Goal: Task Accomplishment & Management: Manage account settings

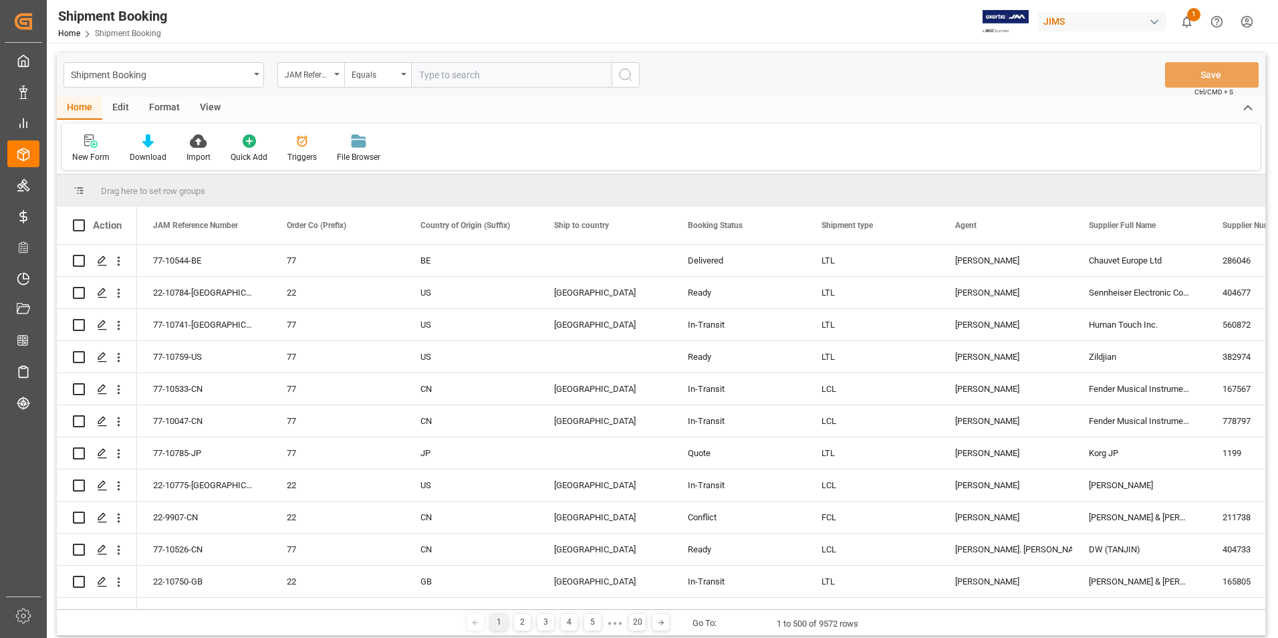
click at [465, 74] on input "text" at bounding box center [511, 74] width 200 height 25
type input "77-10785-JP"
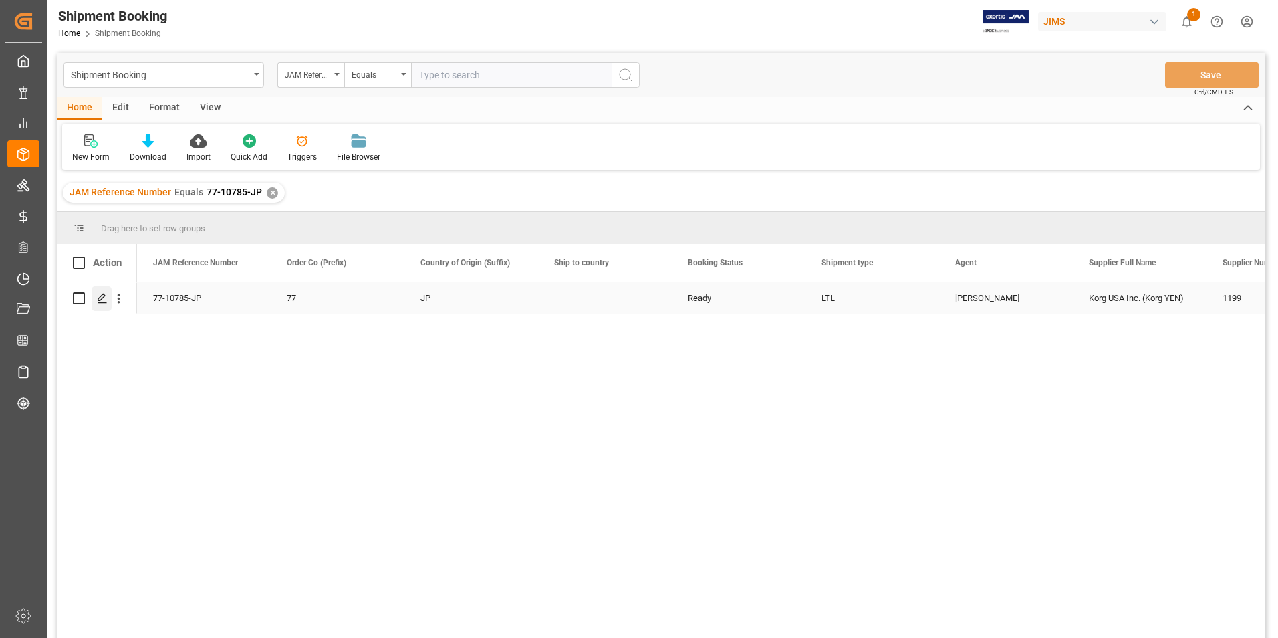
click at [106, 299] on icon "Press SPACE to select this row." at bounding box center [102, 298] width 11 height 11
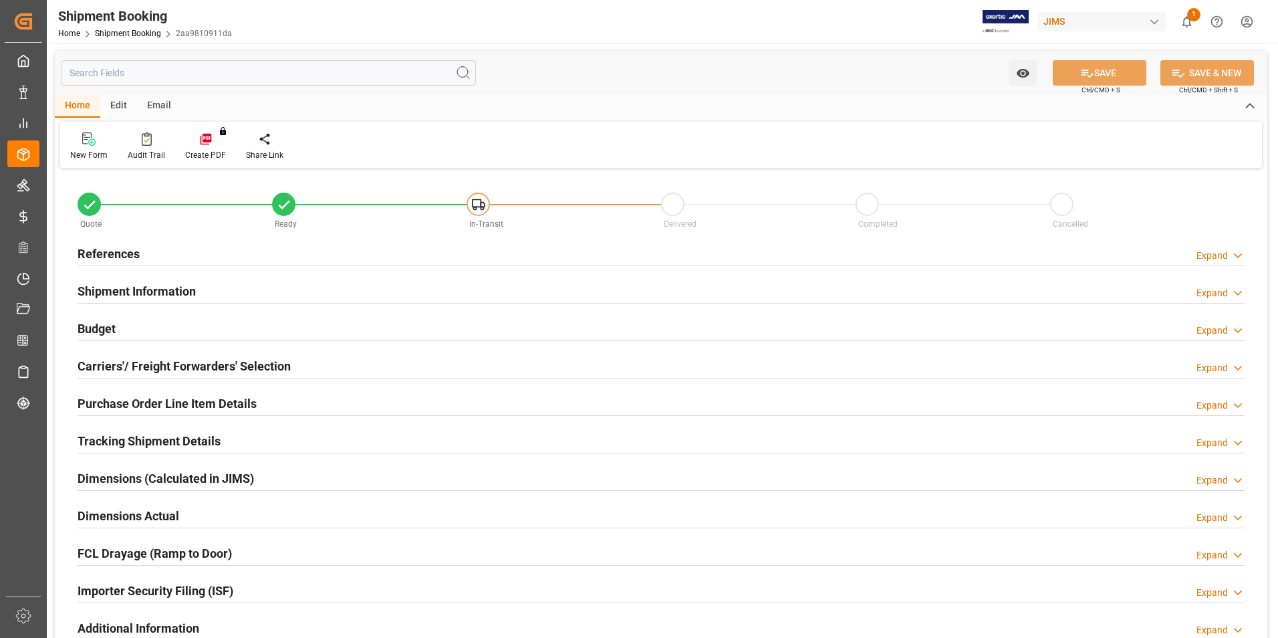
type input "30"
click at [108, 287] on h2 "Shipment Information" at bounding box center [137, 291] width 118 height 18
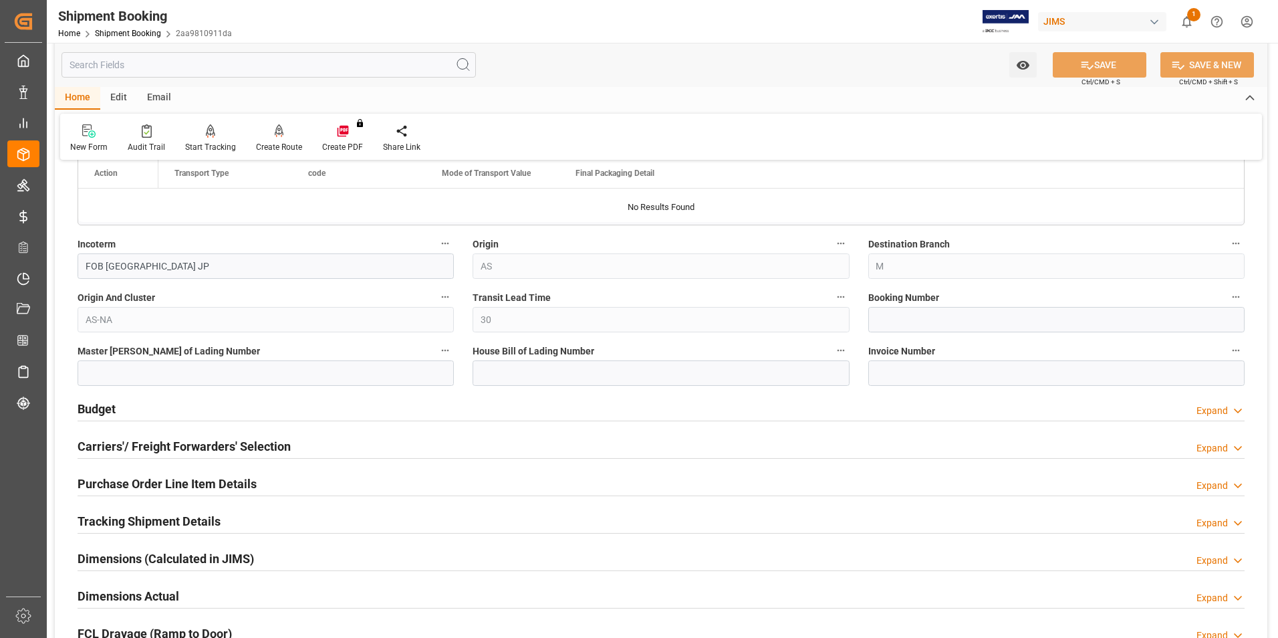
scroll to position [468, 0]
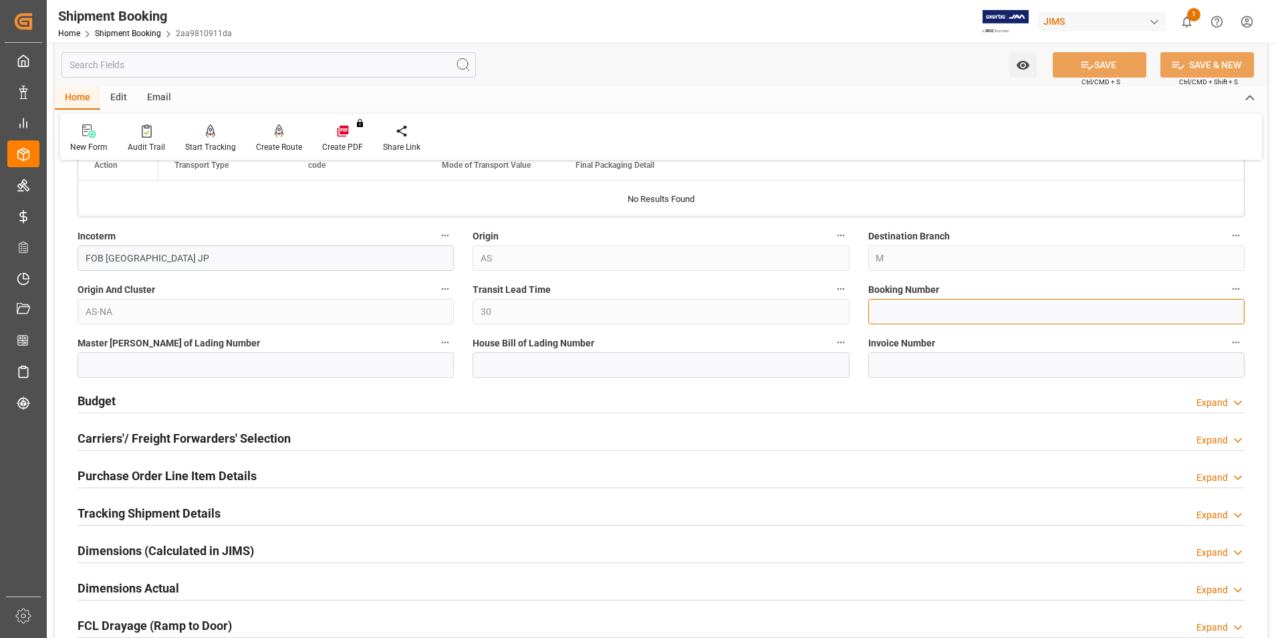
click at [941, 313] on input at bounding box center [1056, 311] width 376 height 25
paste input "EN399386634JP"
type input "EN399386634JP"
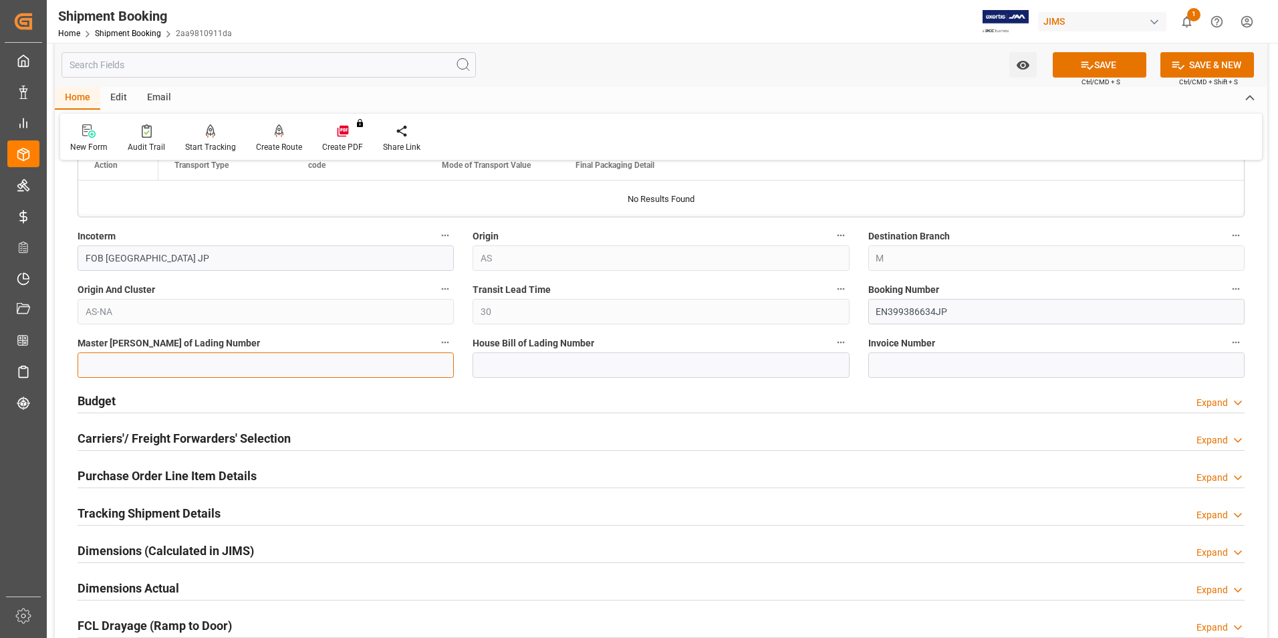
click at [279, 366] on input at bounding box center [266, 364] width 376 height 25
paste input "EN399386634JP"
type input "EN399386634JP"
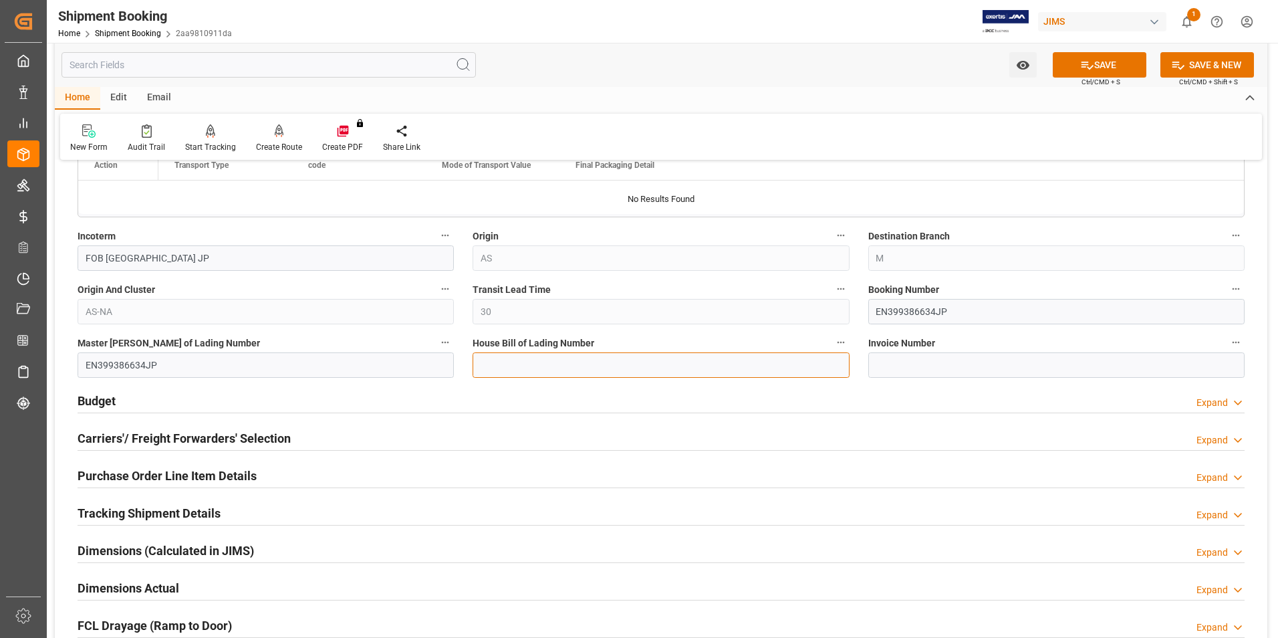
click at [520, 365] on input at bounding box center [660, 364] width 376 height 25
paste input "EN399386634JP"
type input "EN399386634JP"
click at [1111, 55] on button "SAVE" at bounding box center [1099, 64] width 94 height 25
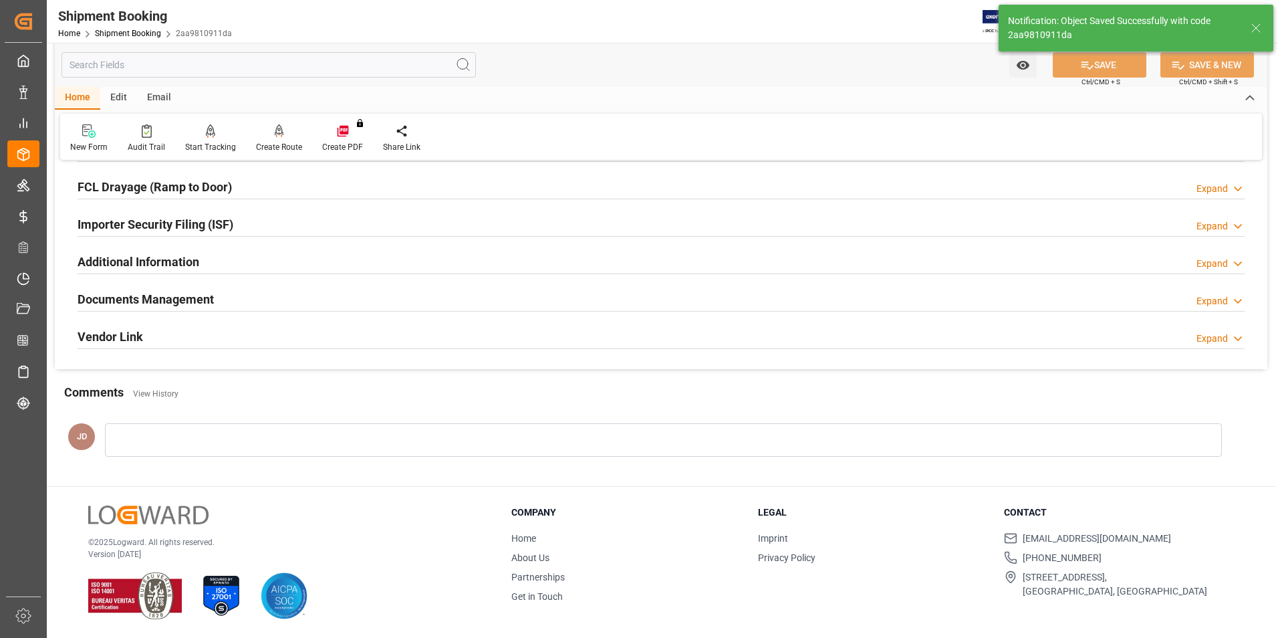
scroll to position [0, 0]
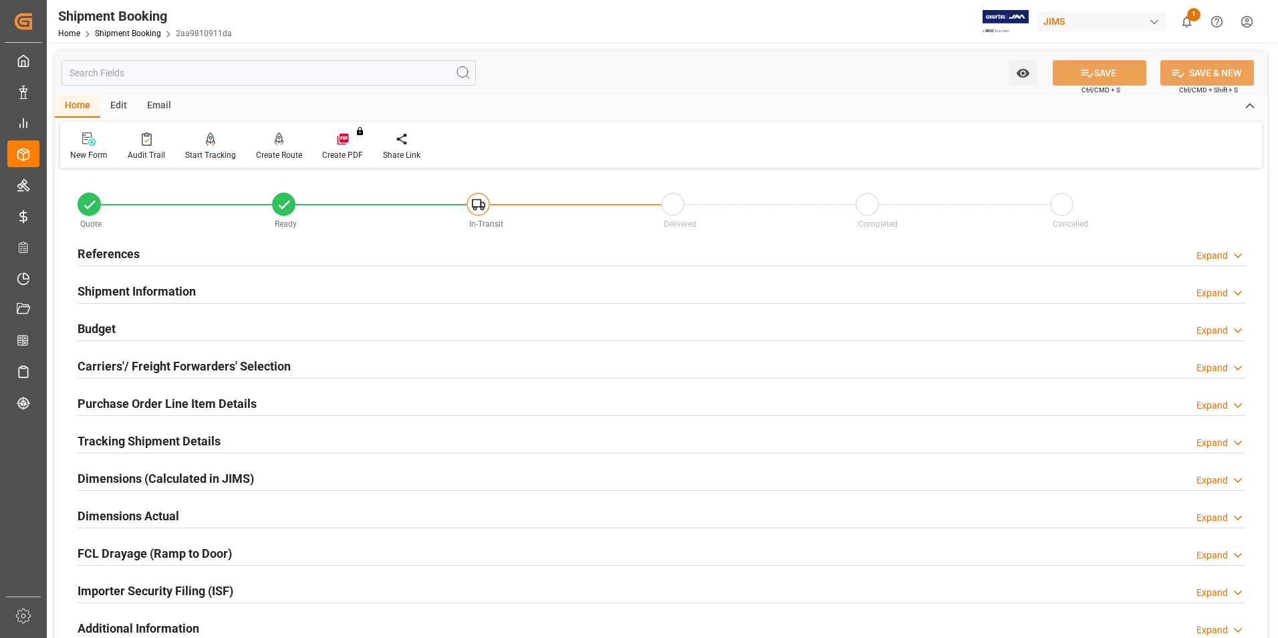
click at [108, 324] on h2 "Budget" at bounding box center [97, 328] width 38 height 18
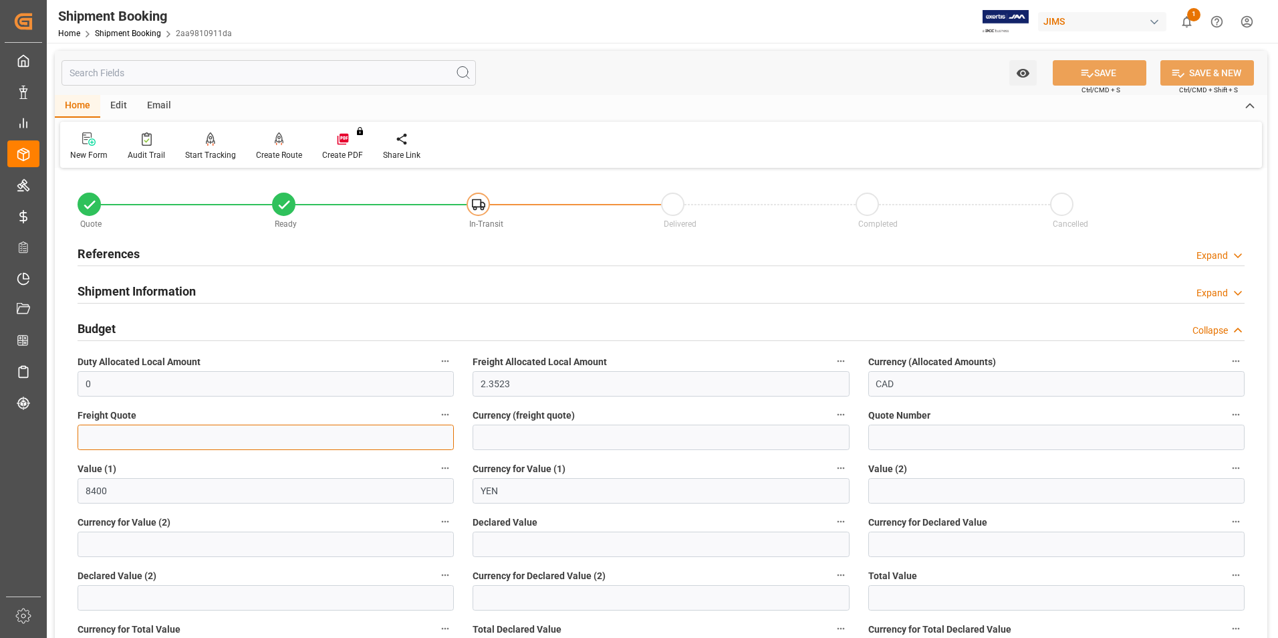
click at [162, 437] on input "text" at bounding box center [266, 436] width 376 height 25
click at [265, 436] on input "text" at bounding box center [266, 436] width 376 height 25
type input "9850"
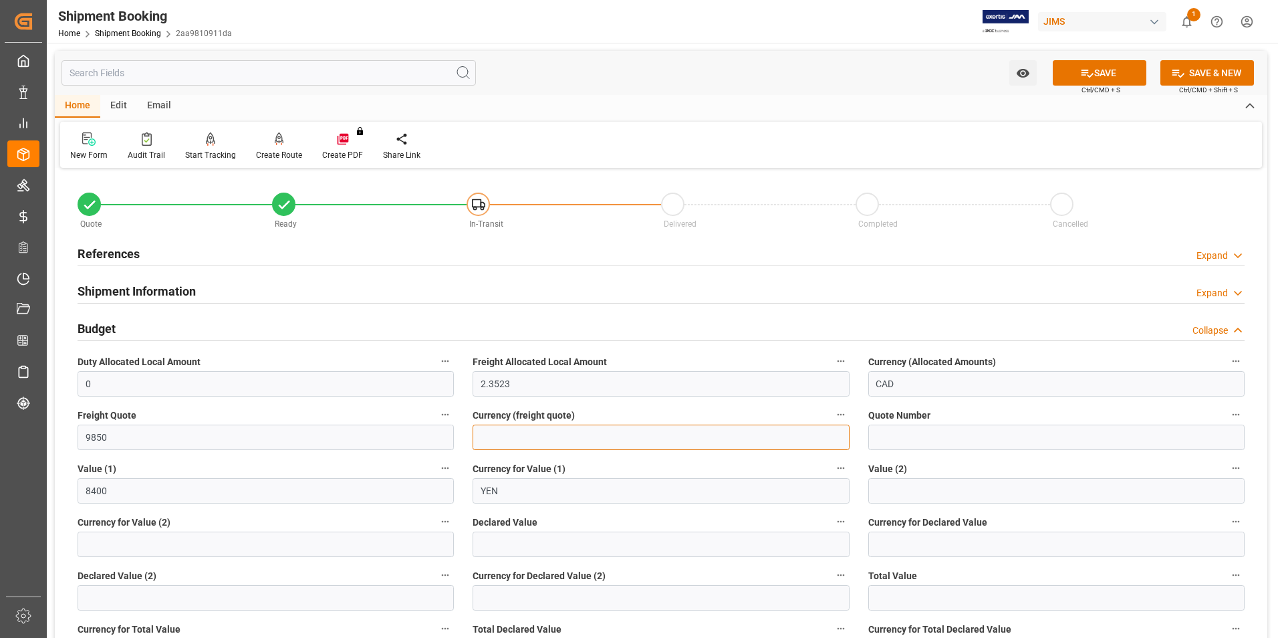
click at [561, 436] on input at bounding box center [660, 436] width 376 height 25
type input "jpy"
type input "143740"
type input "JPY"
drag, startPoint x: 533, startPoint y: 550, endPoint x: 449, endPoint y: 563, distance: 84.6
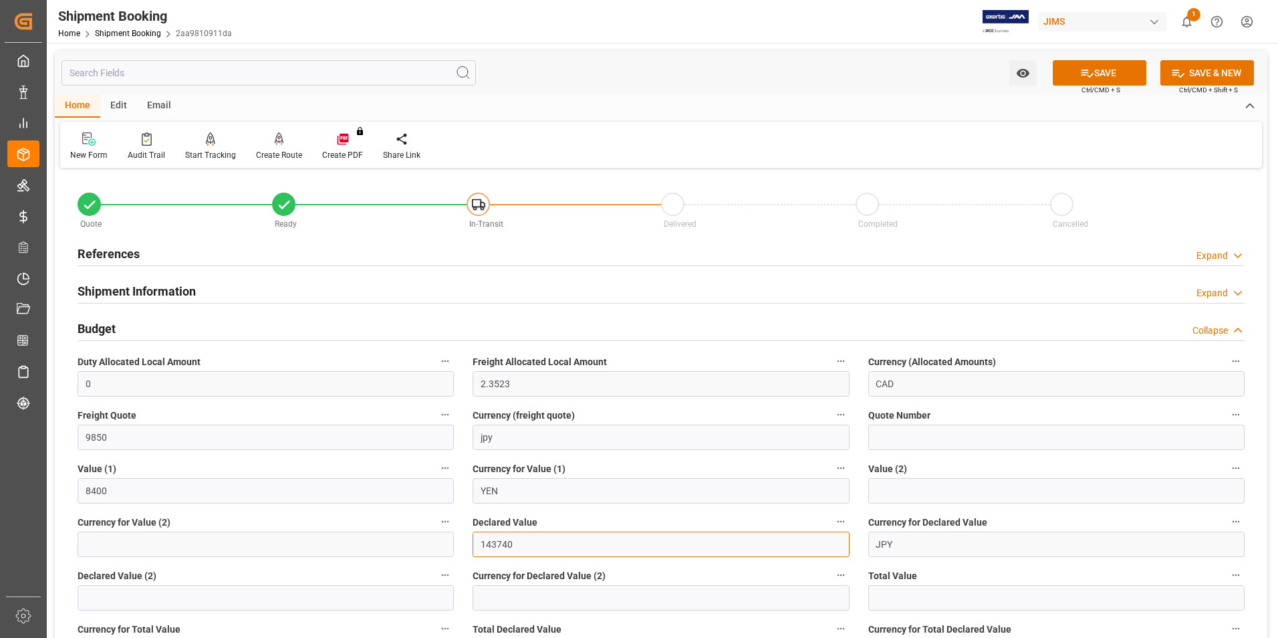
click at [449, 563] on div "Quote Ready In-Transit Delivered Completed Cancelled References Expand JAM Refe…" at bounding box center [661, 614] width 1212 height 884
type input "8400"
click at [930, 549] on input "JPY" at bounding box center [1056, 543] width 376 height 25
click at [1095, 80] on button "SAVE" at bounding box center [1099, 72] width 94 height 25
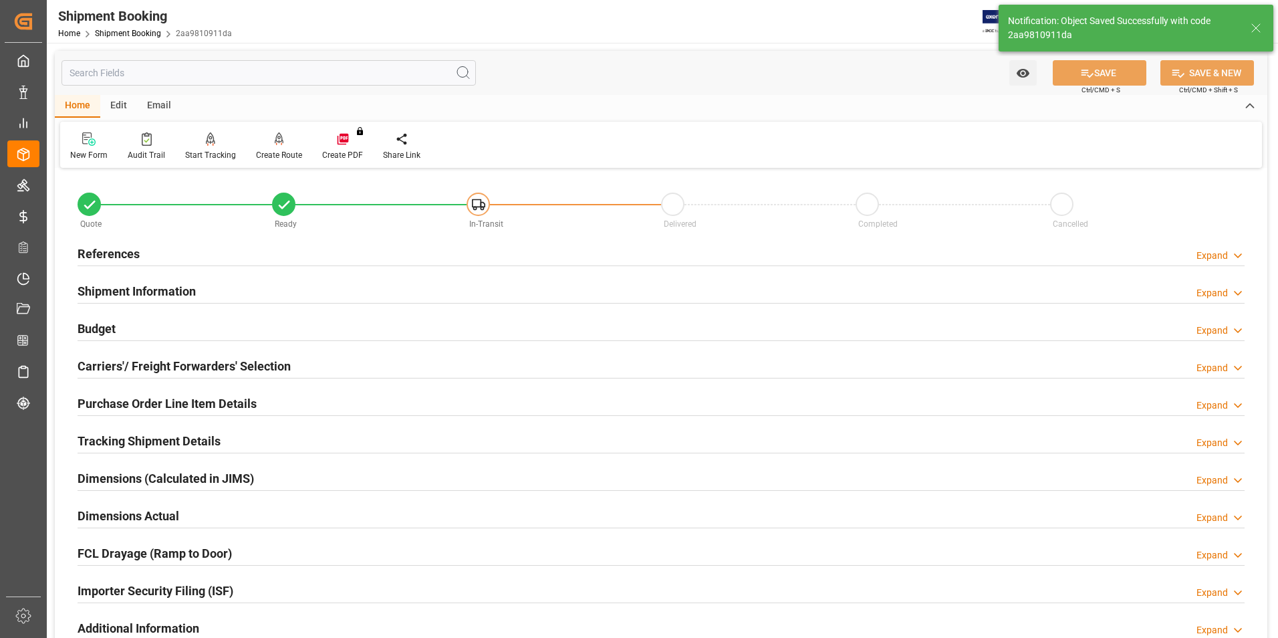
click at [106, 359] on h2 "Carriers'/ Freight Forwarders' Selection" at bounding box center [184, 366] width 213 height 18
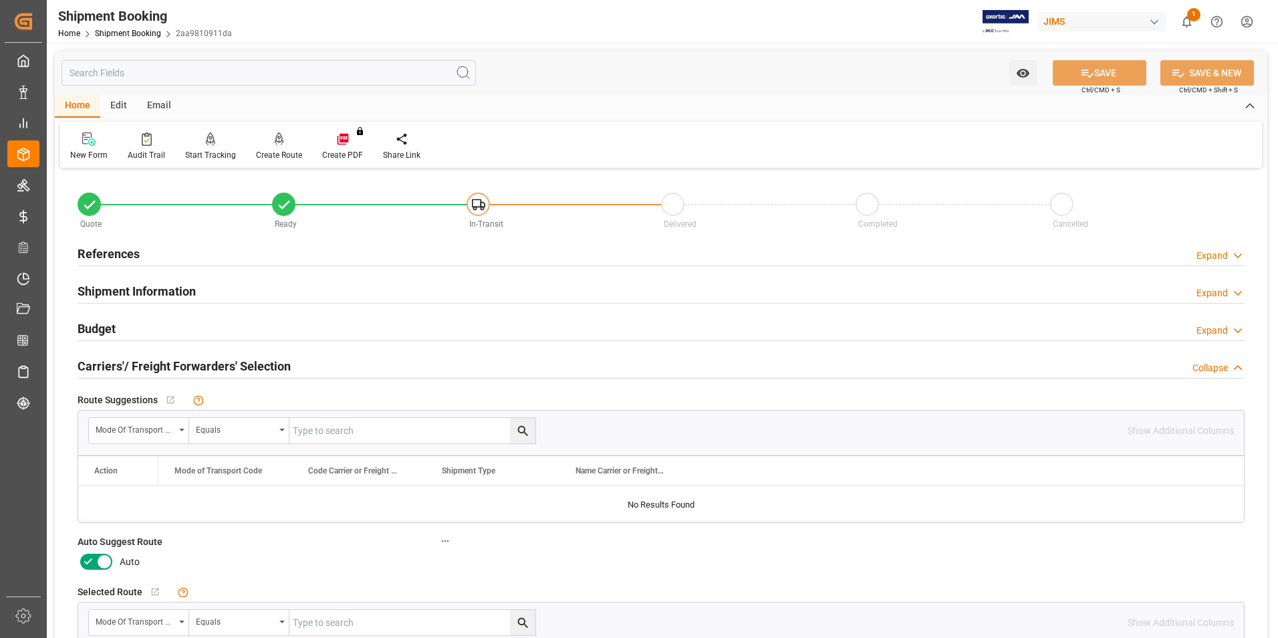
click at [96, 561] on icon at bounding box center [104, 561] width 16 height 16
click at [0, 0] on input "checkbox" at bounding box center [0, 0] width 0 height 0
click at [1115, 67] on button "SAVE" at bounding box center [1099, 72] width 94 height 25
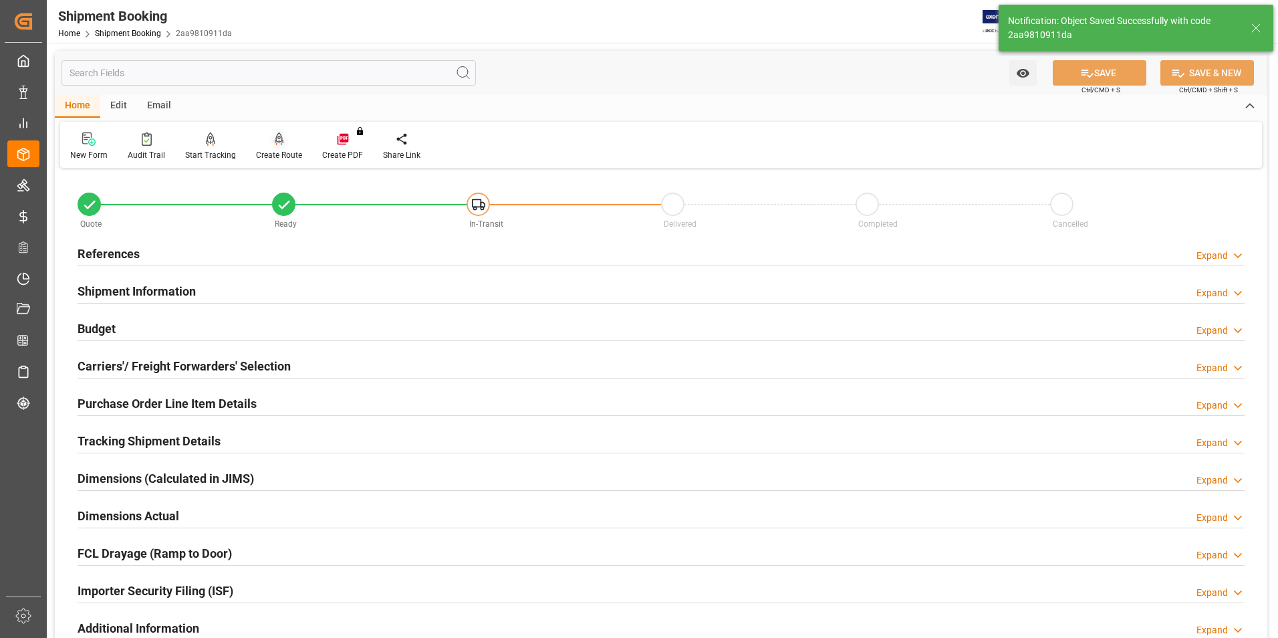
click at [281, 155] on div "Create Route" at bounding box center [279, 155] width 46 height 12
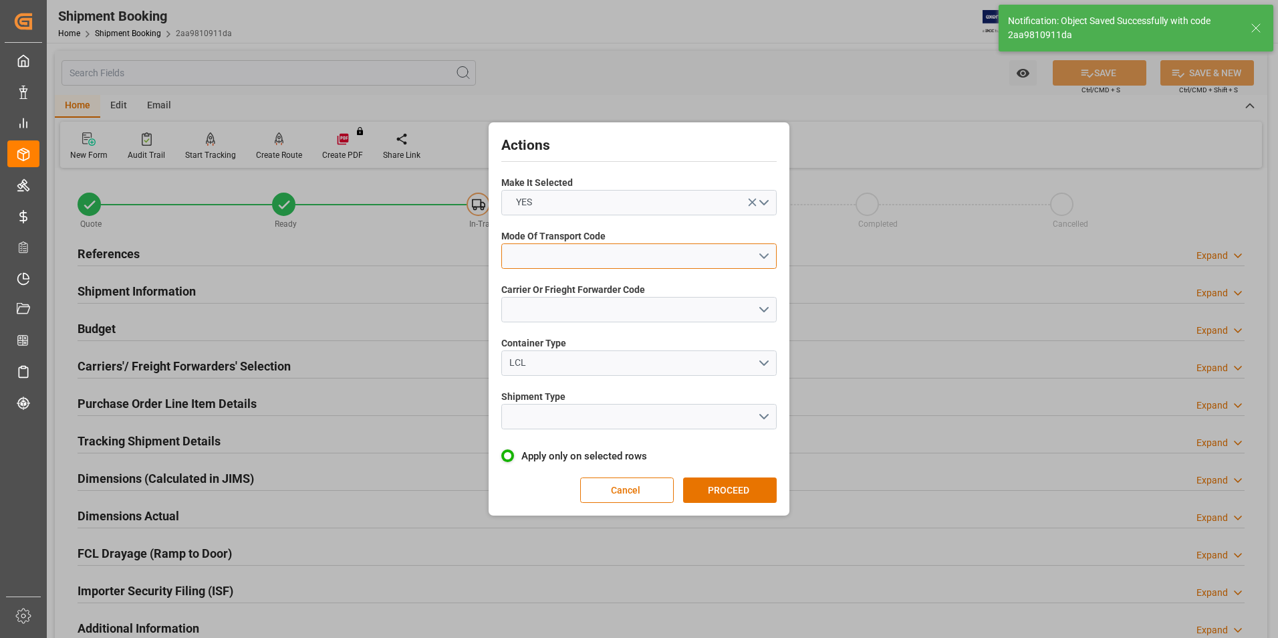
click at [552, 263] on button "open menu" at bounding box center [638, 255] width 275 height 25
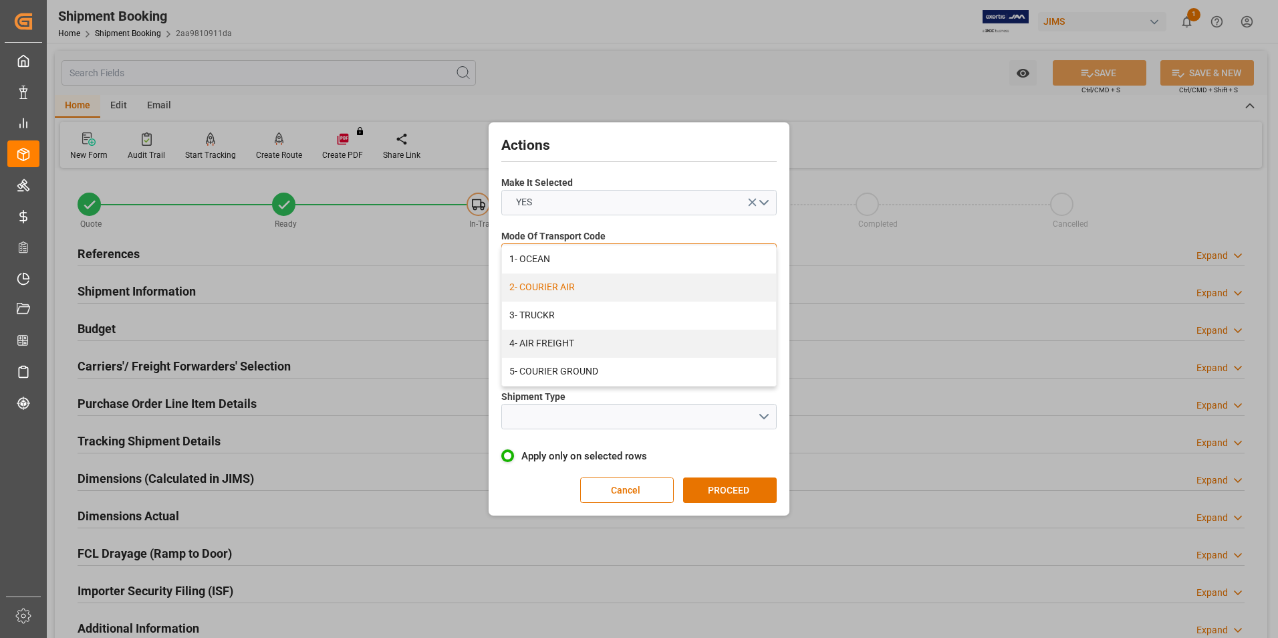
click at [559, 288] on div "2- COURIER AIR" at bounding box center [639, 287] width 274 height 28
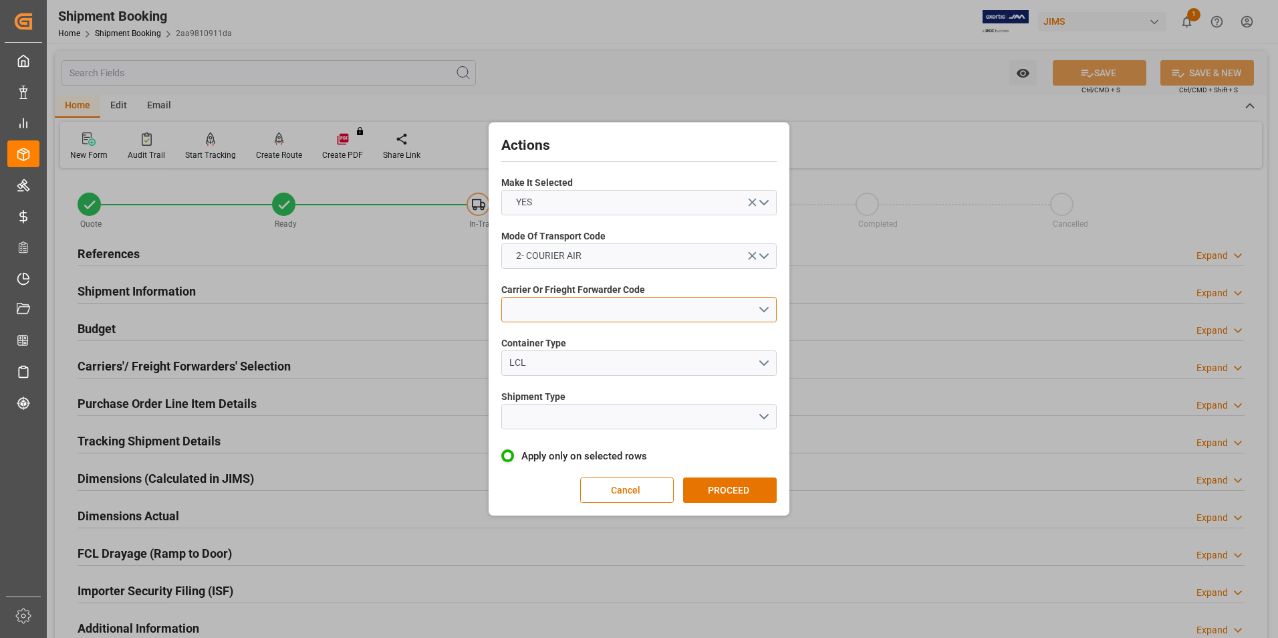
click at [582, 315] on button "open menu" at bounding box center [638, 309] width 275 height 25
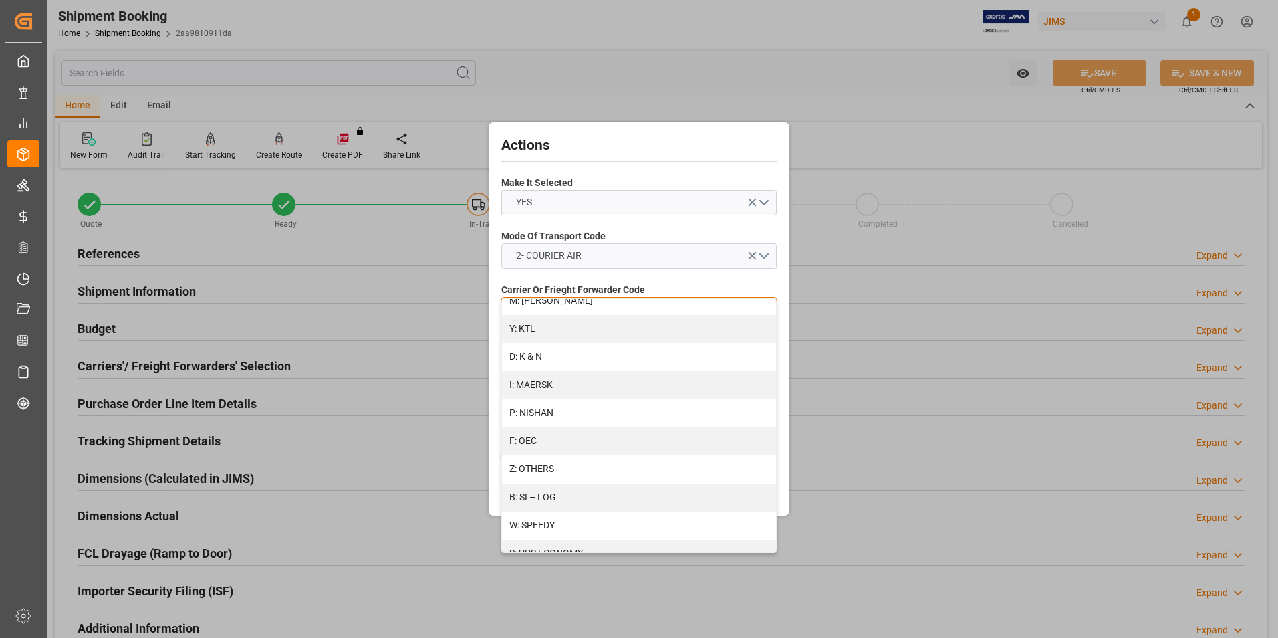
scroll to position [668, 0]
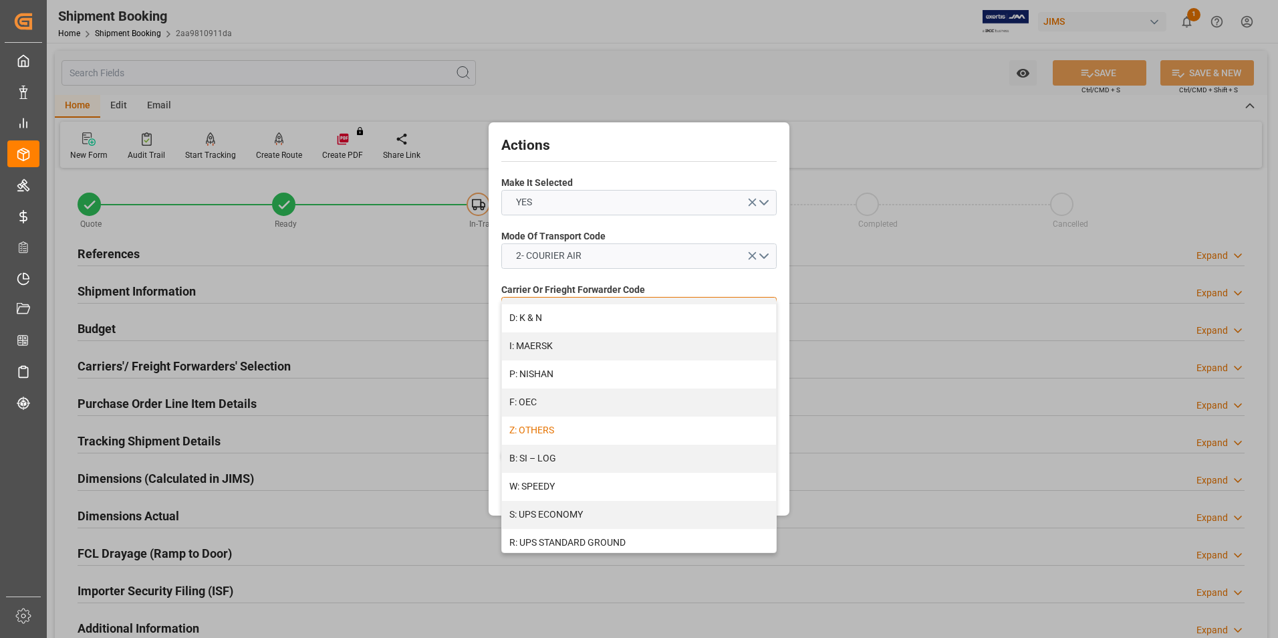
click at [606, 424] on div "Z: OTHERS" at bounding box center [639, 430] width 274 height 28
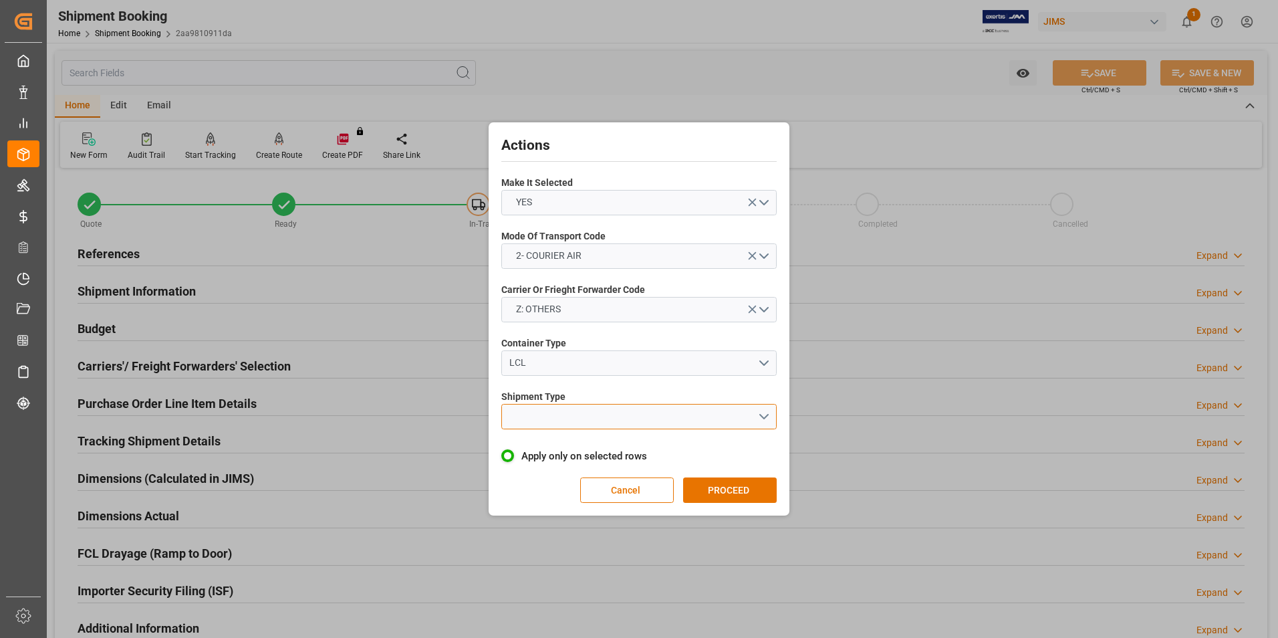
click at [591, 407] on button "open menu" at bounding box center [638, 416] width 275 height 25
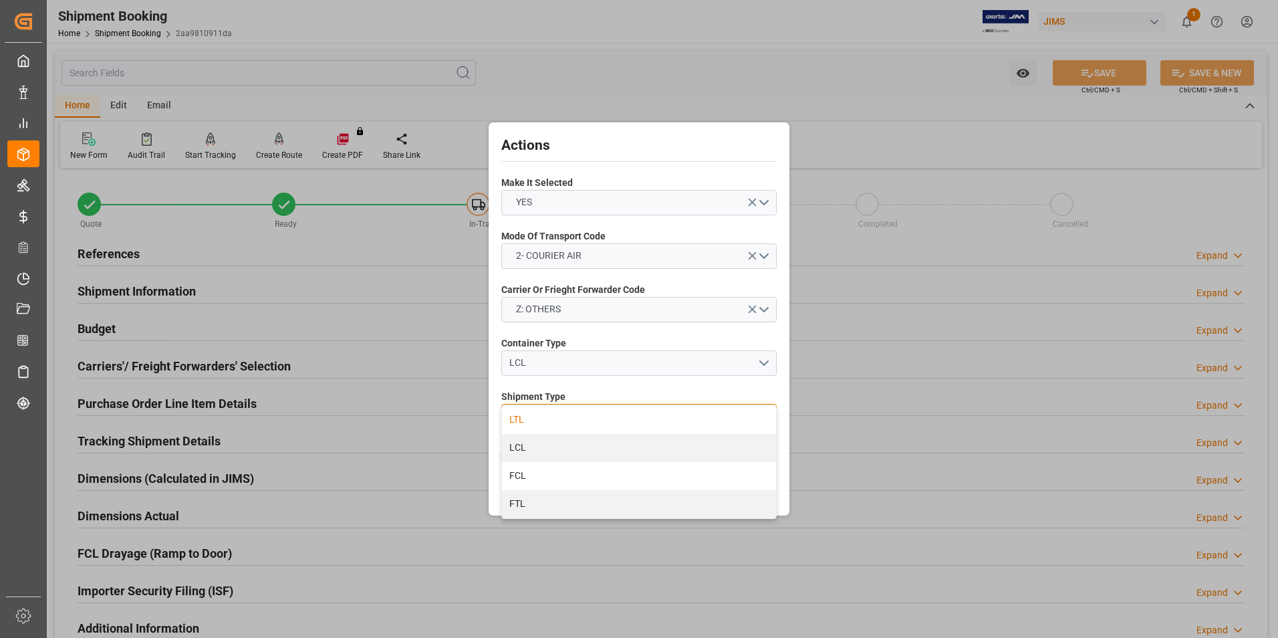
click at [569, 418] on div "LTL" at bounding box center [639, 420] width 274 height 28
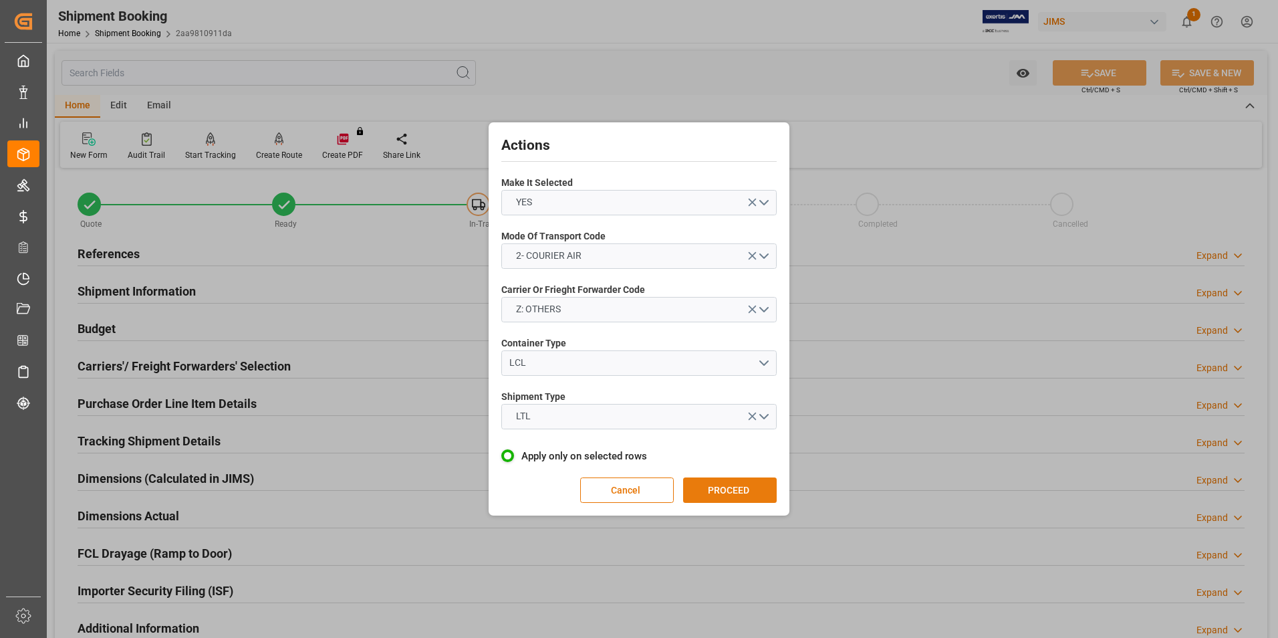
click at [707, 490] on button "PROCEED" at bounding box center [730, 489] width 94 height 25
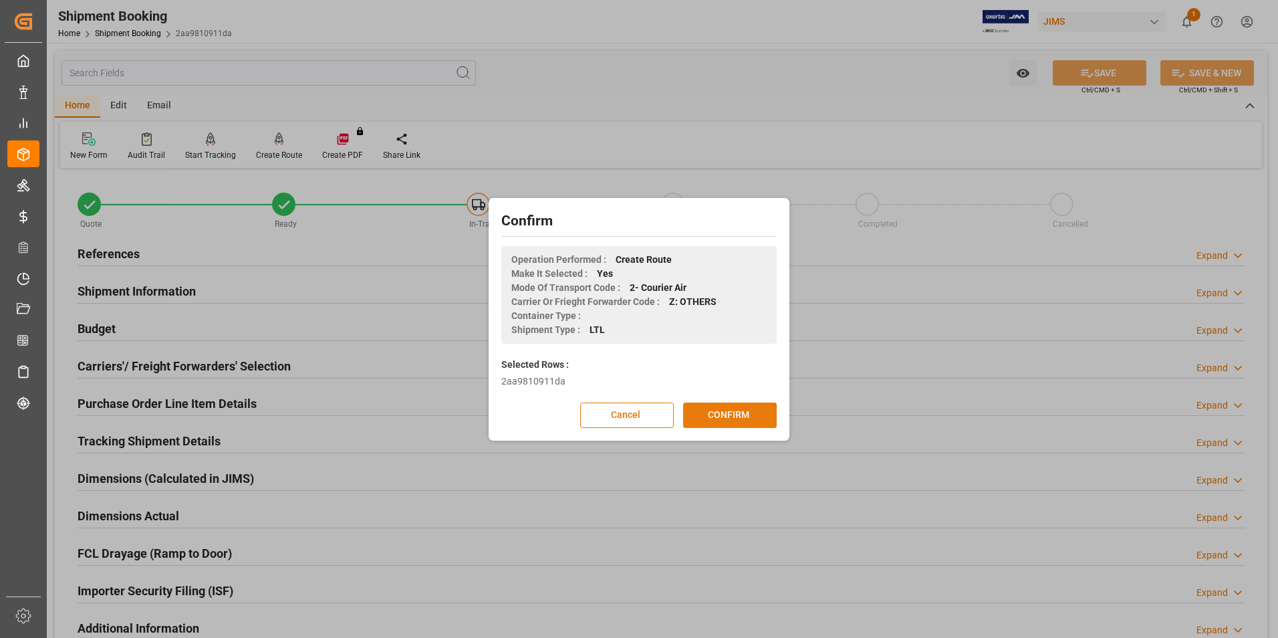
click at [732, 419] on button "CONFIRM" at bounding box center [730, 414] width 94 height 25
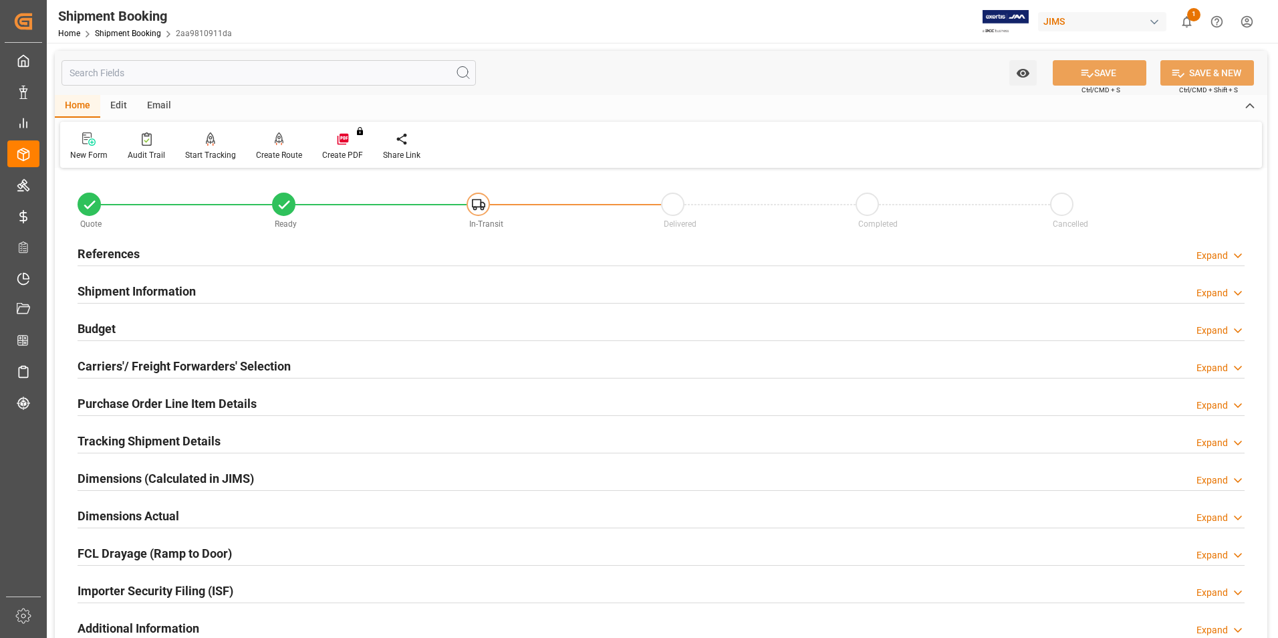
click at [122, 511] on h2 "Dimensions Actual" at bounding box center [129, 516] width 102 height 18
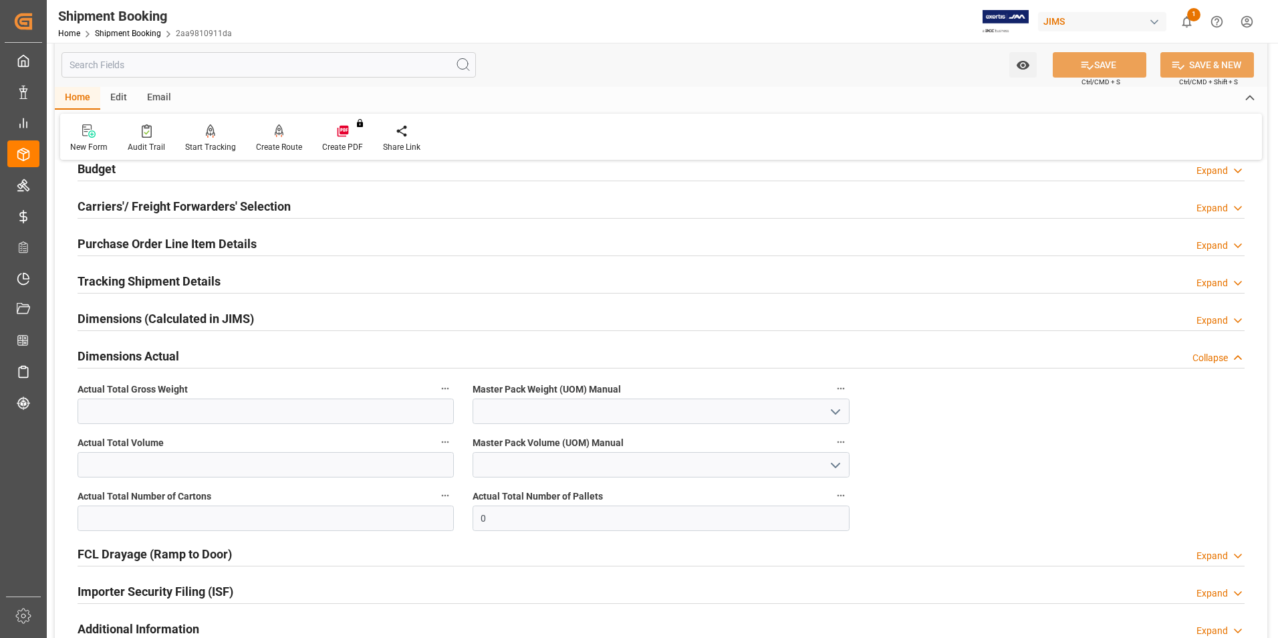
scroll to position [200, 0]
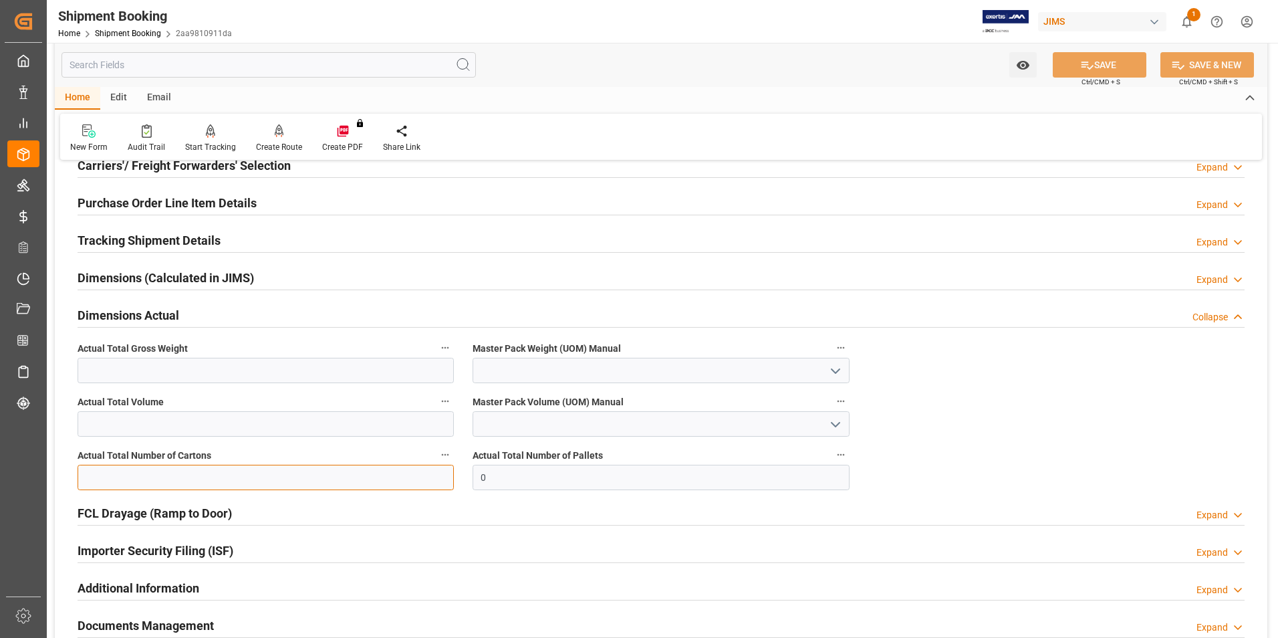
click at [113, 476] on input "text" at bounding box center [266, 476] width 376 height 25
type input "1"
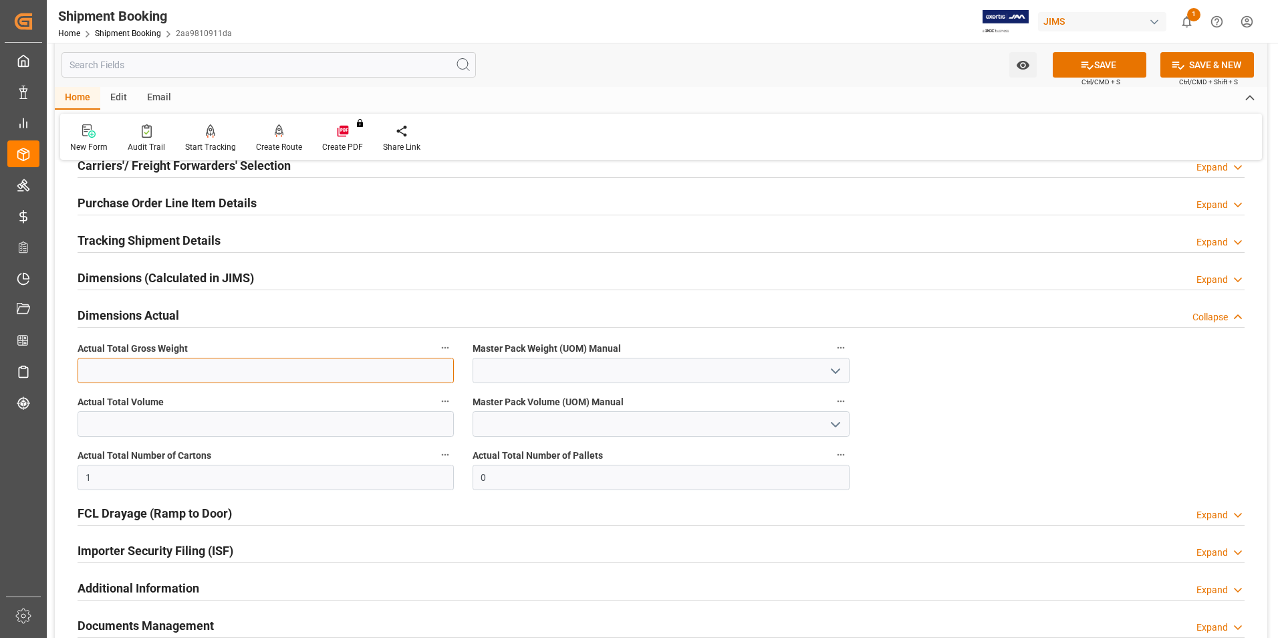
click at [91, 364] on input "text" at bounding box center [266, 370] width 376 height 25
type input "3.1"
click at [525, 371] on input at bounding box center [660, 370] width 376 height 25
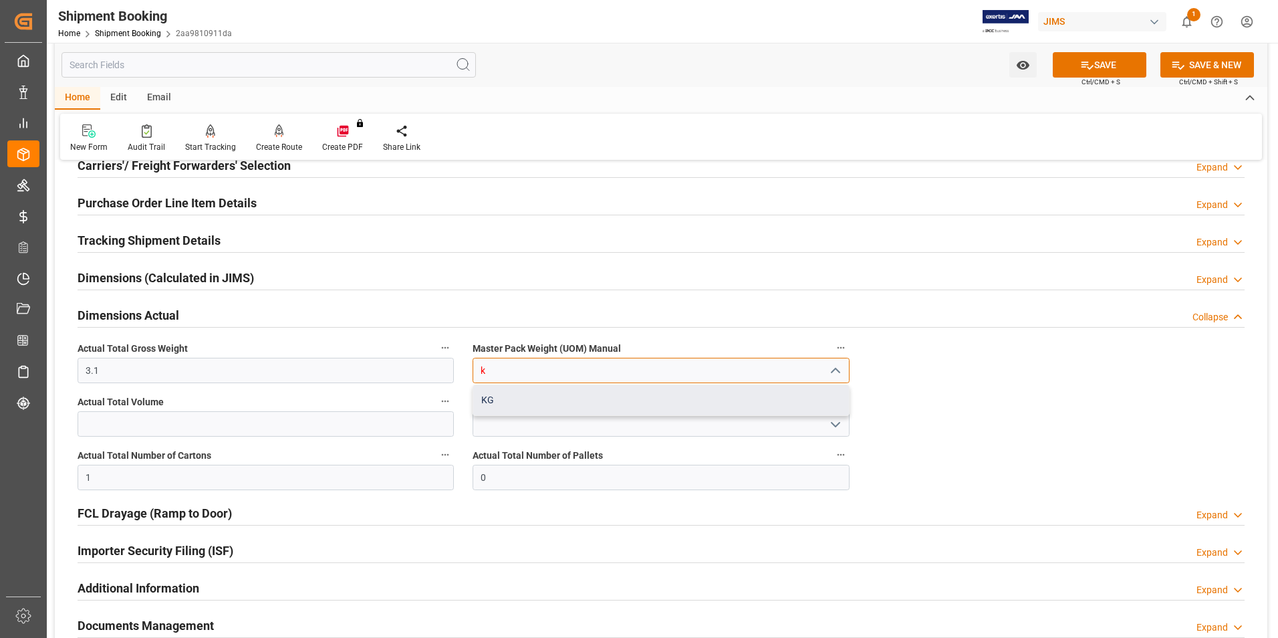
click at [575, 403] on div "KG" at bounding box center [660, 400] width 375 height 30
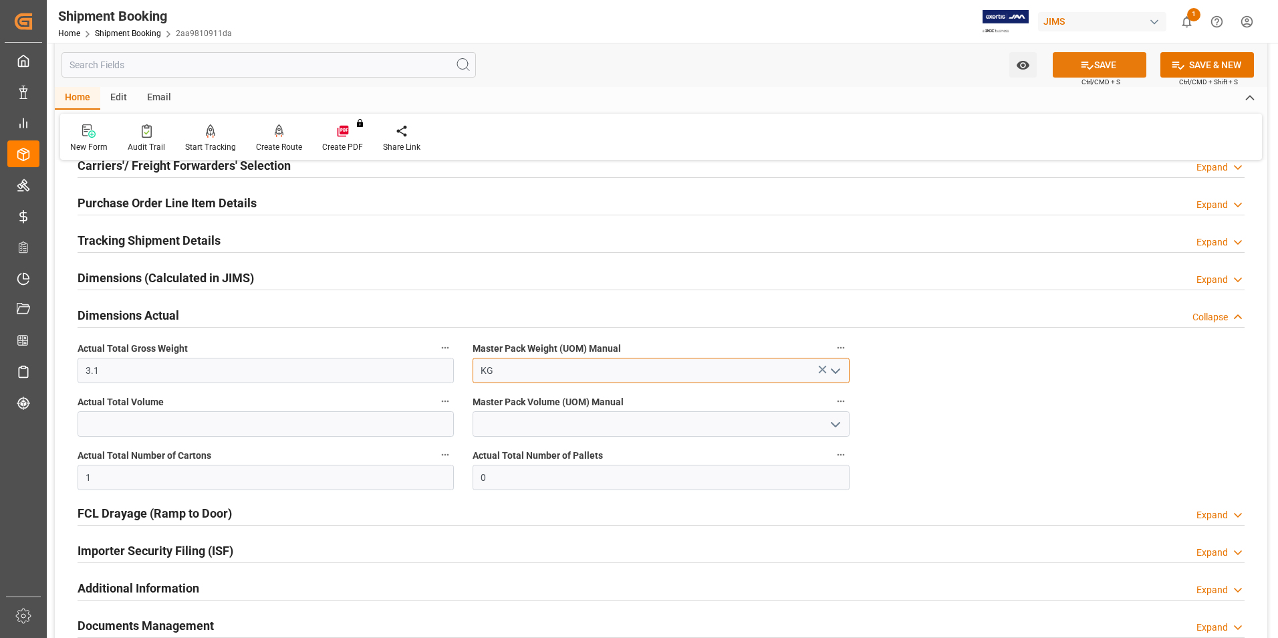
type input "KG"
click at [1080, 58] on icon at bounding box center [1087, 65] width 14 height 14
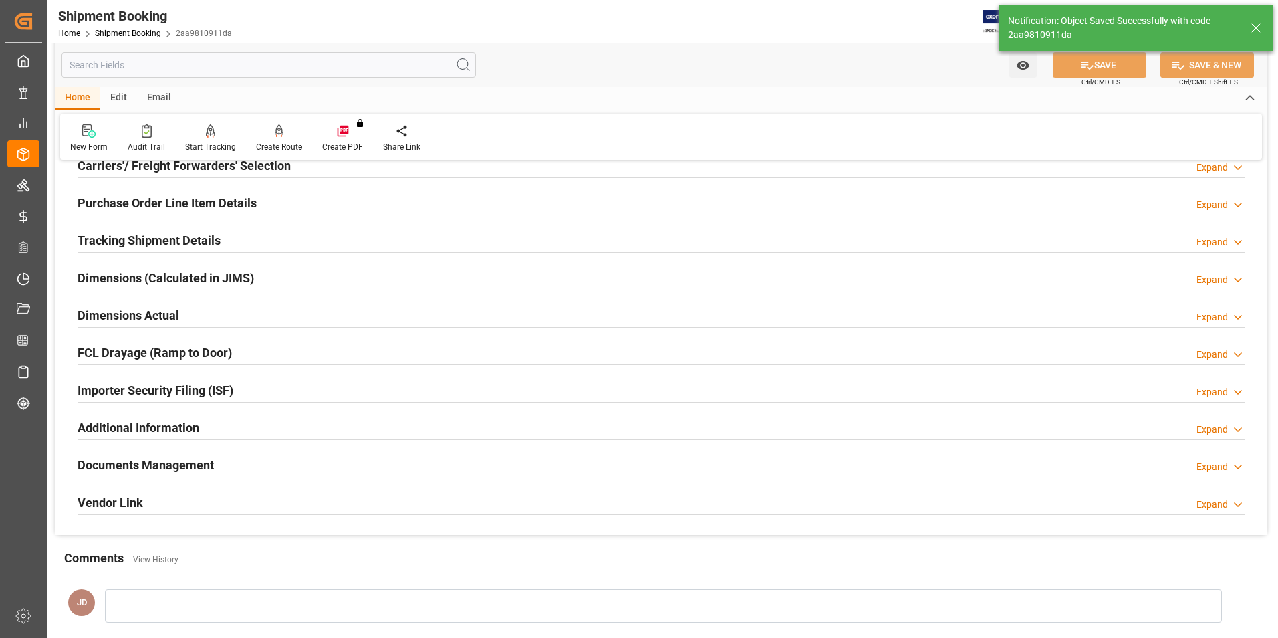
click at [136, 235] on h2 "Tracking Shipment Details" at bounding box center [149, 240] width 143 height 18
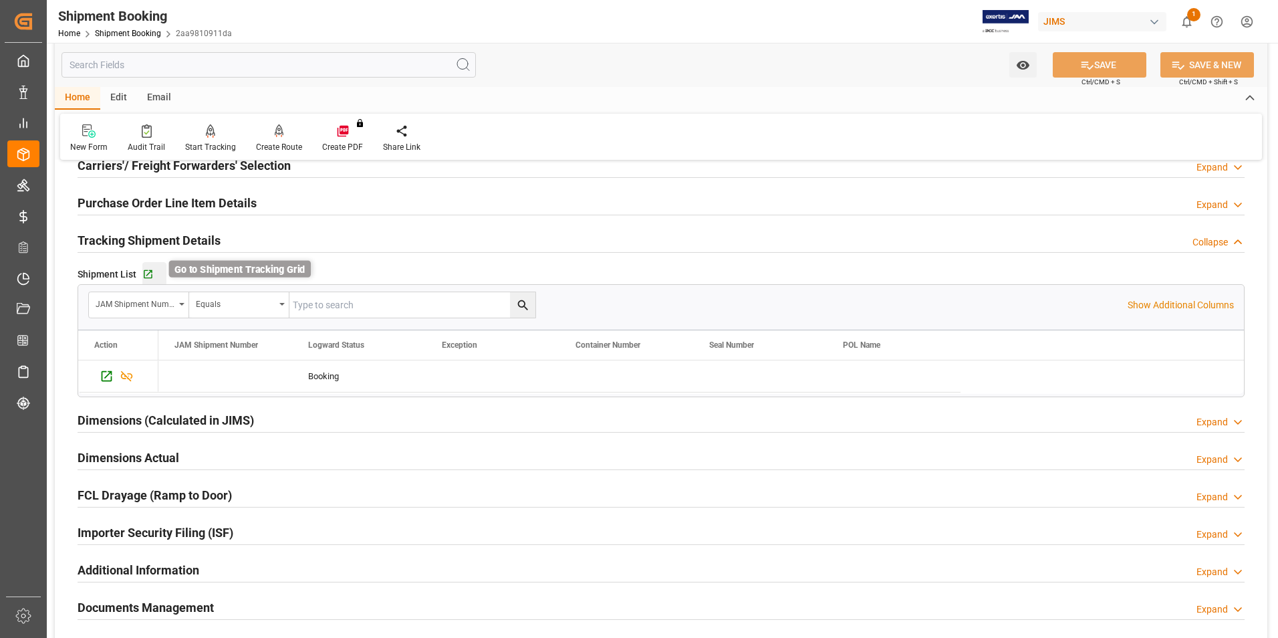
click at [144, 274] on icon "button" at bounding box center [148, 274] width 9 height 9
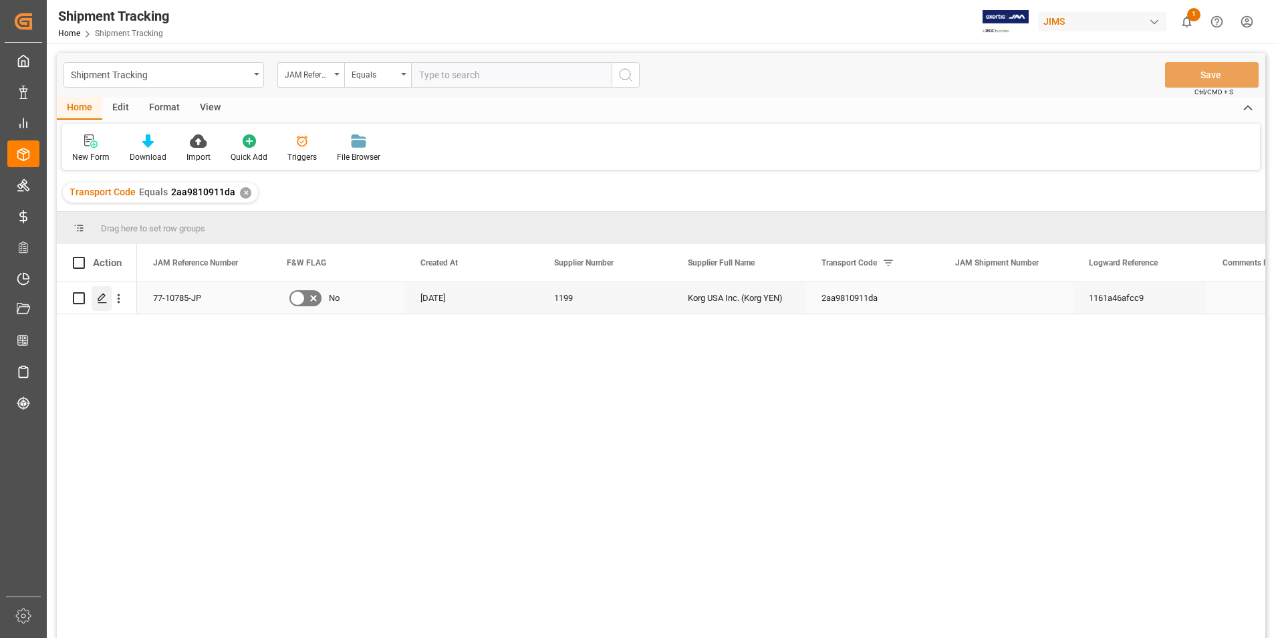
click at [102, 295] on icon "Press SPACE to select this row." at bounding box center [102, 298] width 11 height 11
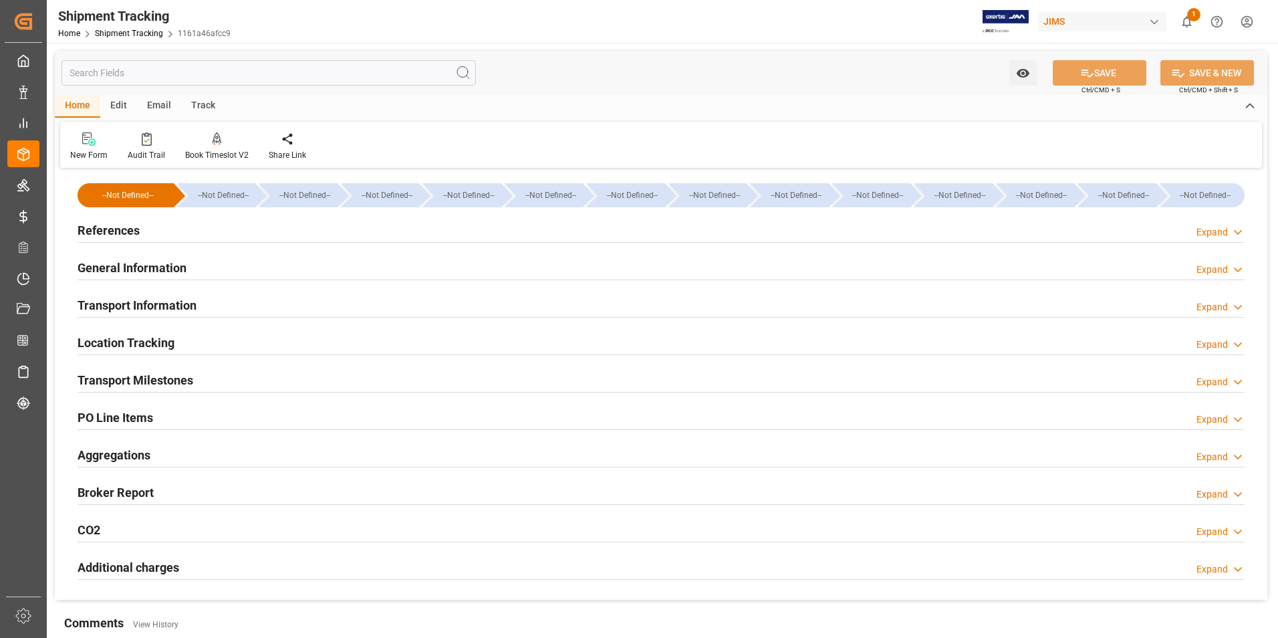
click at [104, 221] on h2 "References" at bounding box center [109, 230] width 62 height 18
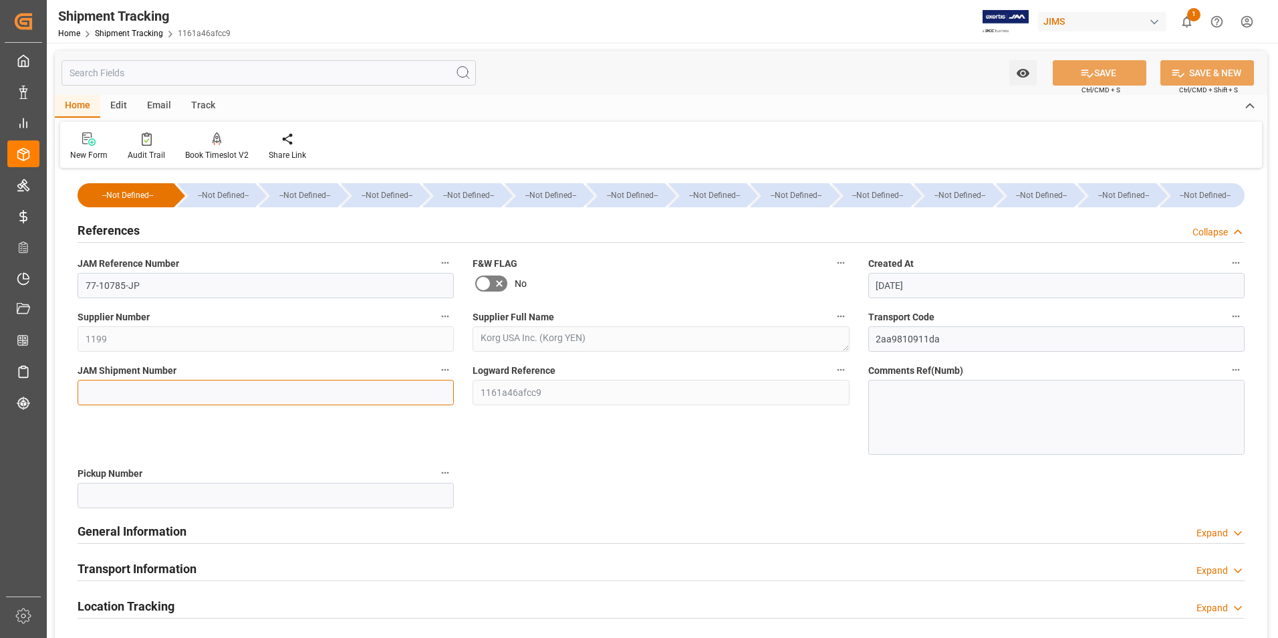
click at [166, 392] on input at bounding box center [266, 392] width 376 height 25
type input "72783"
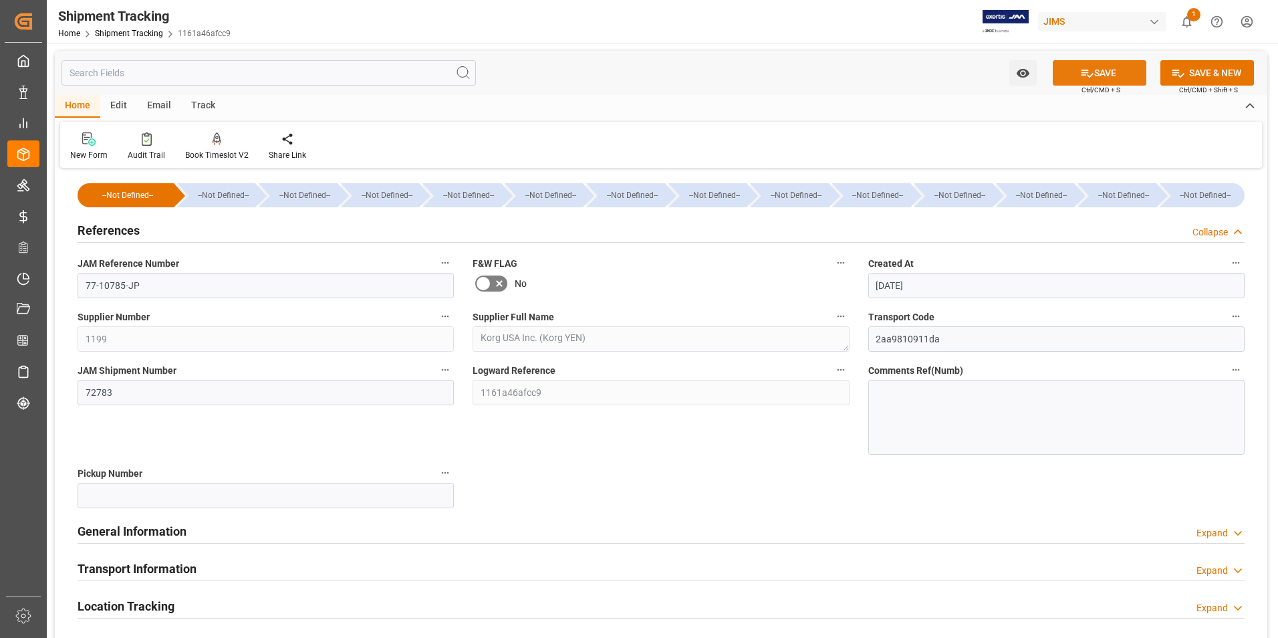
click at [1089, 74] on icon at bounding box center [1087, 73] width 12 height 8
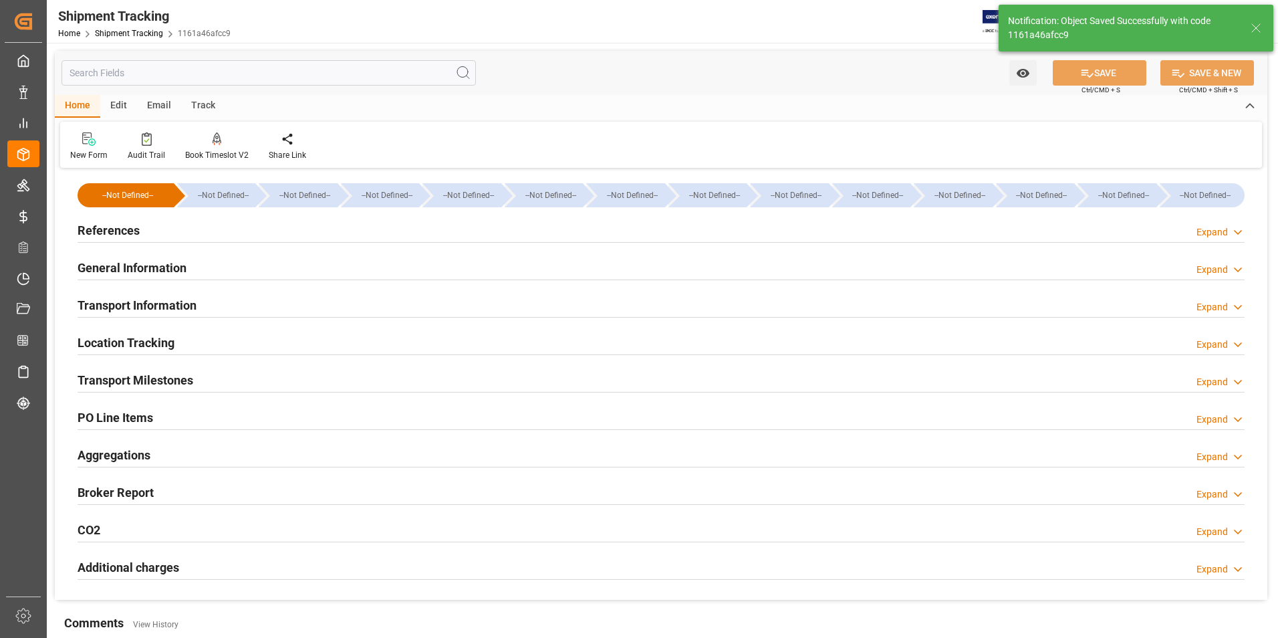
click at [176, 263] on h2 "General Information" at bounding box center [132, 268] width 109 height 18
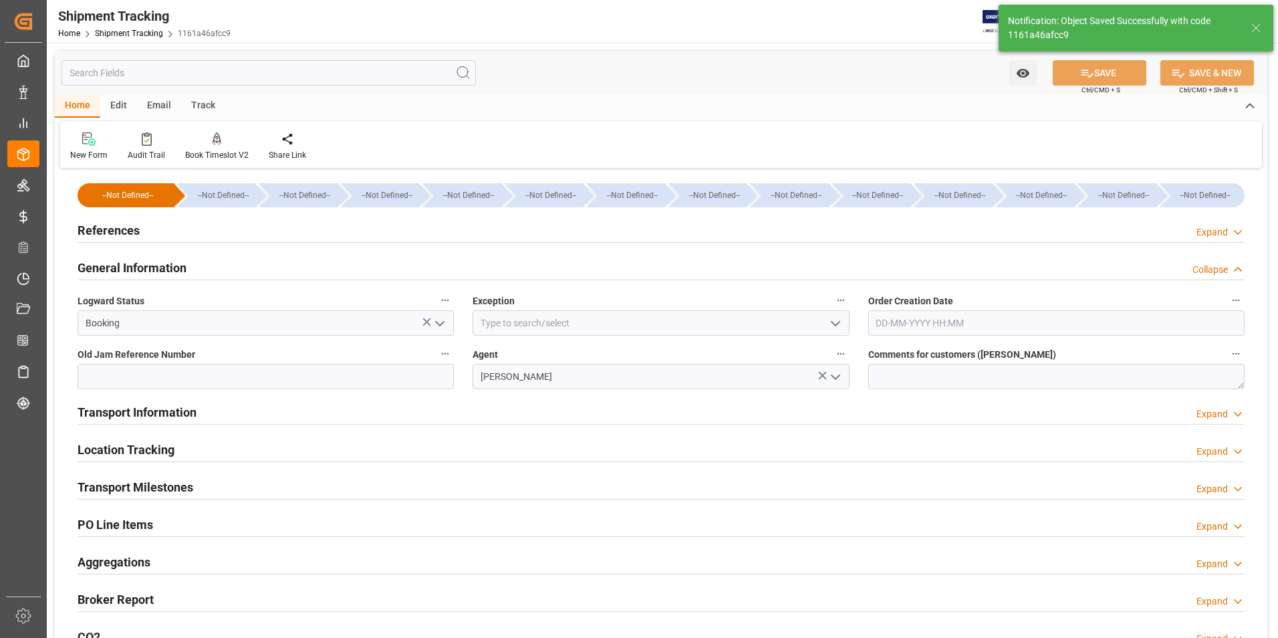
click at [441, 324] on polyline "open menu" at bounding box center [440, 323] width 8 height 4
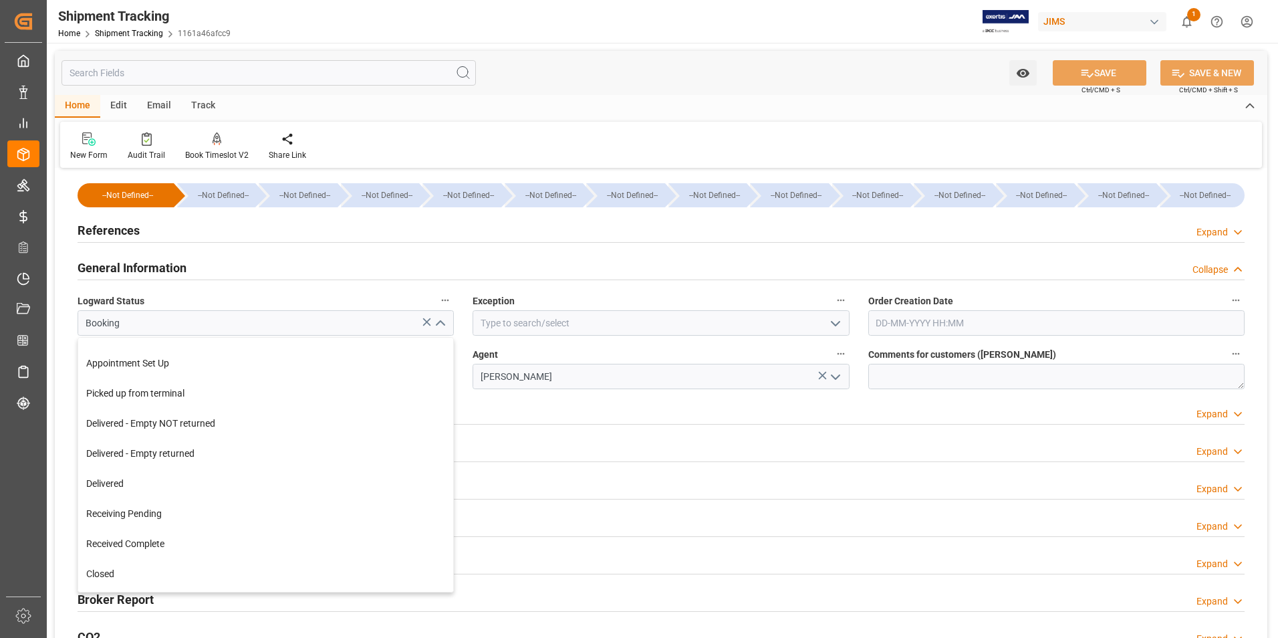
scroll to position [200, 0]
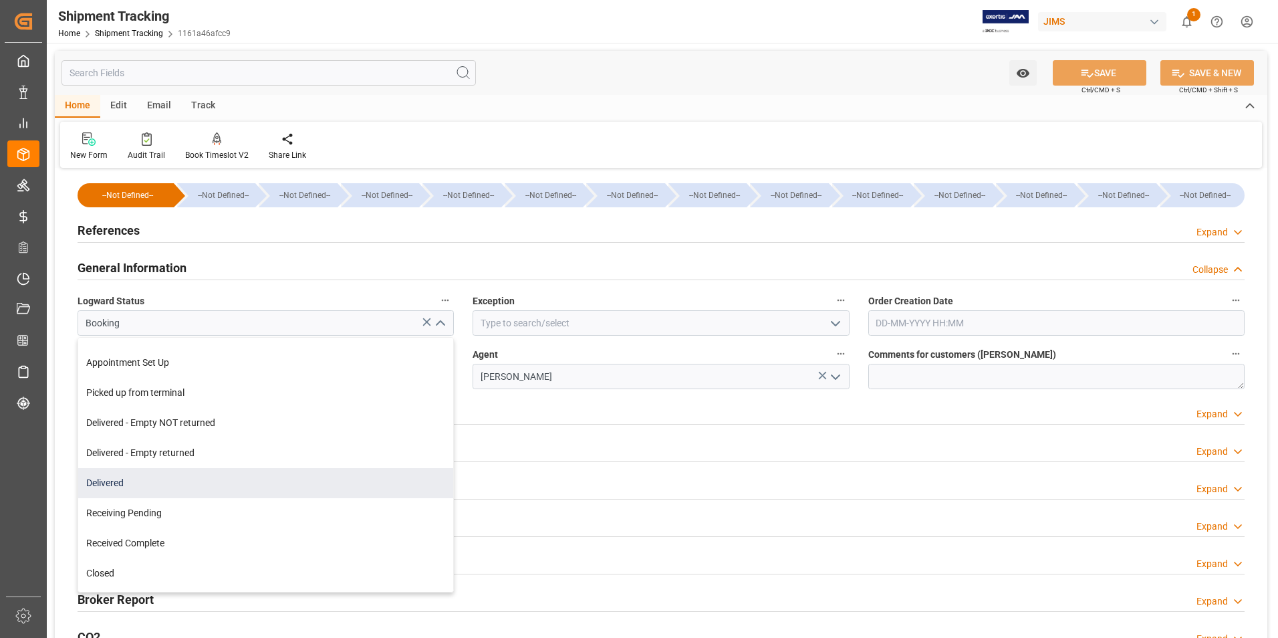
click at [228, 486] on div "Delivered" at bounding box center [265, 483] width 375 height 30
type input "Delivered"
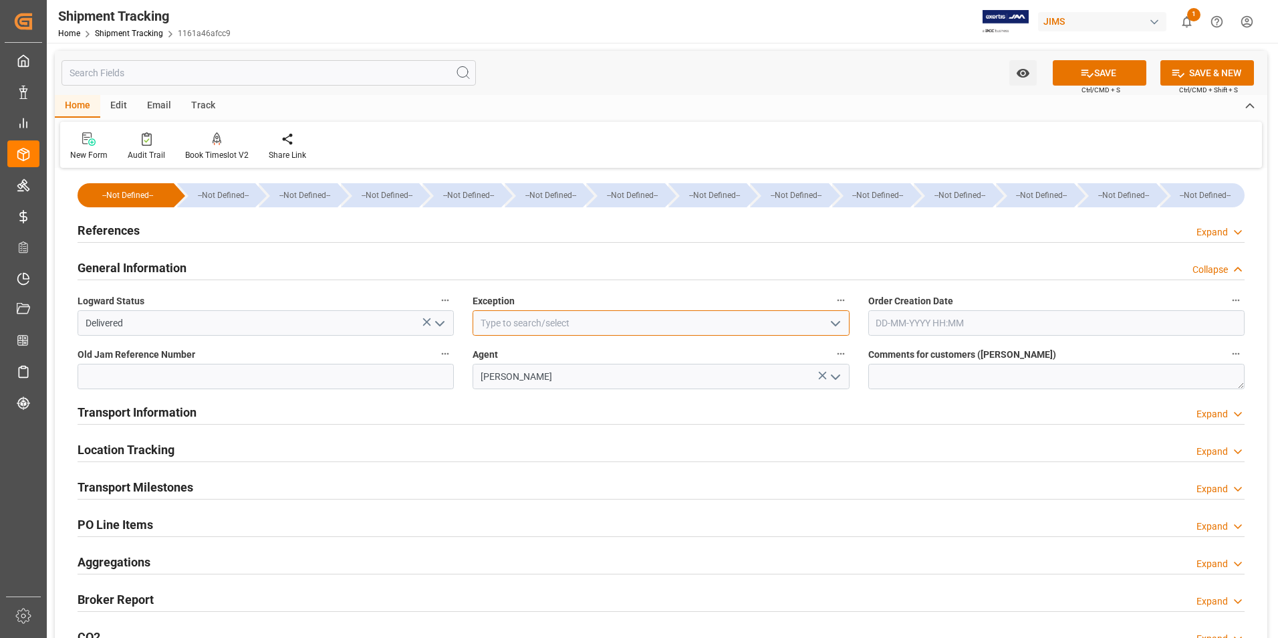
click at [573, 325] on input at bounding box center [660, 322] width 376 height 25
click at [837, 324] on icon "open menu" at bounding box center [835, 323] width 16 height 16
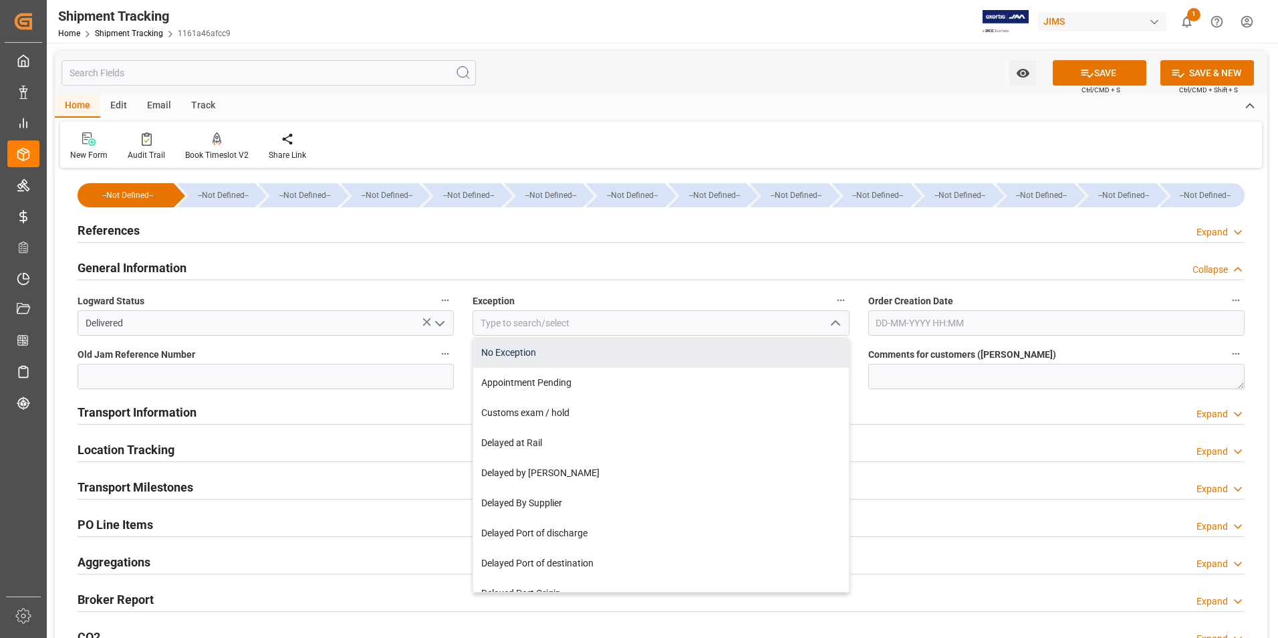
click at [623, 361] on div "No Exception" at bounding box center [660, 352] width 375 height 30
type input "No Exception"
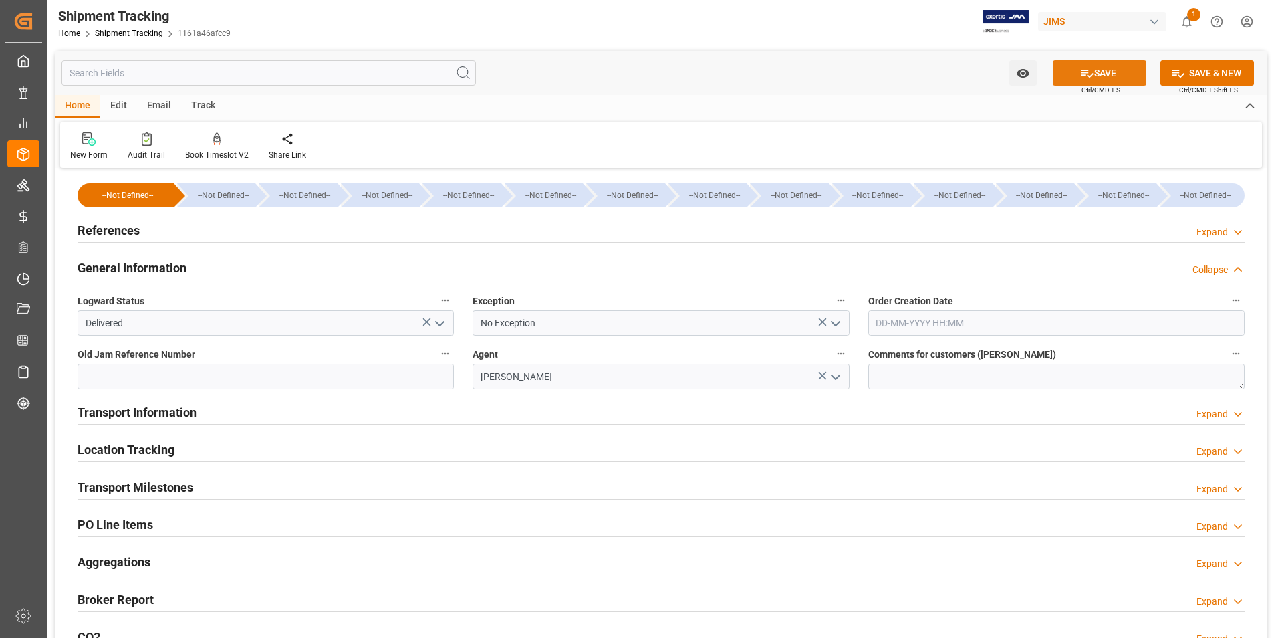
click at [1104, 72] on button "SAVE" at bounding box center [1099, 72] width 94 height 25
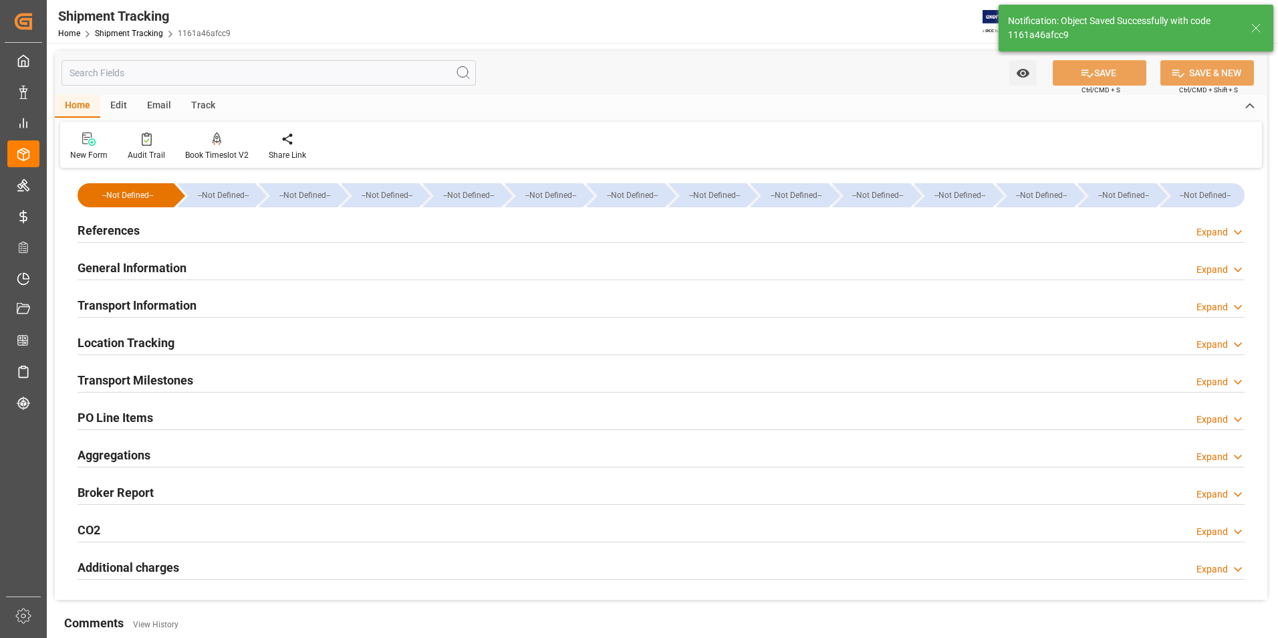
click at [153, 297] on h2 "Transport Information" at bounding box center [137, 305] width 119 height 18
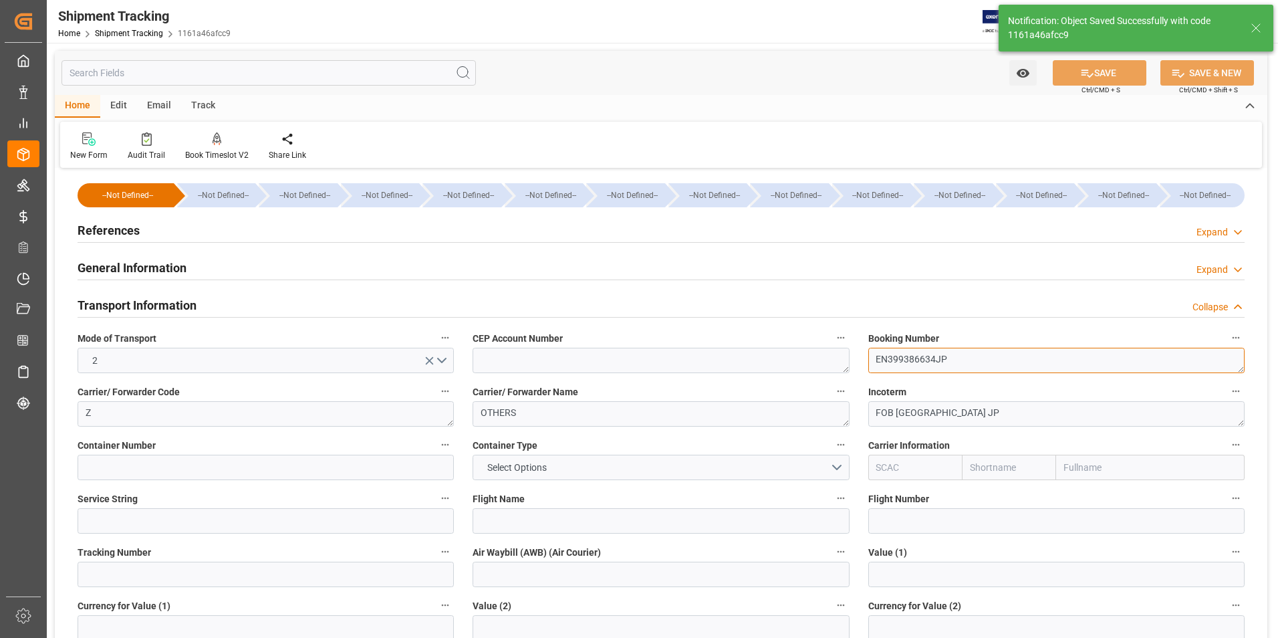
drag, startPoint x: 962, startPoint y: 362, endPoint x: 698, endPoint y: 374, distance: 264.2
click at [698, 374] on div "--Not Defined-- --Not Defined-- --Not Defined-- --Not Defined-- --Not Defined--…" at bounding box center [661, 626] width 1212 height 909
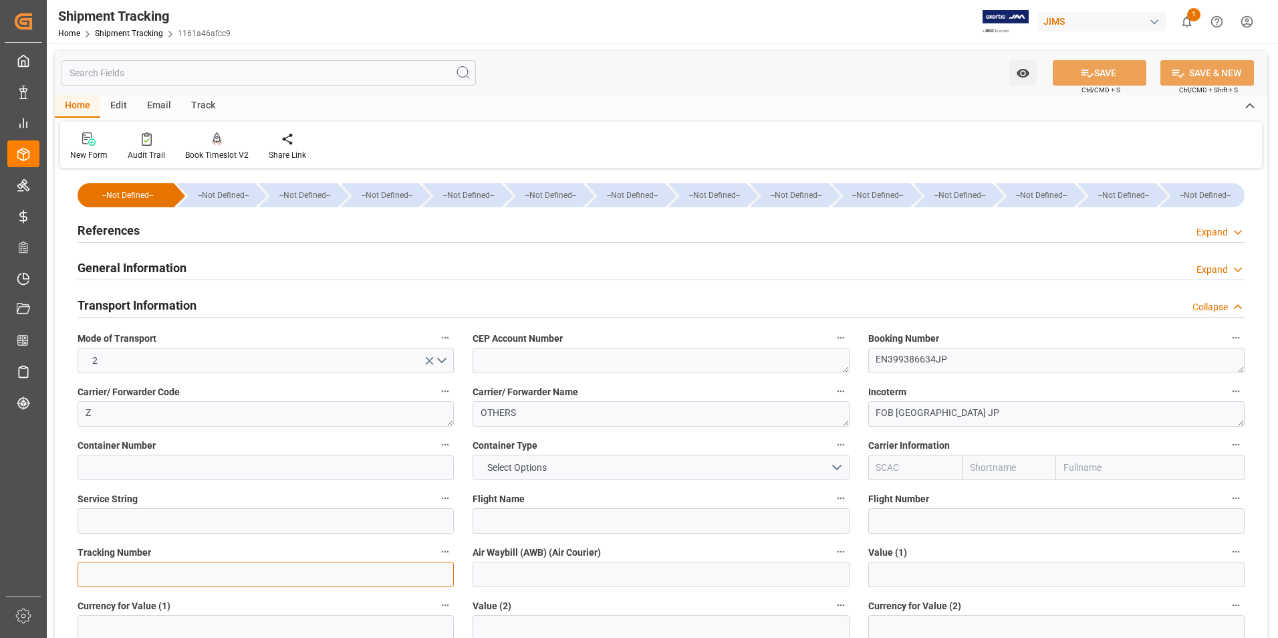
click at [208, 579] on input at bounding box center [266, 573] width 376 height 25
paste input "EN399386634JP"
type input "EN399386634JP"
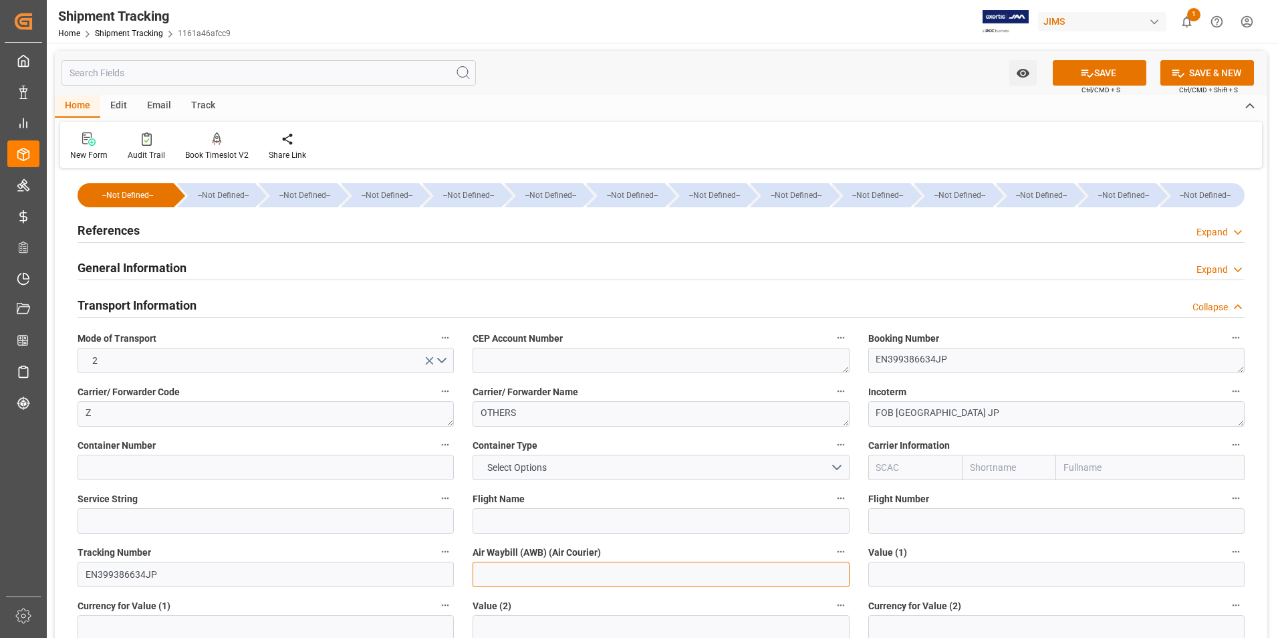
click at [503, 579] on input at bounding box center [660, 573] width 376 height 25
paste input "EN399386634JP"
type input "EN399386634JP"
click at [1071, 69] on button "SAVE" at bounding box center [1099, 72] width 94 height 25
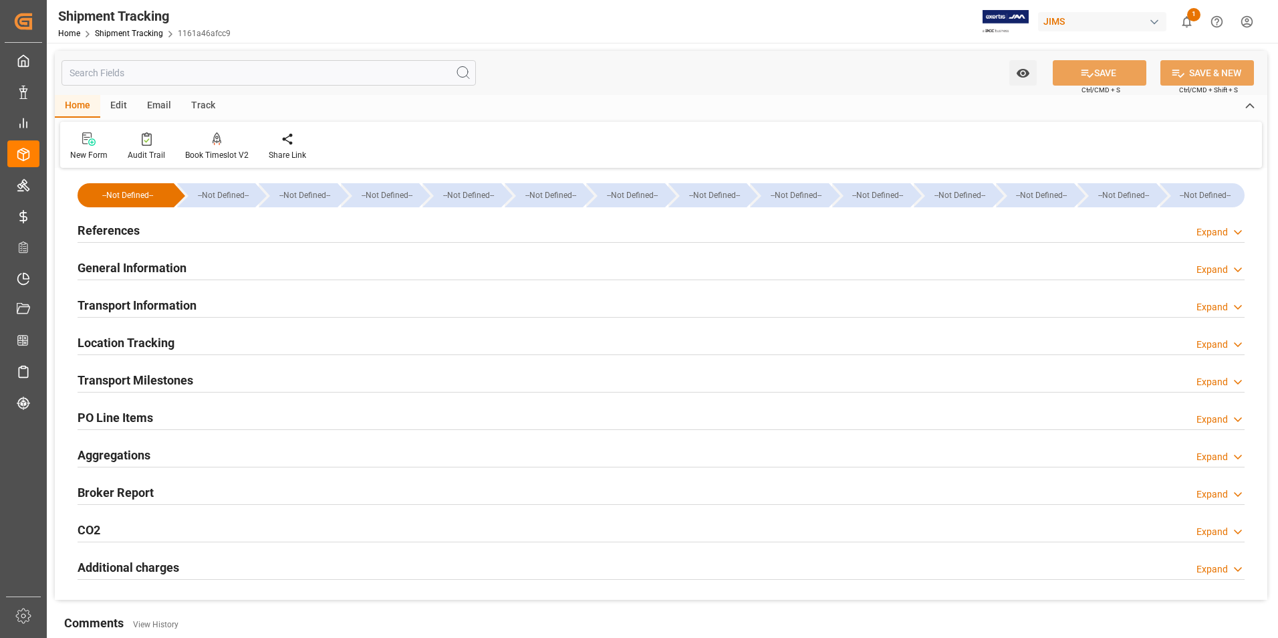
click at [140, 379] on h2 "Transport Milestones" at bounding box center [136, 380] width 116 height 18
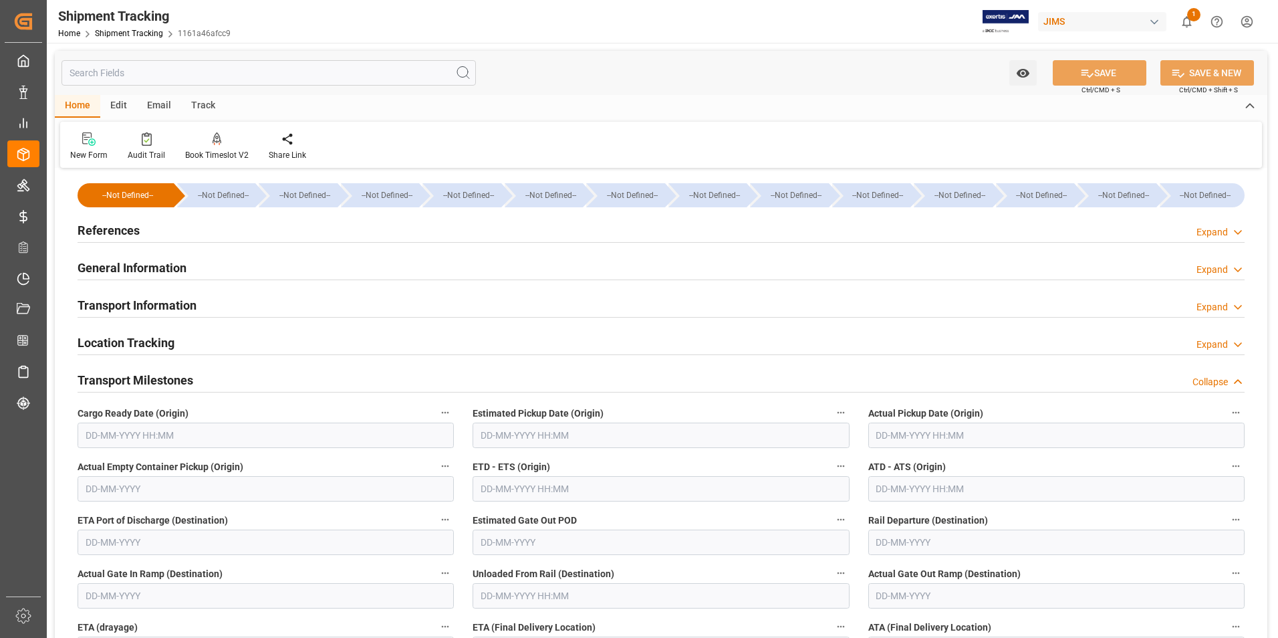
click at [923, 434] on input "text" at bounding box center [1056, 434] width 376 height 25
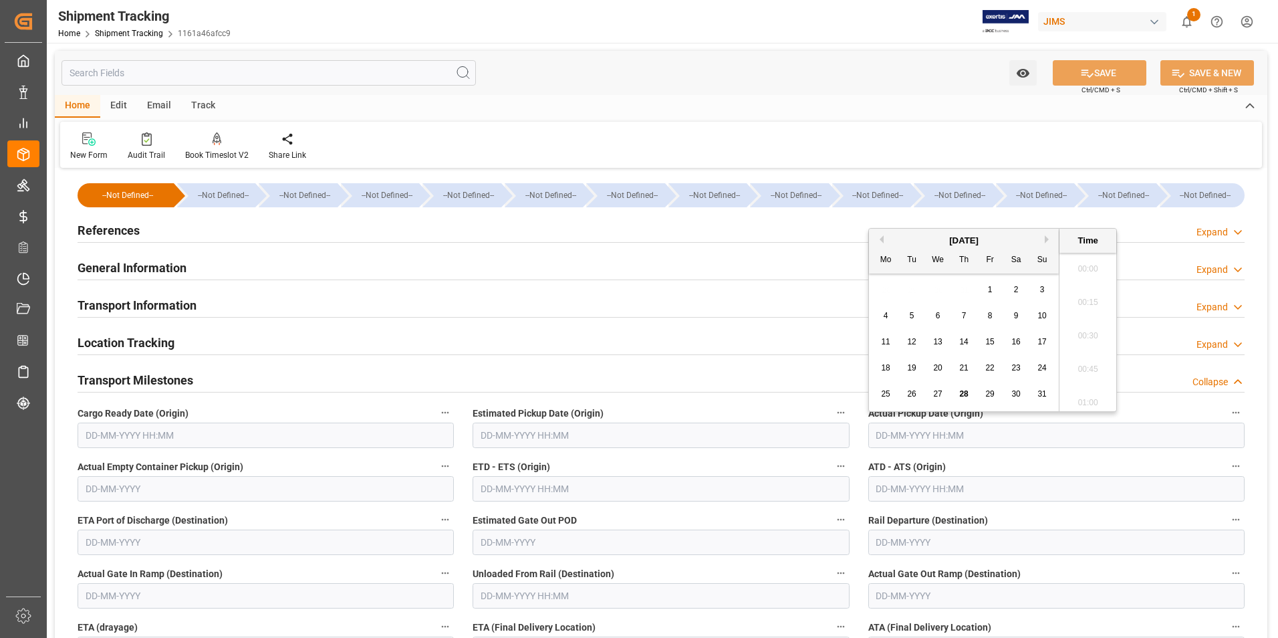
scroll to position [1976, 0]
click at [992, 369] on span "22" at bounding box center [989, 367] width 9 height 9
type input "22-08-2025 00:00"
click at [561, 490] on input "text" at bounding box center [660, 488] width 376 height 25
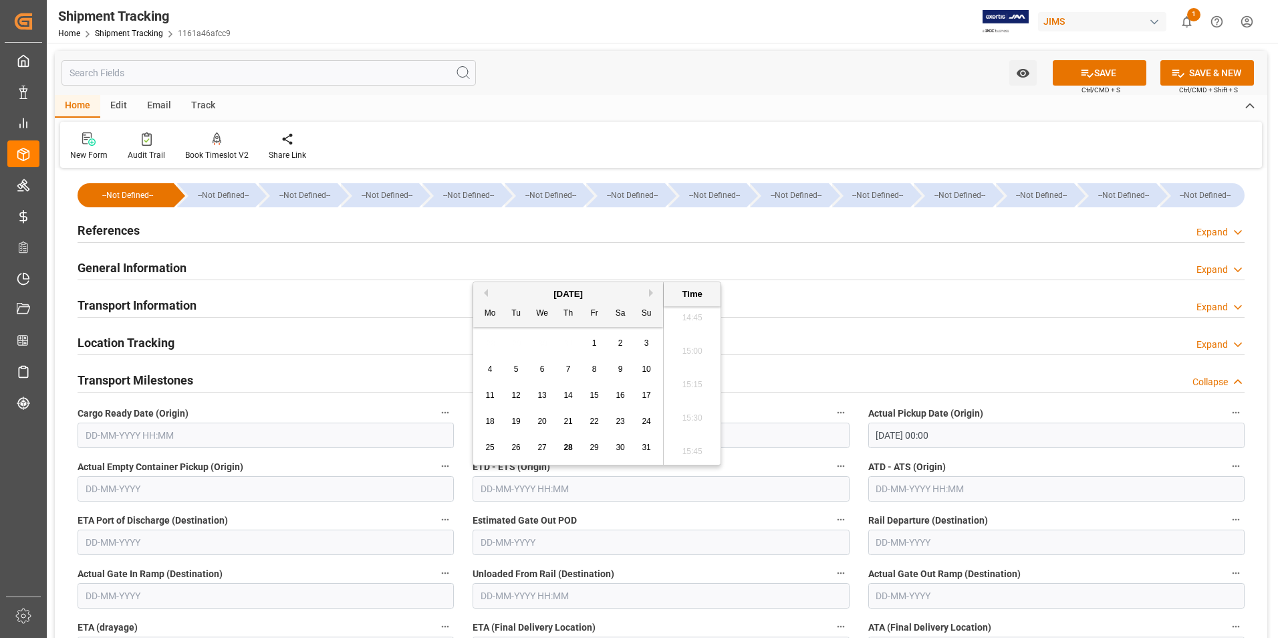
click at [483, 379] on div "4 5 6 7 8 9 10" at bounding box center [568, 369] width 182 height 26
click at [591, 416] on span "22" at bounding box center [593, 420] width 9 height 9
type input "22-08-2025 00:00"
click at [903, 487] on input "text" at bounding box center [1056, 488] width 376 height 25
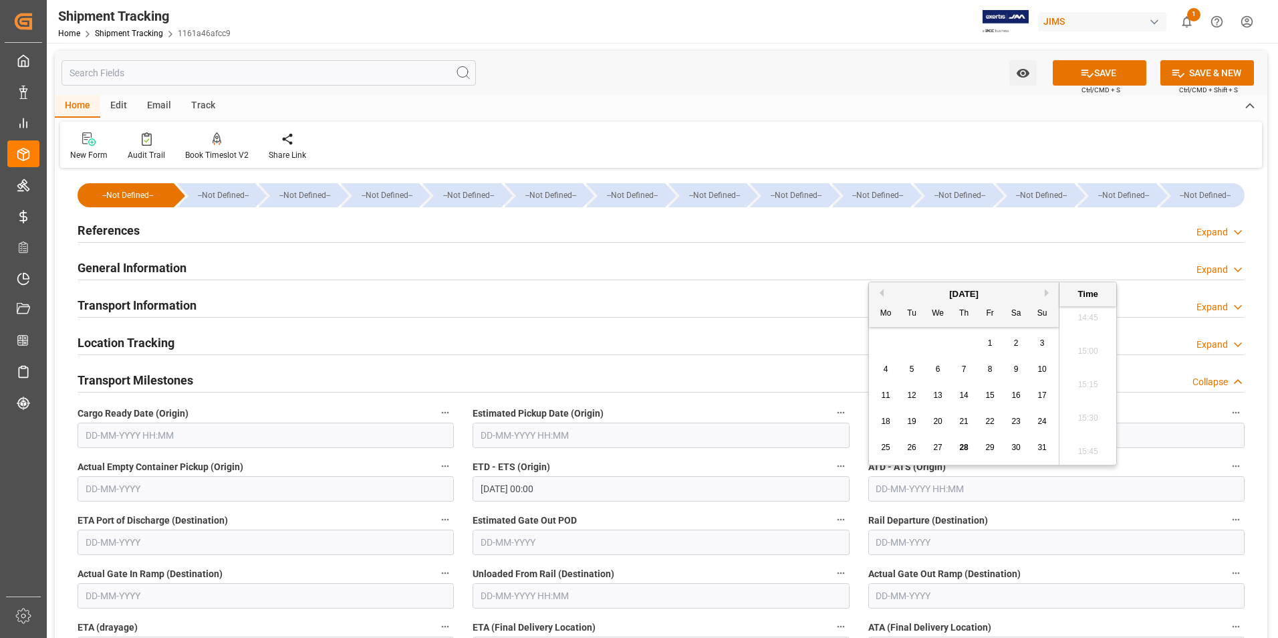
click at [873, 396] on div "11 12 13 14 15 16 17" at bounding box center [964, 395] width 182 height 26
click at [992, 422] on span "22" at bounding box center [989, 420] width 9 height 9
type input "22-08-2025 00:00"
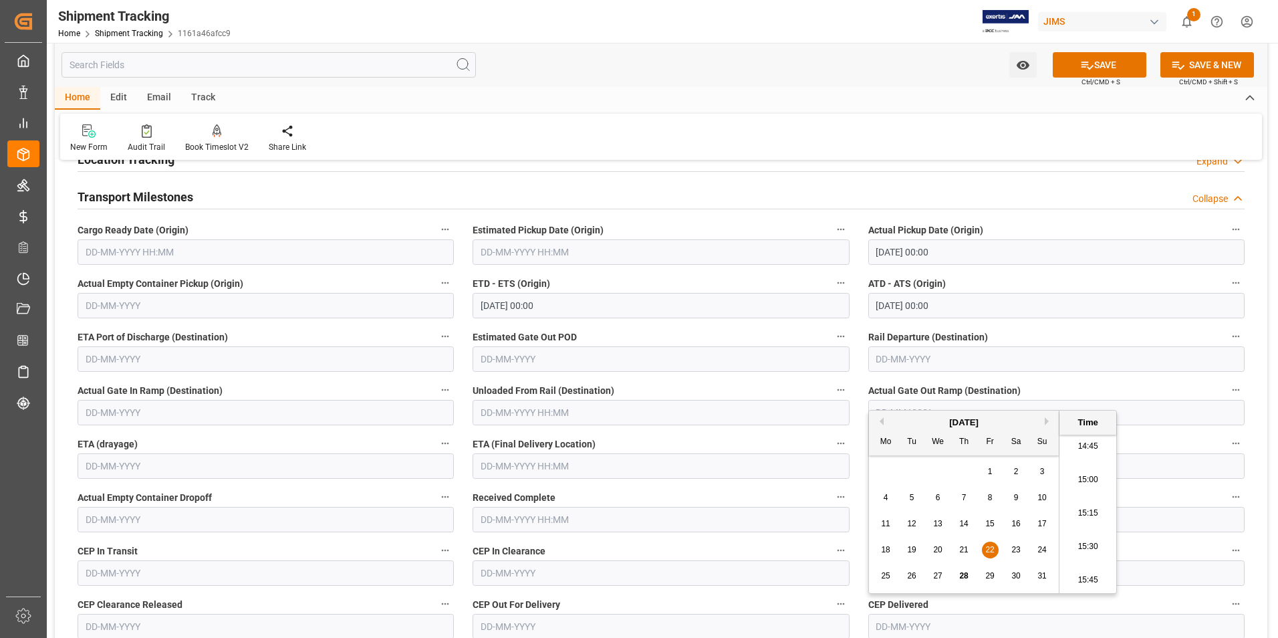
scroll to position [200, 0]
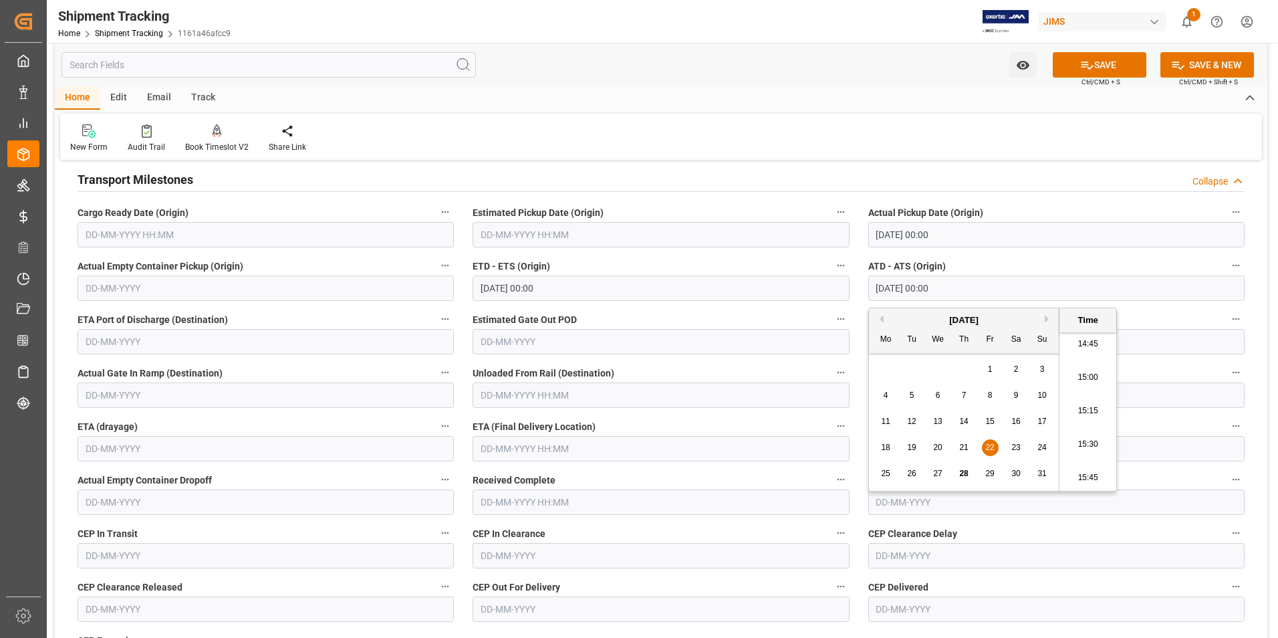
click at [519, 453] on input "text" at bounding box center [660, 448] width 376 height 25
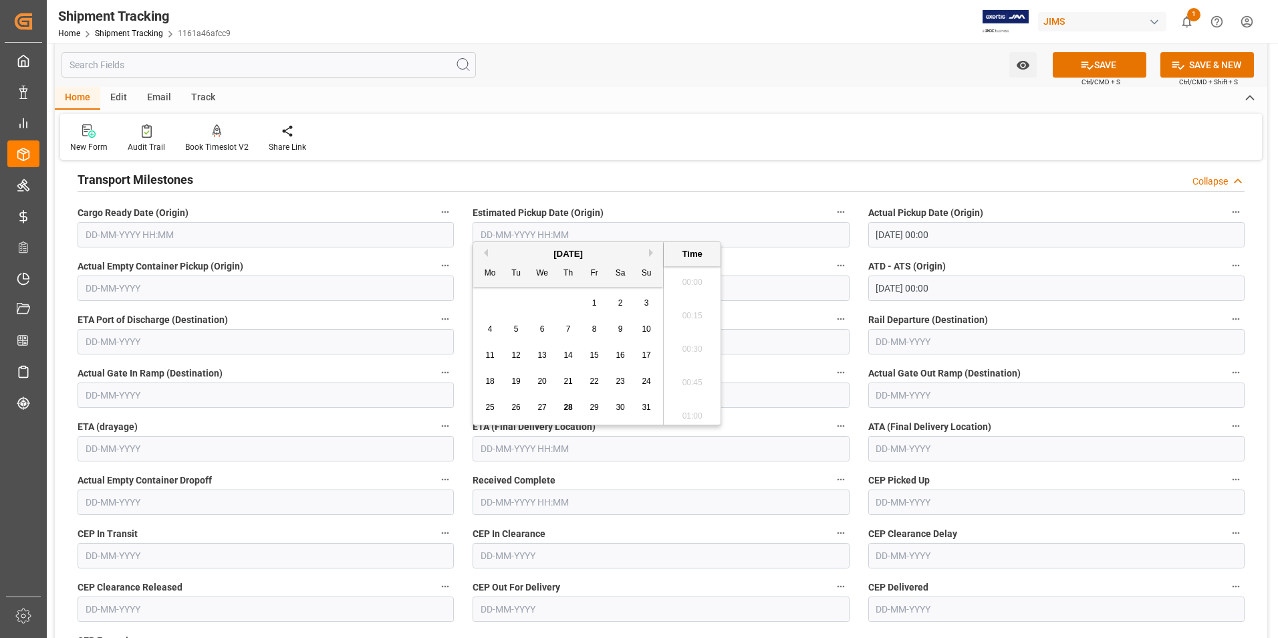
scroll to position [1976, 0]
click at [592, 408] on span "29" at bounding box center [593, 406] width 9 height 9
type input "29-08-2025 00:00"
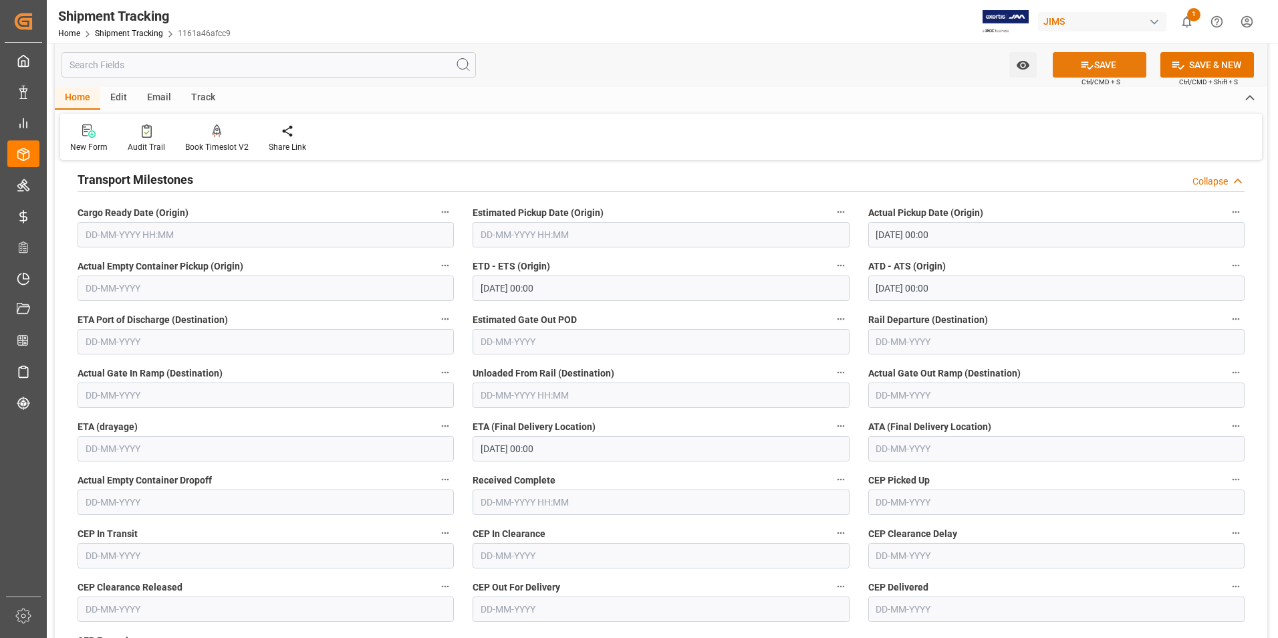
click at [1084, 67] on icon at bounding box center [1087, 65] width 14 height 14
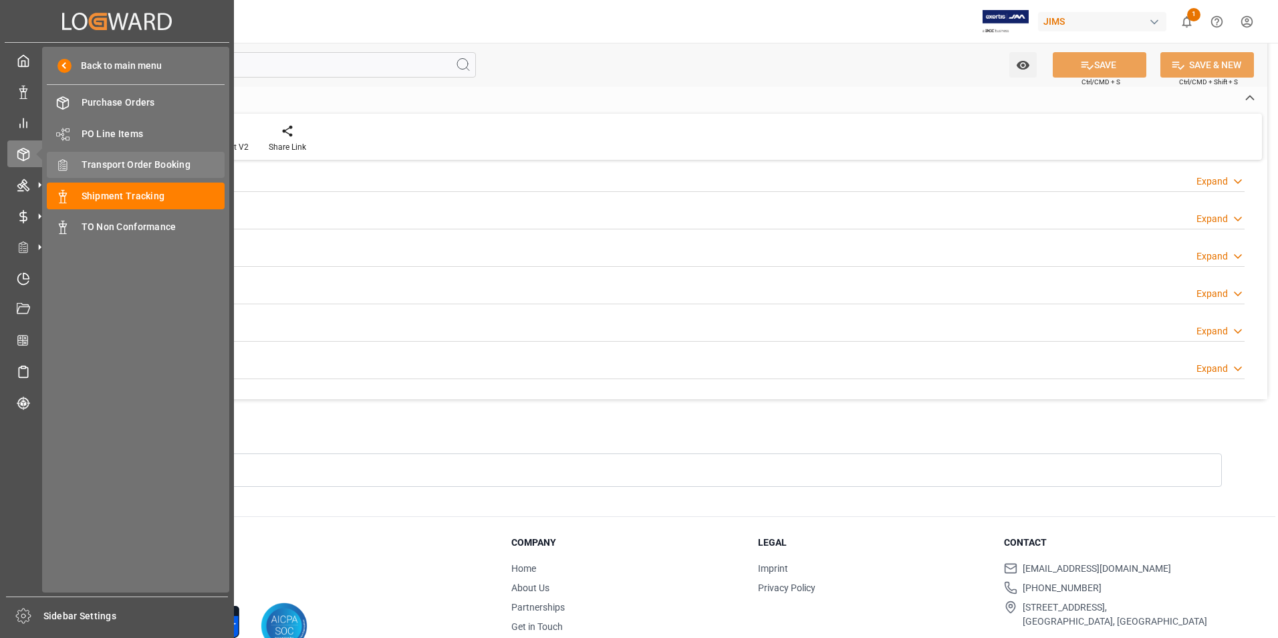
click at [146, 162] on span "Transport Order Booking" at bounding box center [154, 165] width 144 height 14
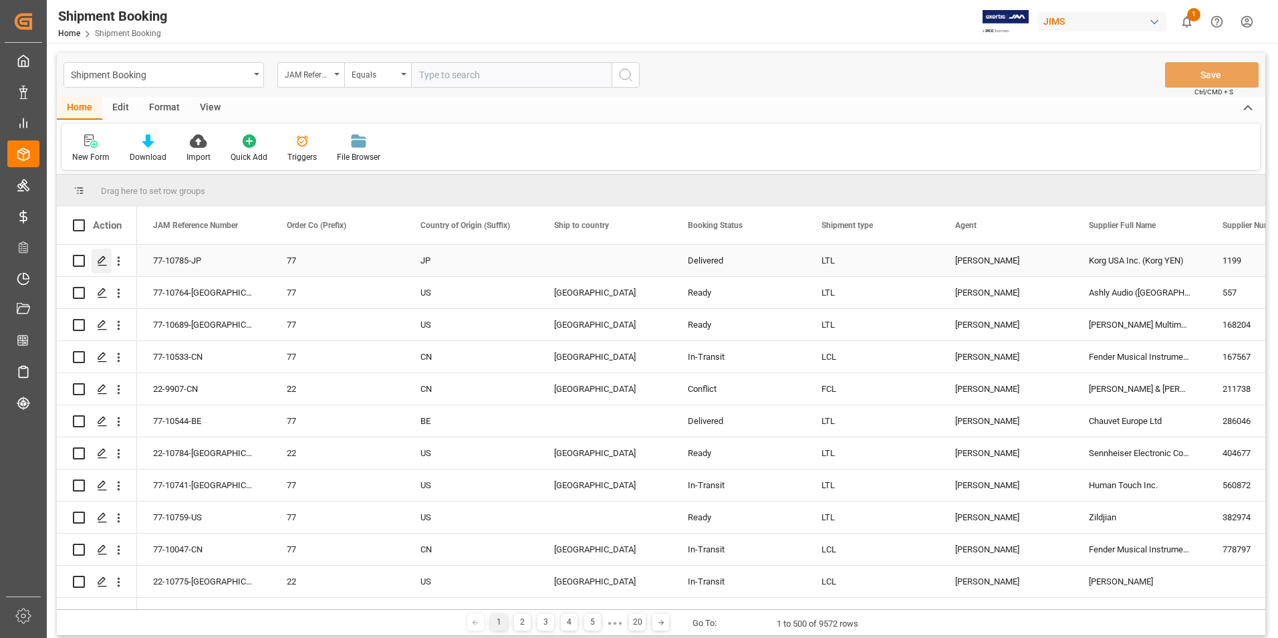
click at [101, 259] on polygon "Press SPACE to select this row." at bounding box center [101, 260] width 7 height 7
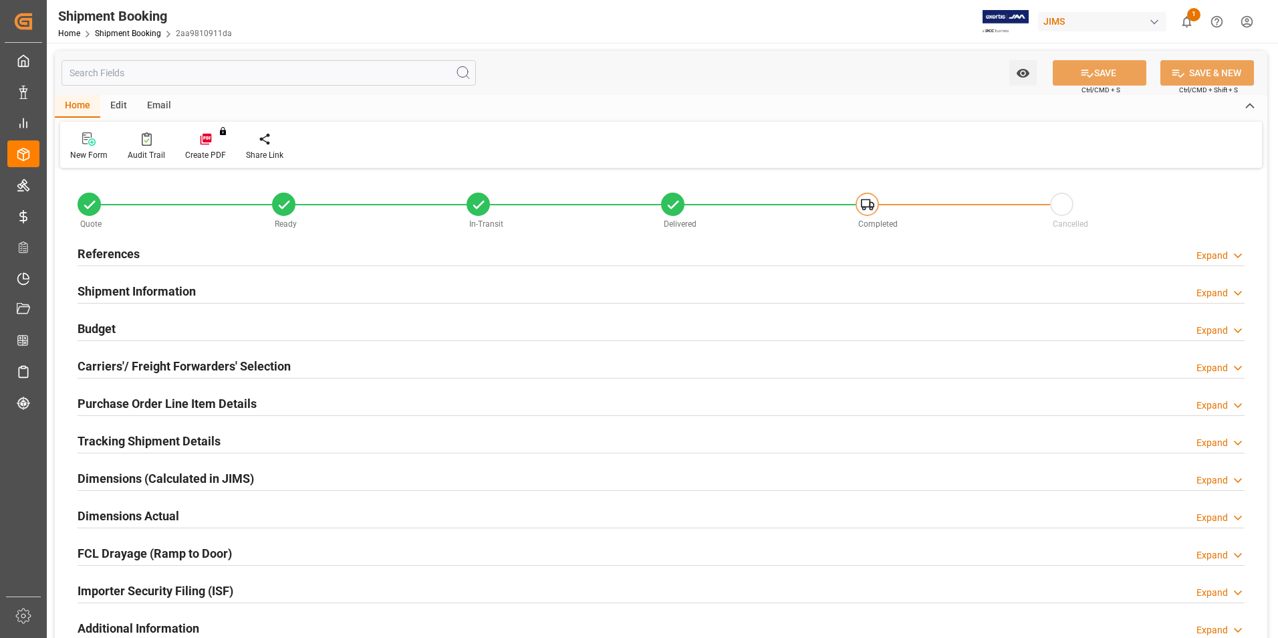
type input "1"
click at [141, 402] on h2 "Purchase Order Line Item Details" at bounding box center [167, 403] width 179 height 18
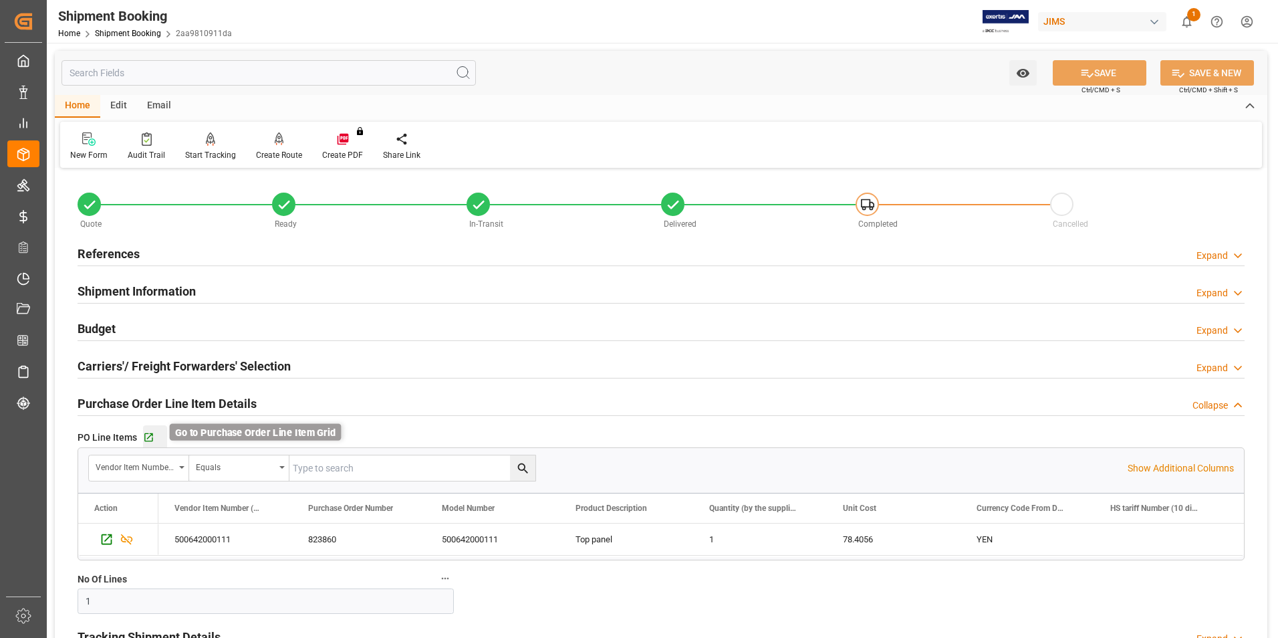
click at [144, 435] on icon "button" at bounding box center [148, 437] width 9 height 9
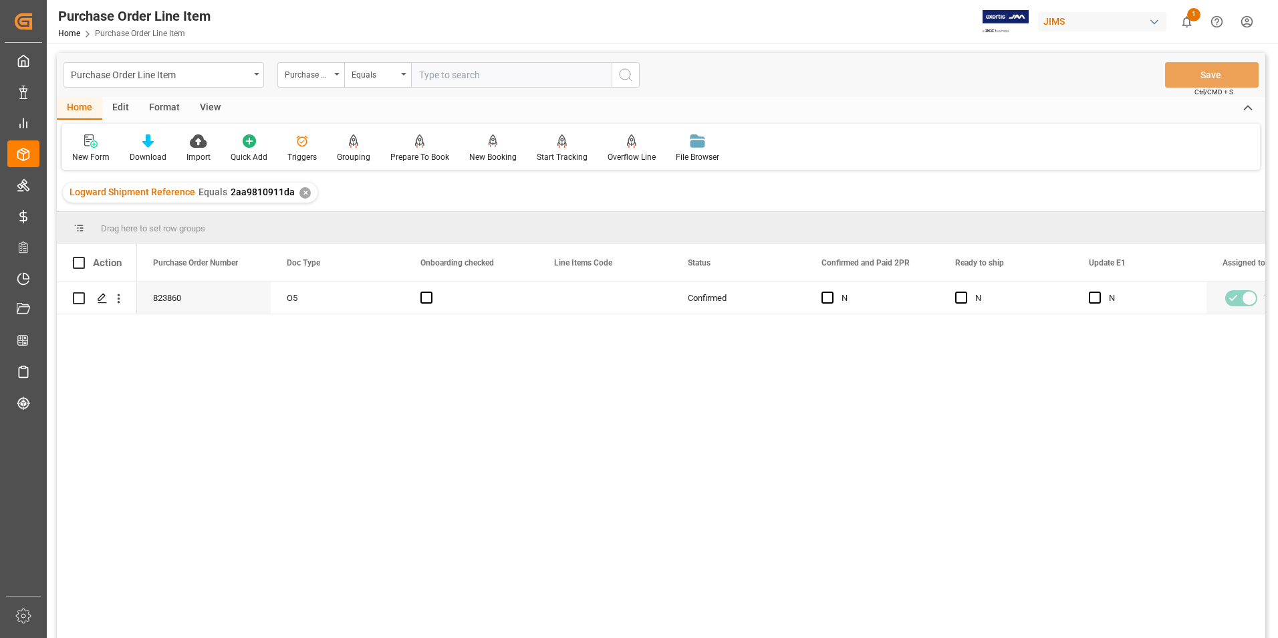
click at [210, 108] on div "View" at bounding box center [210, 108] width 41 height 23
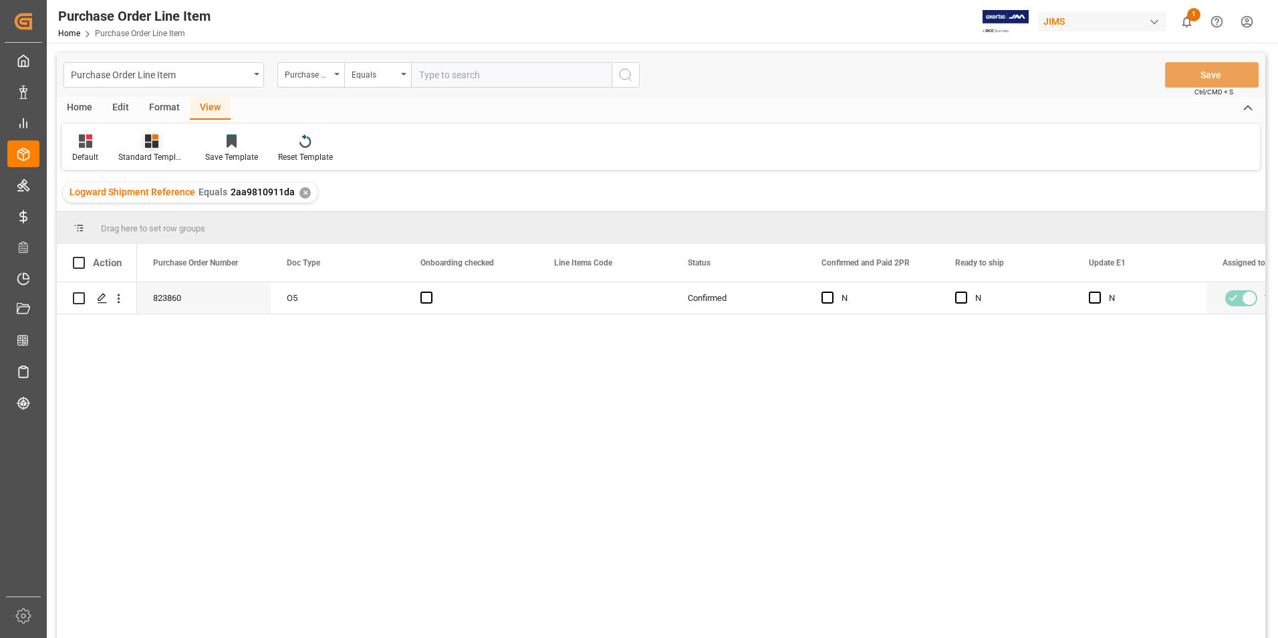
click at [162, 158] on div "Standard Templates" at bounding box center [151, 157] width 67 height 12
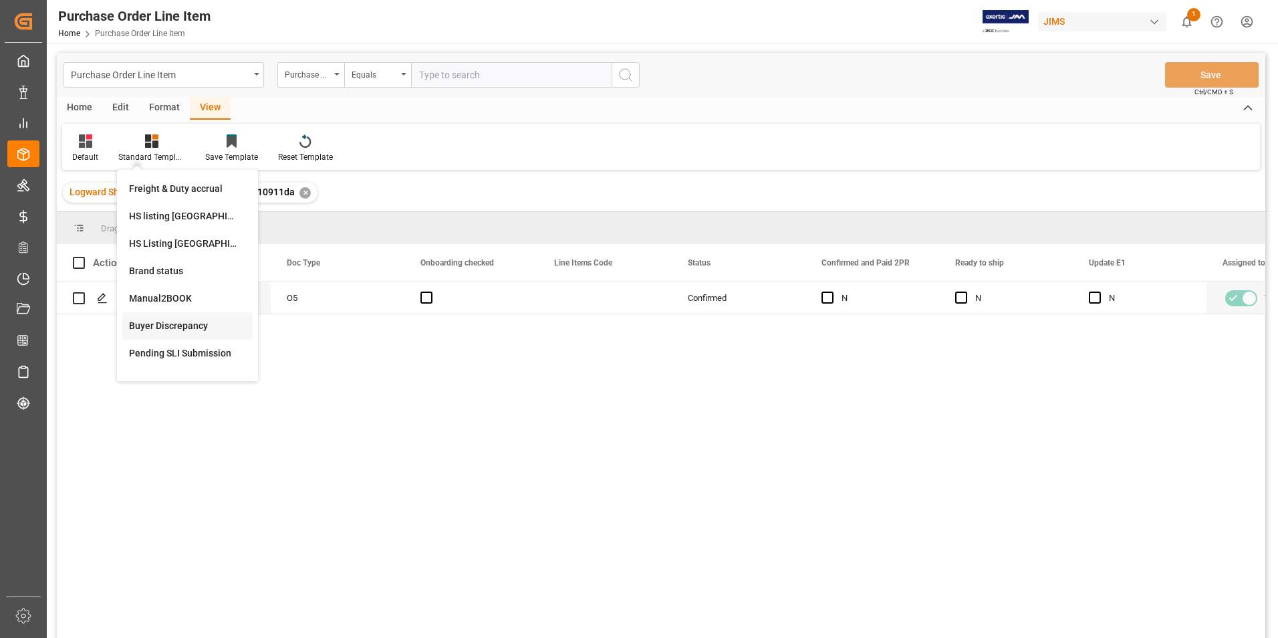
click at [183, 321] on div "Buyer Discrepancy" at bounding box center [187, 326] width 117 height 14
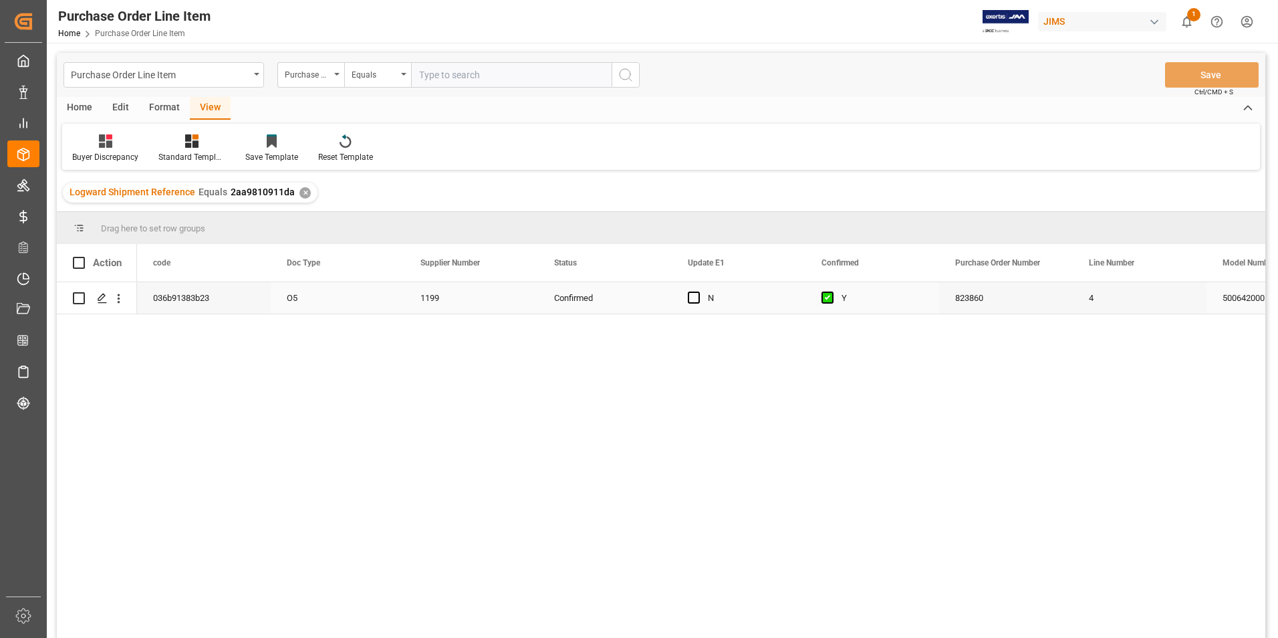
click at [406, 307] on div "1199" at bounding box center [471, 297] width 134 height 31
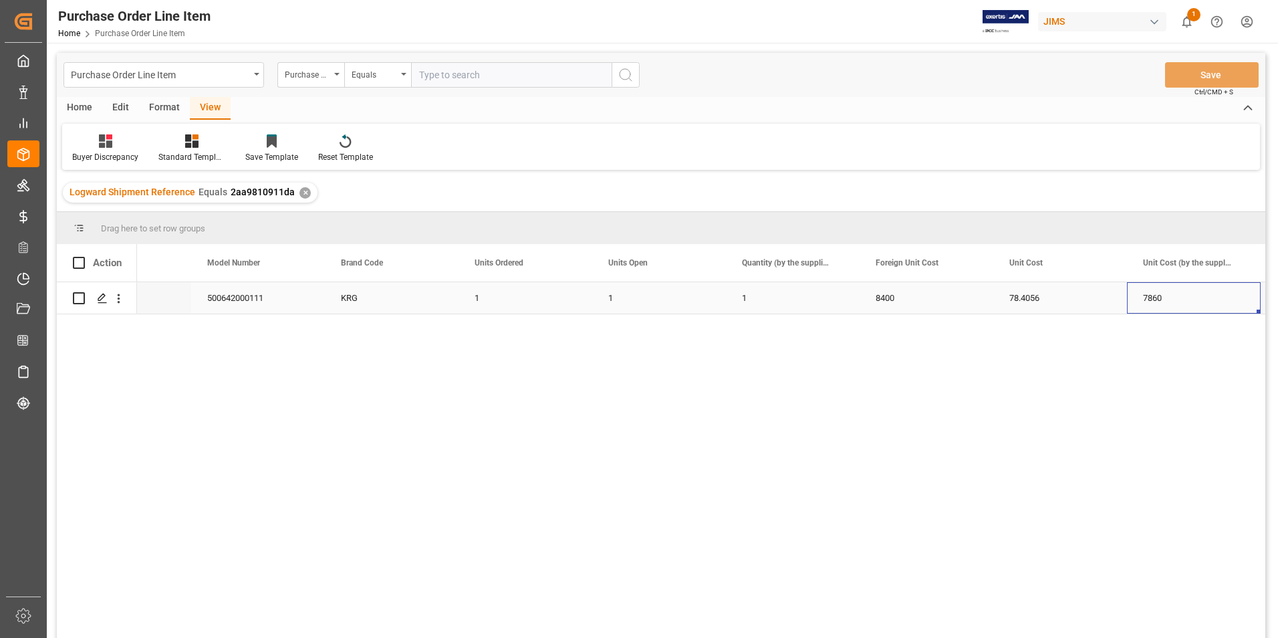
click at [918, 296] on div "8400" at bounding box center [926, 297] width 134 height 31
click at [918, 296] on input "8400" at bounding box center [926, 305] width 112 height 25
click at [1180, 292] on div "7860" at bounding box center [1194, 297] width 134 height 31
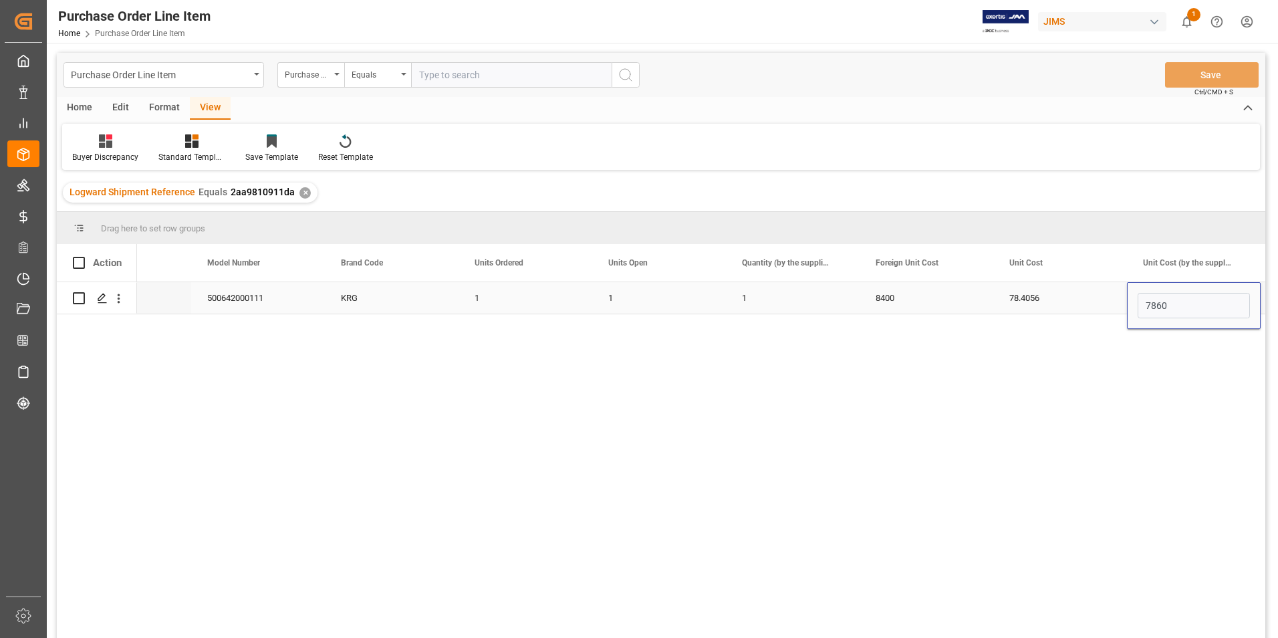
click at [1180, 292] on div "7860" at bounding box center [1194, 305] width 134 height 47
click at [1179, 303] on input "7860" at bounding box center [1193, 305] width 112 height 25
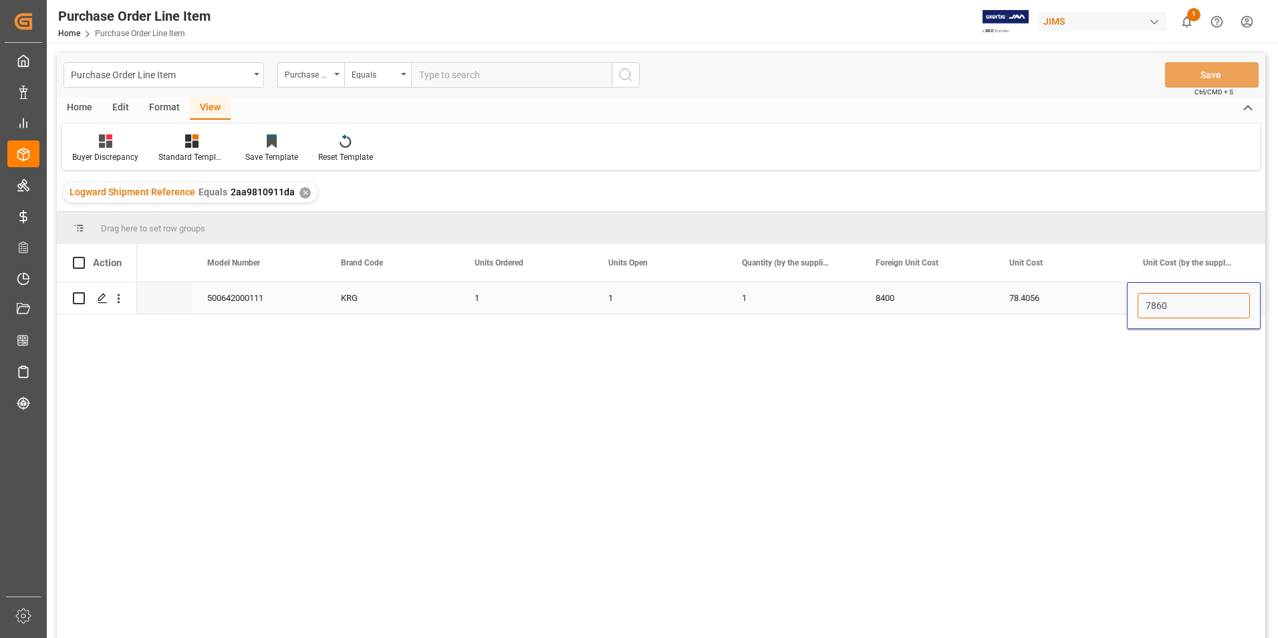
paste input "840"
type input "8400"
click at [1206, 77] on button "Save" at bounding box center [1212, 74] width 94 height 25
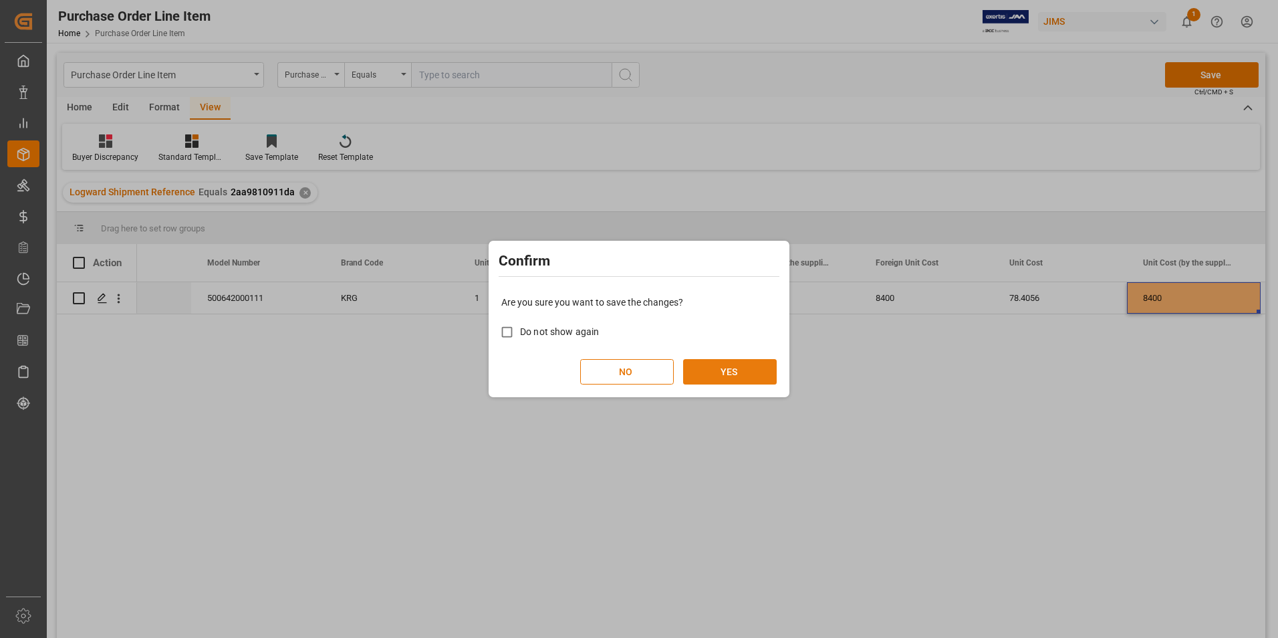
click at [732, 368] on button "YES" at bounding box center [730, 371] width 94 height 25
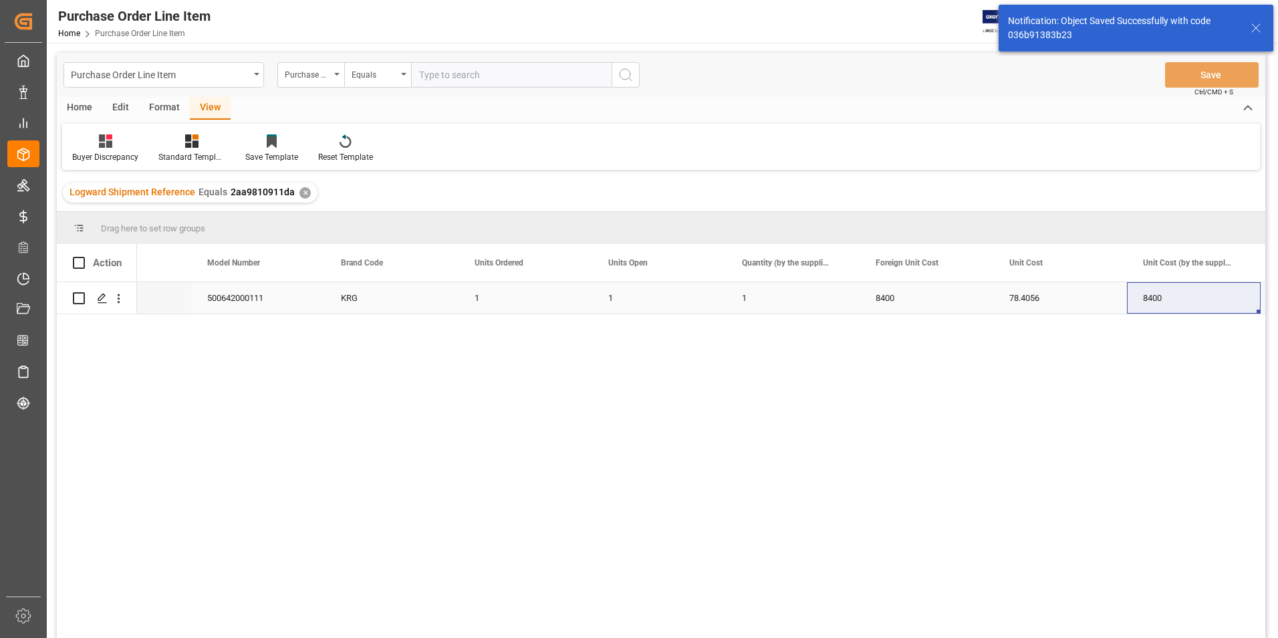
click at [917, 298] on div "8400" at bounding box center [926, 297] width 134 height 31
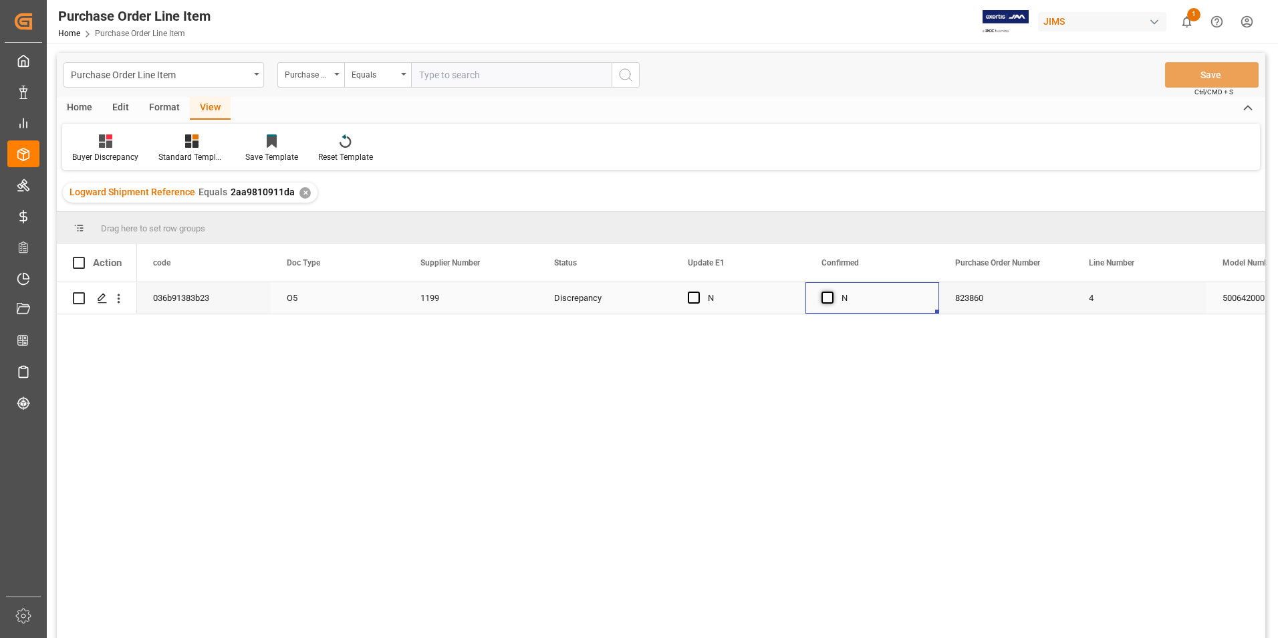
click at [827, 294] on span "Press SPACE to select this row." at bounding box center [827, 297] width 12 height 12
click at [831, 291] on input "Press SPACE to select this row." at bounding box center [831, 291] width 0 height 0
click at [698, 293] on span "Press SPACE to select this row." at bounding box center [694, 297] width 12 height 12
click at [698, 291] on input "Press SPACE to select this row." at bounding box center [698, 291] width 0 height 0
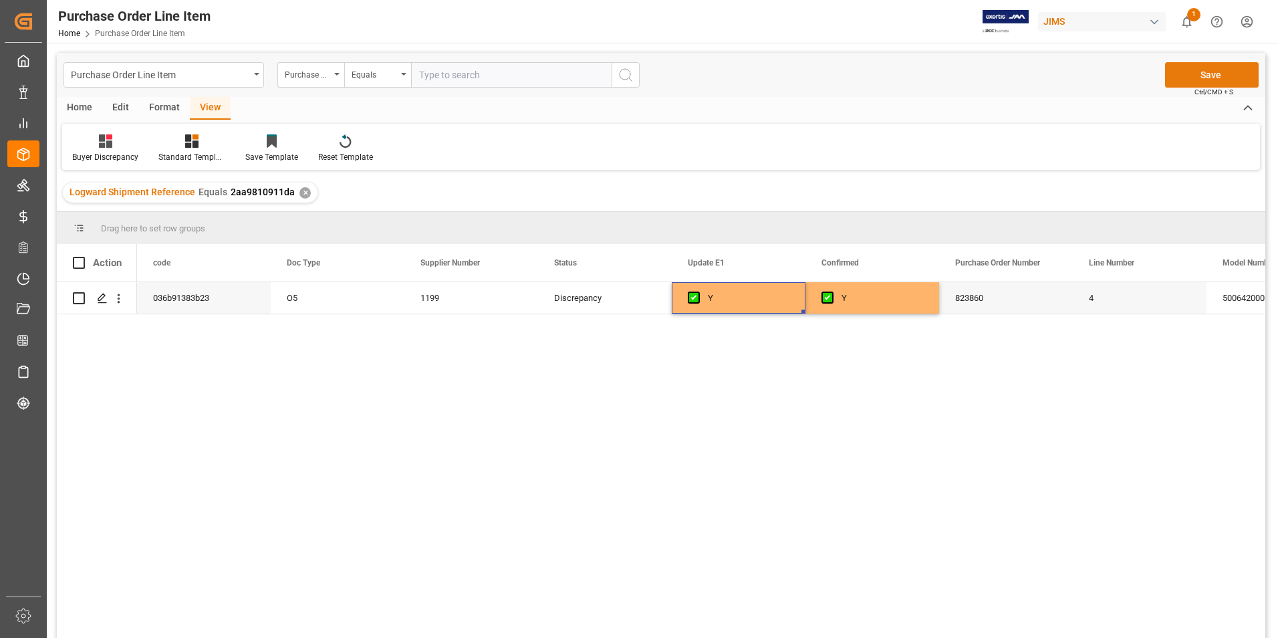
click at [1207, 74] on button "Save" at bounding box center [1212, 74] width 94 height 25
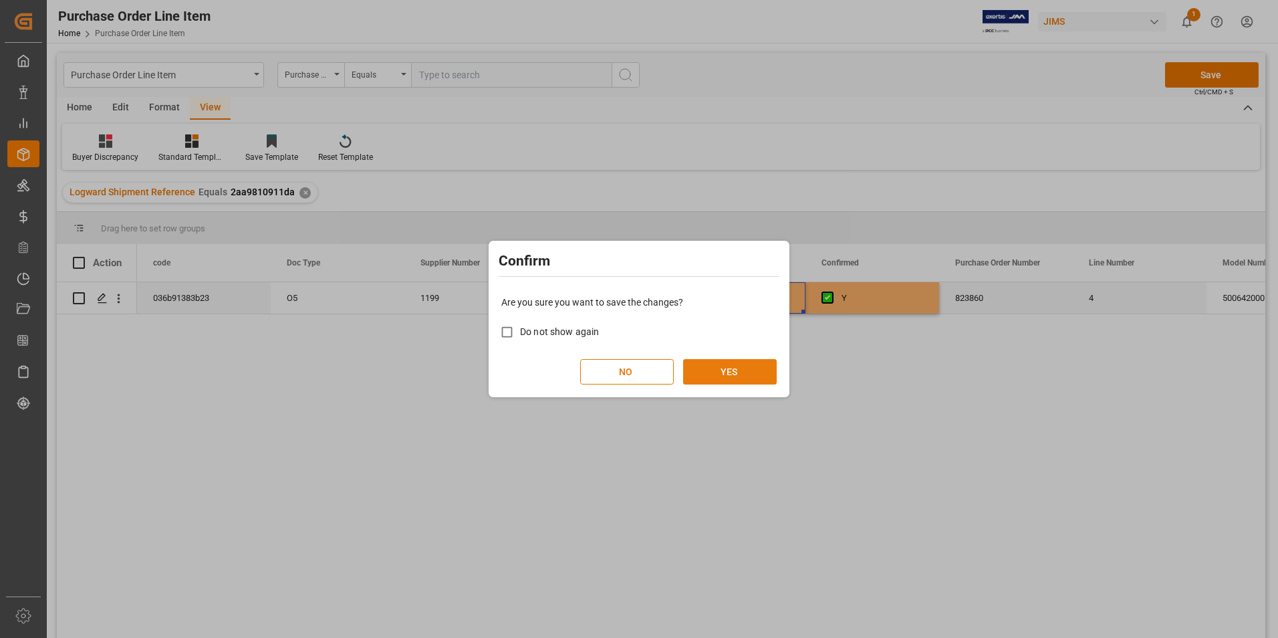
click at [762, 366] on button "YES" at bounding box center [730, 371] width 94 height 25
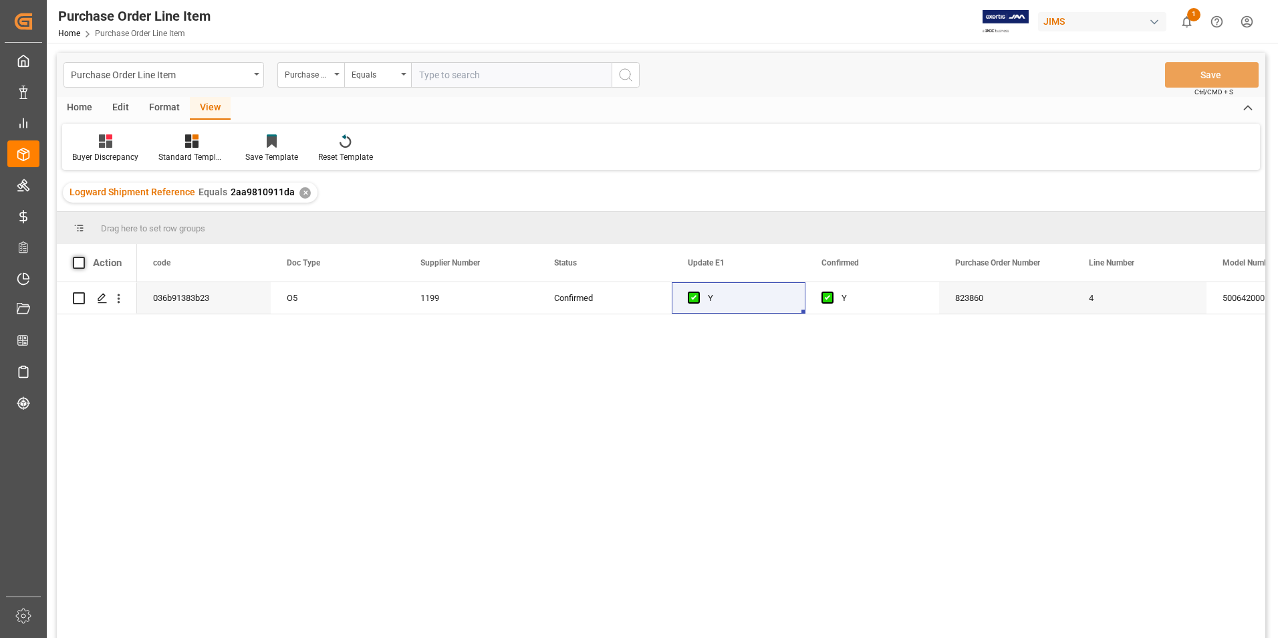
click at [80, 259] on span at bounding box center [79, 263] width 12 height 12
click at [83, 257] on input "checkbox" at bounding box center [83, 257] width 0 height 0
checkbox input "true"
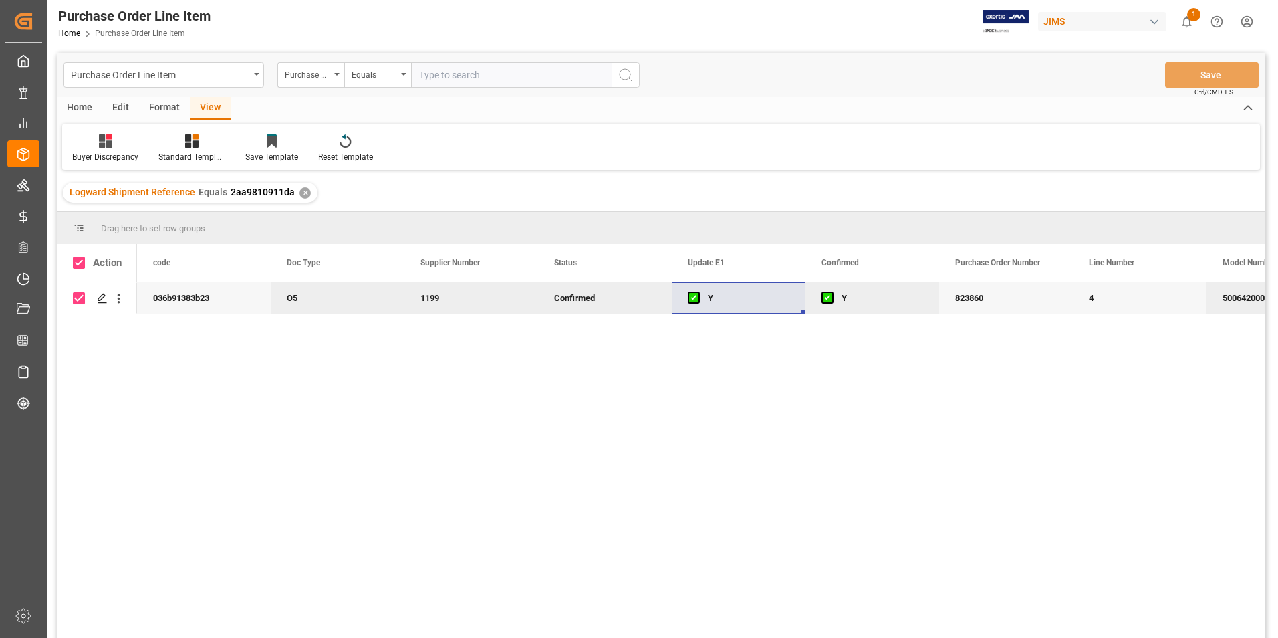
click at [78, 108] on div "Home" at bounding box center [79, 108] width 45 height 23
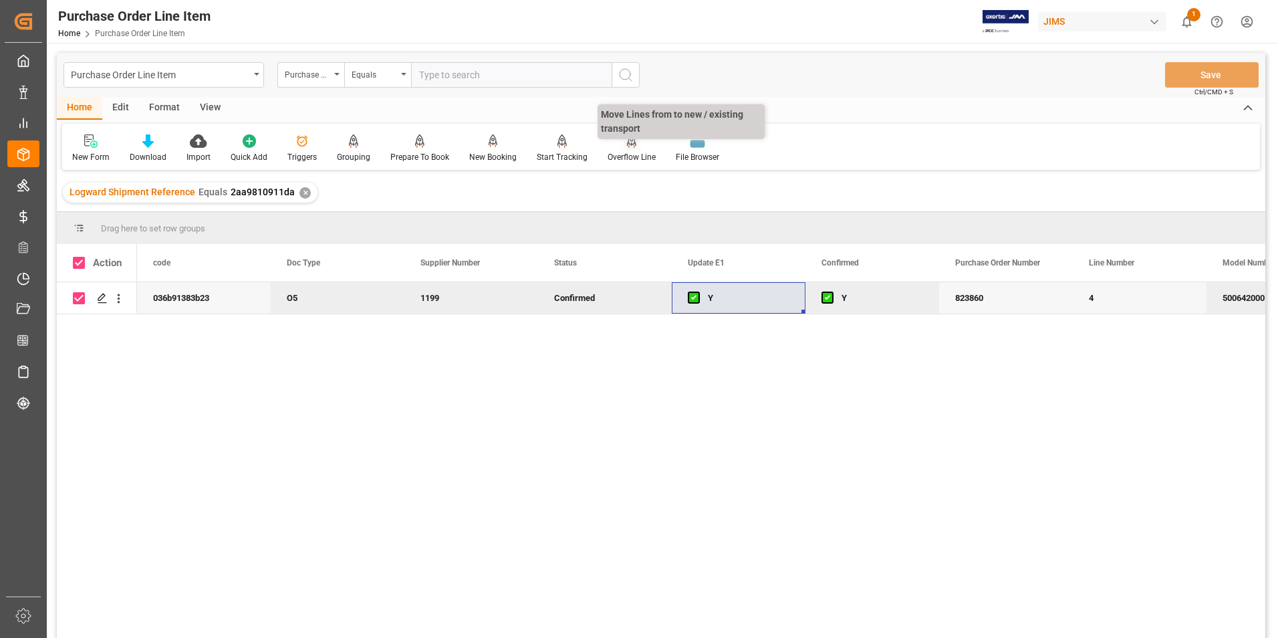
click at [623, 158] on div "Overflow Line" at bounding box center [631, 157] width 48 height 12
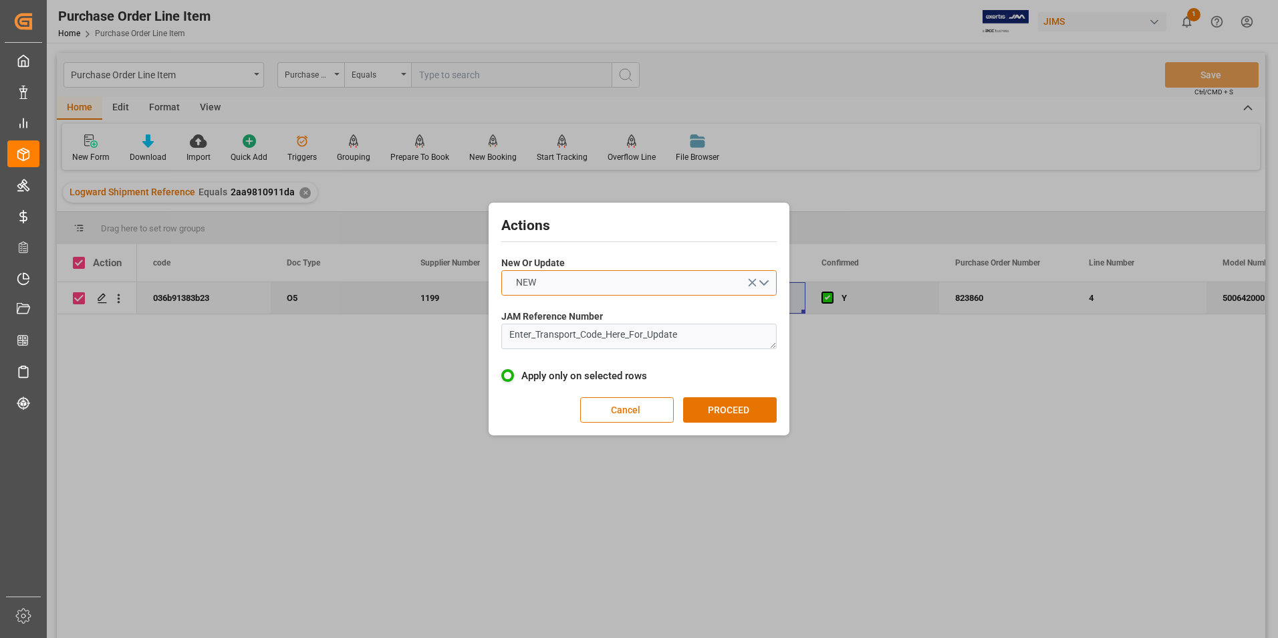
click at [599, 285] on button "NEW" at bounding box center [638, 282] width 275 height 25
click at [597, 301] on div "UPDATE" at bounding box center [639, 314] width 274 height 28
drag, startPoint x: 708, startPoint y: 333, endPoint x: 465, endPoint y: 327, distance: 242.6
click at [465, 327] on div "Actions New Or Update UPDATE JAM Reference Number Enter_Transport_Code_Here_For…" at bounding box center [639, 319] width 1278 height 638
type textarea "77-10785-JP"
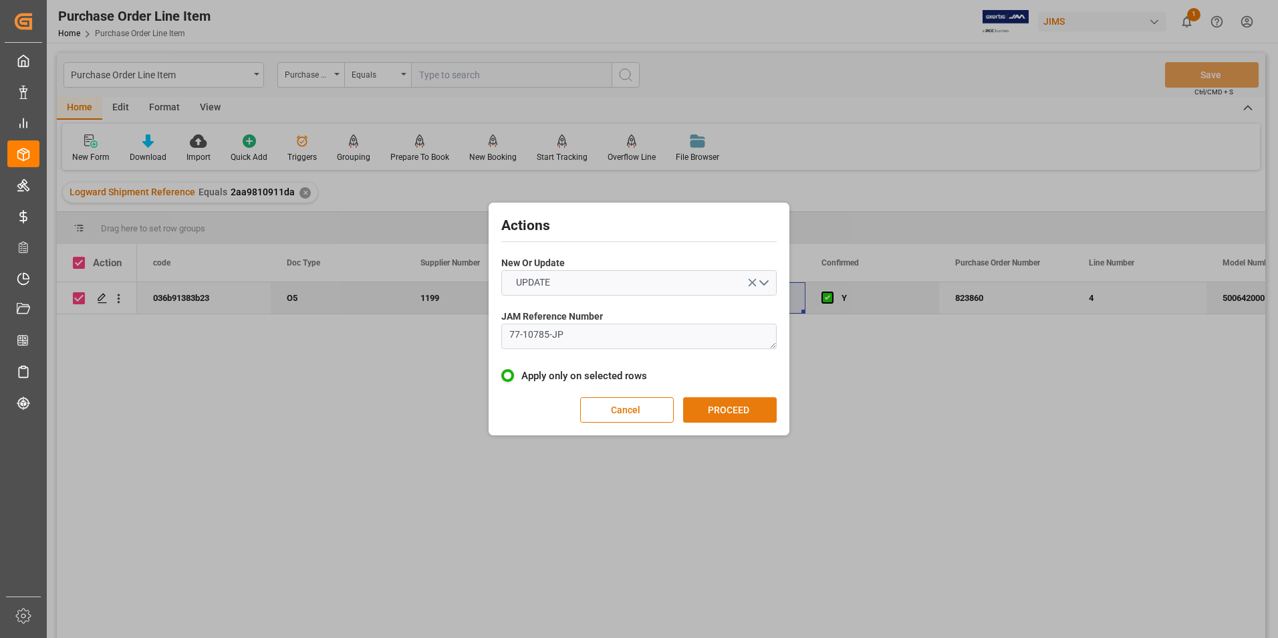
click at [734, 416] on button "PROCEED" at bounding box center [730, 409] width 94 height 25
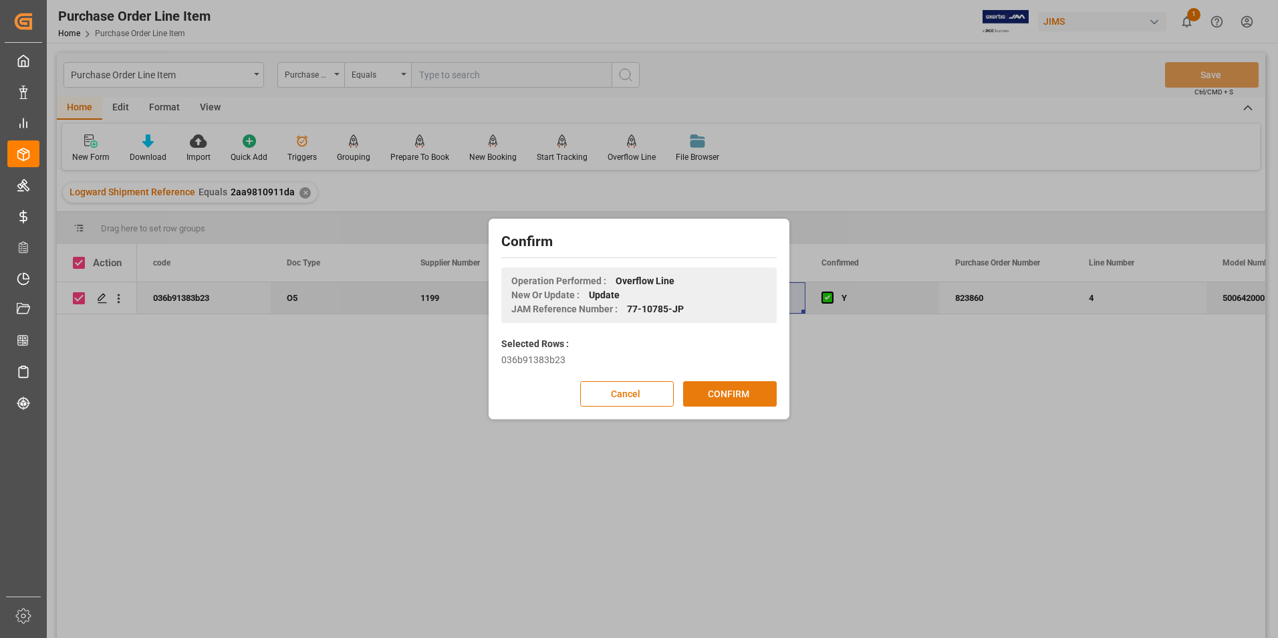
click at [724, 395] on button "CONFIRM" at bounding box center [730, 393] width 94 height 25
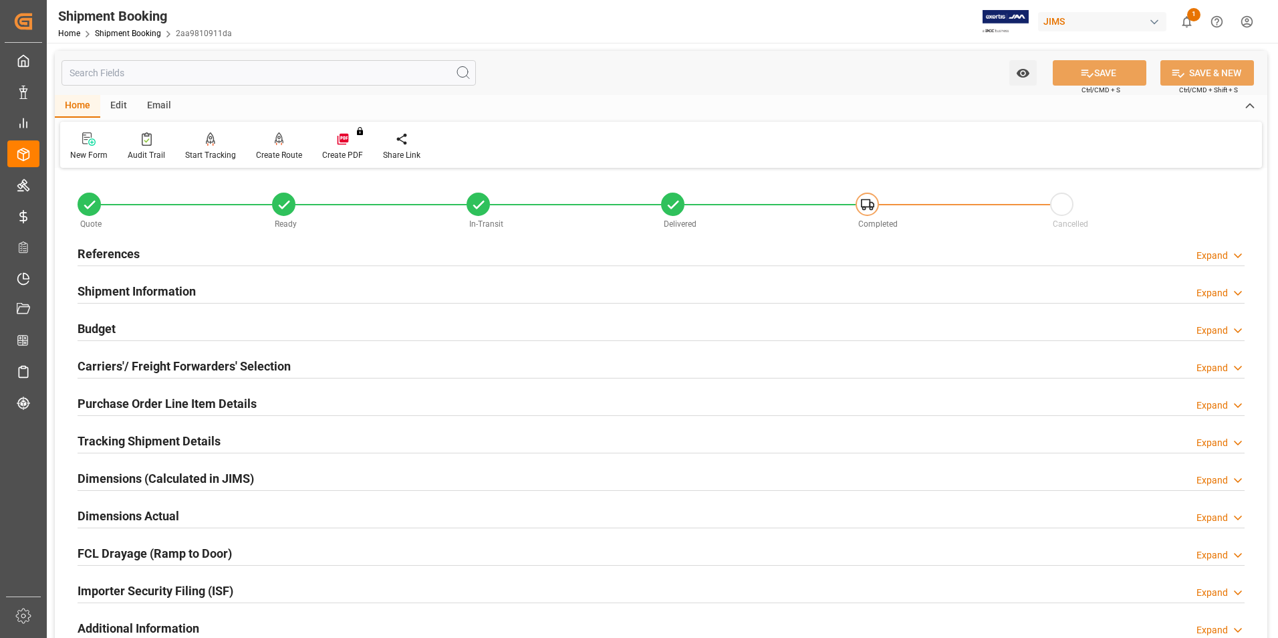
click at [153, 405] on h2 "Purchase Order Line Item Details" at bounding box center [167, 403] width 179 height 18
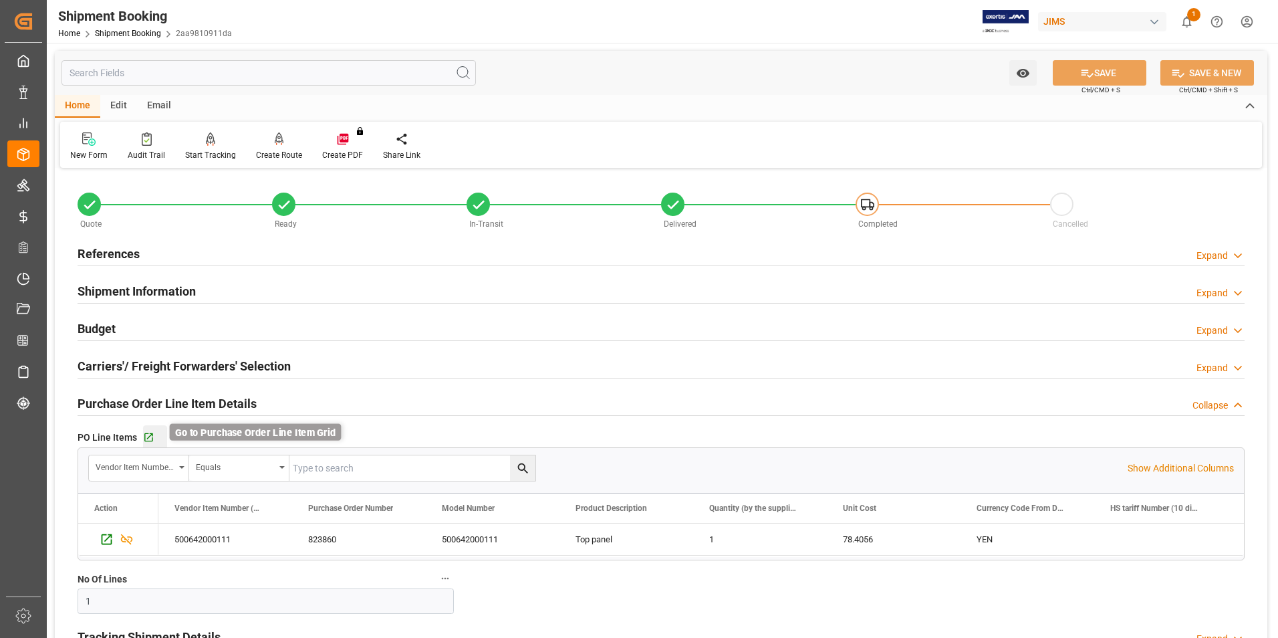
click at [144, 436] on icon "button" at bounding box center [148, 437] width 11 height 11
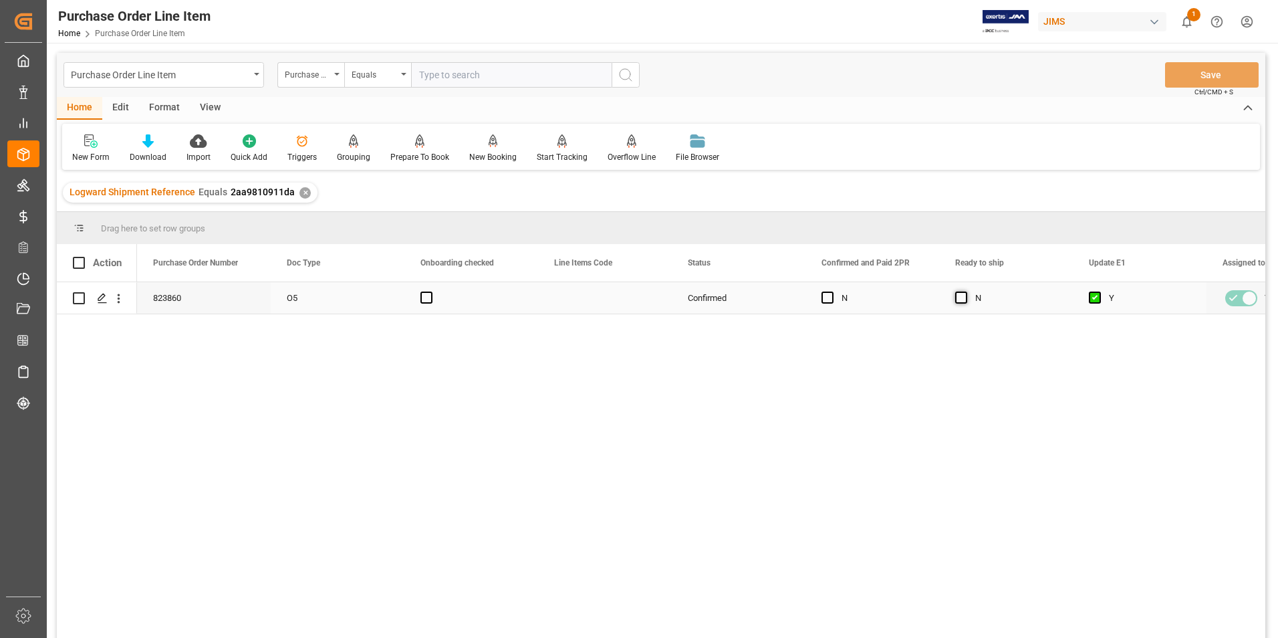
click at [964, 299] on span "Press SPACE to select this row." at bounding box center [961, 297] width 12 height 12
click at [965, 291] on input "Press SPACE to select this row." at bounding box center [965, 291] width 0 height 0
click at [1179, 78] on button "Save" at bounding box center [1212, 74] width 94 height 25
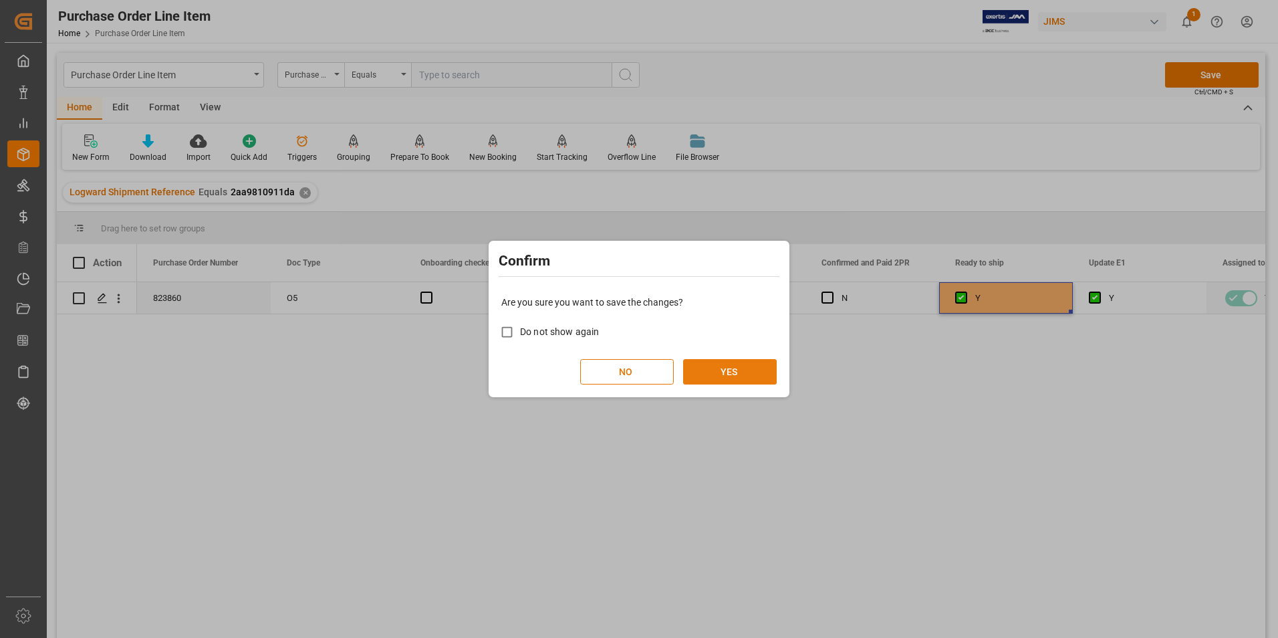
click at [726, 366] on button "YES" at bounding box center [730, 371] width 94 height 25
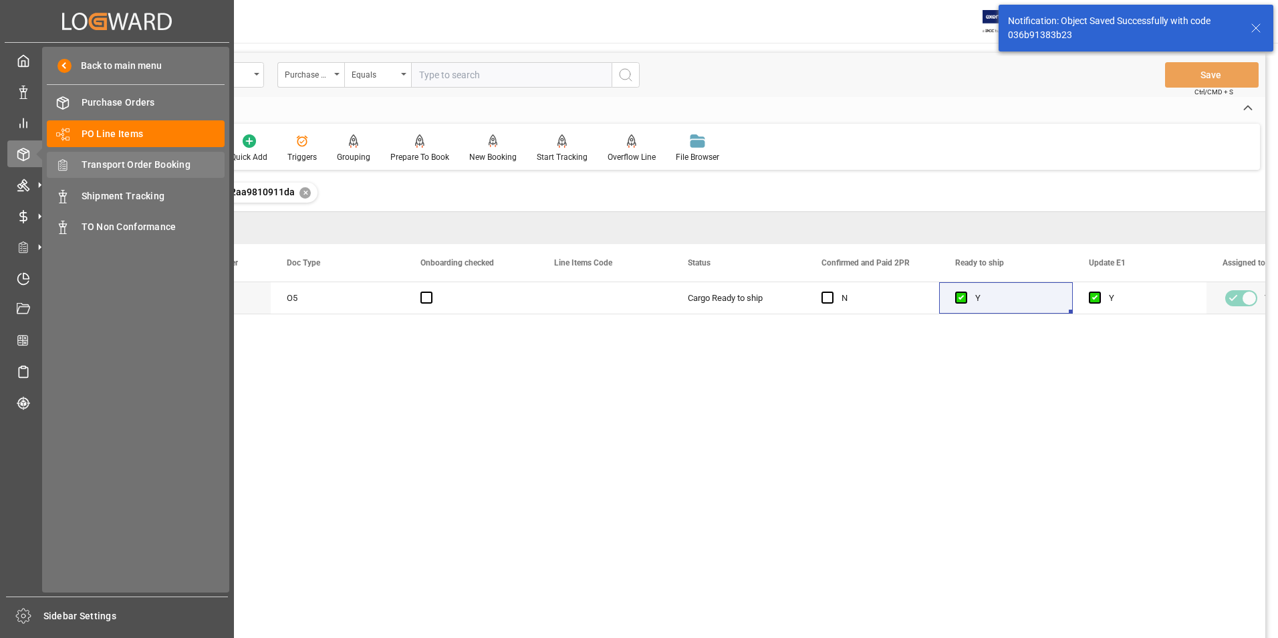
click at [163, 166] on span "Transport Order Booking" at bounding box center [154, 165] width 144 height 14
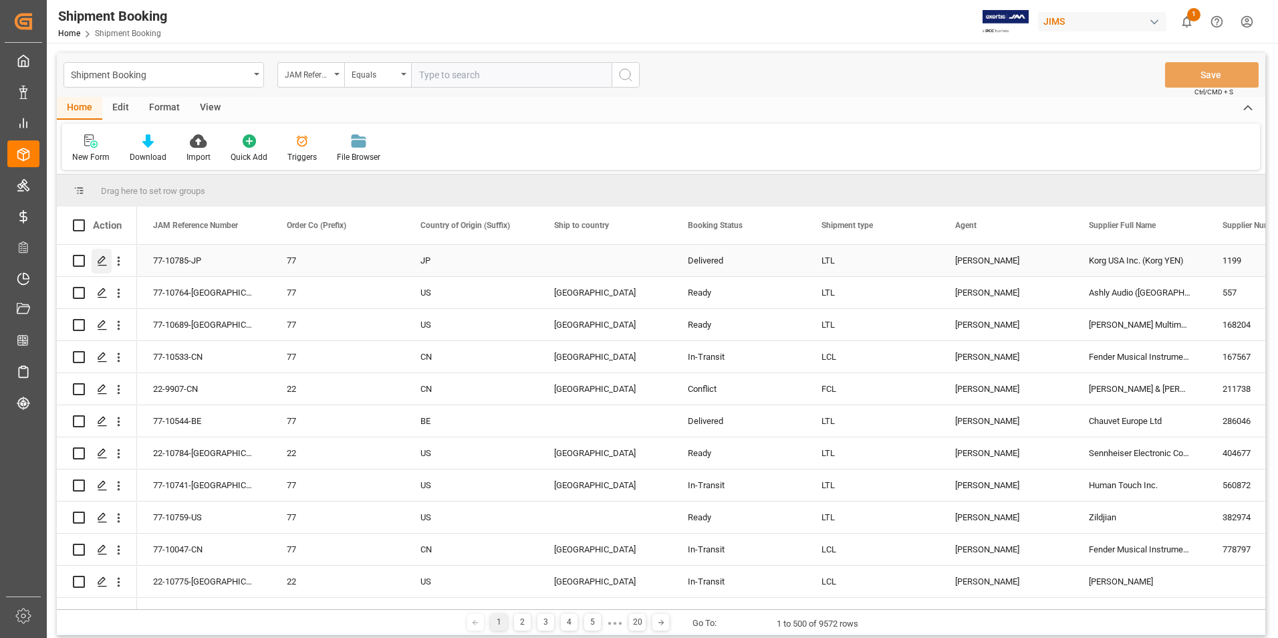
click at [104, 261] on icon "Press SPACE to select this row." at bounding box center [102, 260] width 11 height 11
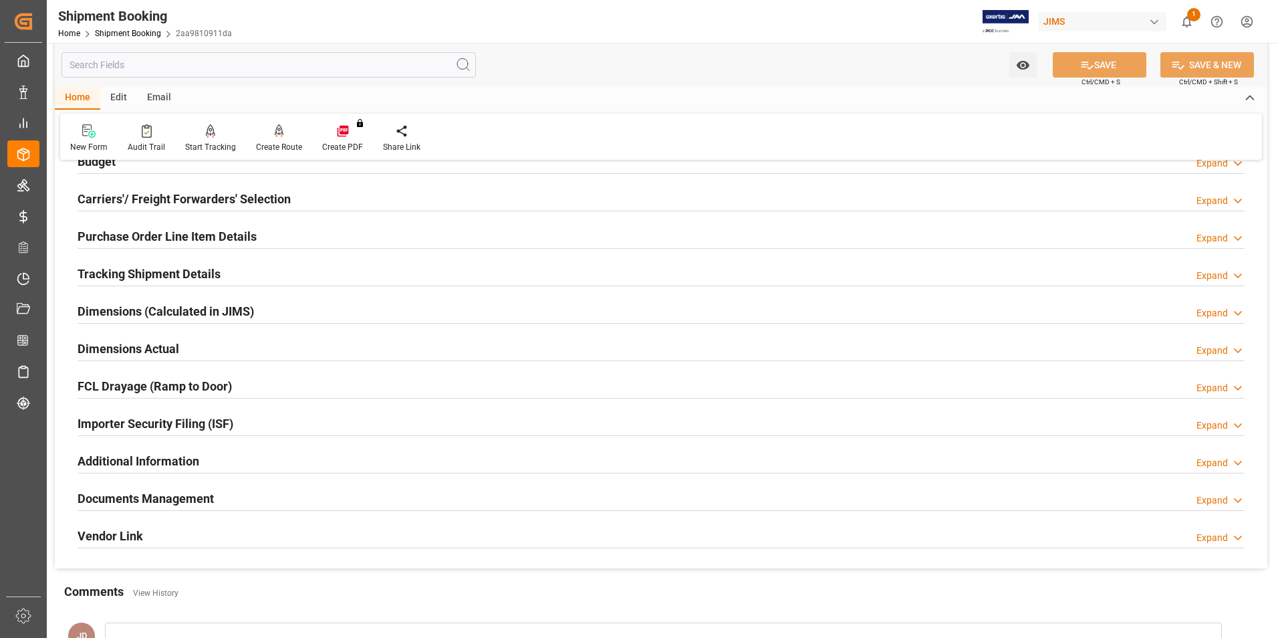
scroll to position [200, 0]
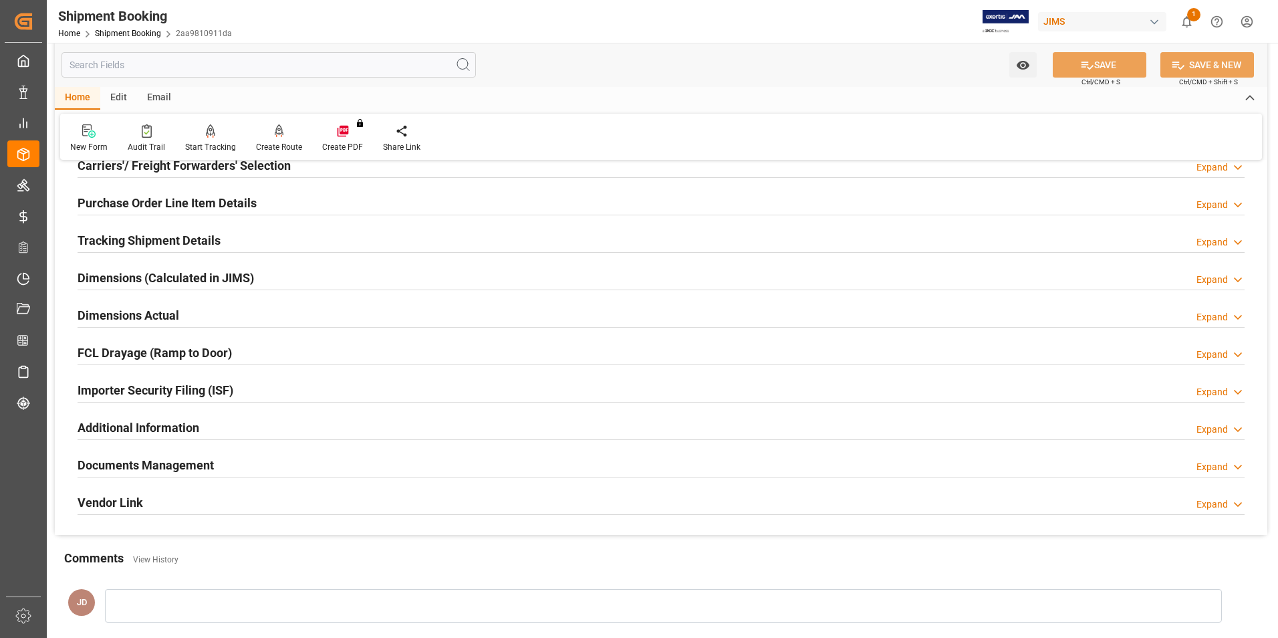
click at [168, 462] on h2 "Documents Management" at bounding box center [146, 465] width 136 height 18
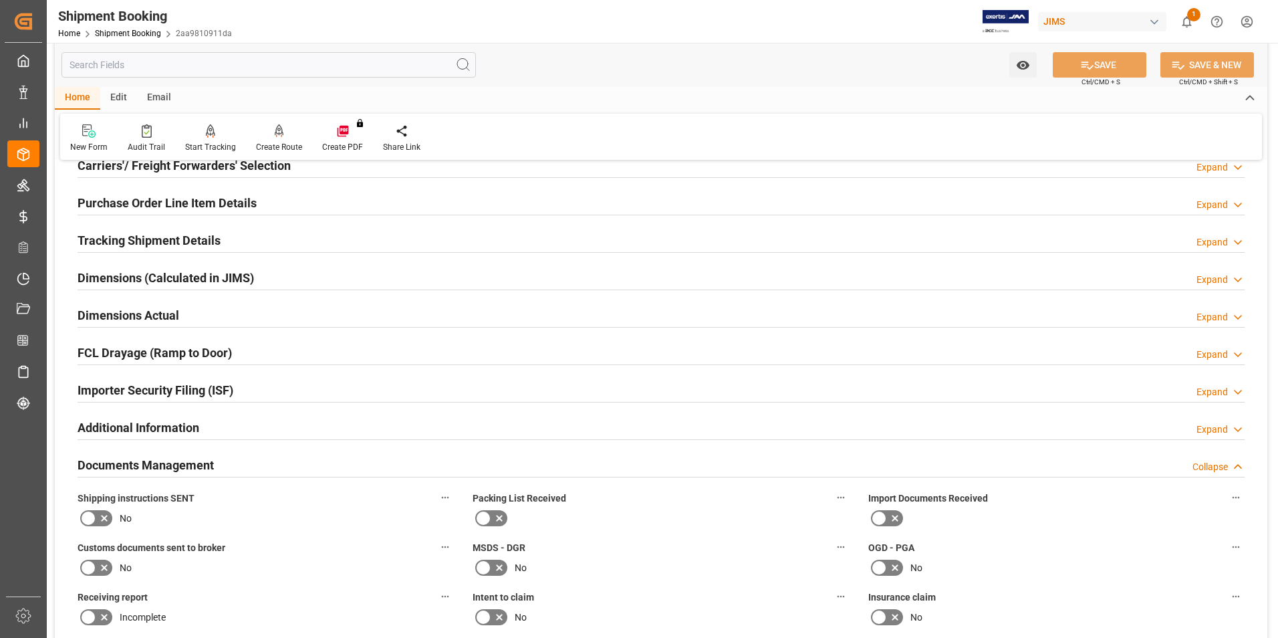
click at [879, 513] on icon at bounding box center [879, 518] width 16 height 16
click at [0, 0] on input "checkbox" at bounding box center [0, 0] width 0 height 0
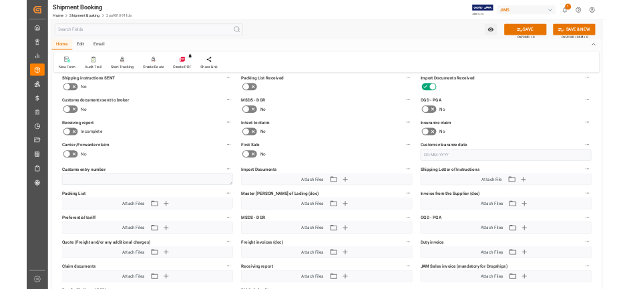
scroll to position [535, 0]
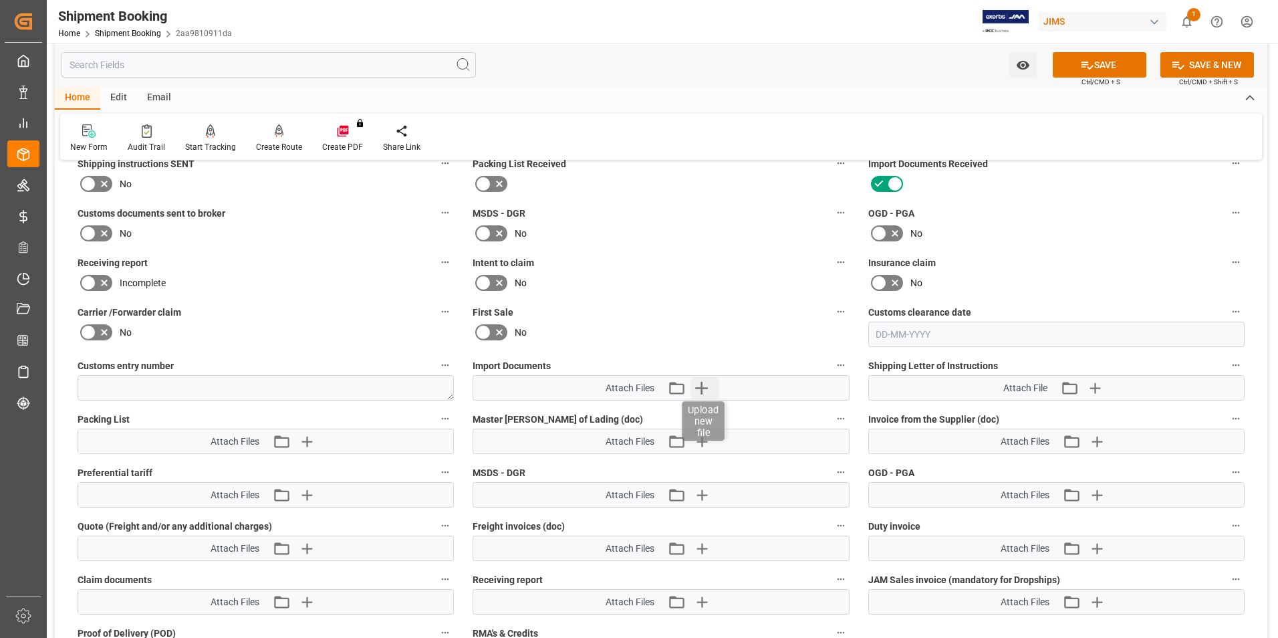
click at [698, 385] on icon "button" at bounding box center [700, 387] width 21 height 21
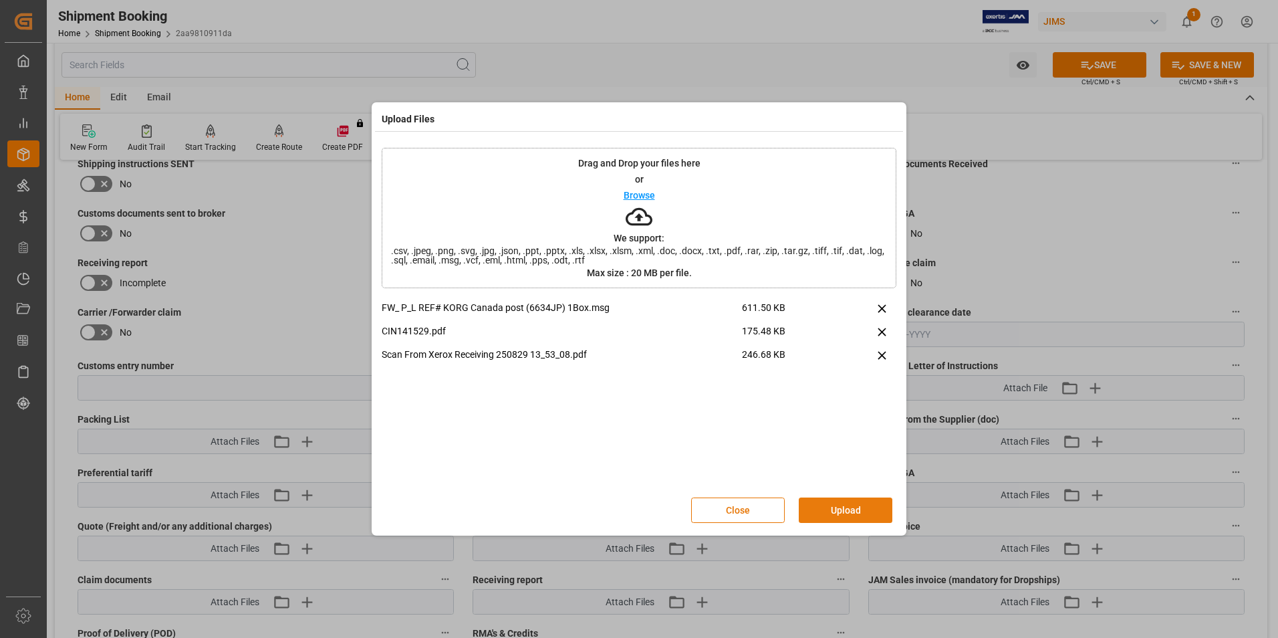
click at [870, 499] on button "Upload" at bounding box center [846, 509] width 94 height 25
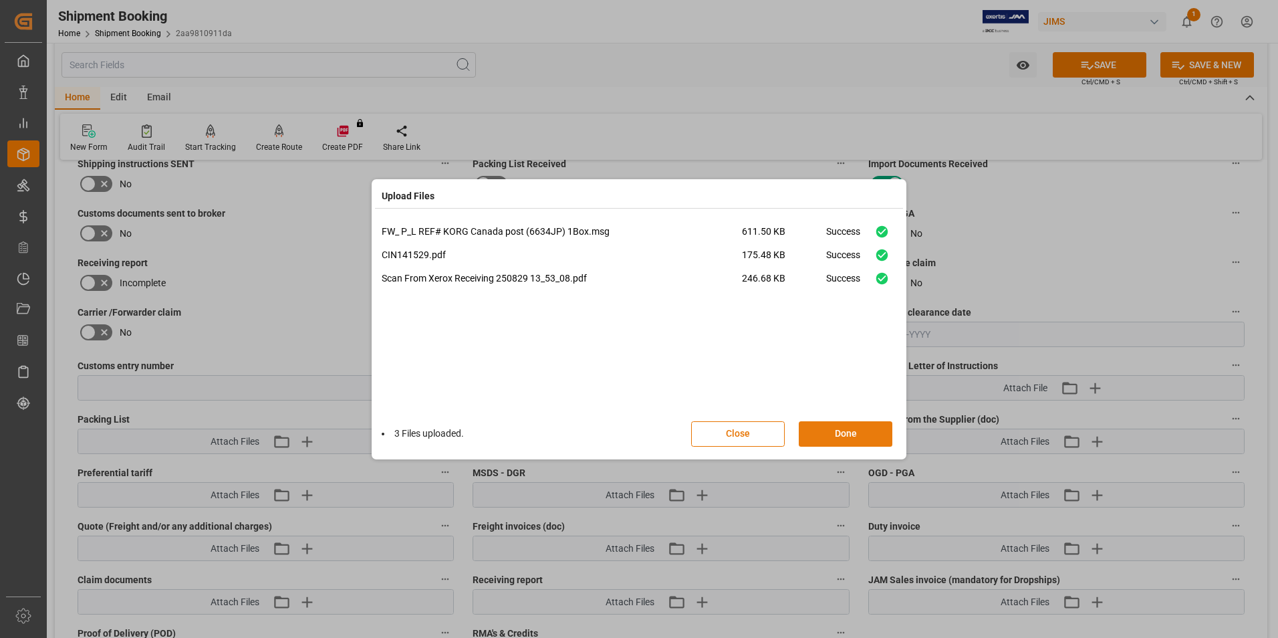
click at [871, 439] on button "Done" at bounding box center [846, 433] width 94 height 25
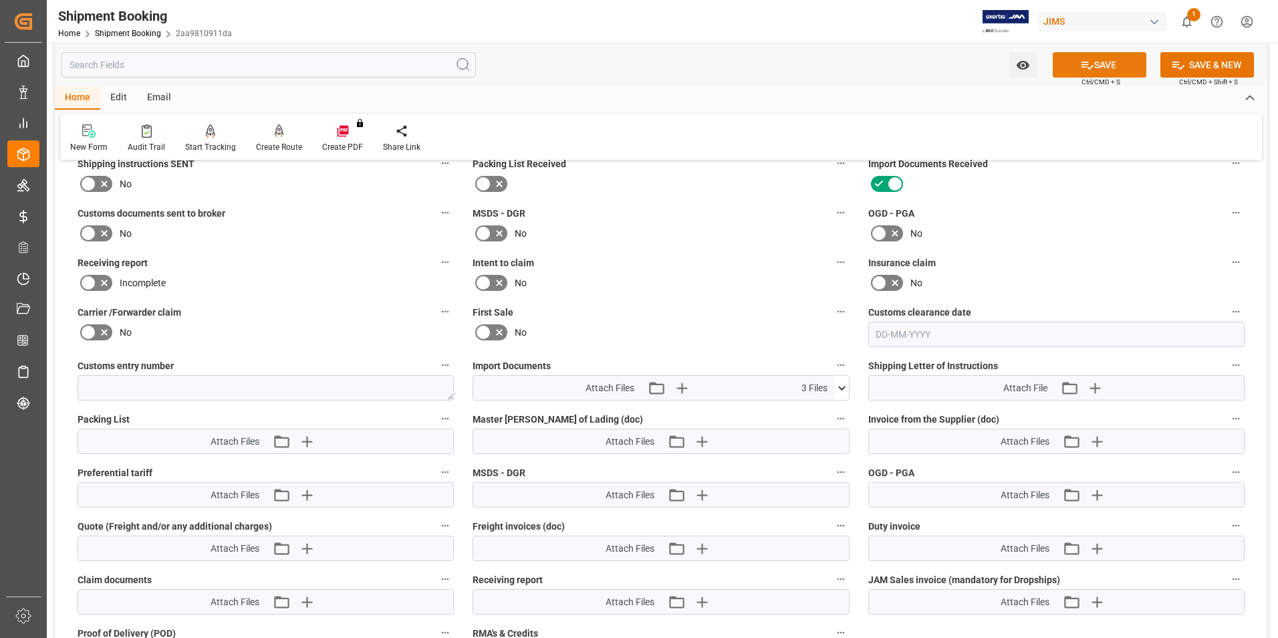
click at [1102, 66] on button "SAVE" at bounding box center [1099, 64] width 94 height 25
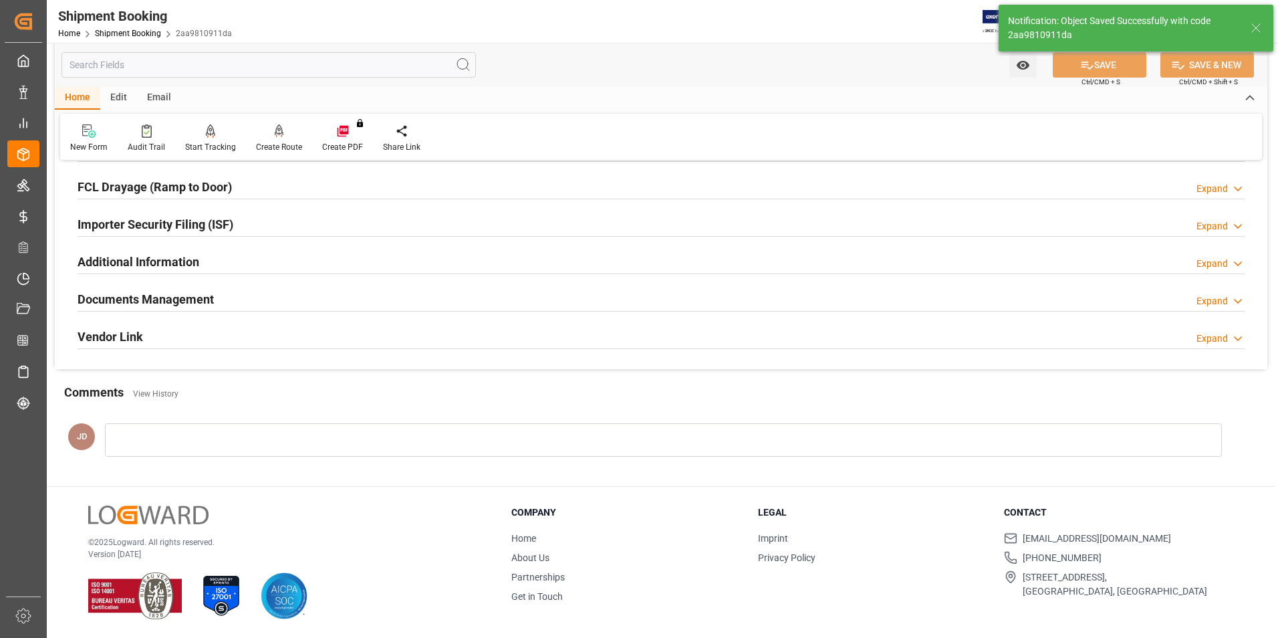
scroll to position [366, 0]
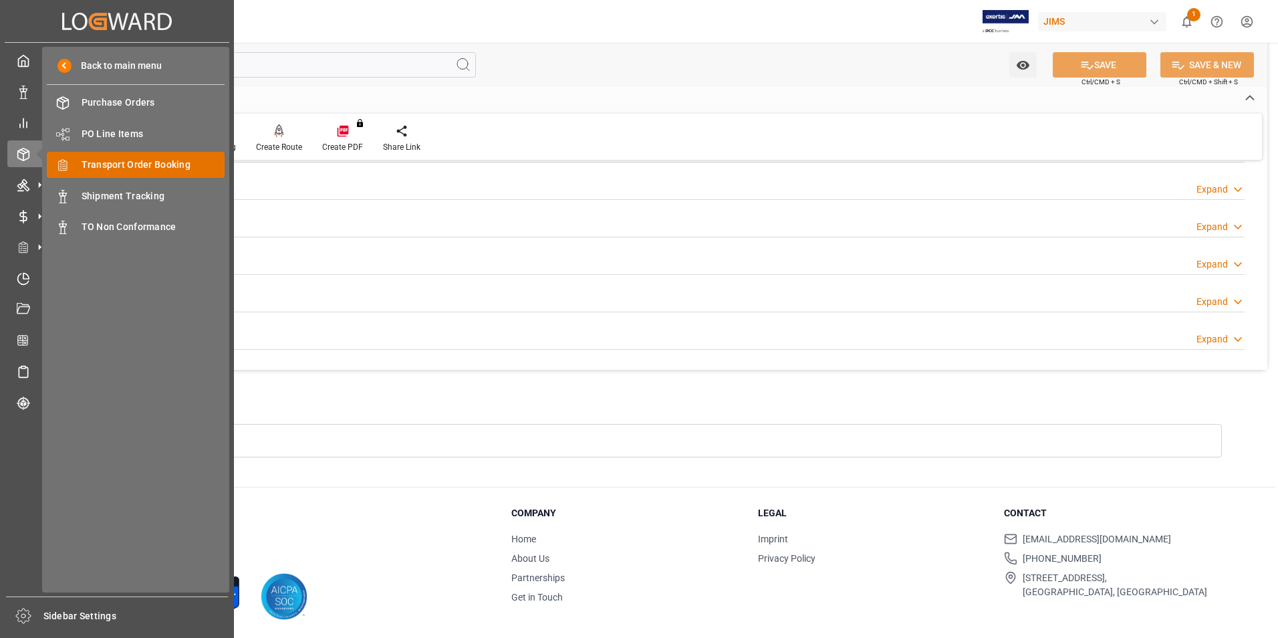
click at [173, 162] on span "Transport Order Booking" at bounding box center [154, 165] width 144 height 14
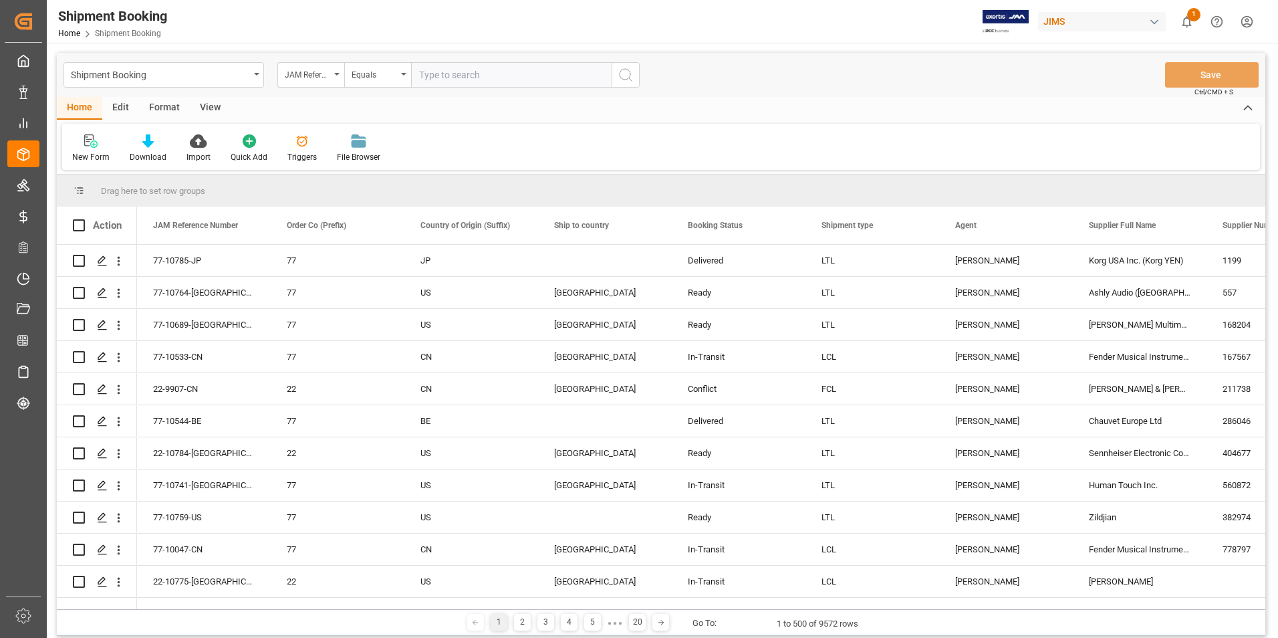
click at [484, 68] on input "text" at bounding box center [511, 74] width 200 height 25
paste input "22-10381-GB"
type input "22-10381-GB"
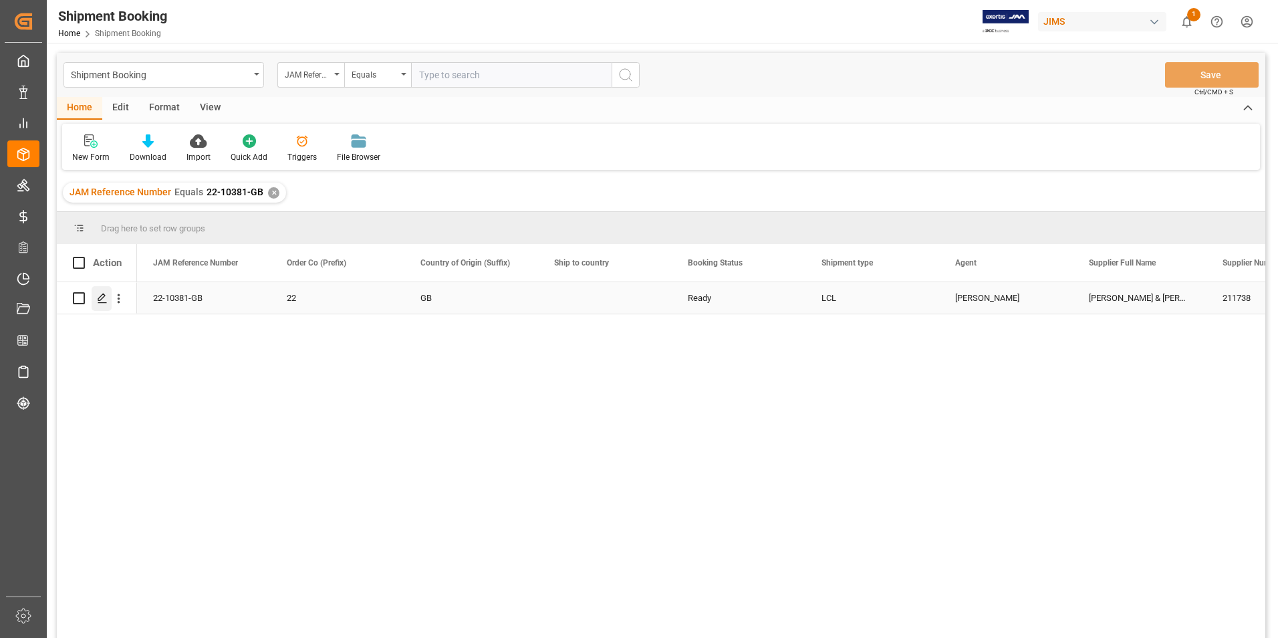
click at [102, 297] on icon "Press SPACE to select this row." at bounding box center [102, 298] width 11 height 11
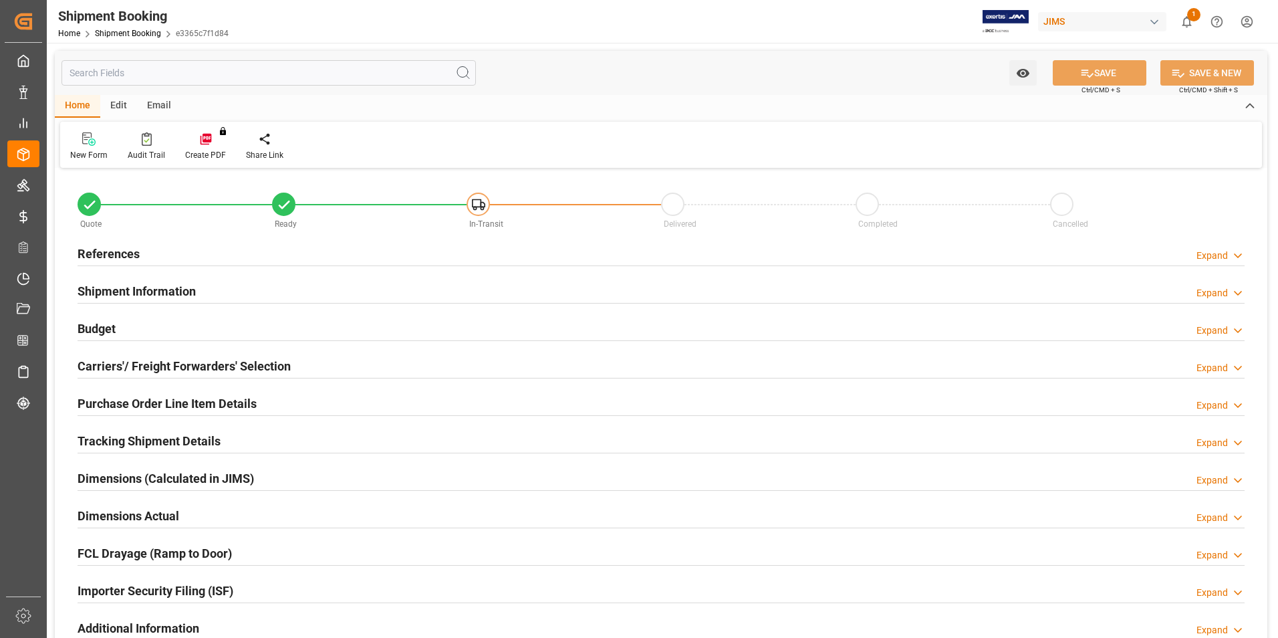
type input "0"
click at [110, 287] on h2 "Shipment Information" at bounding box center [137, 291] width 118 height 18
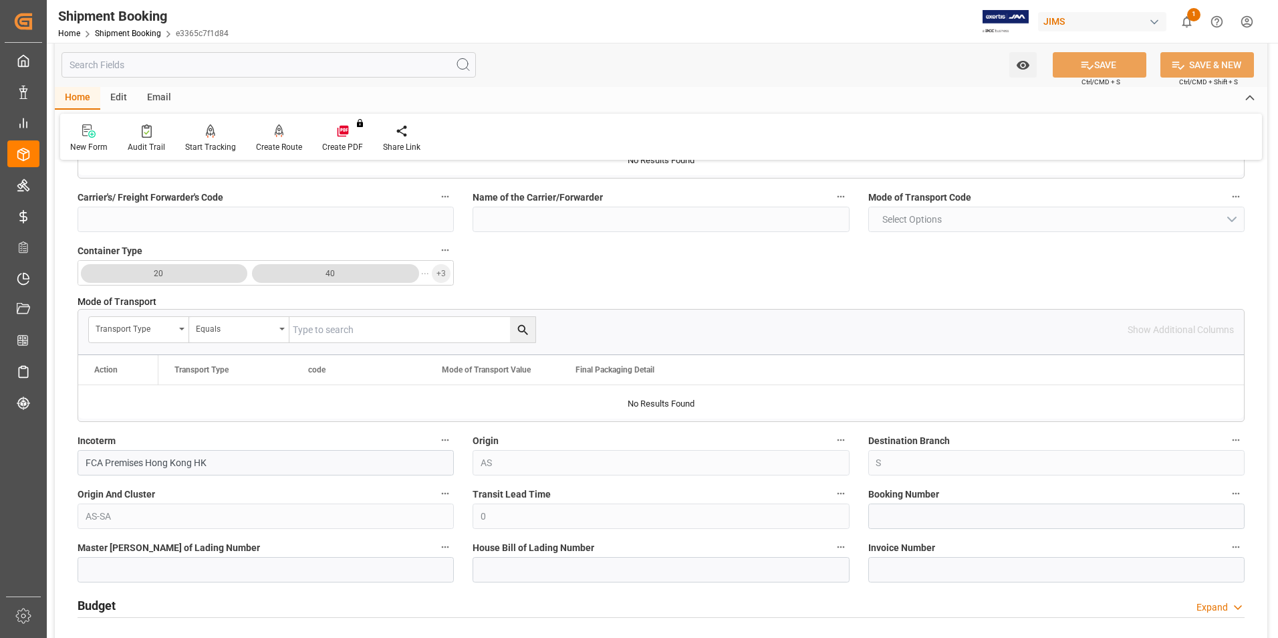
scroll to position [334, 0]
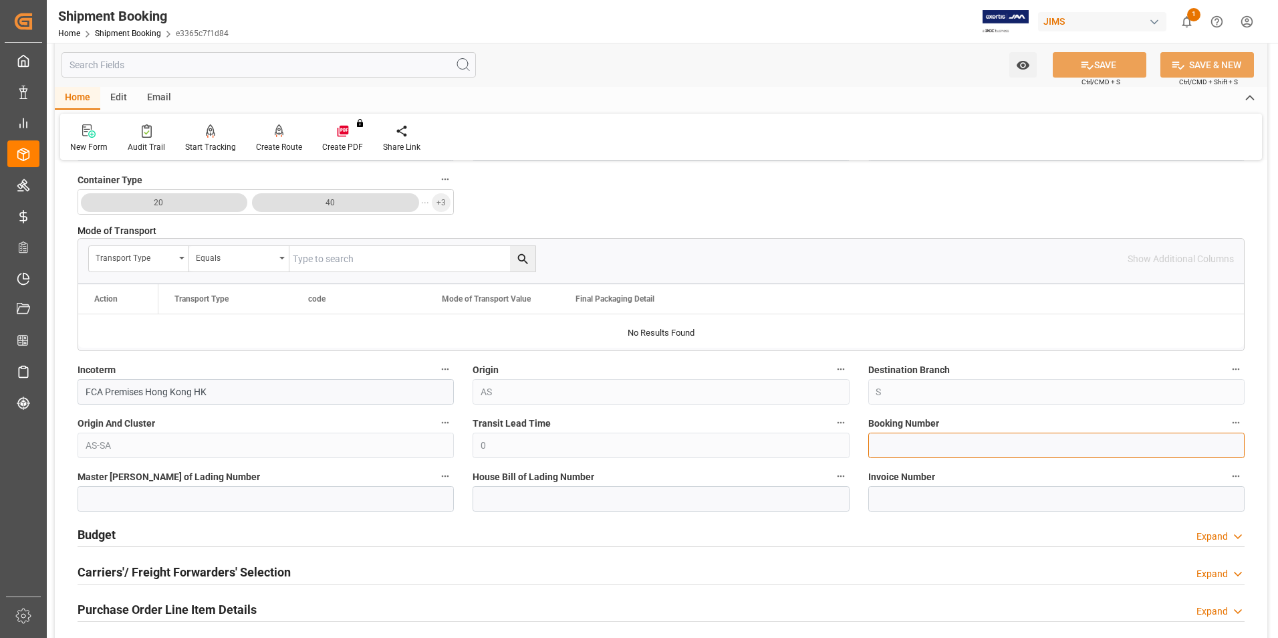
click at [900, 450] on input at bounding box center [1056, 444] width 376 height 25
paste input "3281471631"
type input "3281471631"
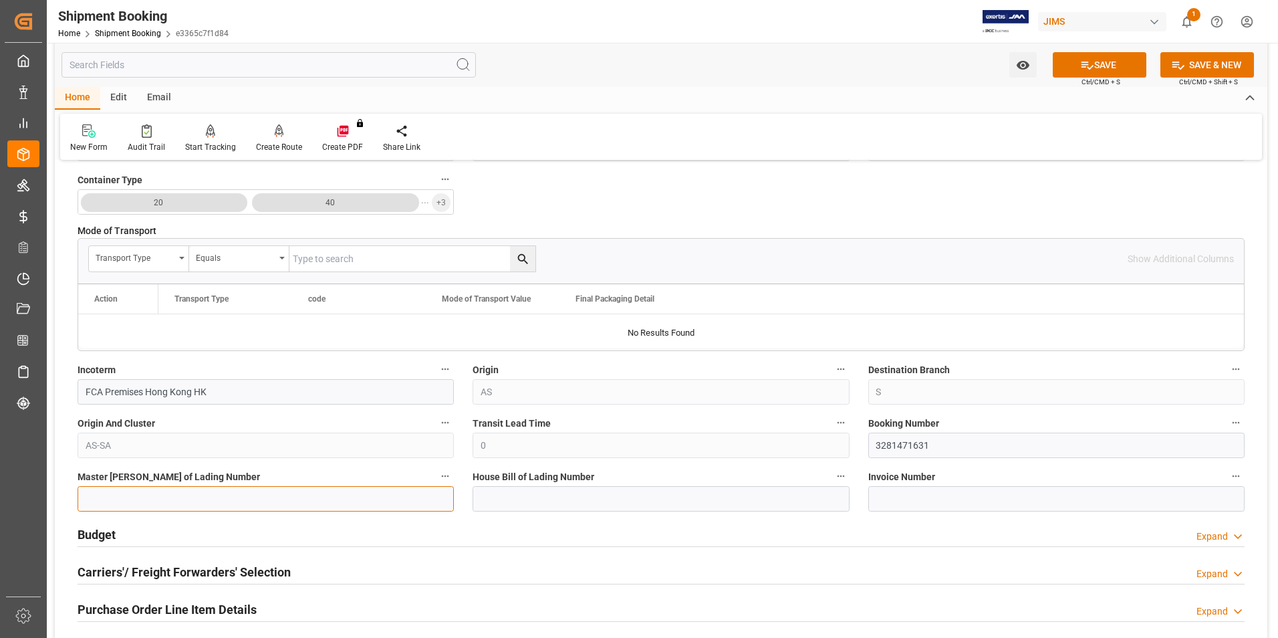
click at [299, 495] on input at bounding box center [266, 498] width 376 height 25
paste input "3281471631"
type input "3281471631"
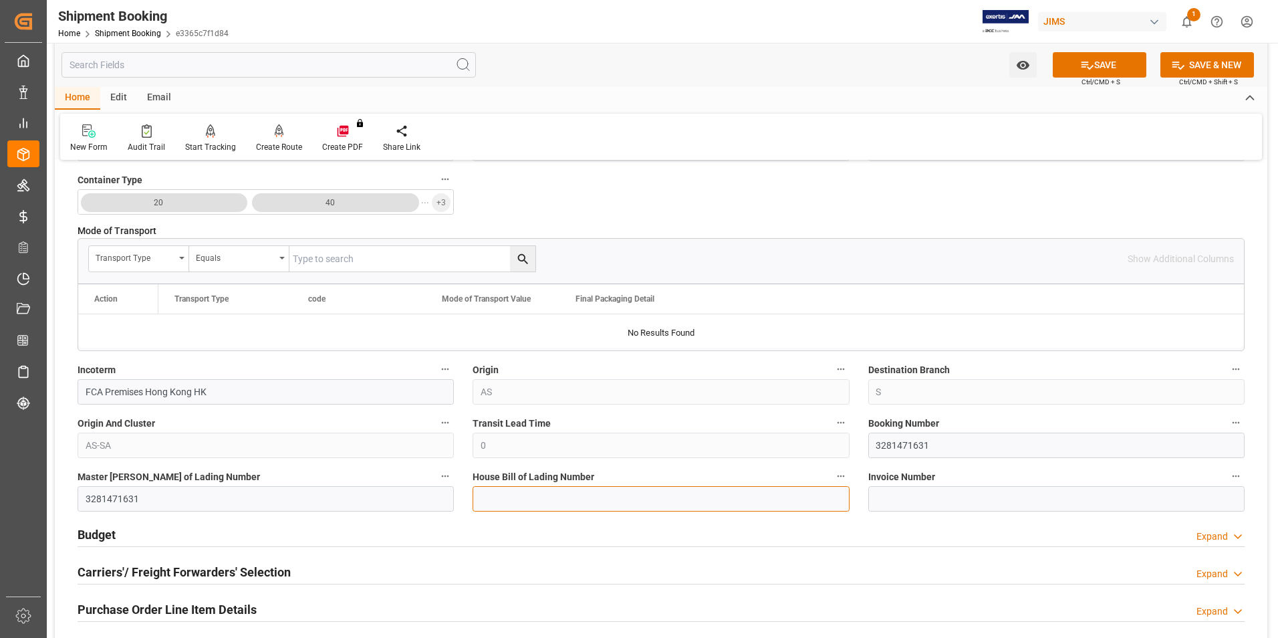
click at [509, 499] on input at bounding box center [660, 498] width 376 height 25
paste input "3281471631"
type input "3281471631"
click at [1125, 63] on button "SAVE" at bounding box center [1099, 64] width 94 height 25
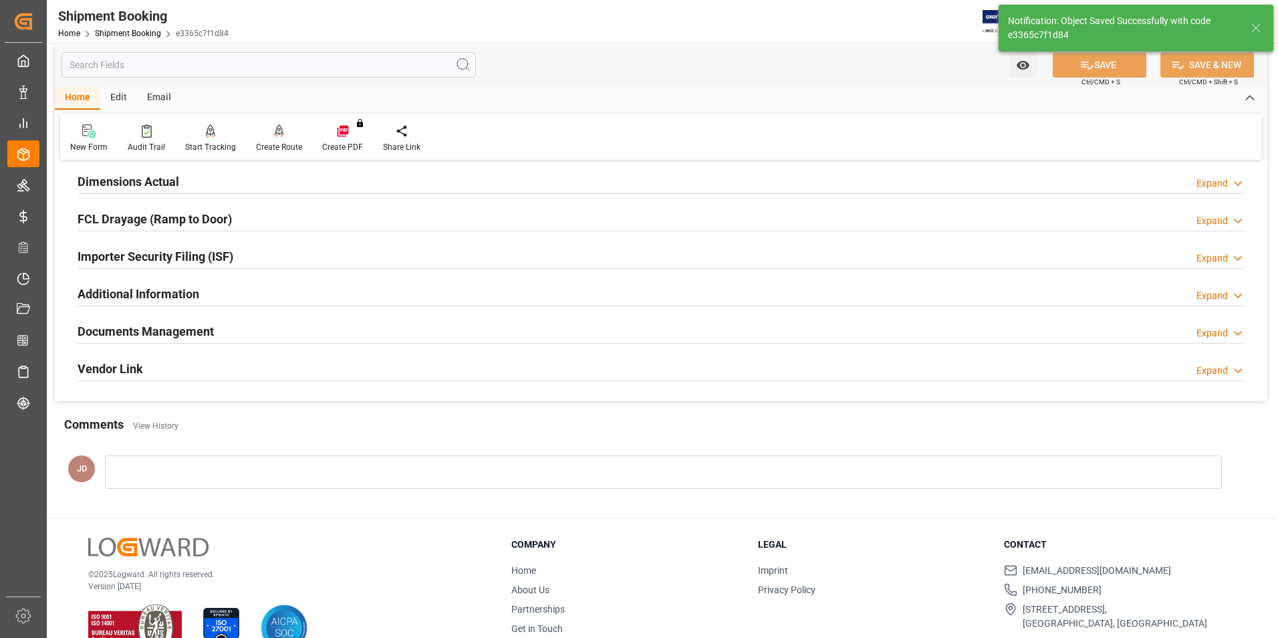
scroll to position [0, 0]
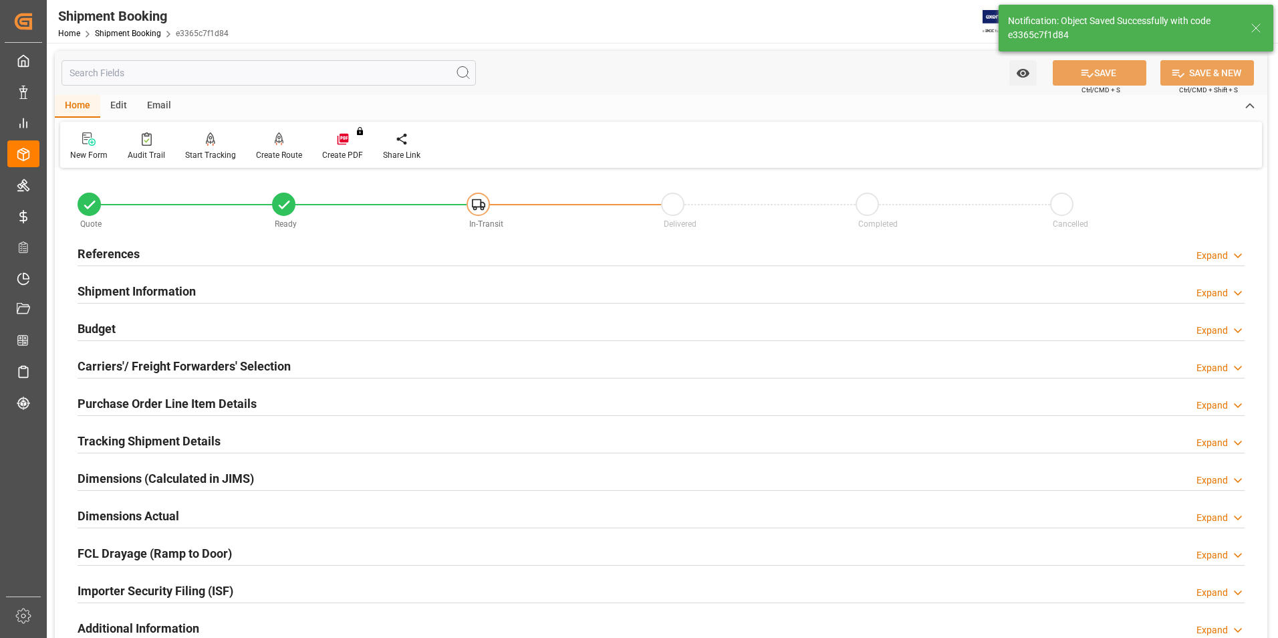
click at [92, 317] on div "Budget" at bounding box center [97, 327] width 38 height 25
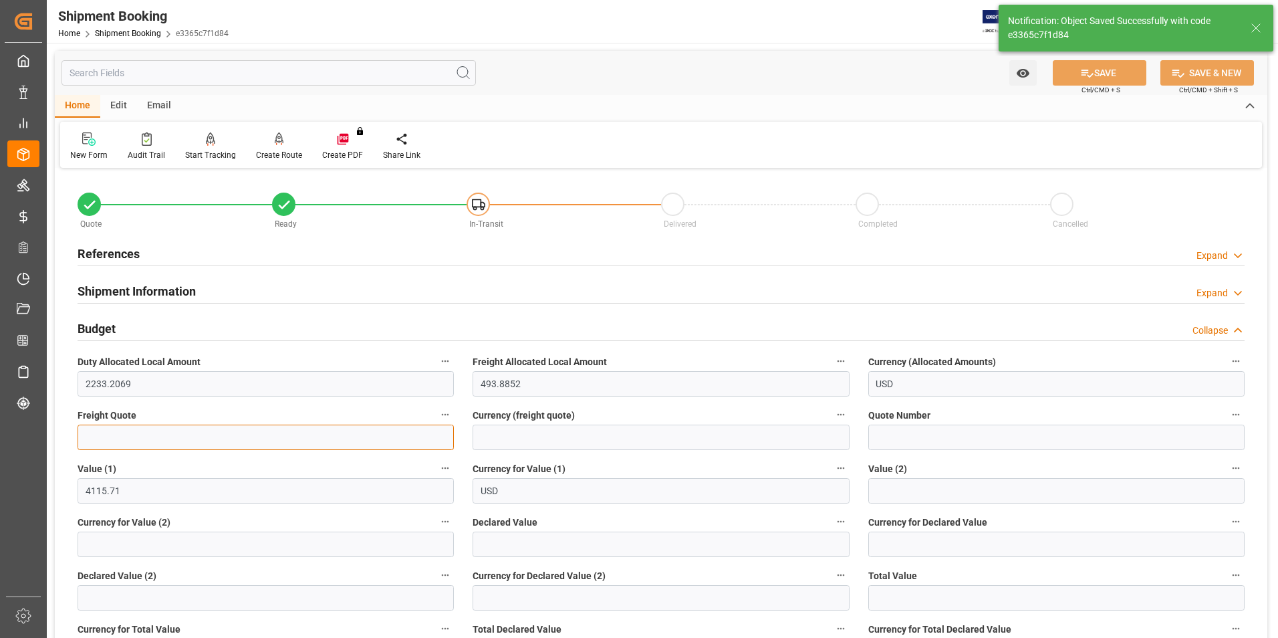
click at [151, 442] on input "text" at bounding box center [266, 436] width 376 height 25
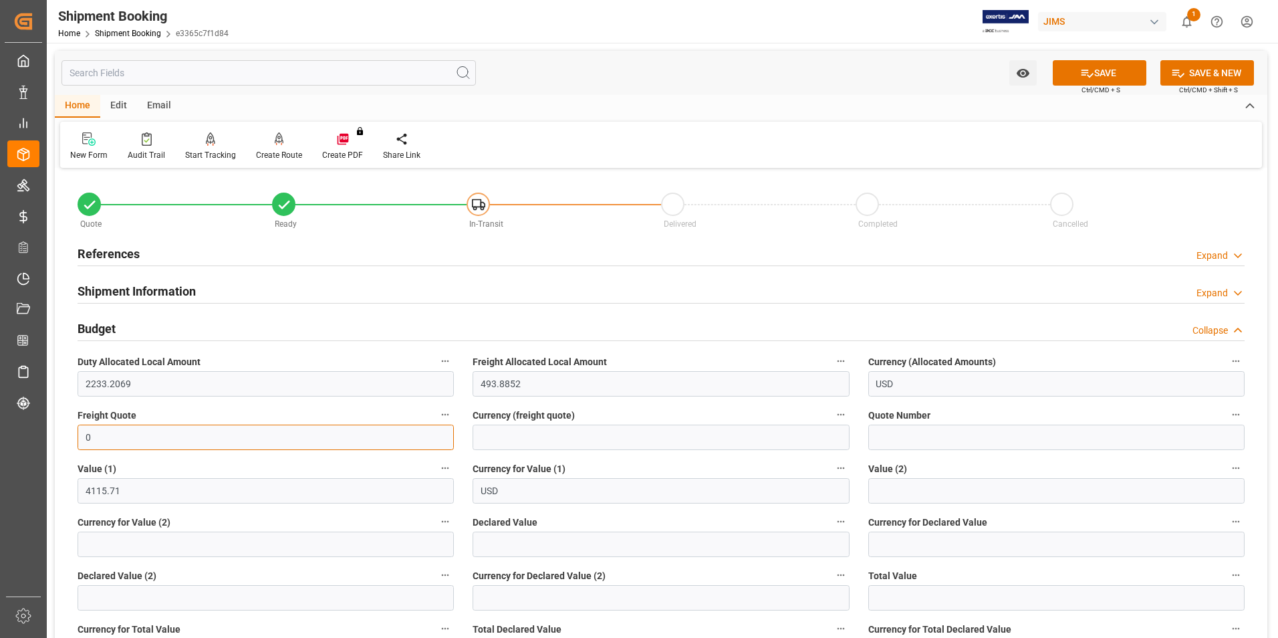
type input "0"
click at [497, 546] on input "text" at bounding box center [660, 543] width 376 height 25
type input "4115.71"
click at [920, 552] on input at bounding box center [1056, 543] width 376 height 25
type input "usd"
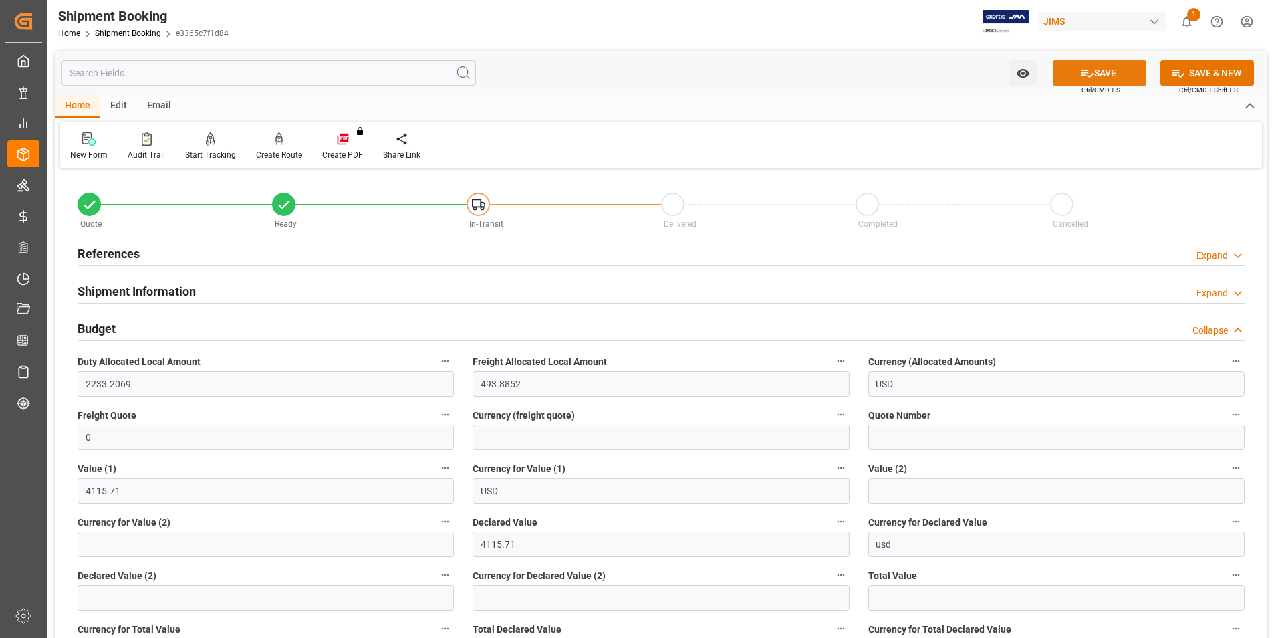
click at [1099, 74] on button "SAVE" at bounding box center [1099, 72] width 94 height 25
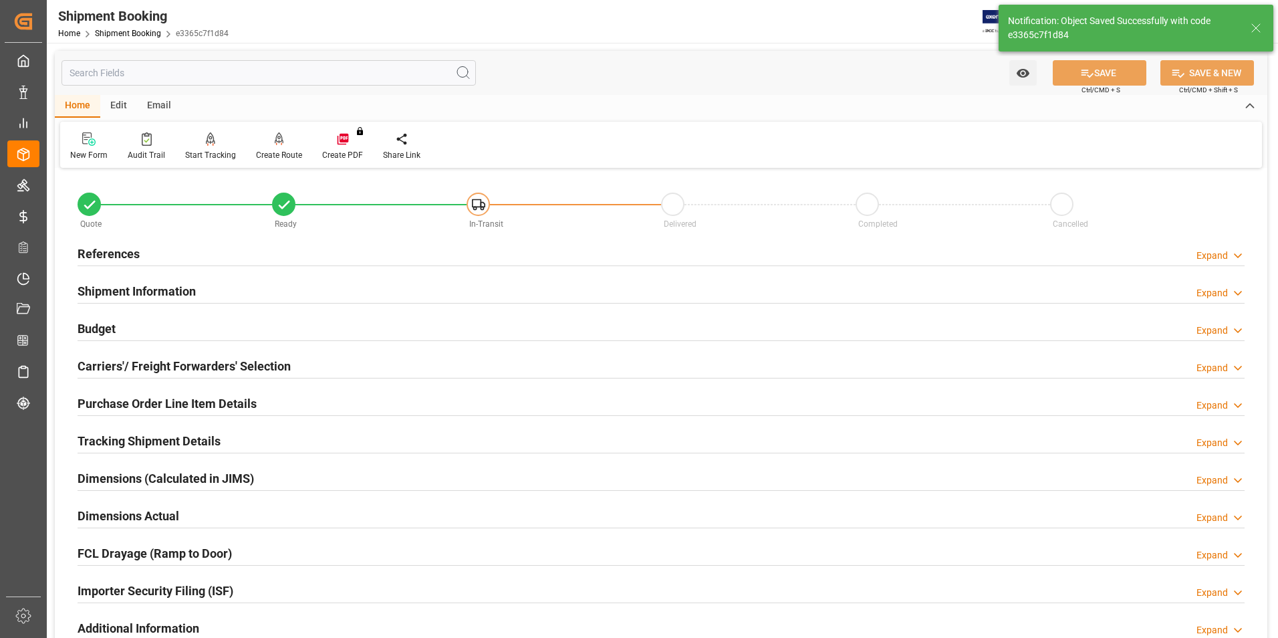
click at [116, 362] on h2 "Carriers'/ Freight Forwarders' Selection" at bounding box center [184, 366] width 213 height 18
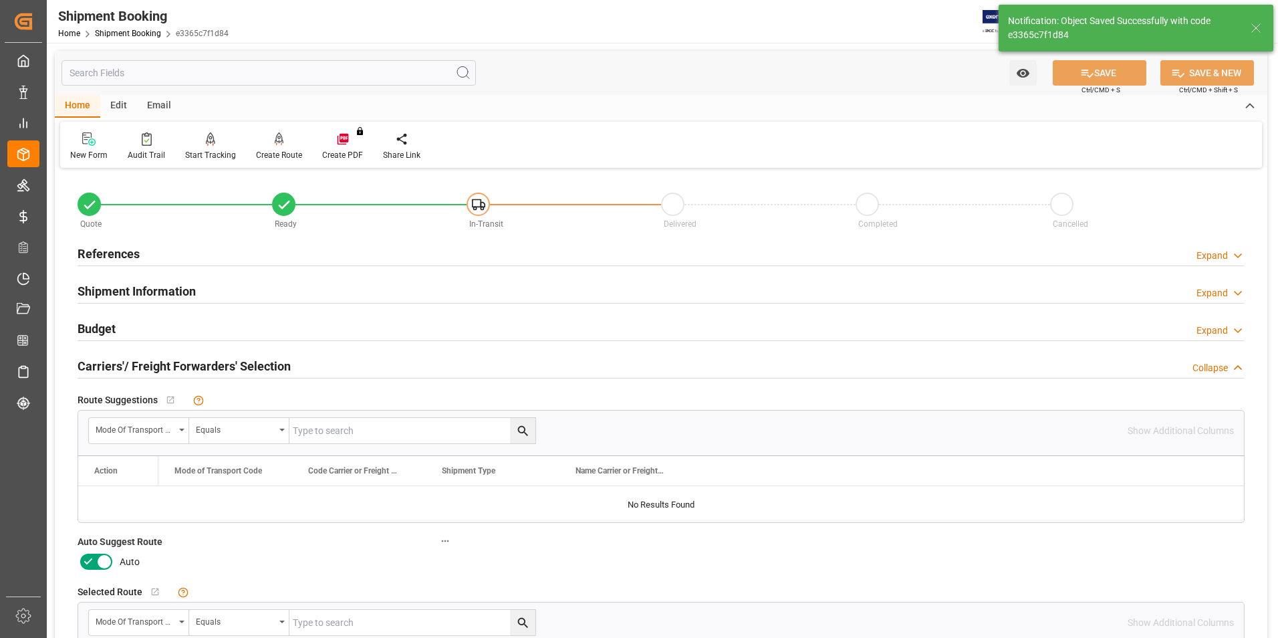
click at [90, 562] on icon at bounding box center [88, 561] width 16 height 16
click at [0, 0] on input "checkbox" at bounding box center [0, 0] width 0 height 0
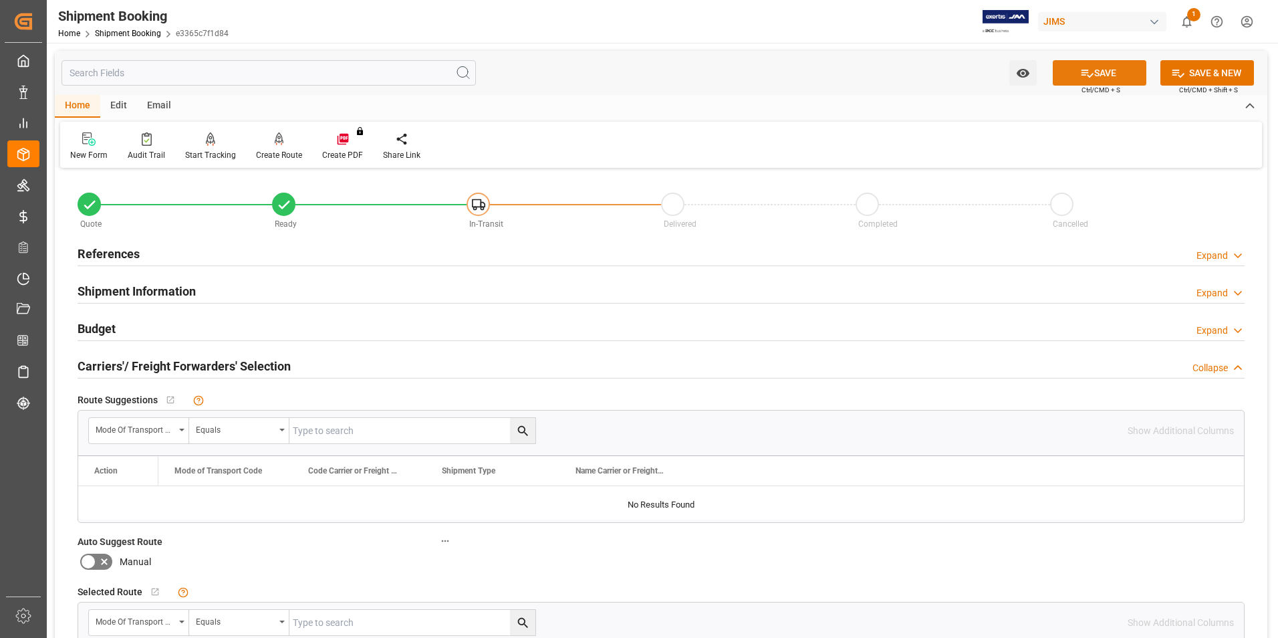
click at [1107, 76] on button "SAVE" at bounding box center [1099, 72] width 94 height 25
click at [273, 150] on div "Create Route" at bounding box center [279, 155] width 46 height 12
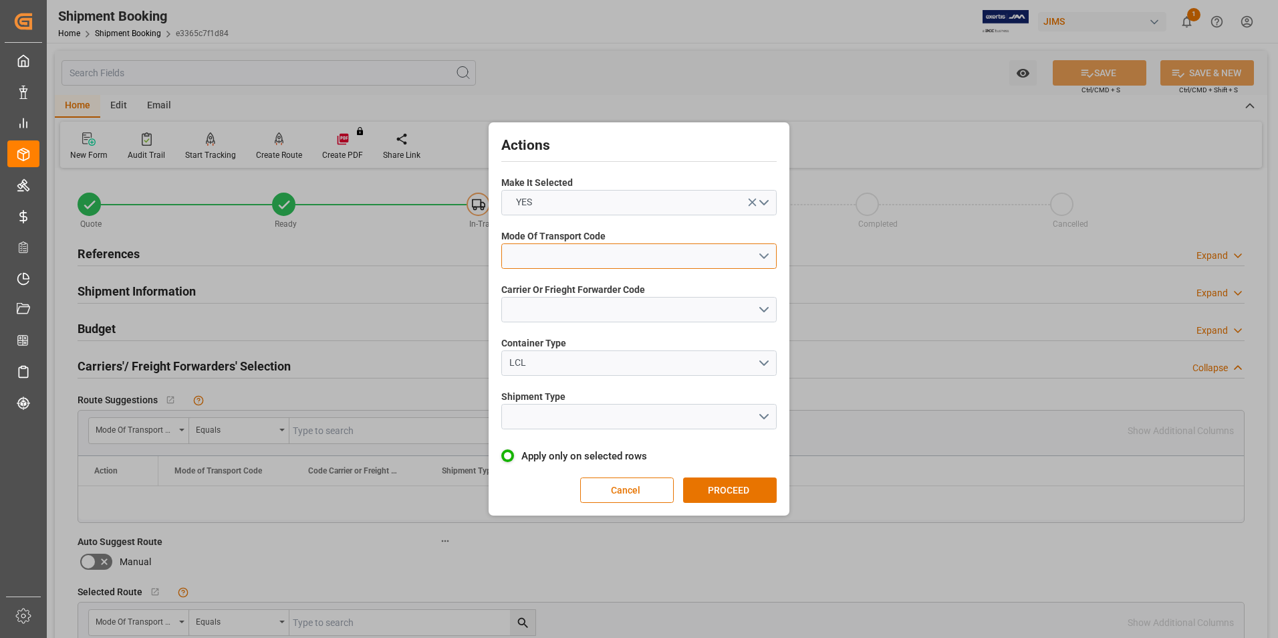
click at [561, 253] on button "open menu" at bounding box center [638, 255] width 275 height 25
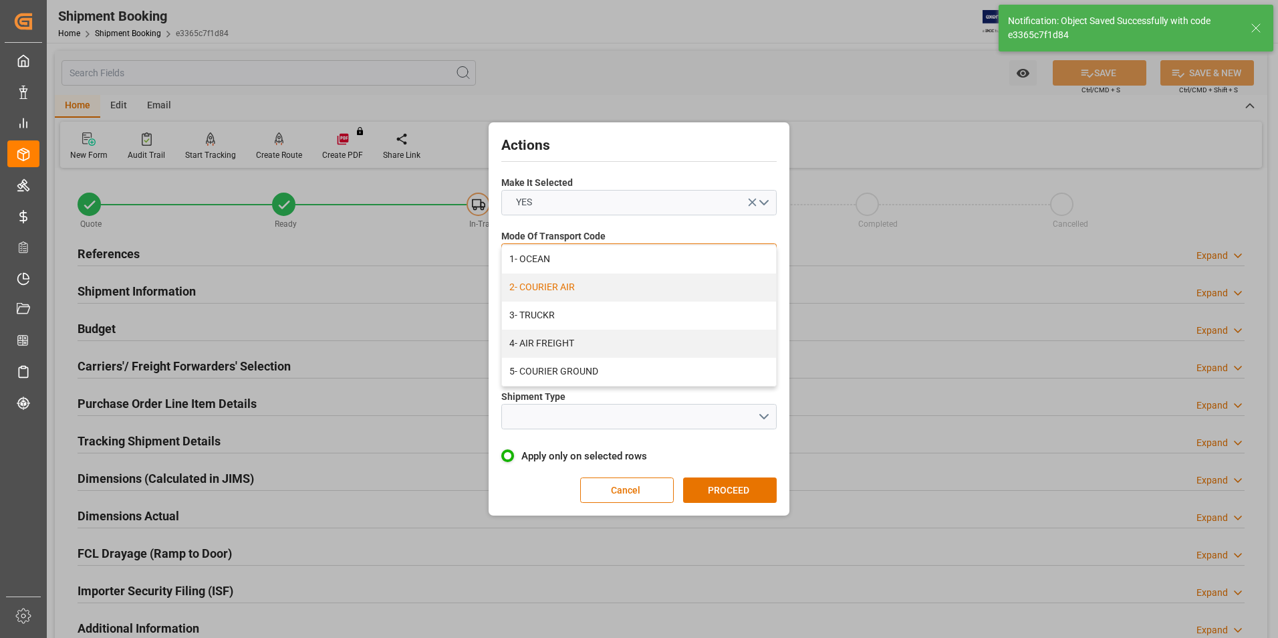
click at [573, 282] on div "2- COURIER AIR" at bounding box center [639, 287] width 274 height 28
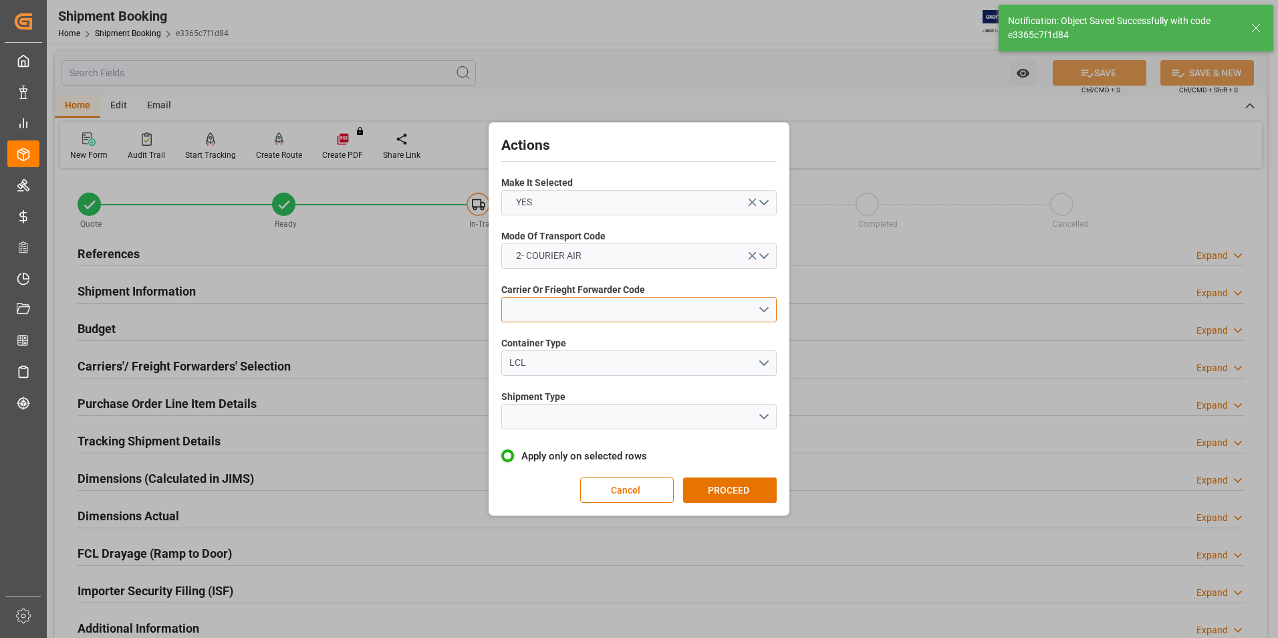
click at [588, 309] on button "open menu" at bounding box center [638, 309] width 275 height 25
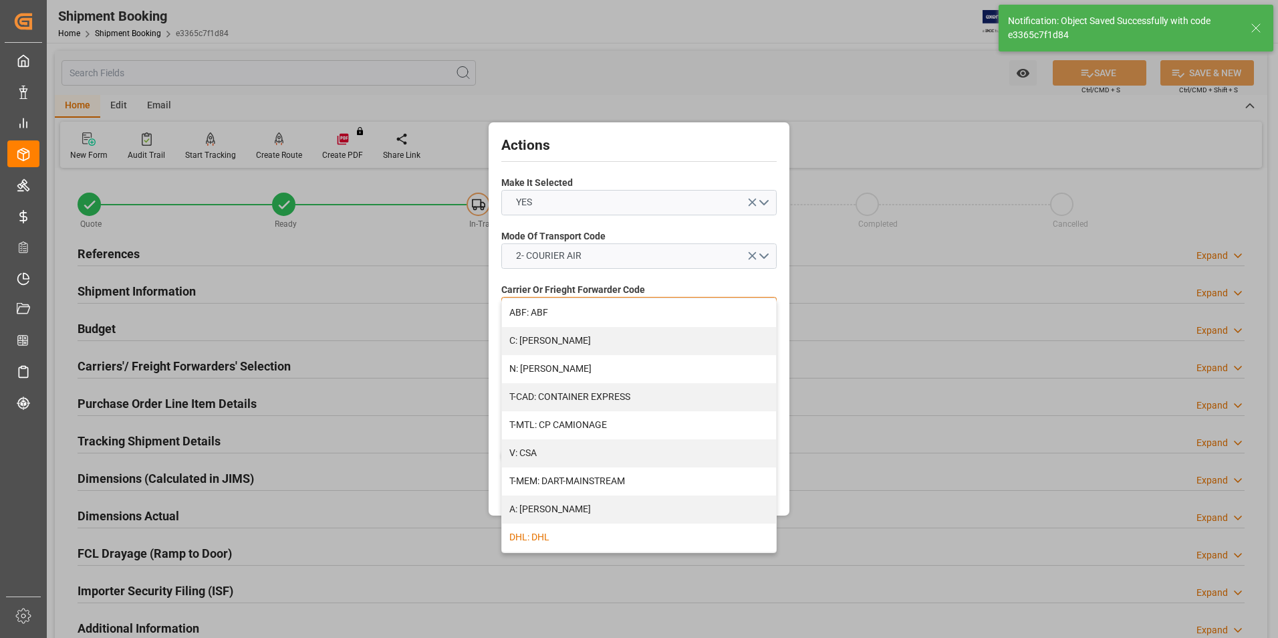
click at [553, 535] on div "DHL: DHL" at bounding box center [639, 537] width 274 height 28
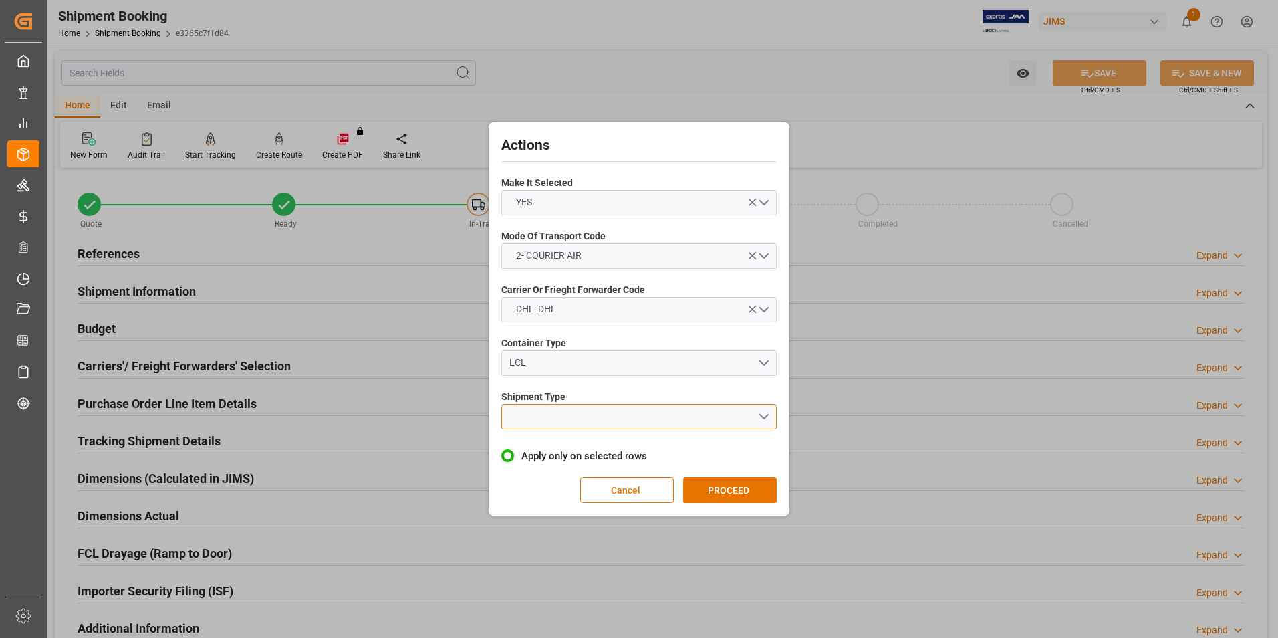
click at [605, 418] on button "open menu" at bounding box center [638, 416] width 275 height 25
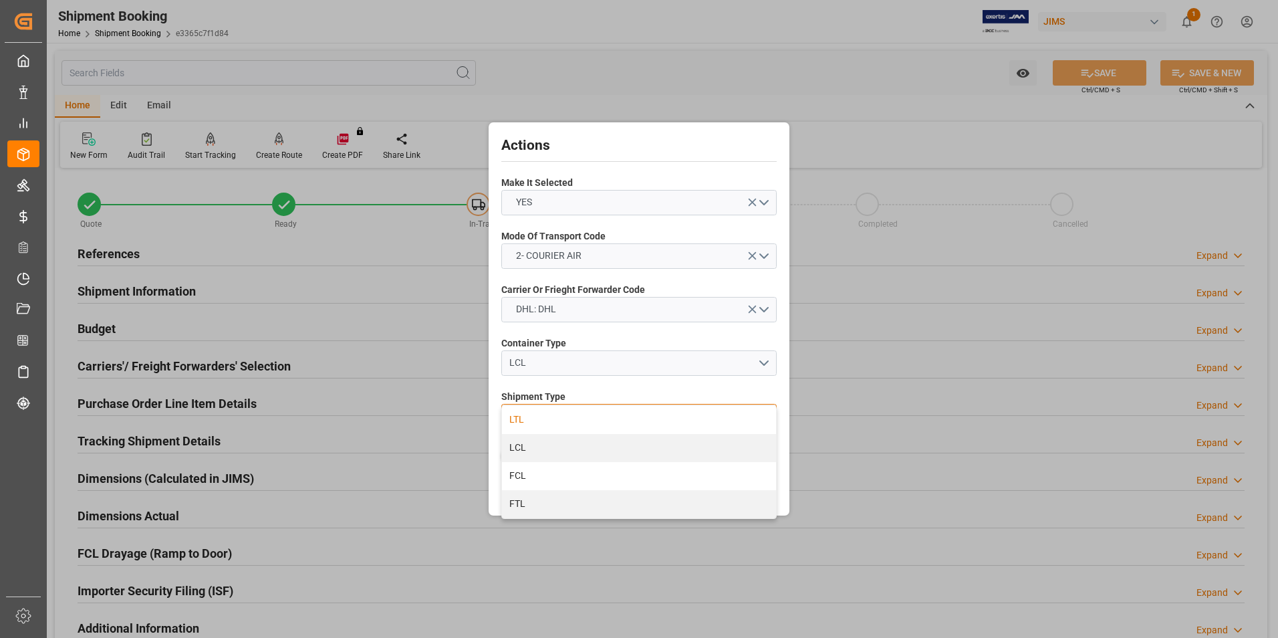
click at [605, 418] on div "LTL" at bounding box center [639, 420] width 274 height 28
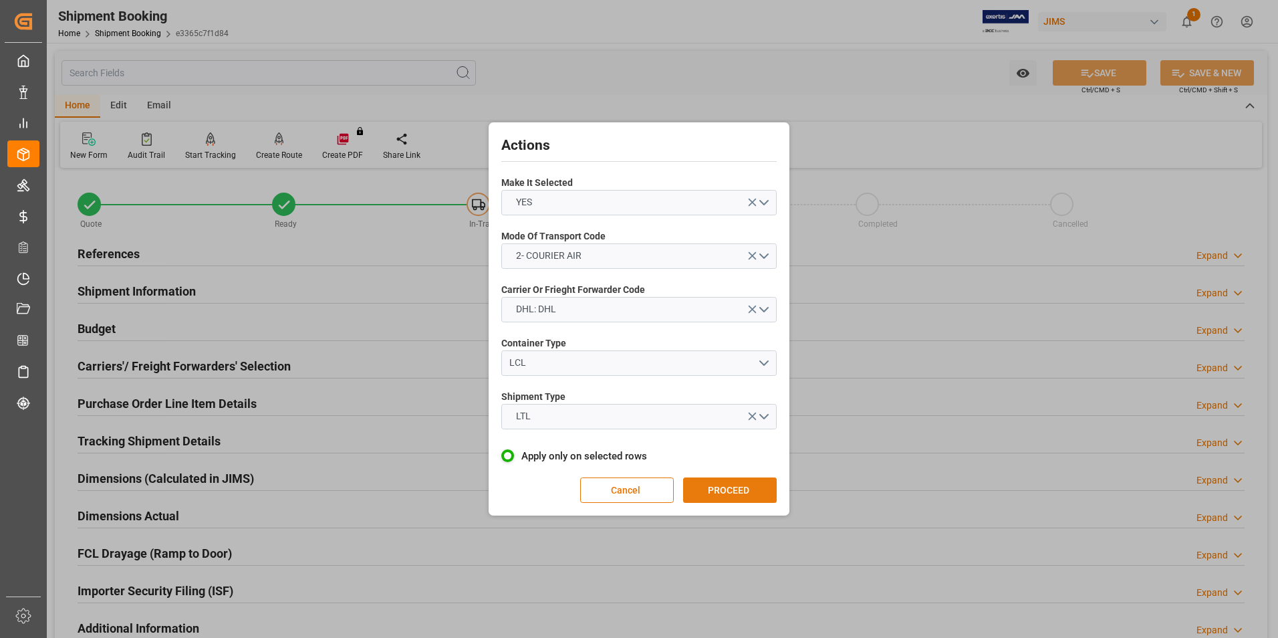
click at [716, 479] on button "PROCEED" at bounding box center [730, 489] width 94 height 25
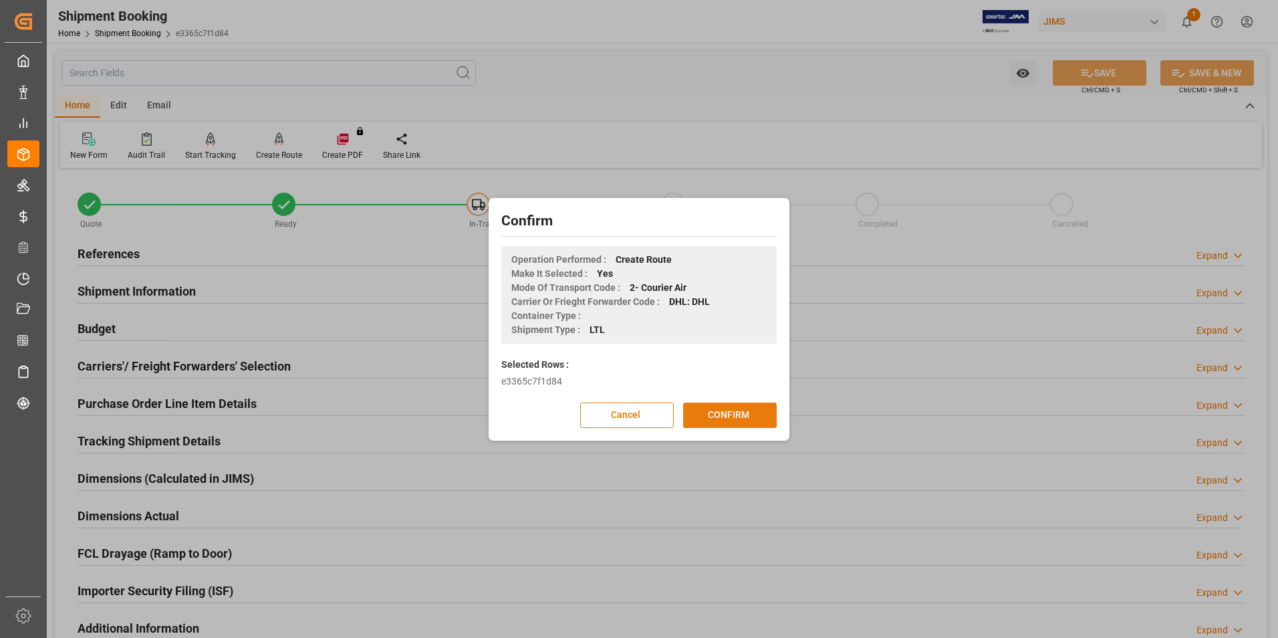
click at [713, 416] on button "CONFIRM" at bounding box center [730, 414] width 94 height 25
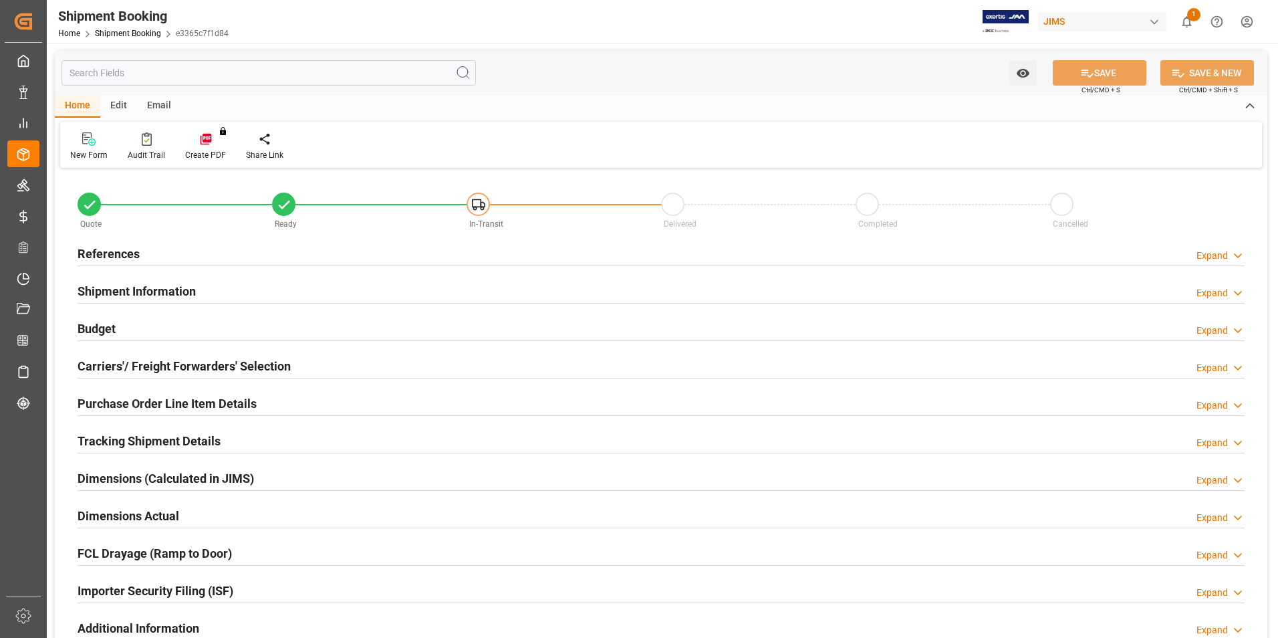
type input "0"
click at [121, 509] on h2 "Dimensions Actual" at bounding box center [129, 516] width 102 height 18
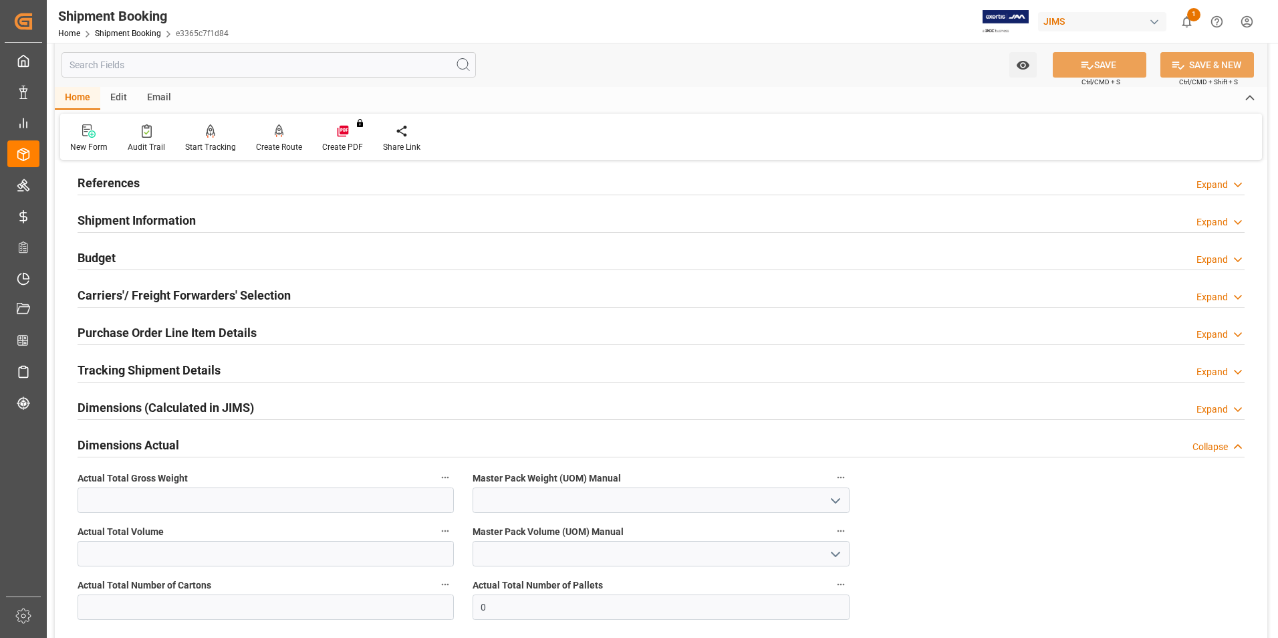
scroll to position [134, 0]
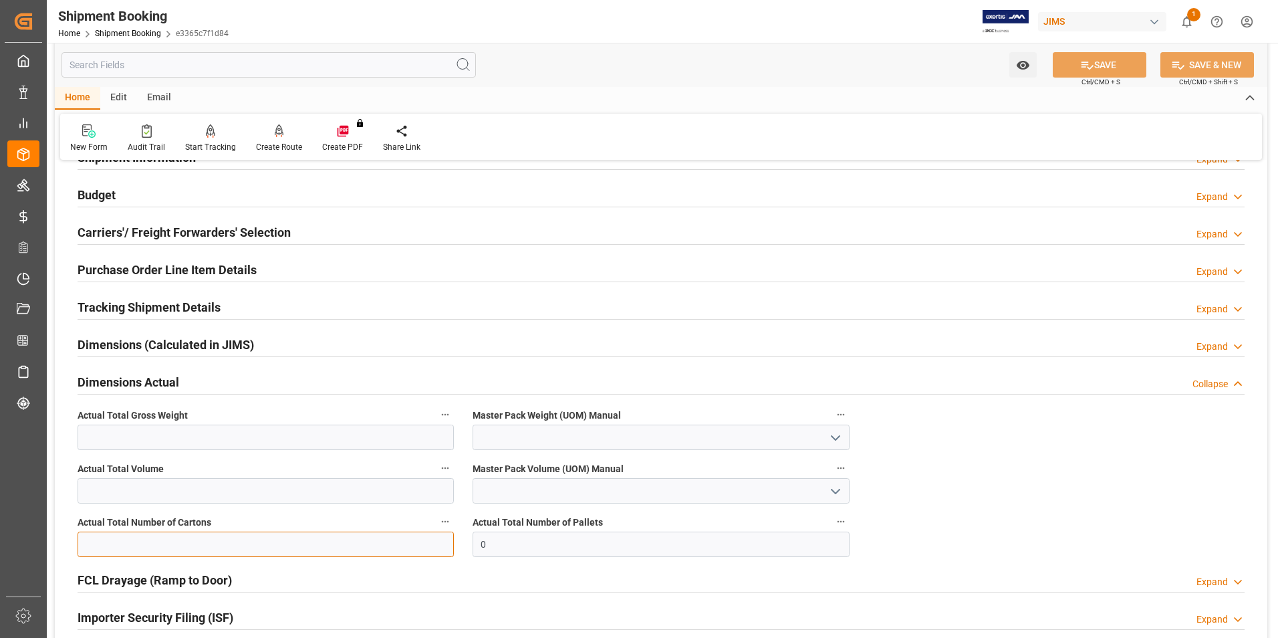
click at [138, 545] on input "text" at bounding box center [266, 543] width 376 height 25
type input "2"
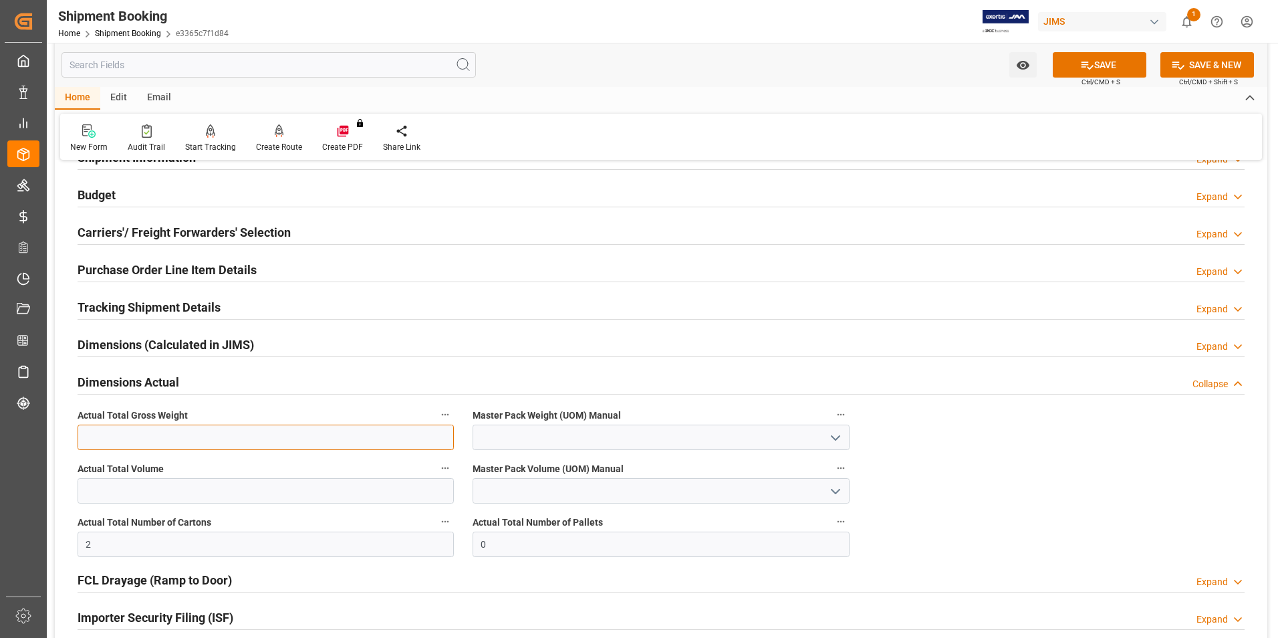
click at [108, 439] on input "text" at bounding box center [266, 436] width 376 height 25
type input "19.5"
click at [518, 441] on input at bounding box center [660, 436] width 376 height 25
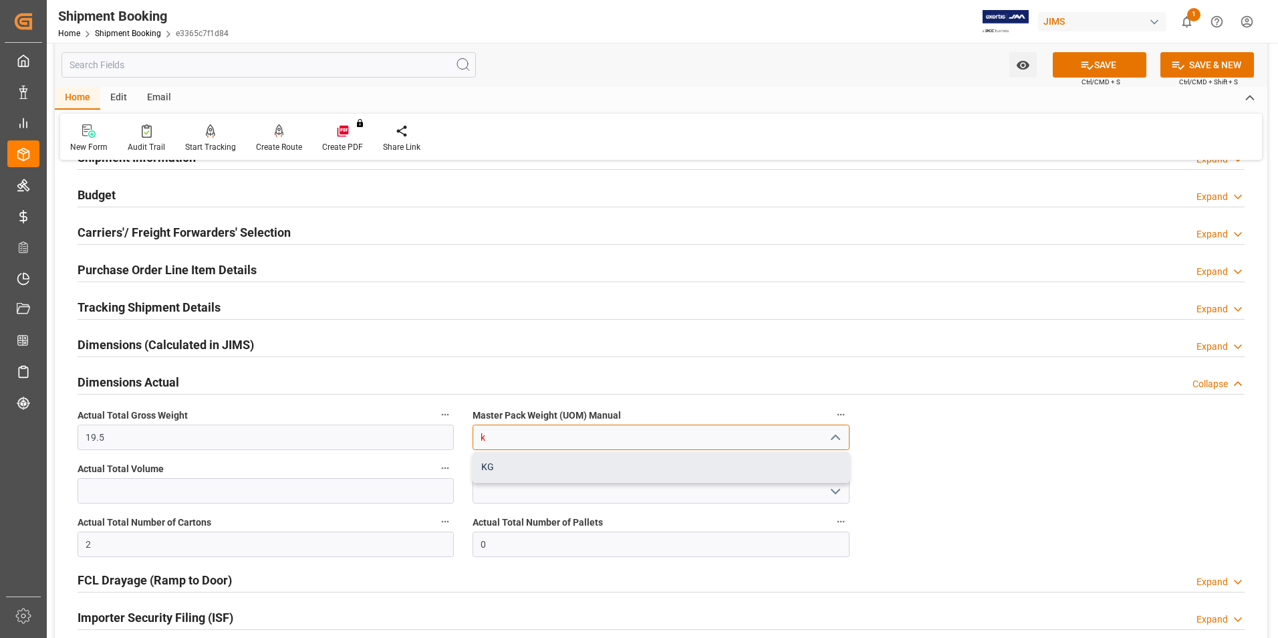
click at [511, 456] on div "KG" at bounding box center [660, 467] width 375 height 30
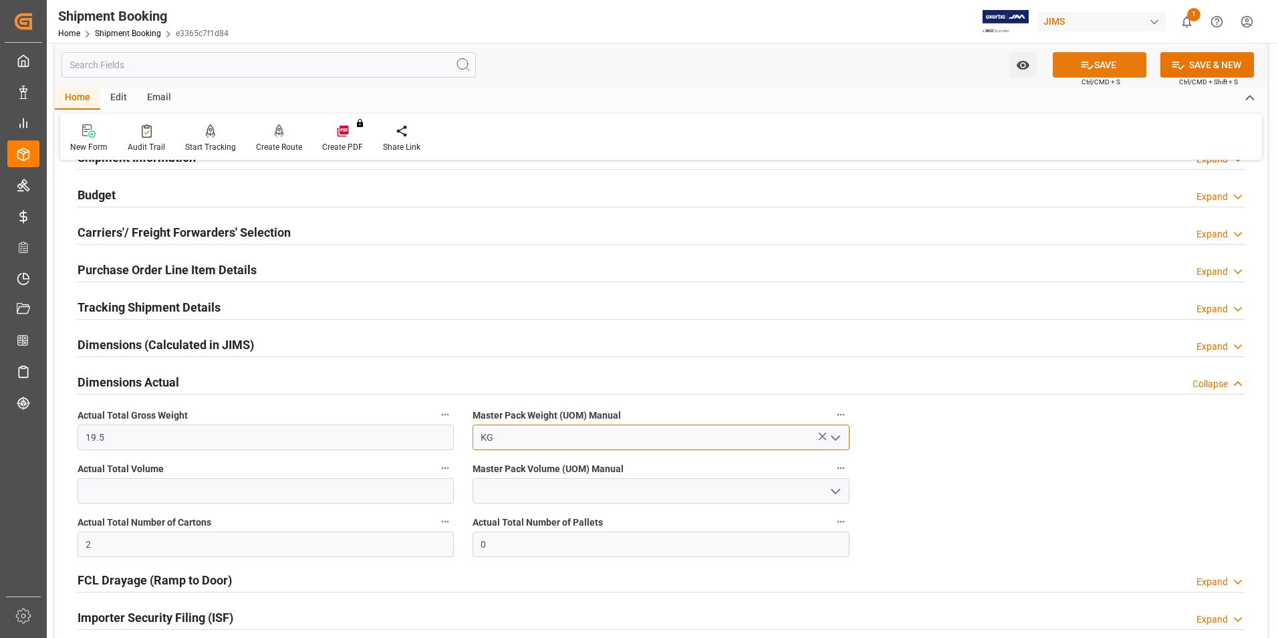
type input "KG"
click at [1095, 60] on button "SAVE" at bounding box center [1099, 64] width 94 height 25
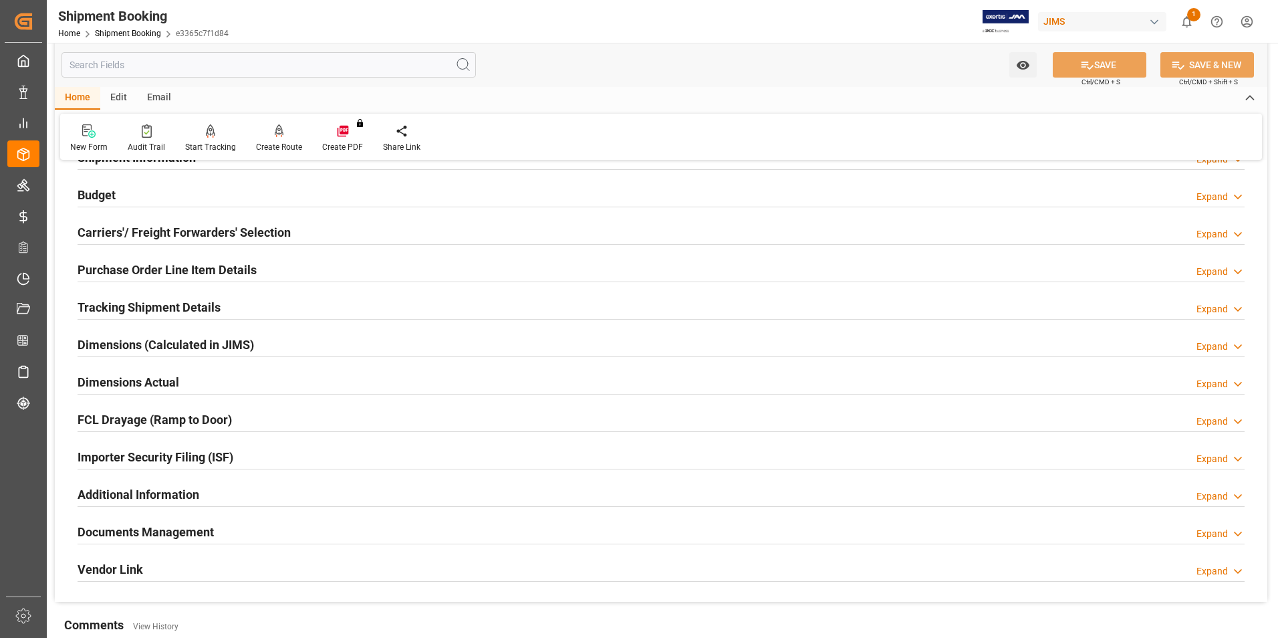
click at [114, 301] on h2 "Tracking Shipment Details" at bounding box center [149, 307] width 143 height 18
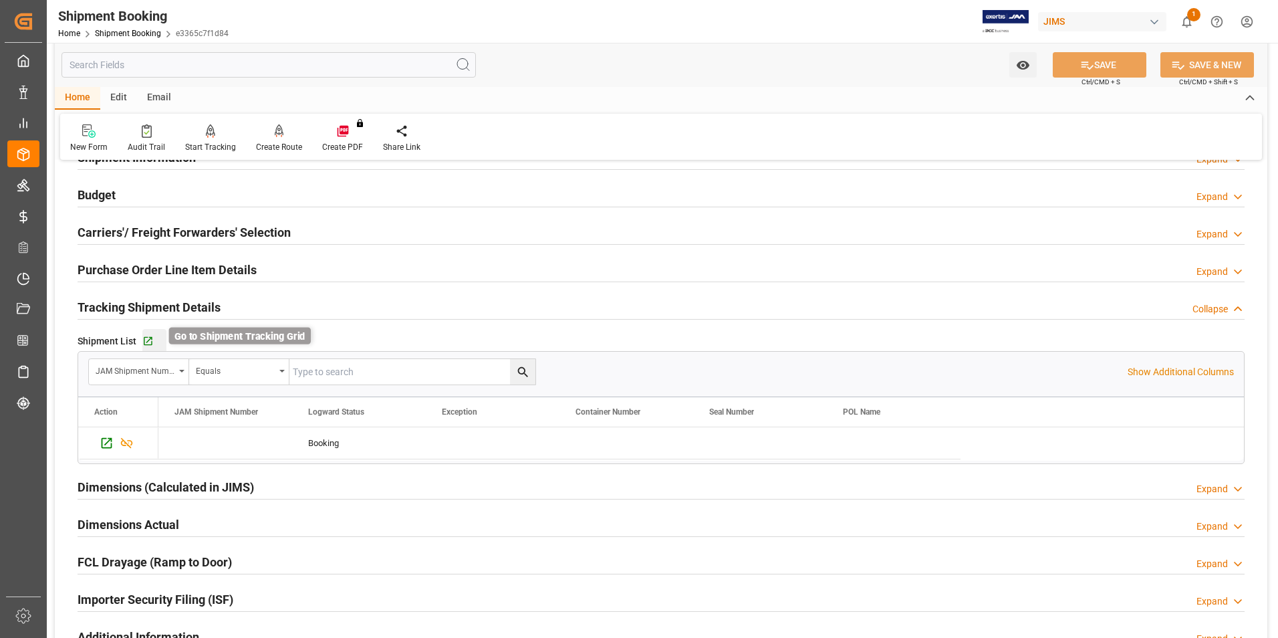
click at [146, 337] on icon "button" at bounding box center [147, 340] width 11 height 11
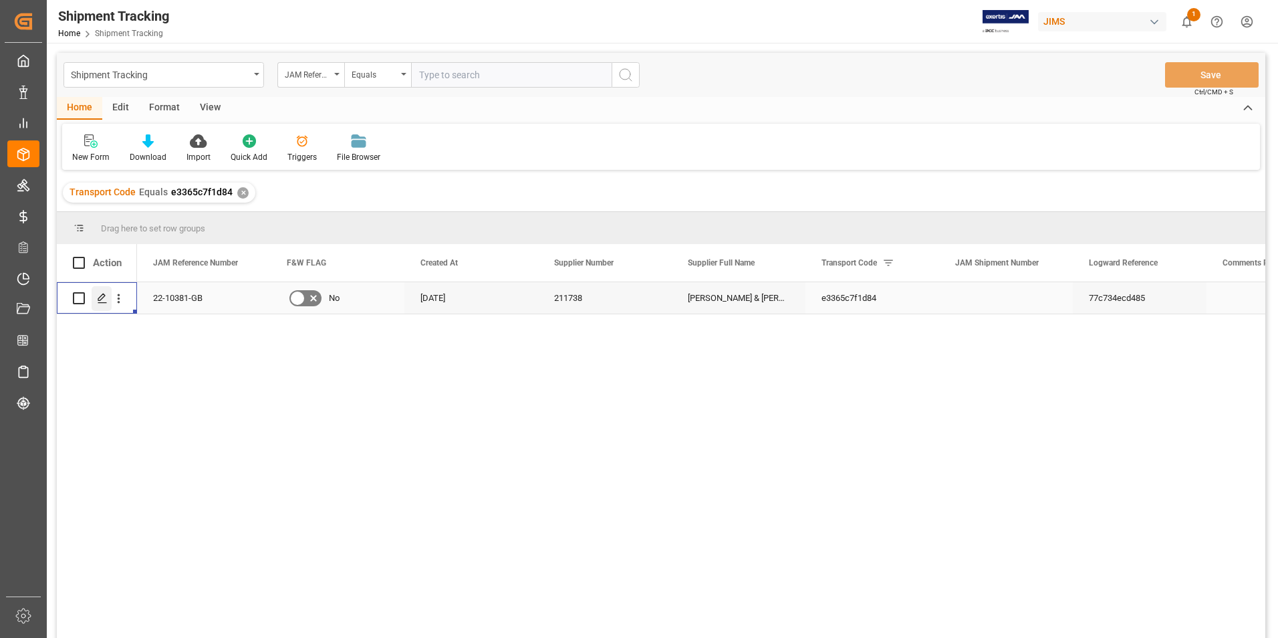
click at [104, 298] on icon "Press SPACE to select this row." at bounding box center [102, 298] width 11 height 11
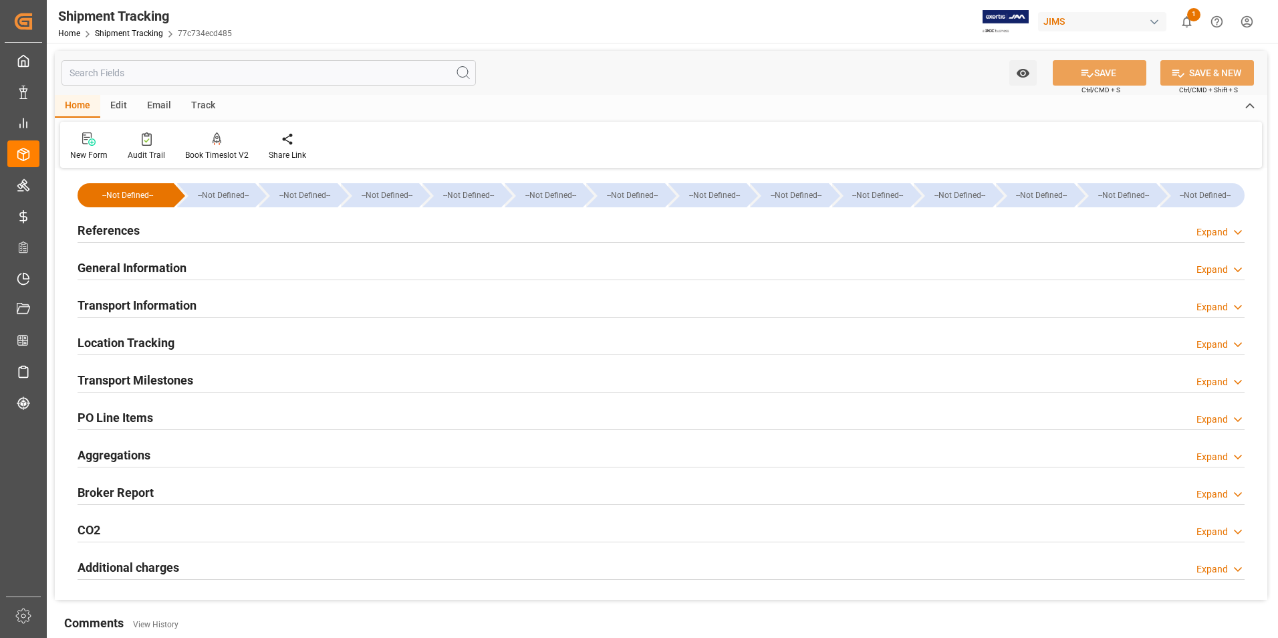
click at [124, 225] on h2 "References" at bounding box center [109, 230] width 62 height 18
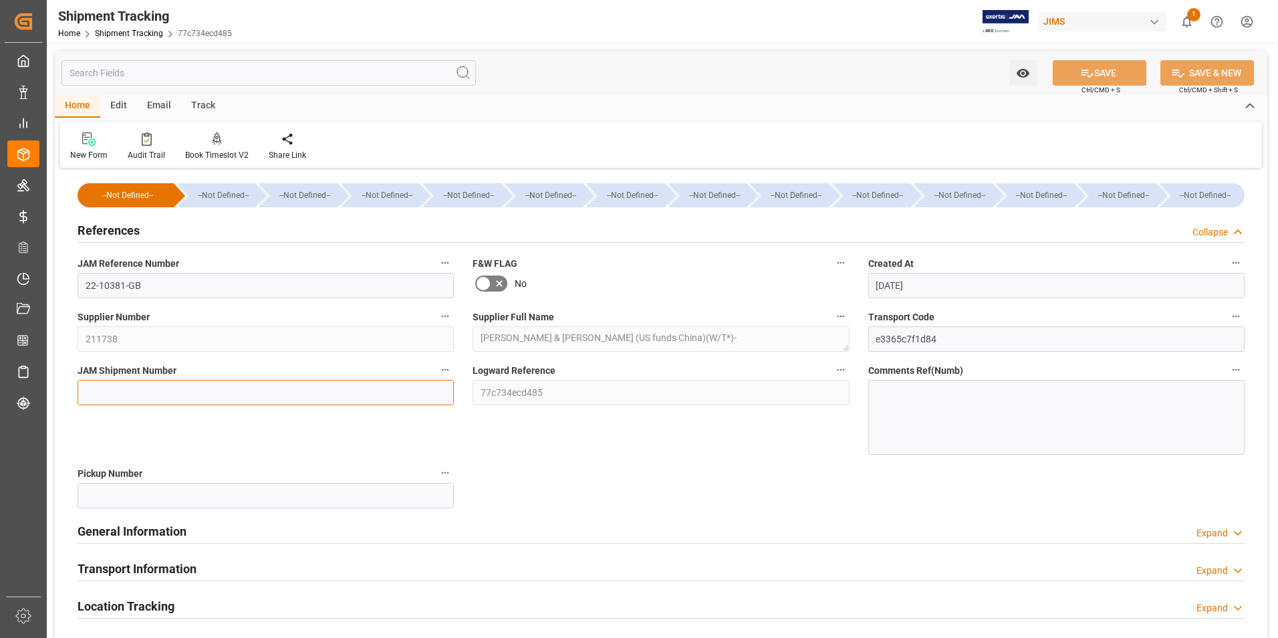
click at [142, 392] on input at bounding box center [266, 392] width 376 height 25
type input "72780"
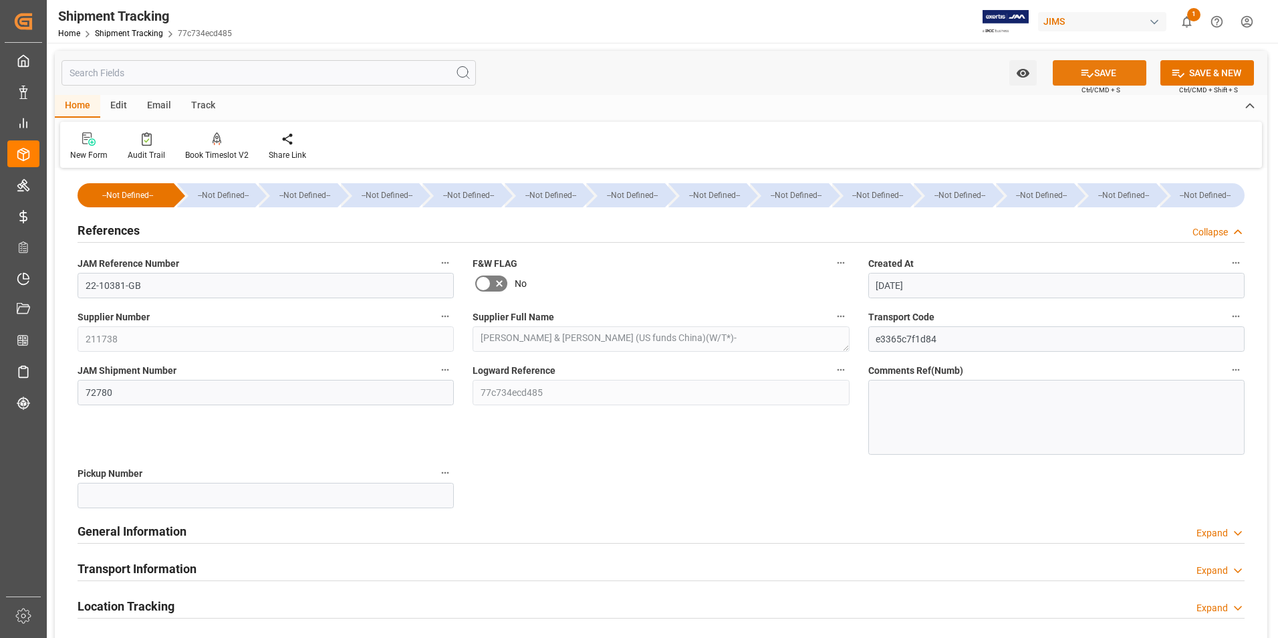
click at [1100, 72] on button "SAVE" at bounding box center [1099, 72] width 94 height 25
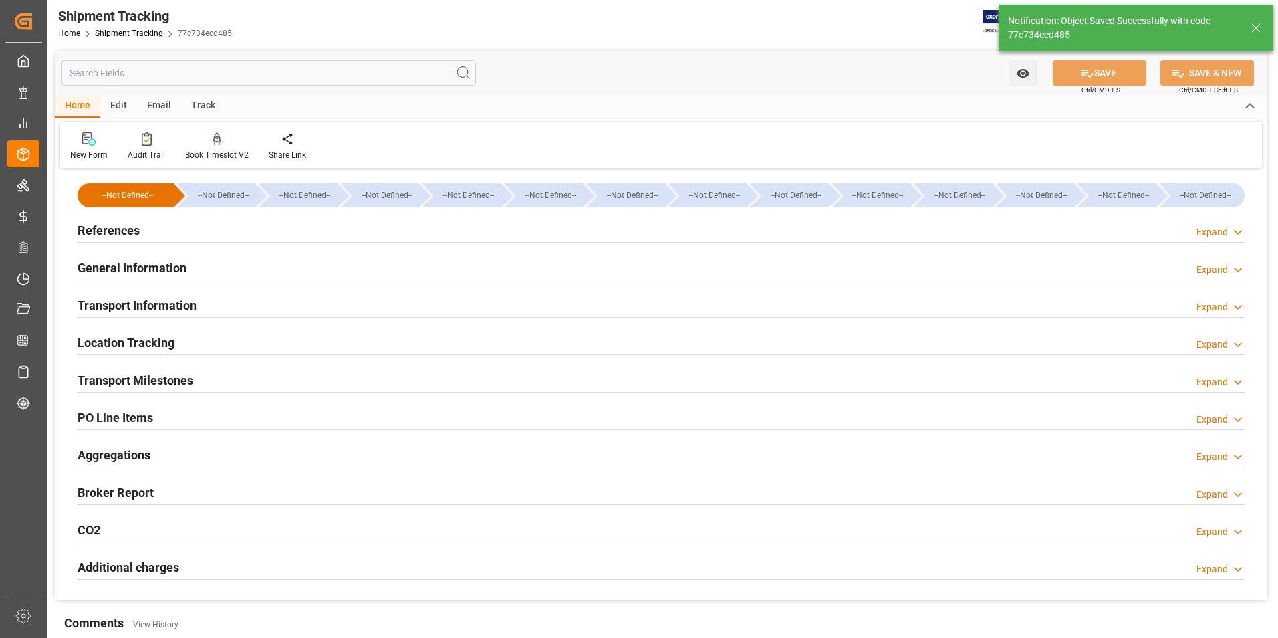
click at [162, 301] on h2 "Transport Information" at bounding box center [137, 305] width 119 height 18
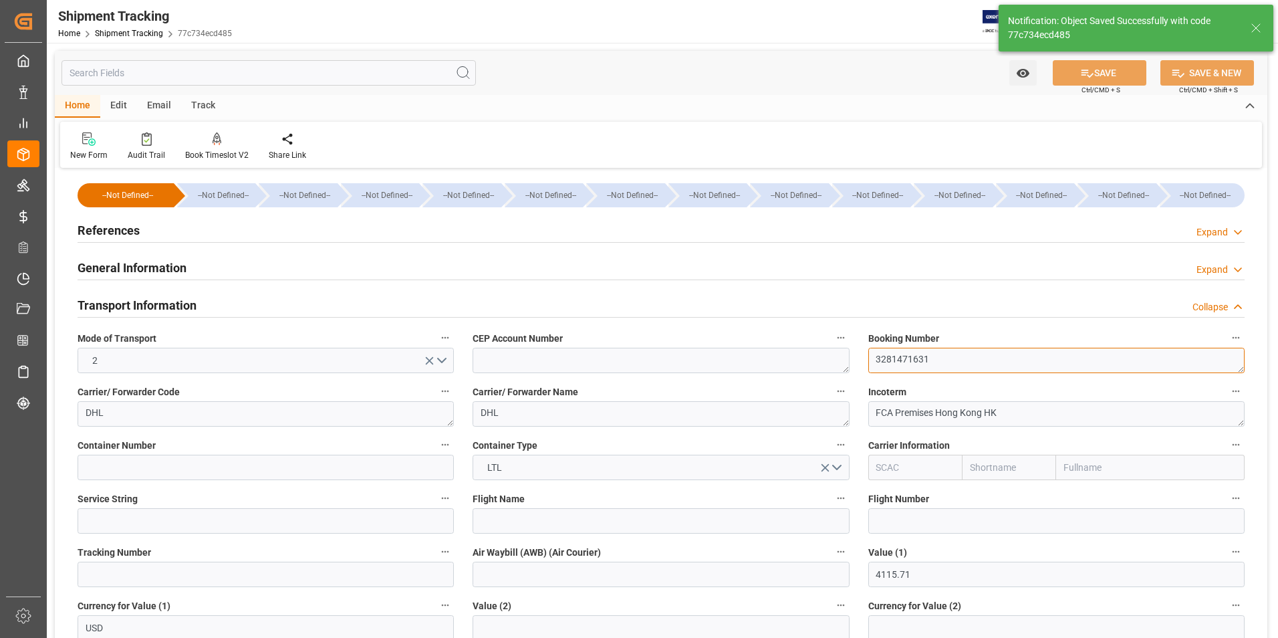
drag, startPoint x: 934, startPoint y: 361, endPoint x: 855, endPoint y: 364, distance: 78.9
click at [864, 360] on div "Booking Number 3281471631" at bounding box center [1056, 350] width 395 height 53
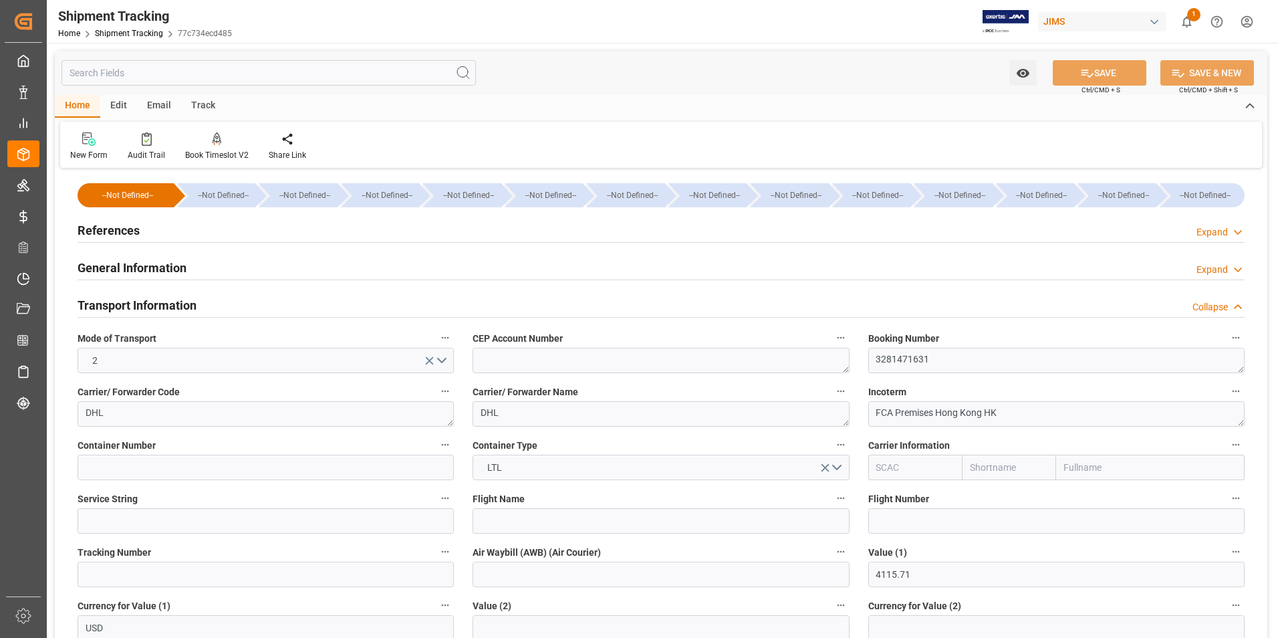
click at [202, 559] on label "Tracking Number" at bounding box center [266, 552] width 376 height 19
click at [436, 559] on button "Tracking Number" at bounding box center [444, 551] width 17 height 17
click at [201, 573] on div at bounding box center [639, 319] width 1278 height 638
click at [199, 571] on input at bounding box center [266, 573] width 376 height 25
paste input "3281471631"
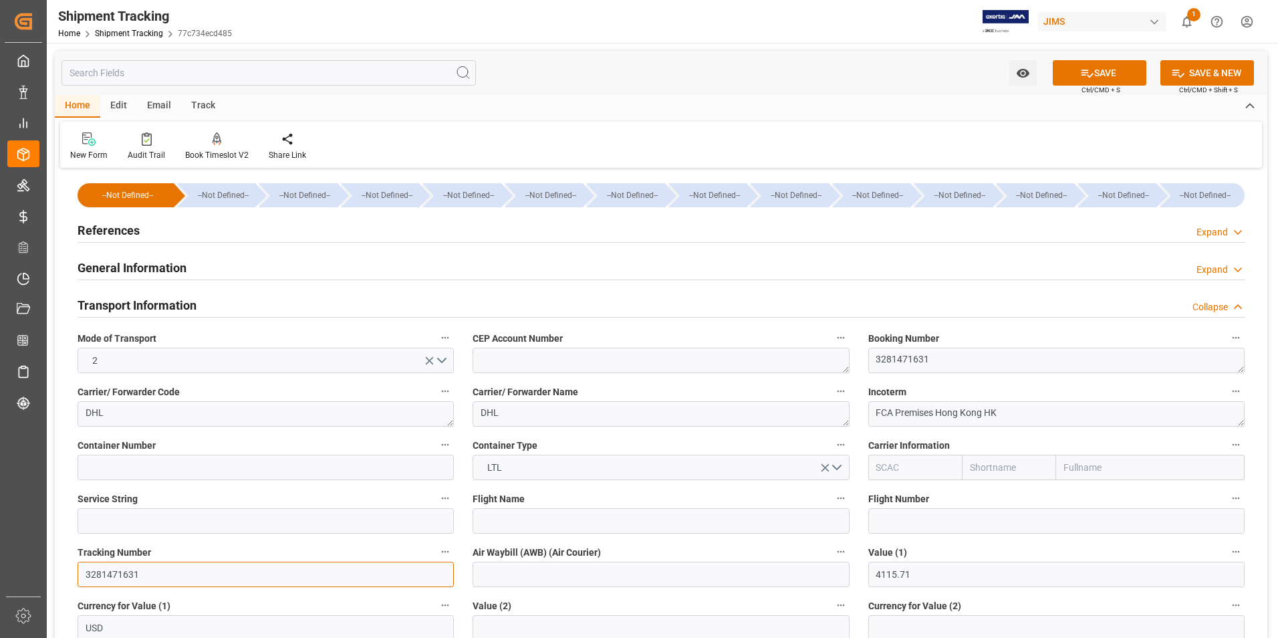
type input "3281471631"
click at [503, 578] on input at bounding box center [660, 573] width 376 height 25
paste input "3281471631"
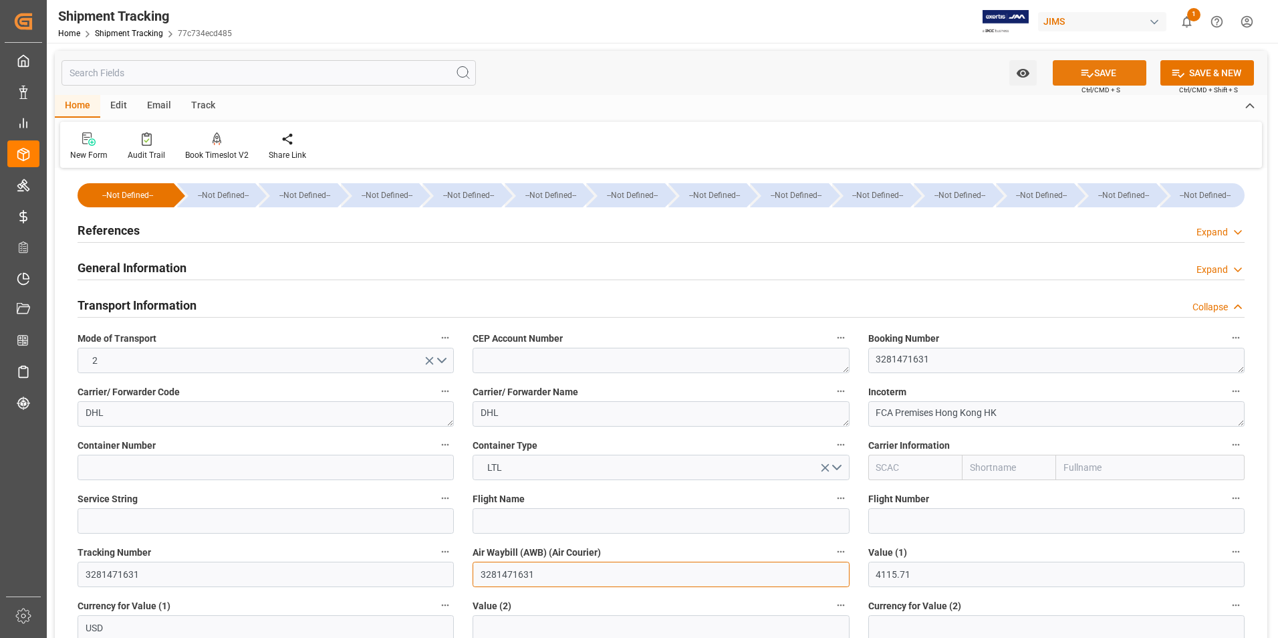
type input "3281471631"
click at [1101, 71] on button "SAVE" at bounding box center [1099, 72] width 94 height 25
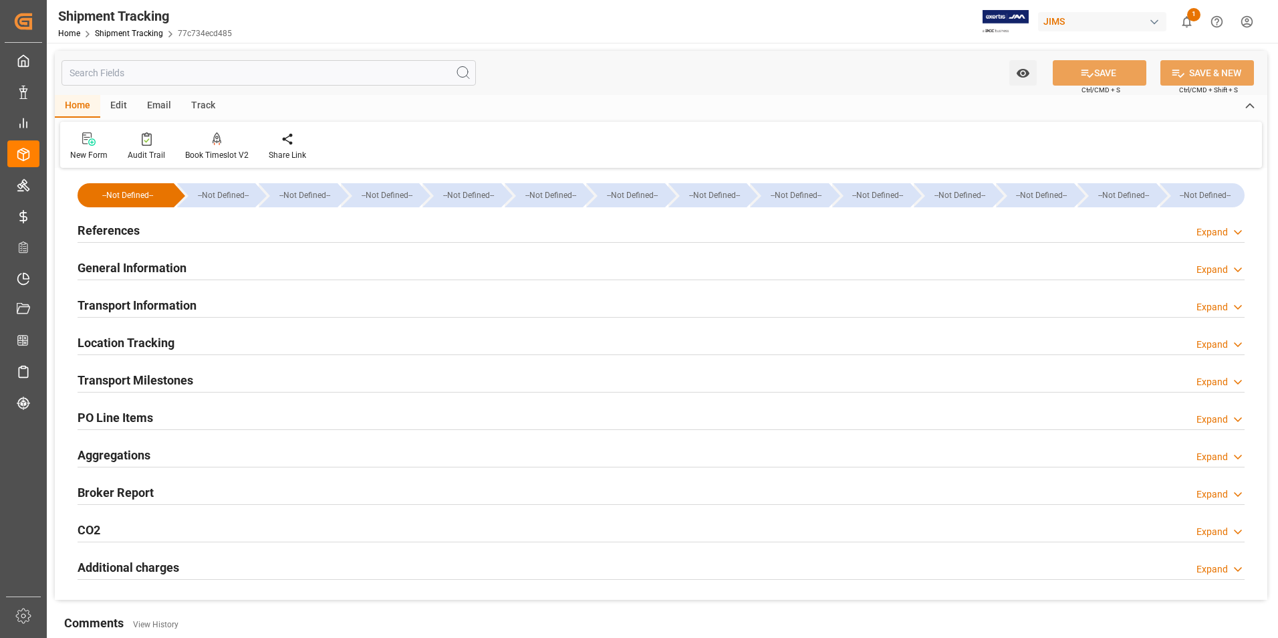
click at [138, 381] on h2 "Transport Milestones" at bounding box center [136, 380] width 116 height 18
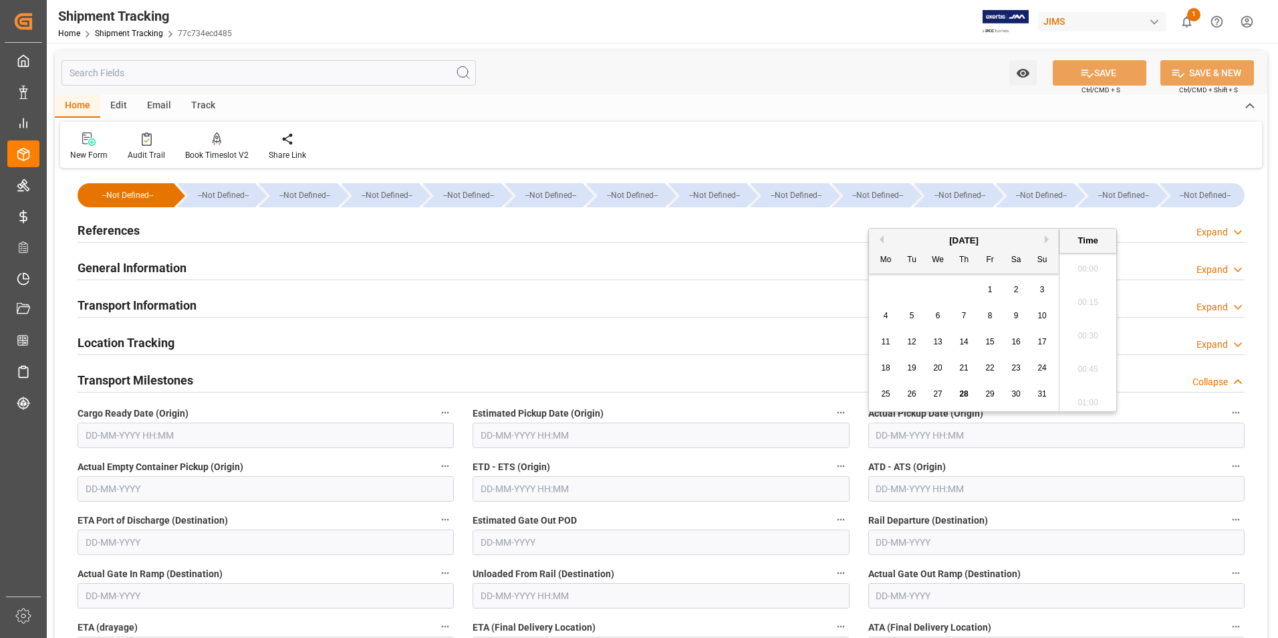
click at [904, 436] on input "text" at bounding box center [1056, 434] width 376 height 25
click at [989, 393] on span "29" at bounding box center [989, 393] width 9 height 9
type input "29-08-2025 00:00"
click at [555, 486] on input "text" at bounding box center [660, 488] width 376 height 25
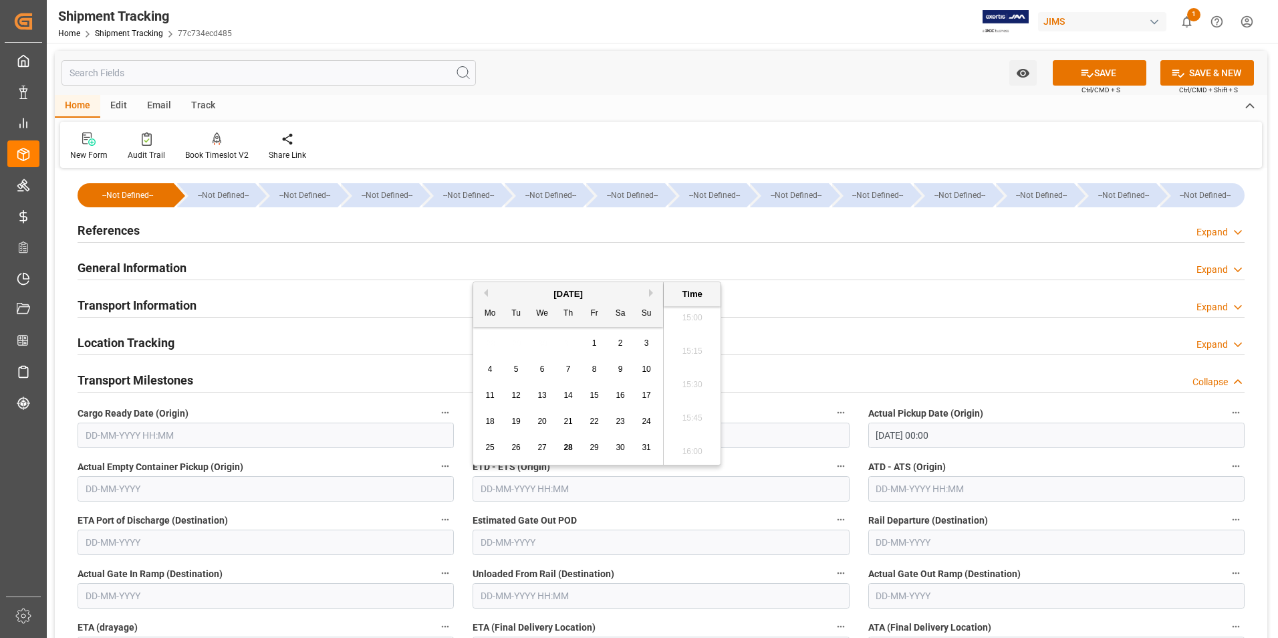
click at [490, 349] on div "28 29 30 31 1 2 3" at bounding box center [568, 343] width 182 height 26
click at [598, 447] on span "29" at bounding box center [593, 446] width 9 height 9
type input "29-08-2025 00:00"
click at [892, 488] on input "text" at bounding box center [1056, 488] width 376 height 25
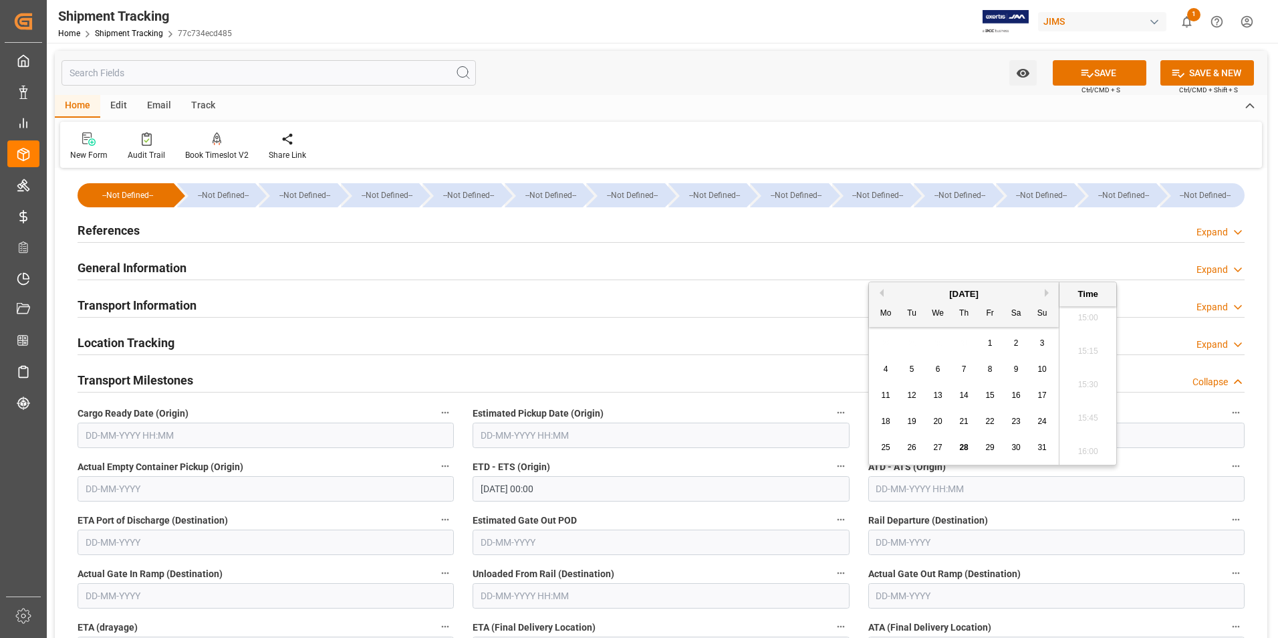
click at [871, 362] on div "August 2025 Mo Tu We Th Fr Sa Su 28 29 30 31 1 2 3 4 5 6 7 8 9 10 11 12 13 14 1…" at bounding box center [964, 373] width 190 height 182
click at [991, 447] on span "29" at bounding box center [989, 446] width 9 height 9
type input "29-08-2025 00:00"
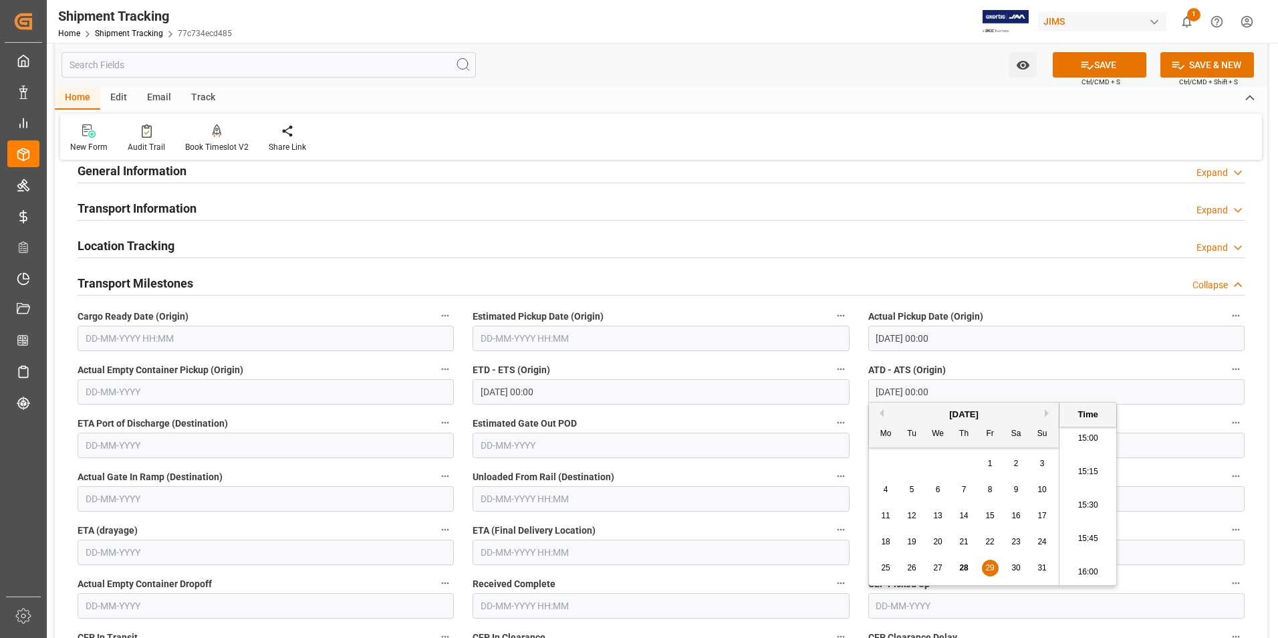
scroll to position [134, 0]
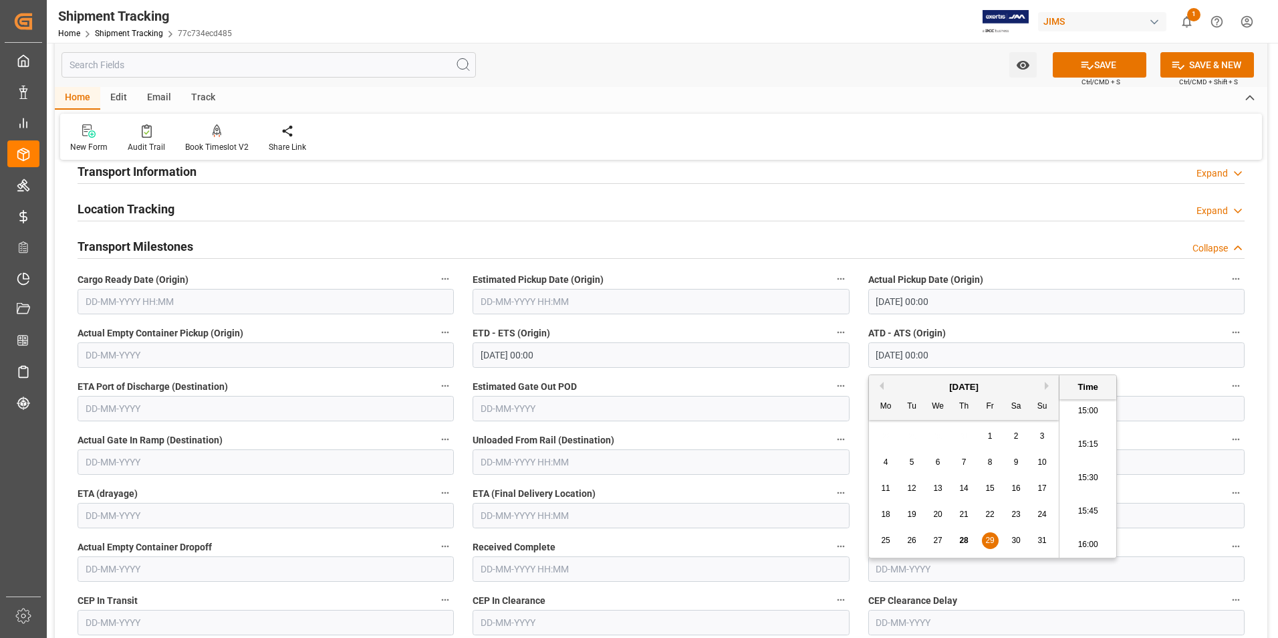
click at [537, 514] on input "text" at bounding box center [660, 515] width 376 height 25
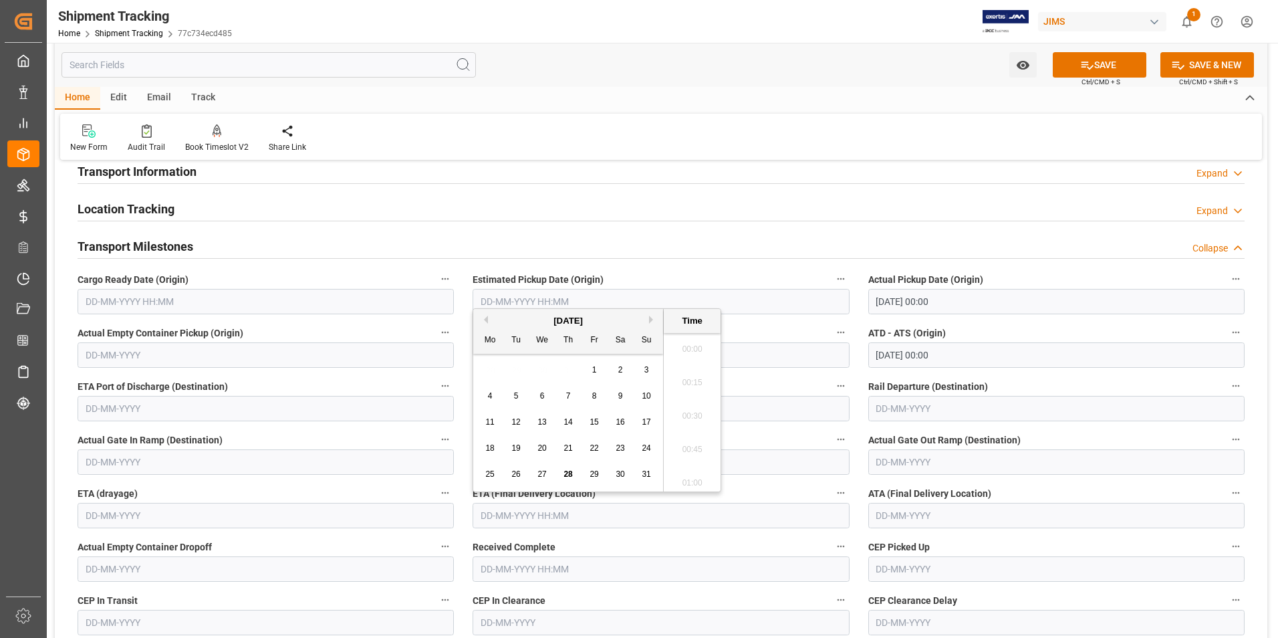
scroll to position [2009, 0]
click at [648, 315] on div "August 2025" at bounding box center [568, 320] width 190 height 13
click at [651, 320] on button "Next Month" at bounding box center [653, 319] width 8 height 8
click at [596, 368] on span "5" at bounding box center [594, 369] width 5 height 9
type input "05-09-2025 00:00"
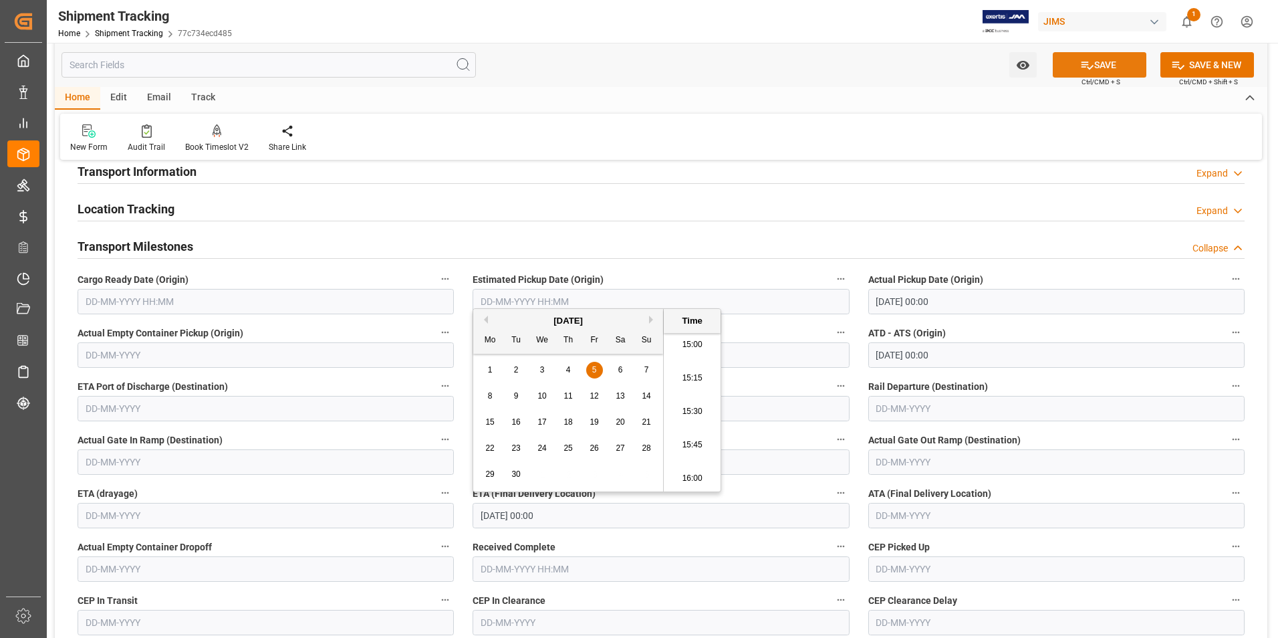
click at [1099, 69] on button "SAVE" at bounding box center [1099, 64] width 94 height 25
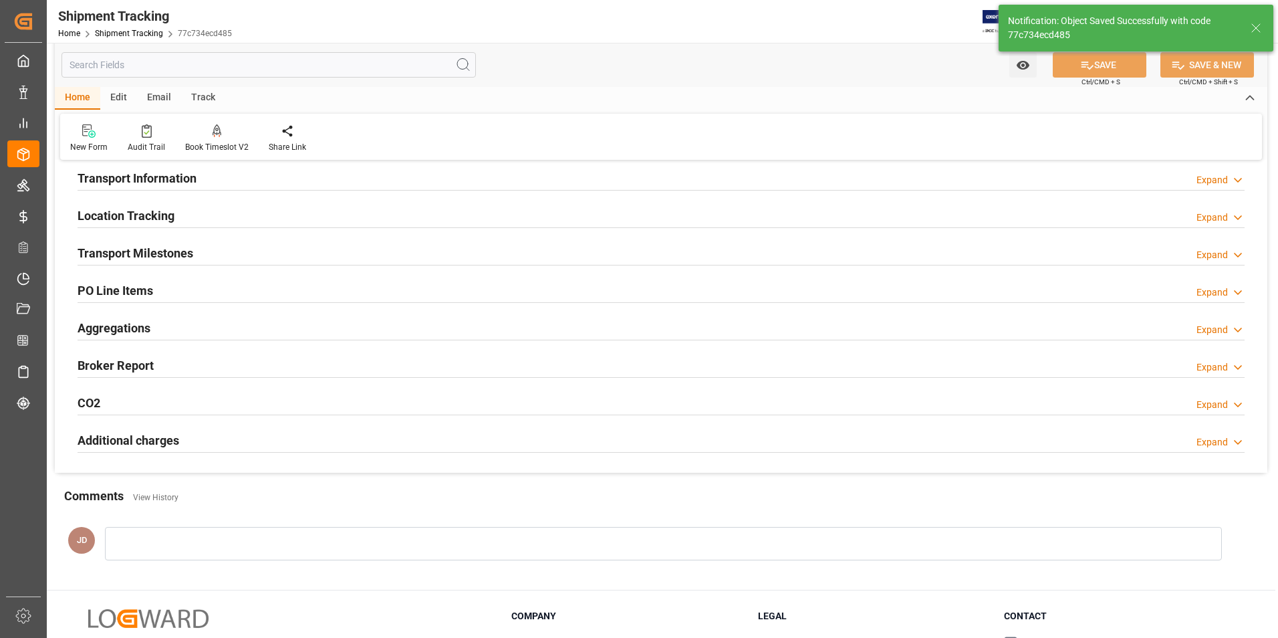
scroll to position [187, 0]
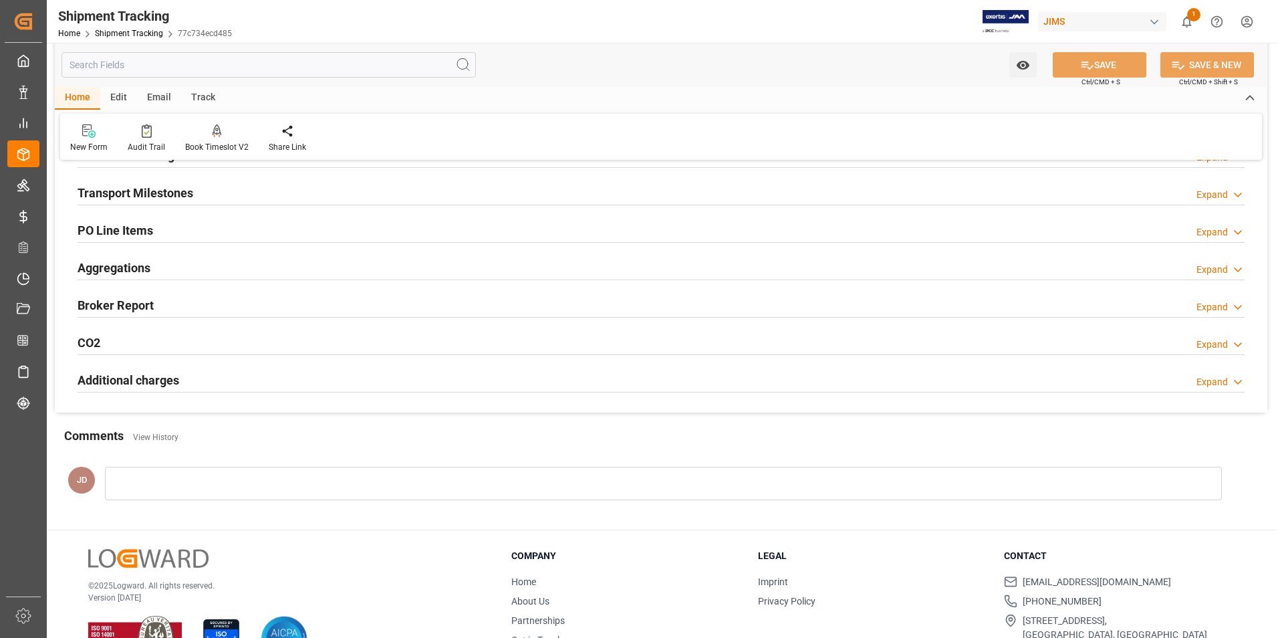
click at [133, 195] on h2 "Transport Milestones" at bounding box center [136, 193] width 116 height 18
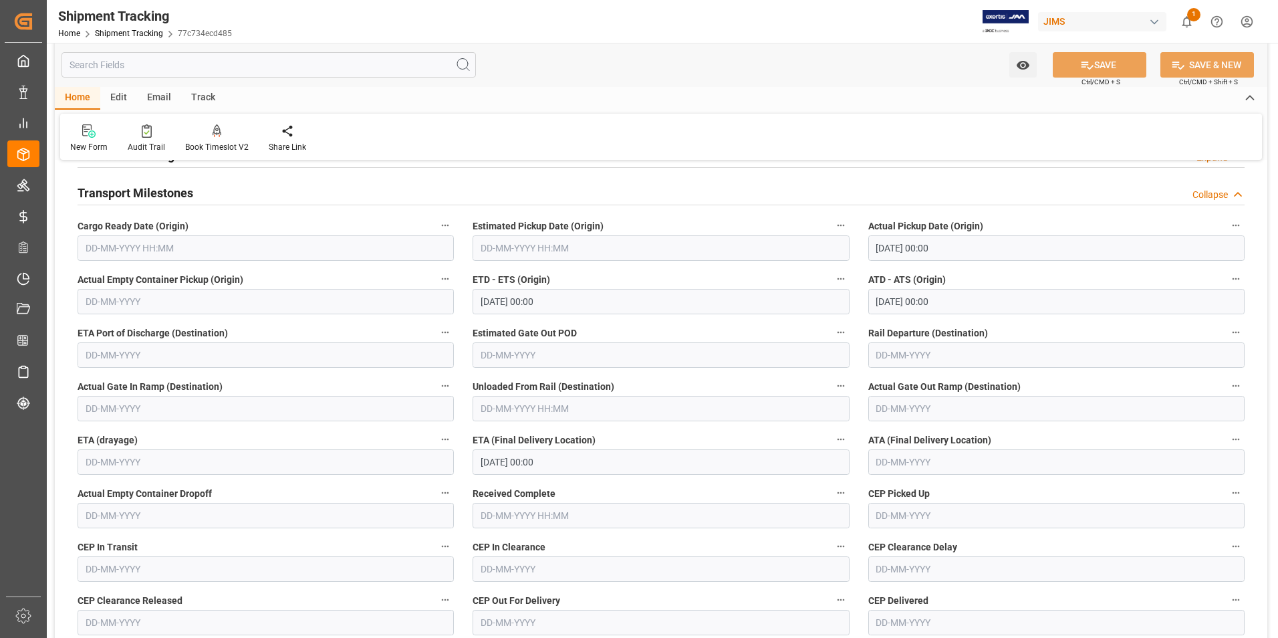
click at [135, 190] on h2 "Transport Milestones" at bounding box center [136, 193] width 116 height 18
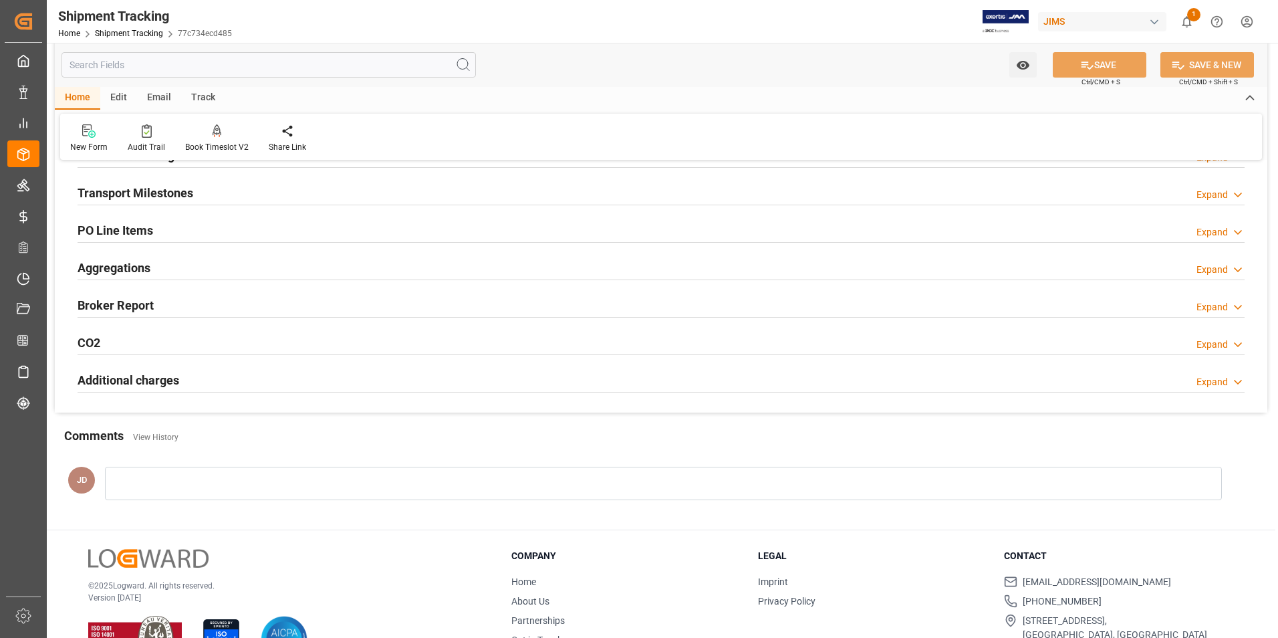
click at [120, 230] on h2 "PO Line Items" at bounding box center [116, 230] width 76 height 18
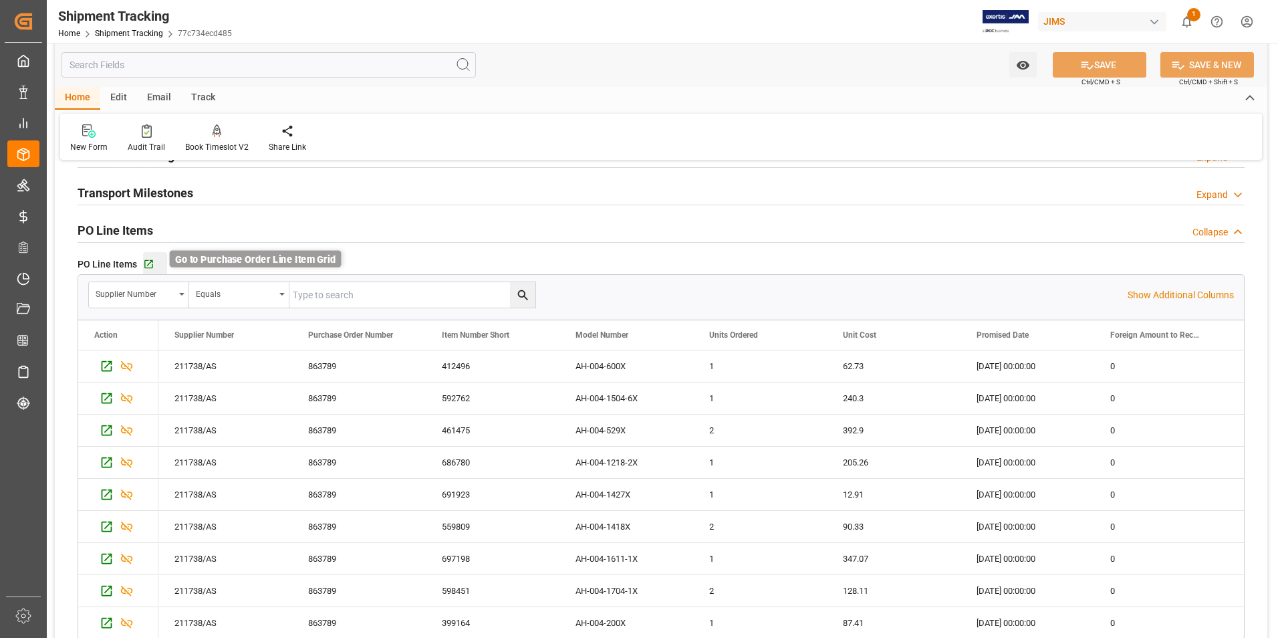
click at [148, 261] on icon "button" at bounding box center [148, 264] width 9 height 9
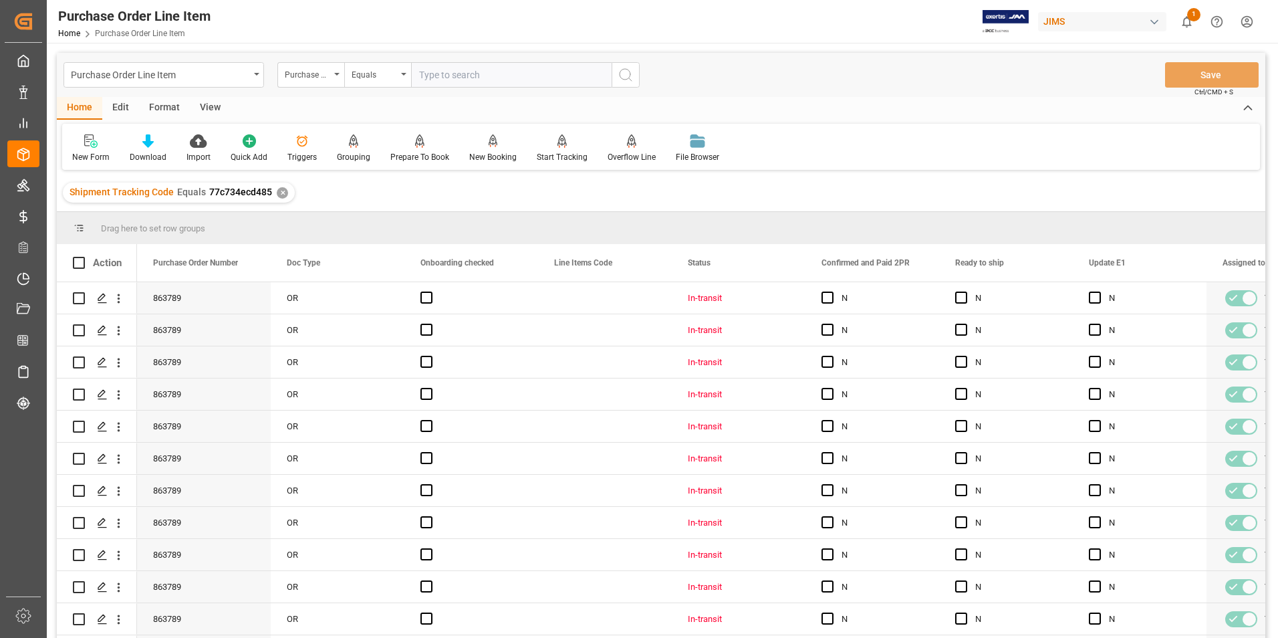
click at [209, 104] on div "View" at bounding box center [210, 108] width 41 height 23
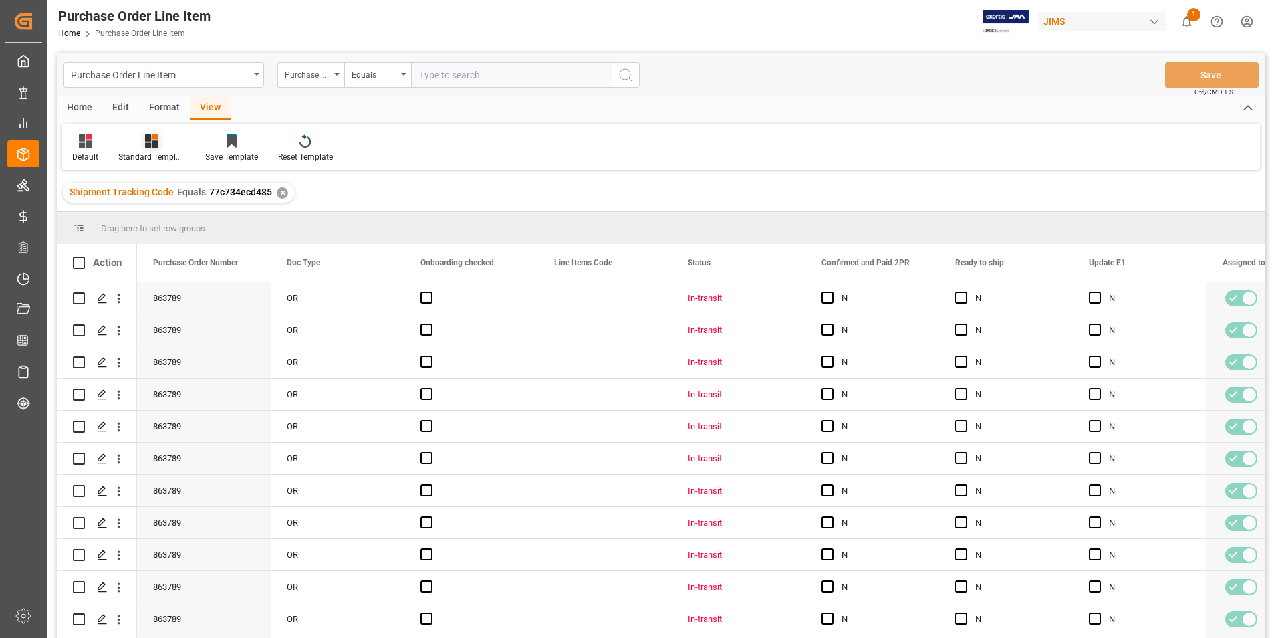
click at [163, 156] on div "Standard Templates" at bounding box center [151, 157] width 67 height 12
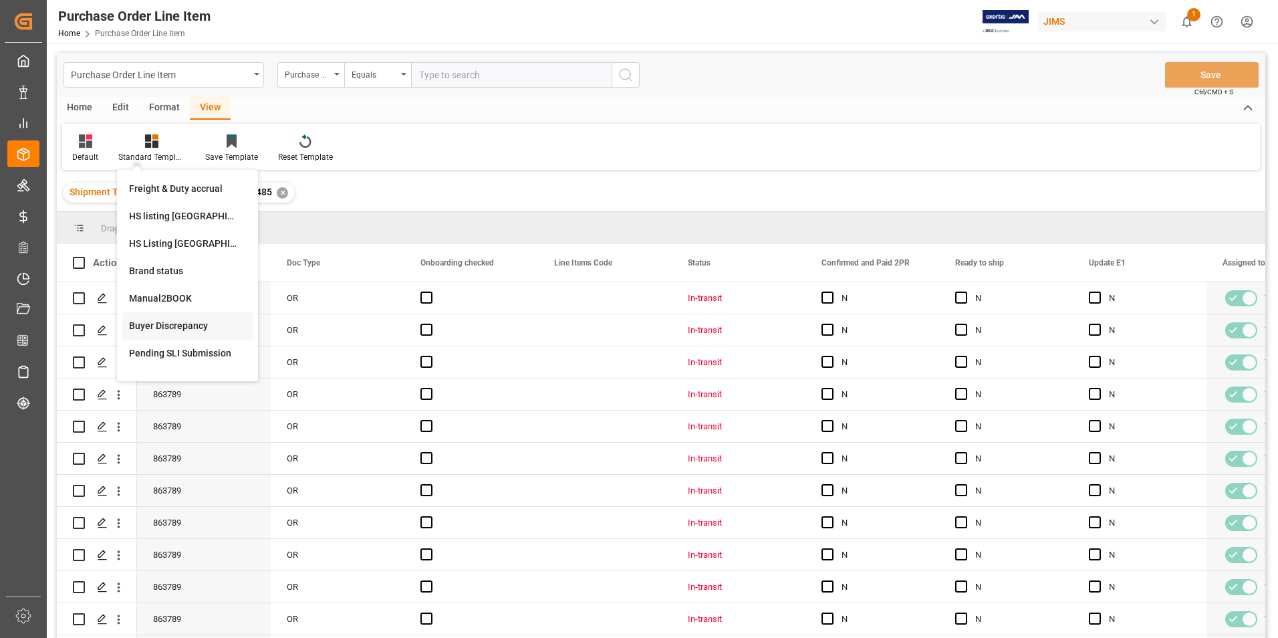
click at [173, 323] on div "Buyer Discrepancy" at bounding box center [187, 326] width 117 height 14
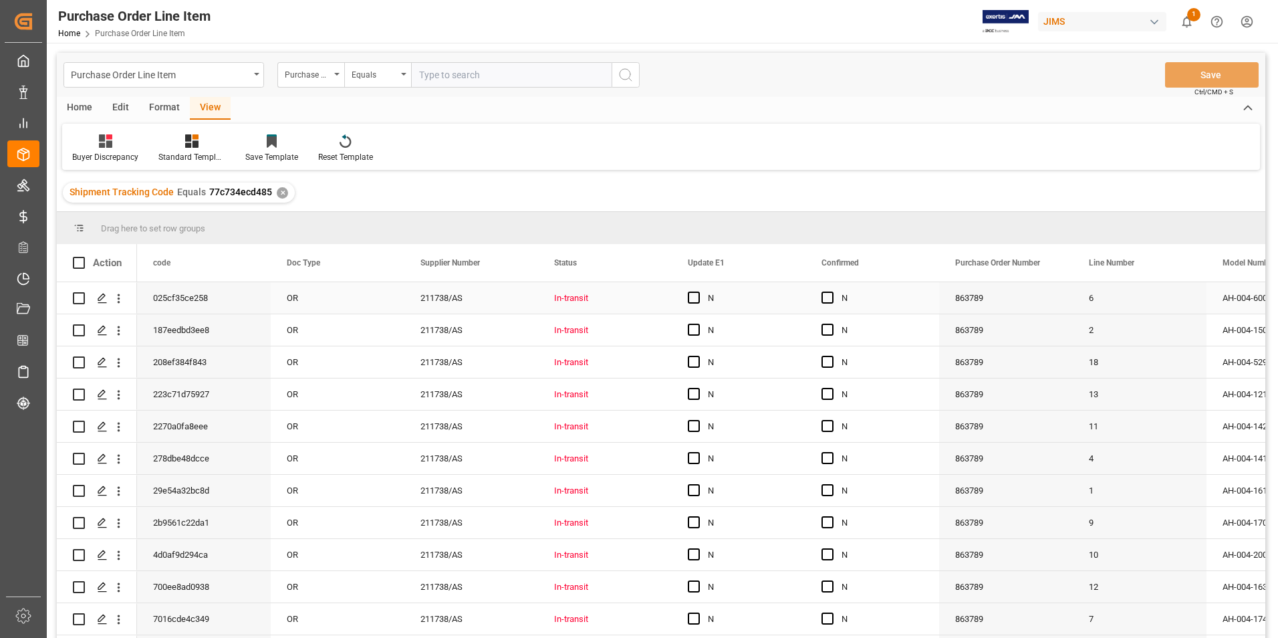
click at [372, 301] on div "OR" at bounding box center [338, 297] width 134 height 31
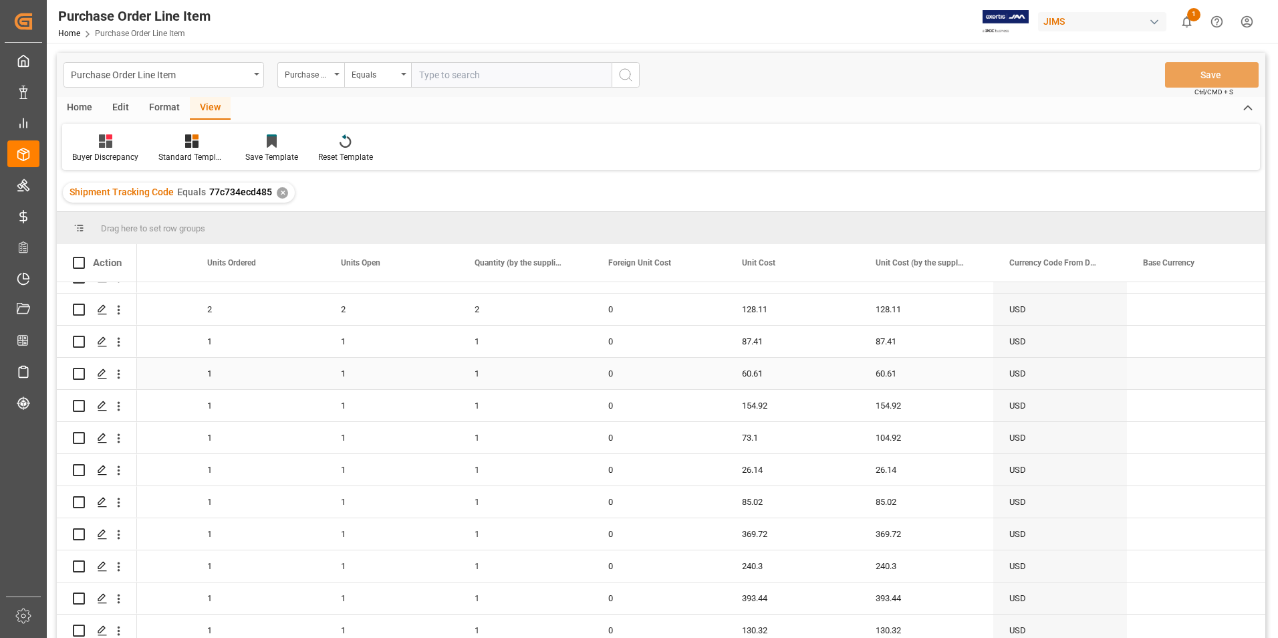
scroll to position [255, 0]
click at [796, 404] on div "73.1" at bounding box center [793, 400] width 134 height 31
click at [796, 404] on input "73.1" at bounding box center [792, 408] width 112 height 25
click at [943, 398] on div "104.92" at bounding box center [926, 400] width 134 height 31
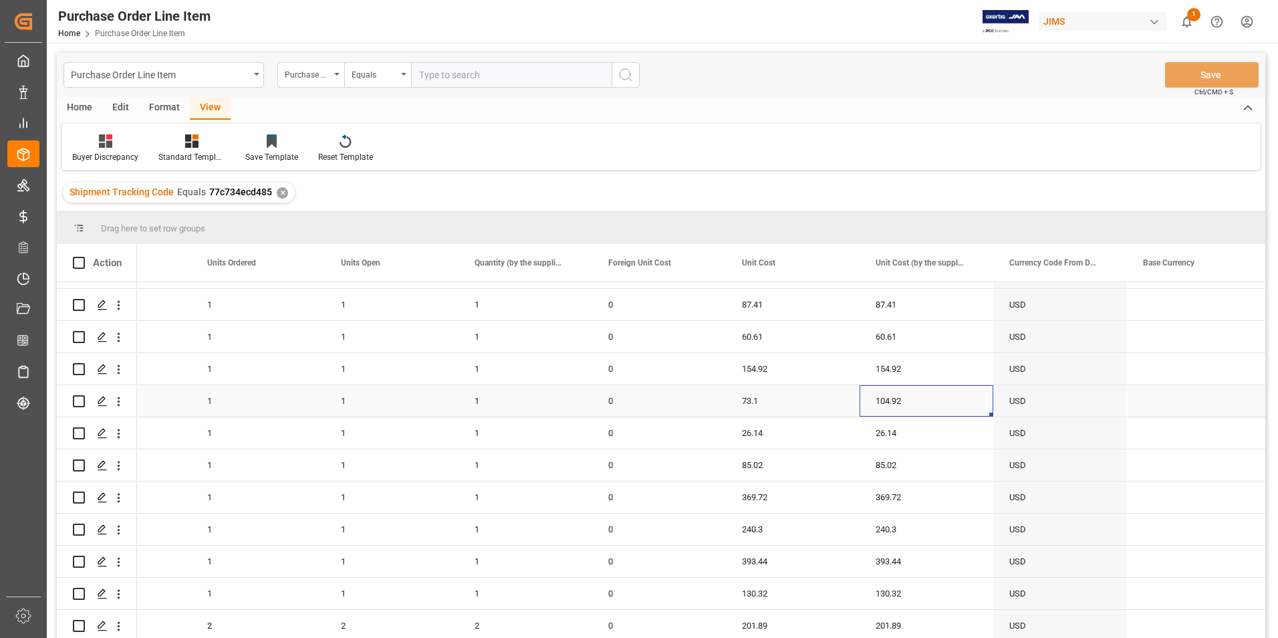
click at [943, 398] on div "104.92" at bounding box center [926, 400] width 134 height 31
click at [943, 398] on input "104.92" at bounding box center [926, 408] width 112 height 25
type input "73.1"
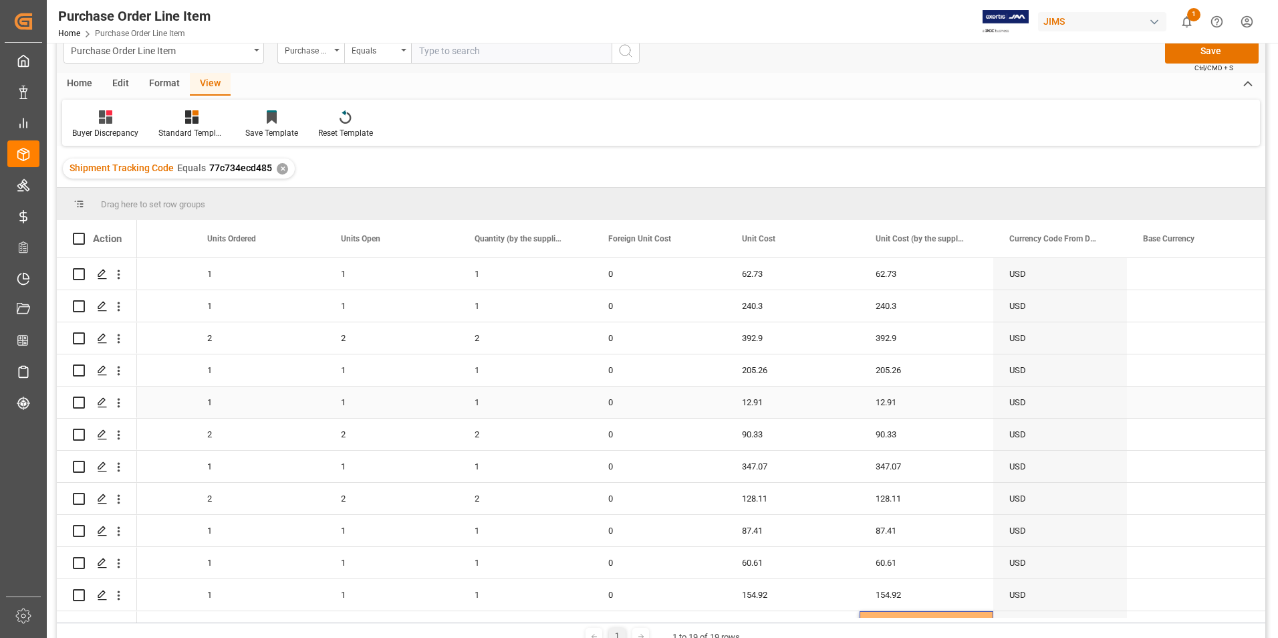
scroll to position [0, 0]
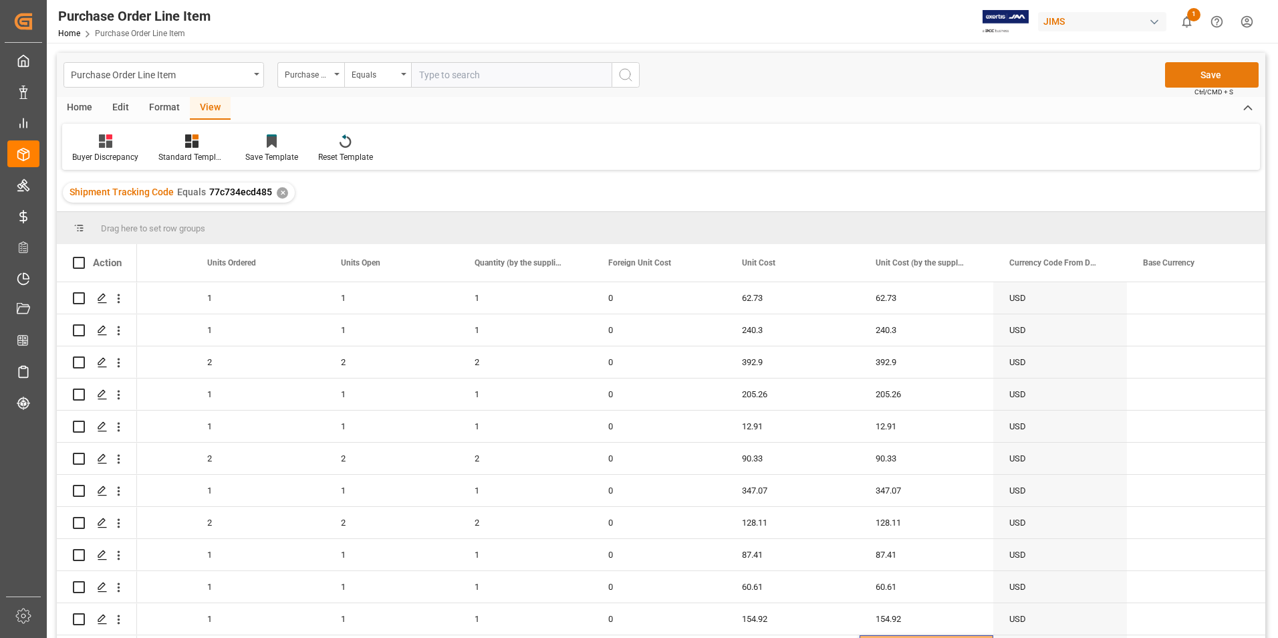
click at [1216, 78] on button "Save" at bounding box center [1212, 74] width 94 height 25
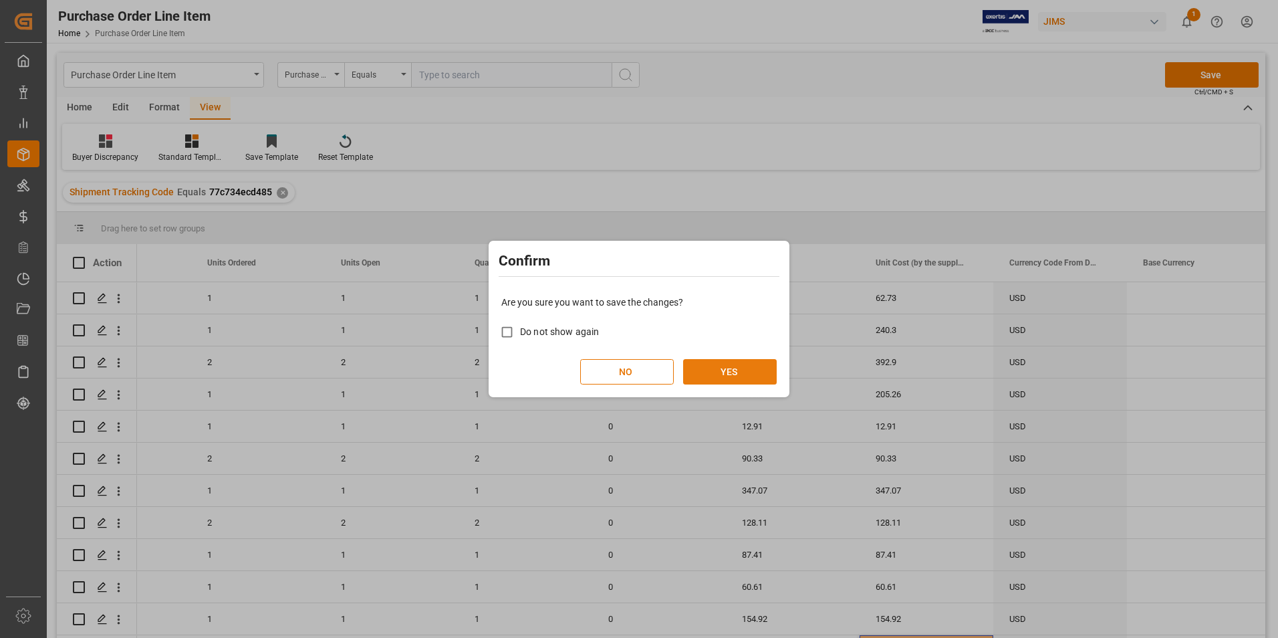
click at [724, 376] on button "YES" at bounding box center [730, 371] width 94 height 25
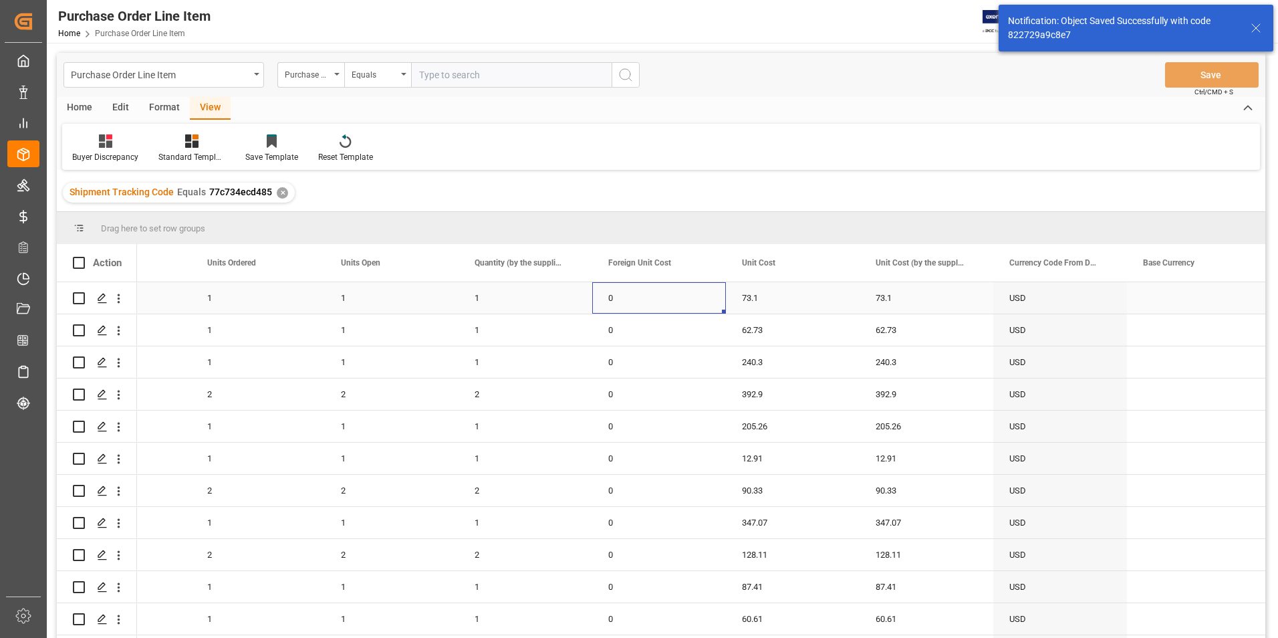
click at [670, 304] on div "0" at bounding box center [659, 297] width 134 height 31
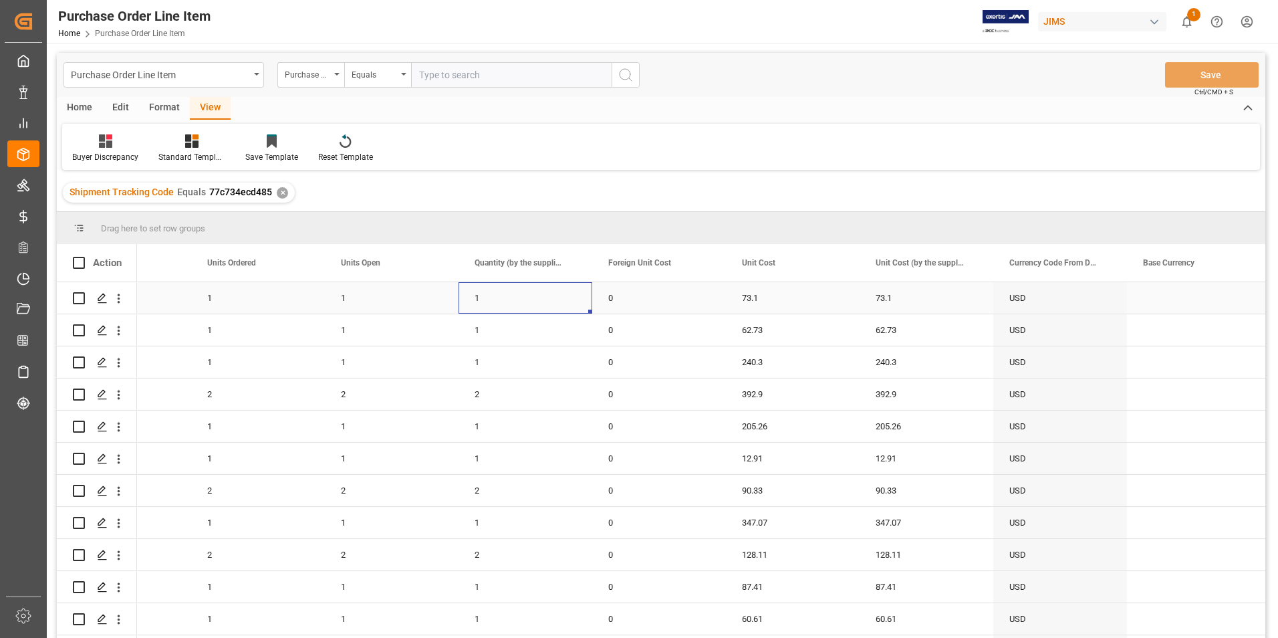
scroll to position [0, 668]
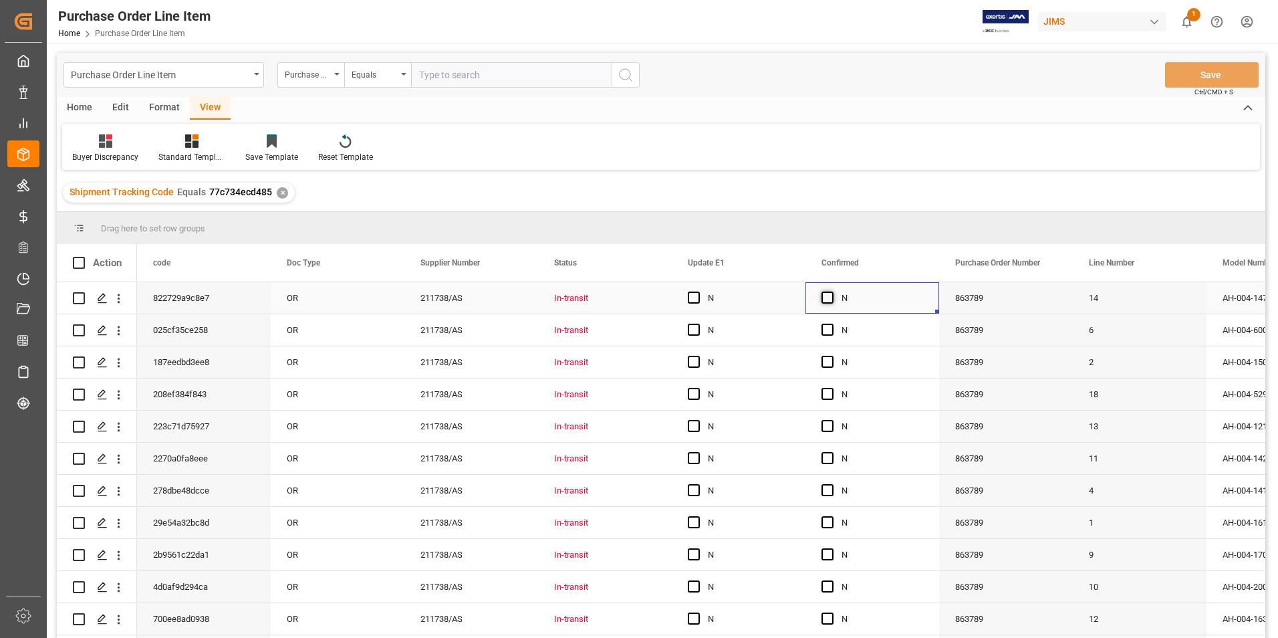
click at [830, 297] on span "Press SPACE to select this row." at bounding box center [827, 297] width 12 height 12
click at [831, 291] on input "Press SPACE to select this row." at bounding box center [831, 291] width 0 height 0
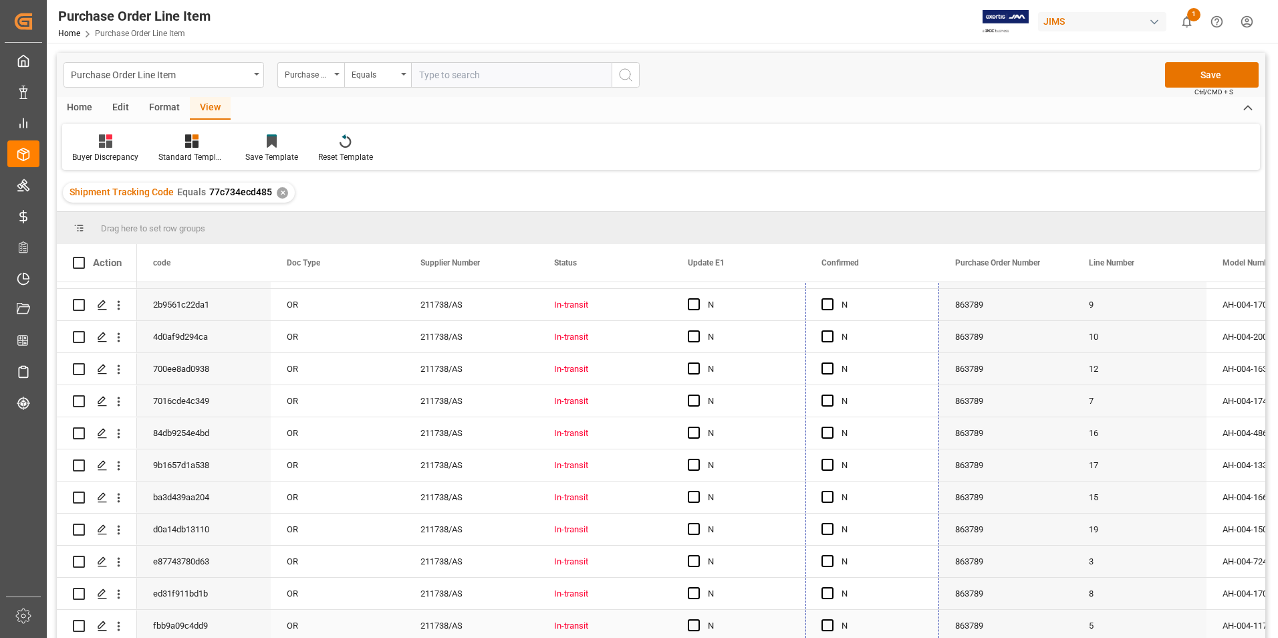
drag, startPoint x: 936, startPoint y: 310, endPoint x: 927, endPoint y: 618, distance: 308.2
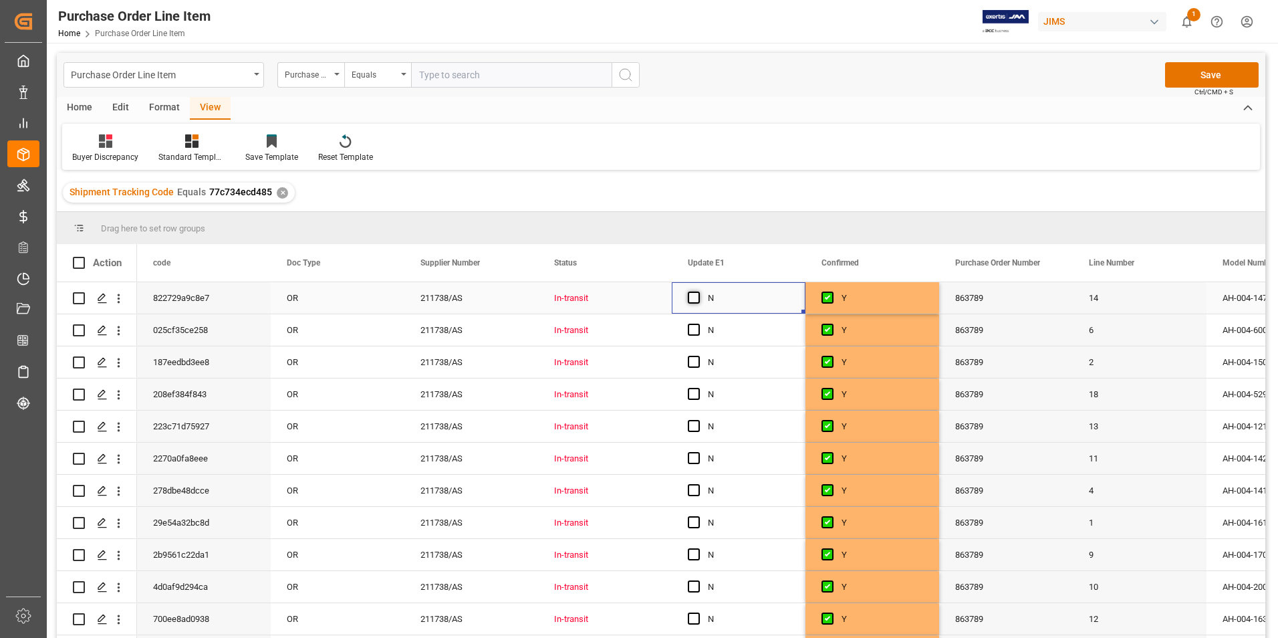
click at [694, 297] on span "Press SPACE to select this row." at bounding box center [694, 297] width 12 height 12
click at [698, 291] on input "Press SPACE to select this row." at bounding box center [698, 291] width 0 height 0
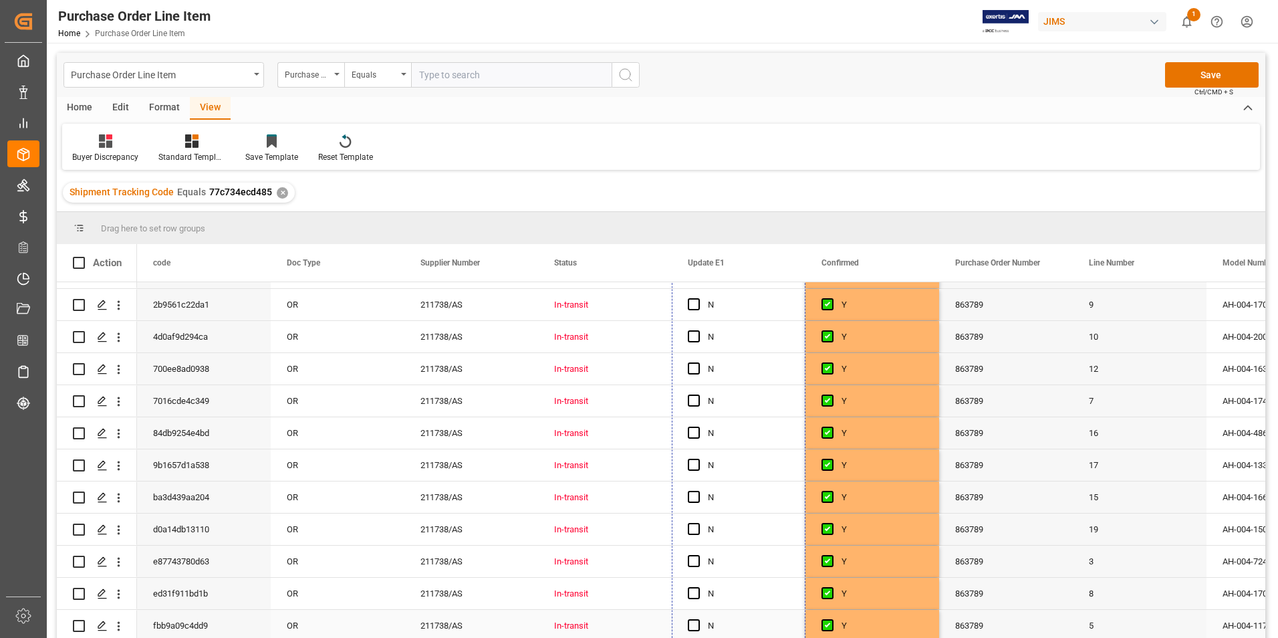
drag, startPoint x: 801, startPoint y: 312, endPoint x: 785, endPoint y: 633, distance: 321.2
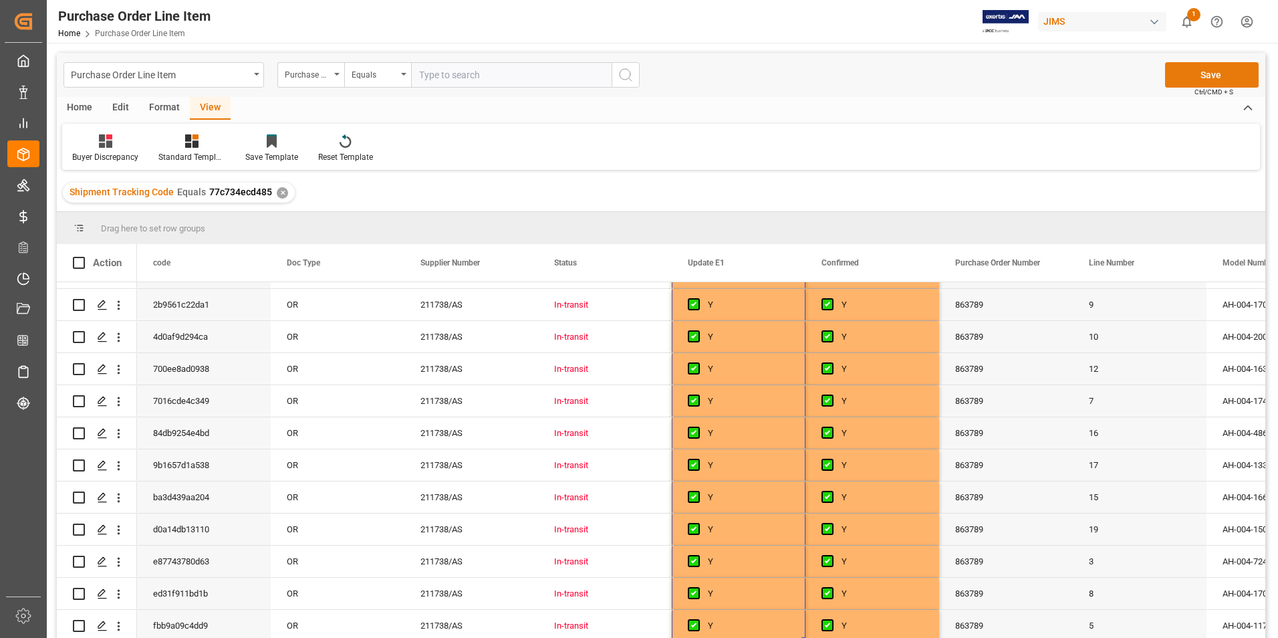
click at [1185, 71] on button "Save" at bounding box center [1212, 74] width 94 height 25
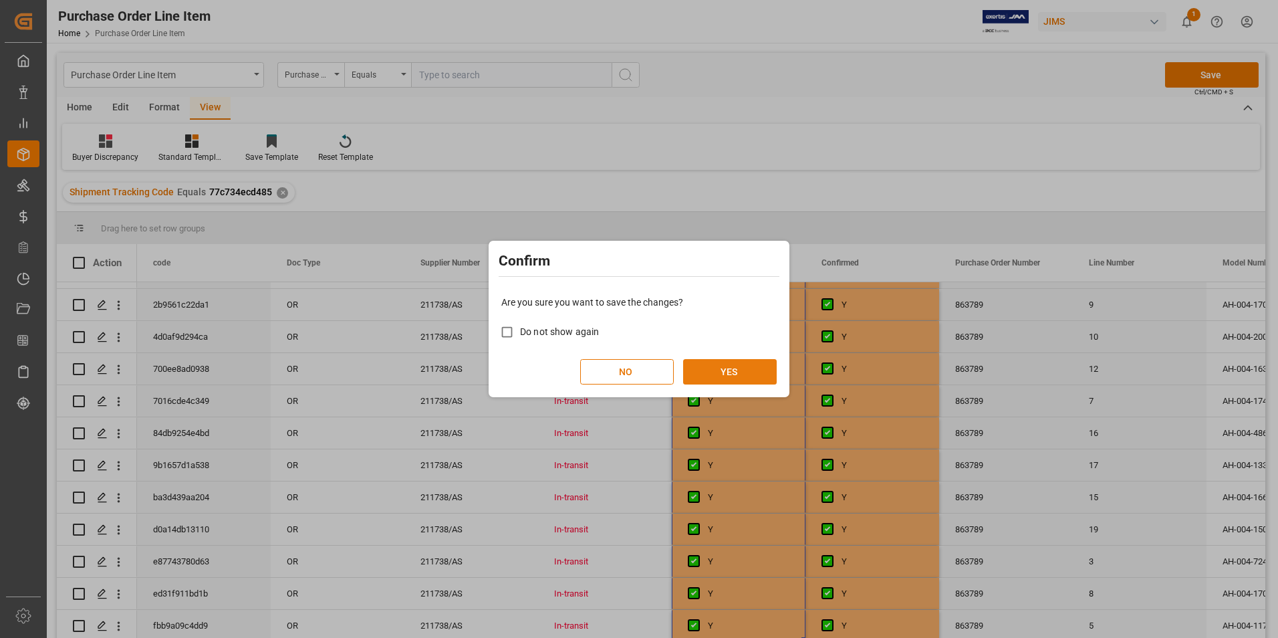
click at [726, 366] on button "YES" at bounding box center [730, 371] width 94 height 25
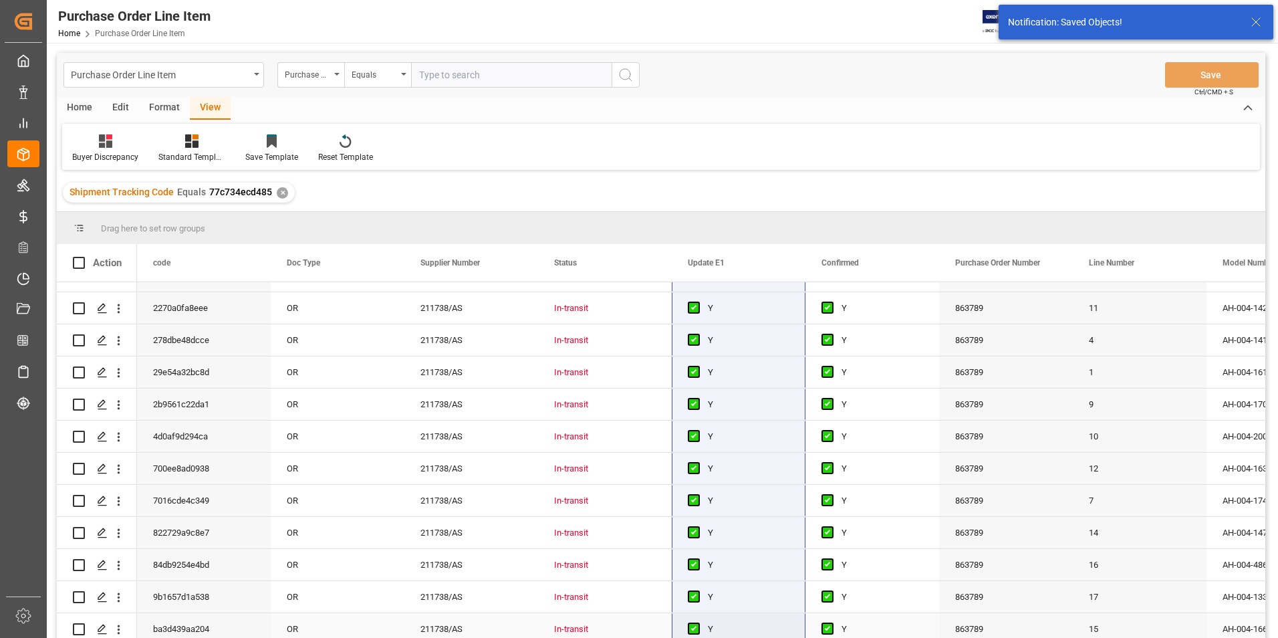
scroll to position [0, 0]
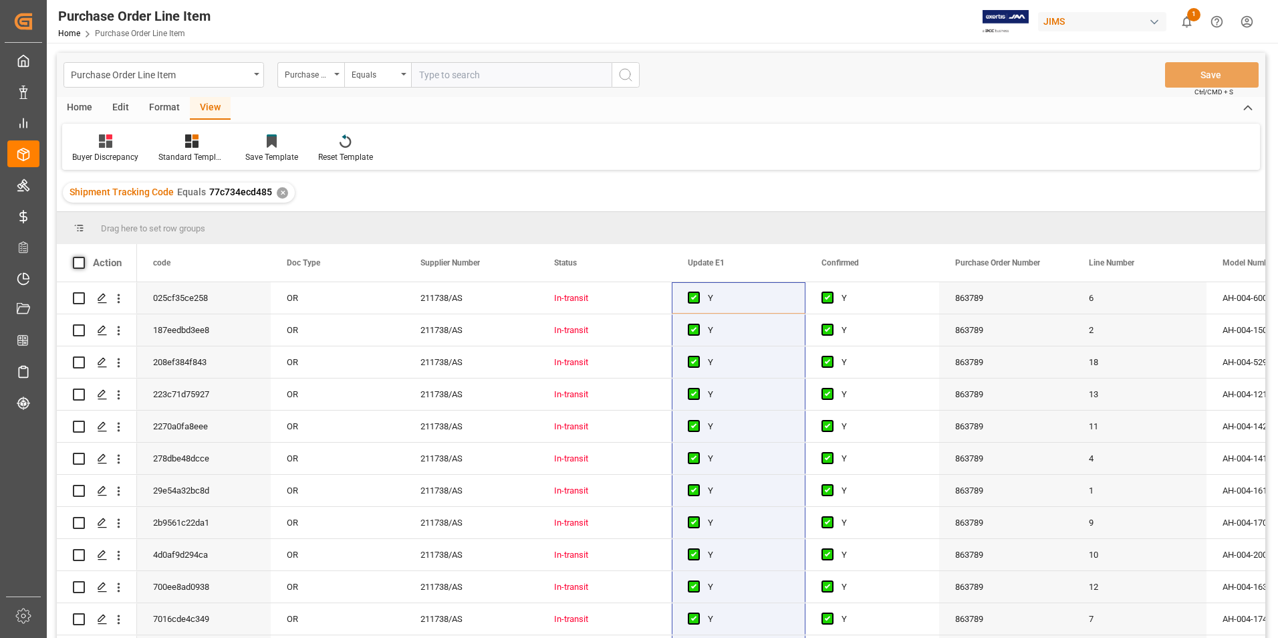
click at [78, 263] on span at bounding box center [79, 263] width 12 height 12
click at [83, 257] on input "checkbox" at bounding box center [83, 257] width 0 height 0
checkbox input "true"
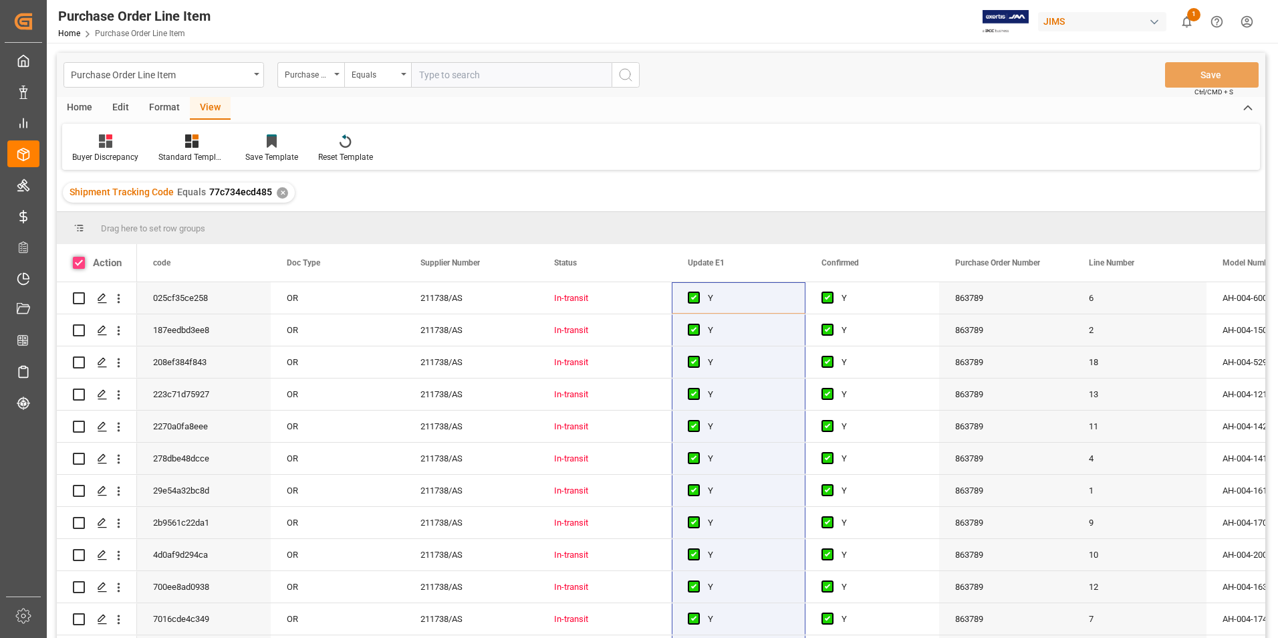
checkbox input "true"
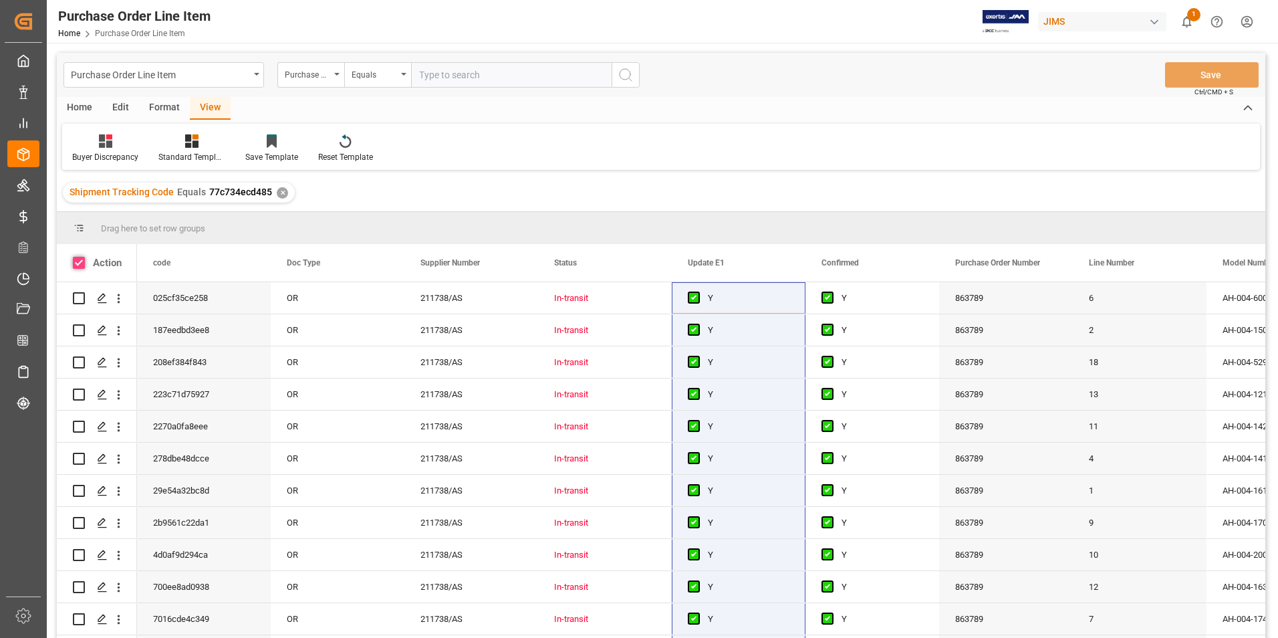
checkbox input "true"
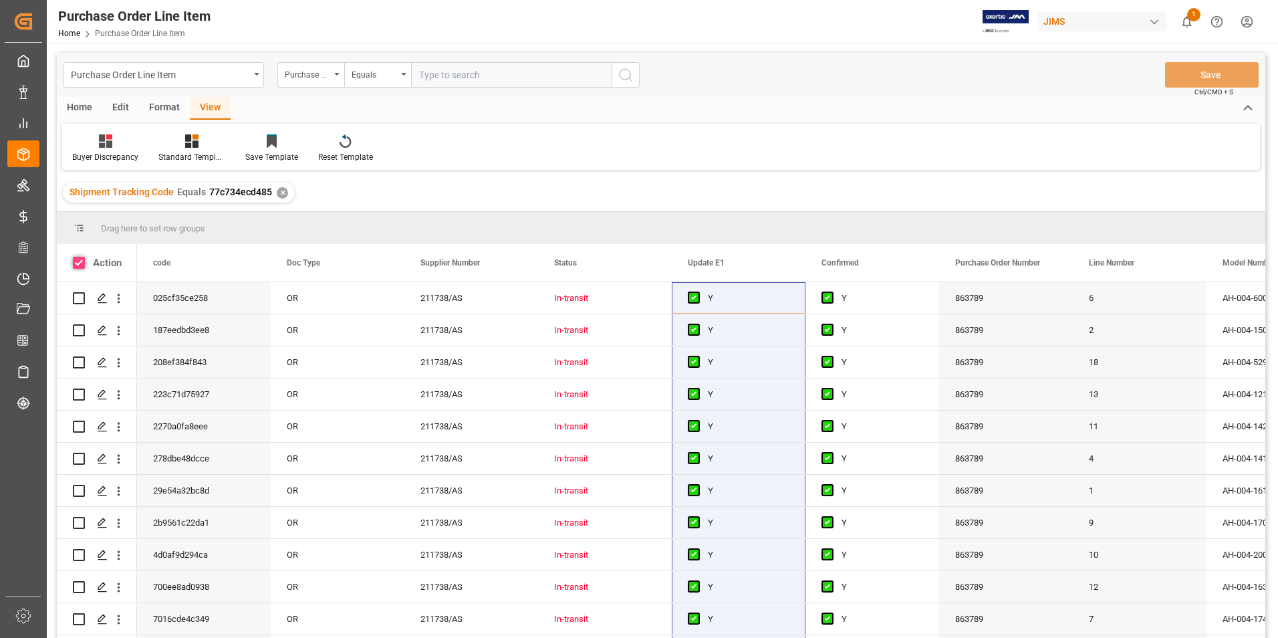
checkbox input "true"
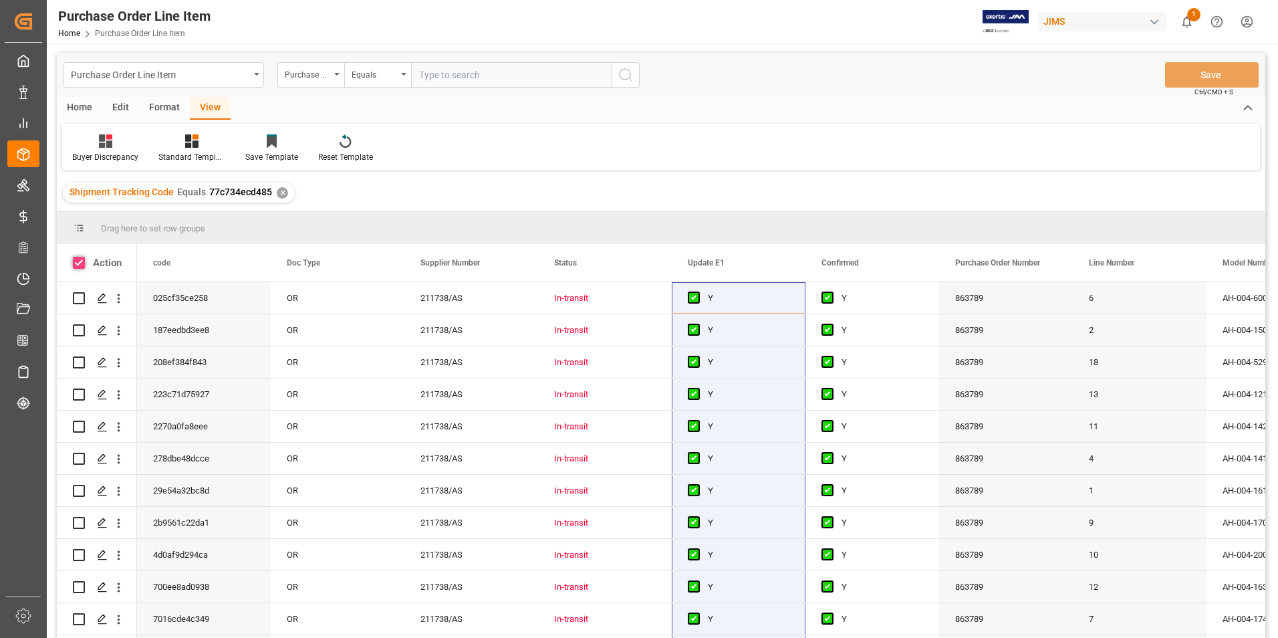
checkbox input "true"
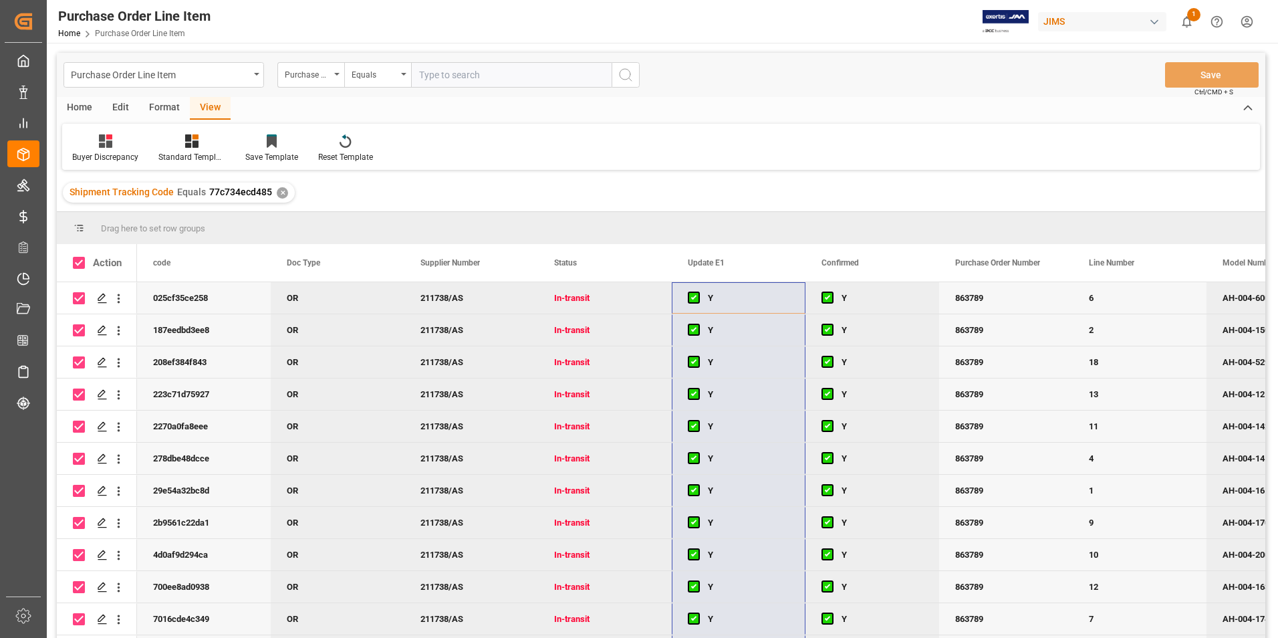
click at [76, 108] on div "Home" at bounding box center [79, 108] width 45 height 23
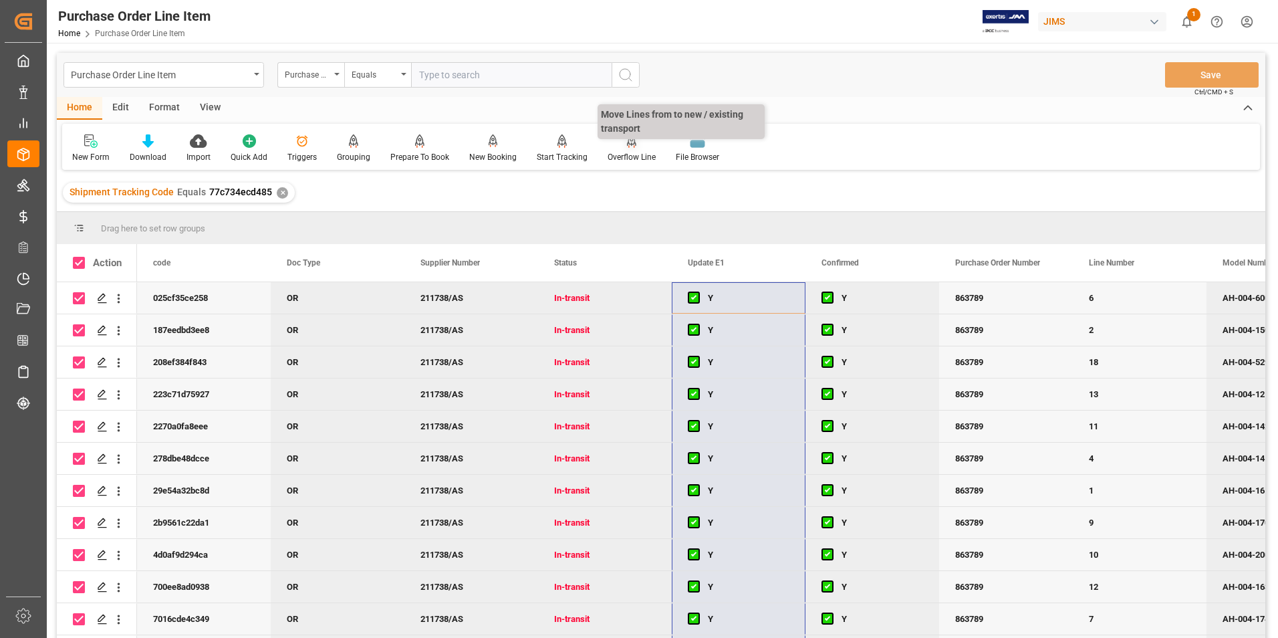
click at [629, 156] on div "Overflow Line" at bounding box center [631, 157] width 48 height 12
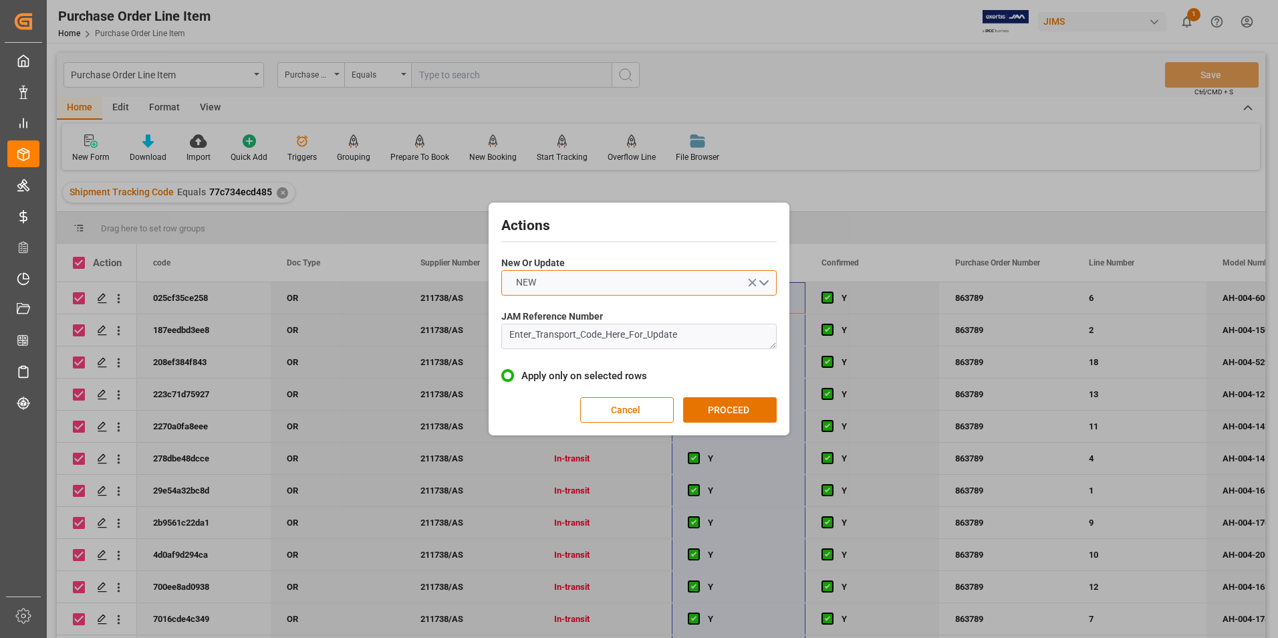
click at [597, 277] on button "NEW" at bounding box center [638, 282] width 275 height 25
click at [596, 305] on div "UPDATE" at bounding box center [639, 314] width 274 height 28
drag, startPoint x: 694, startPoint y: 334, endPoint x: 458, endPoint y: 339, distance: 236.0
click at [458, 339] on div "Actions New Or Update UPDATE JAM Reference Number Enter_Transport_Code_Here_For…" at bounding box center [639, 319] width 1278 height 638
type textarea "22-10381-GB"
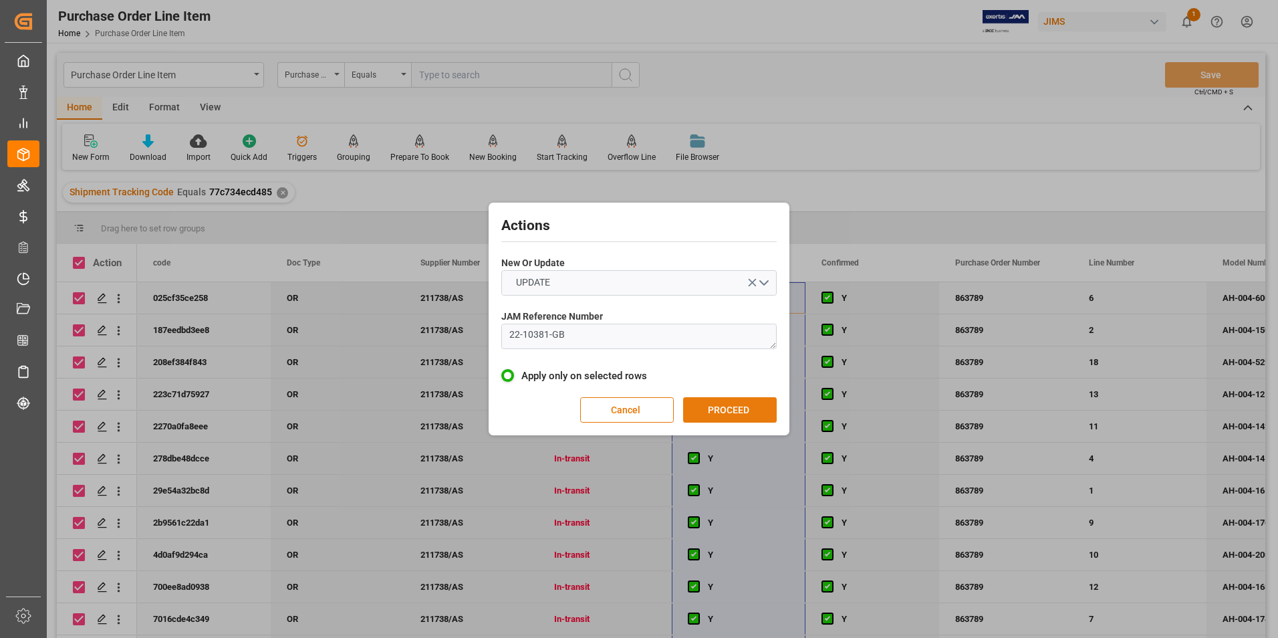
click at [706, 405] on button "PROCEED" at bounding box center [730, 409] width 94 height 25
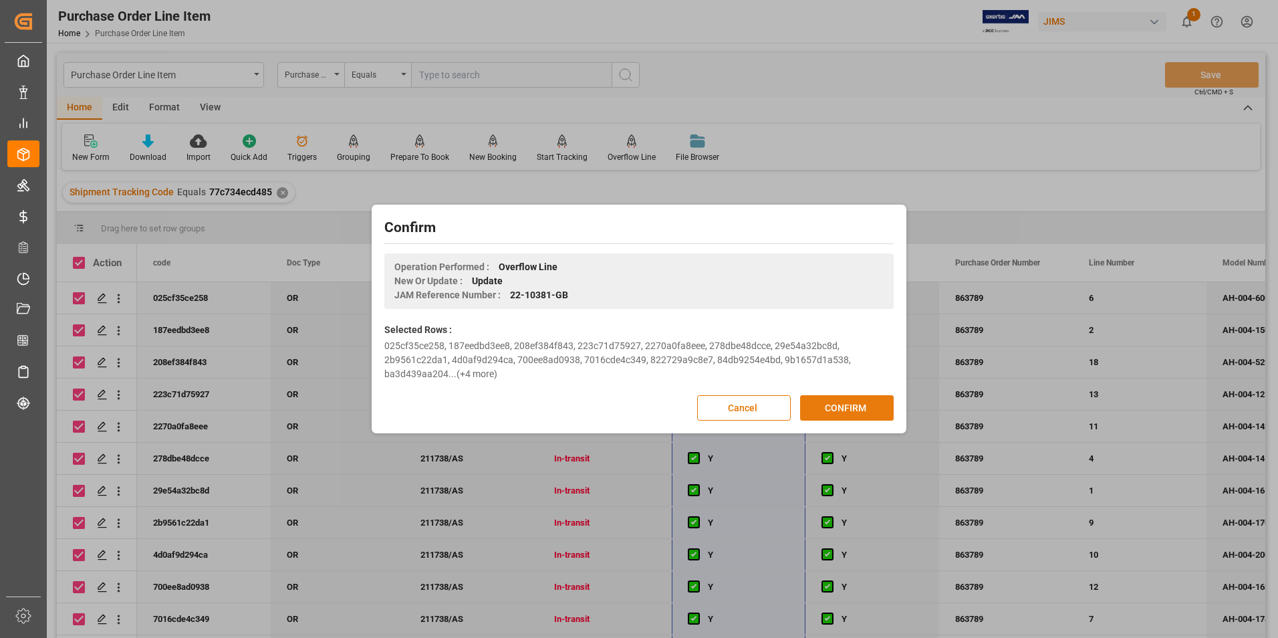
click at [829, 404] on button "CONFIRM" at bounding box center [847, 407] width 94 height 25
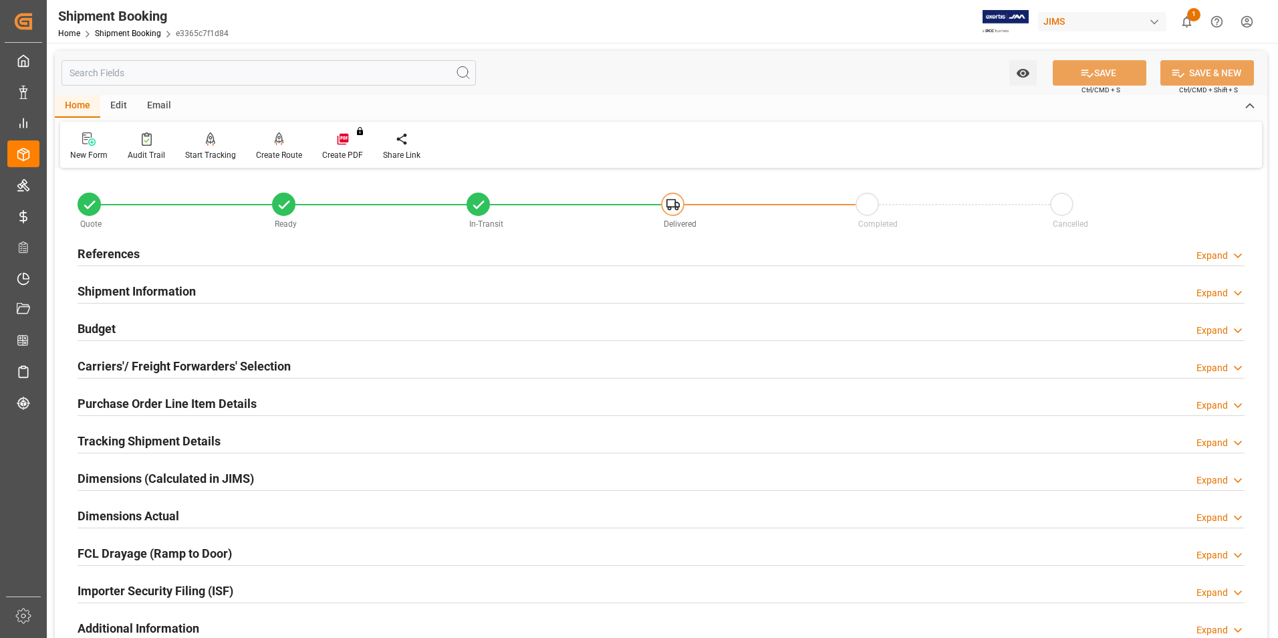
click at [152, 401] on h2 "Purchase Order Line Item Details" at bounding box center [167, 403] width 179 height 18
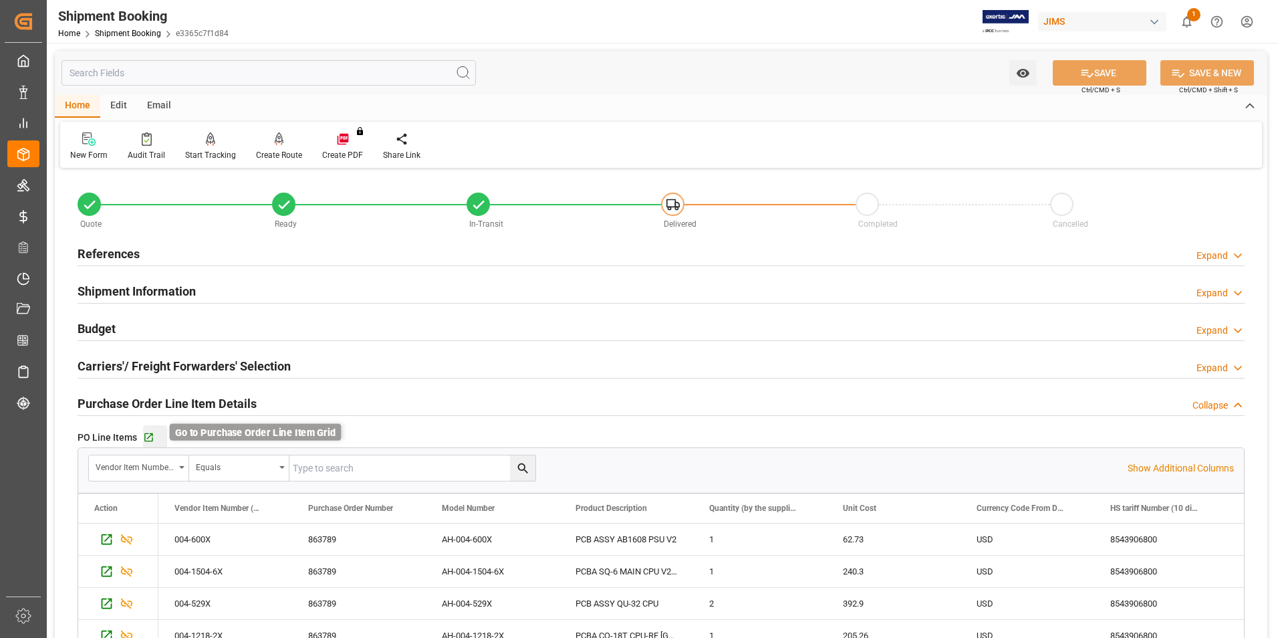
click at [144, 436] on icon "button" at bounding box center [148, 437] width 9 height 9
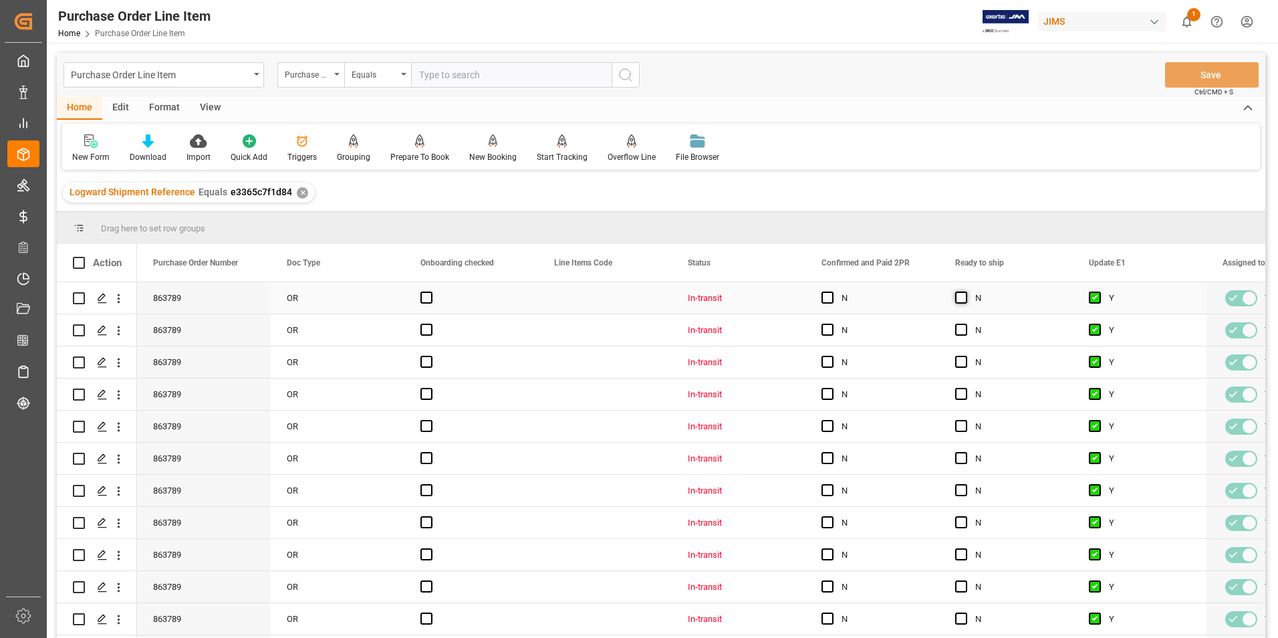
click at [961, 299] on span "Press SPACE to select this row." at bounding box center [961, 297] width 12 height 12
click at [965, 291] on input "Press SPACE to select this row." at bounding box center [965, 291] width 0 height 0
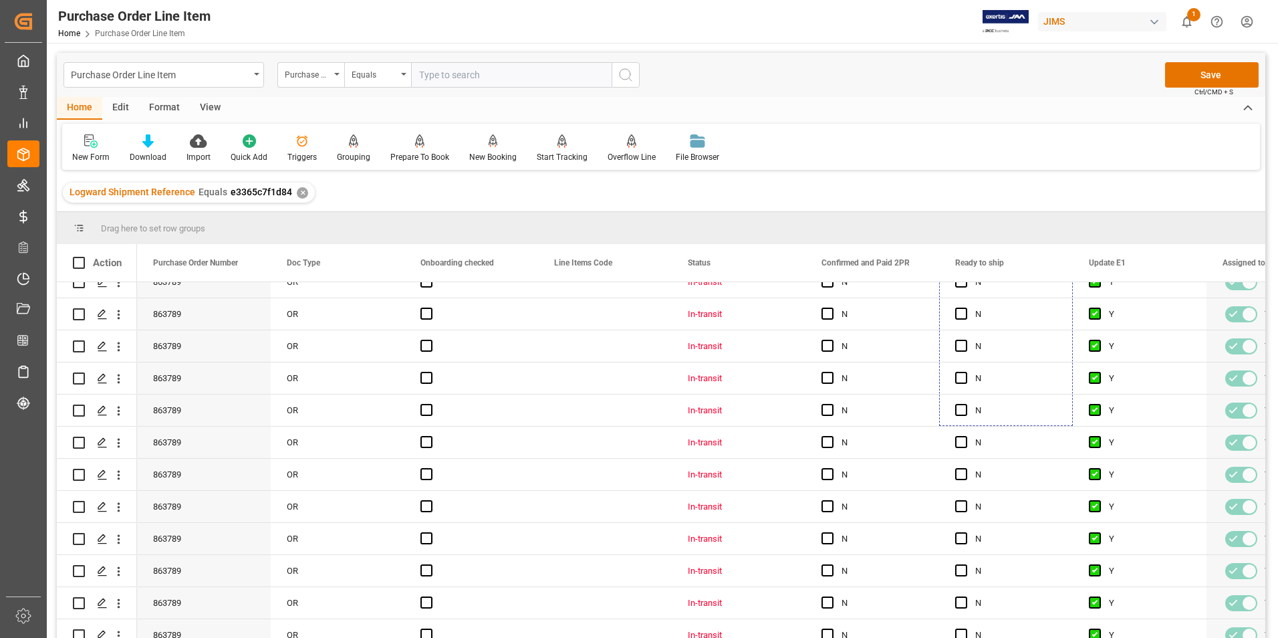
scroll to position [255, 0]
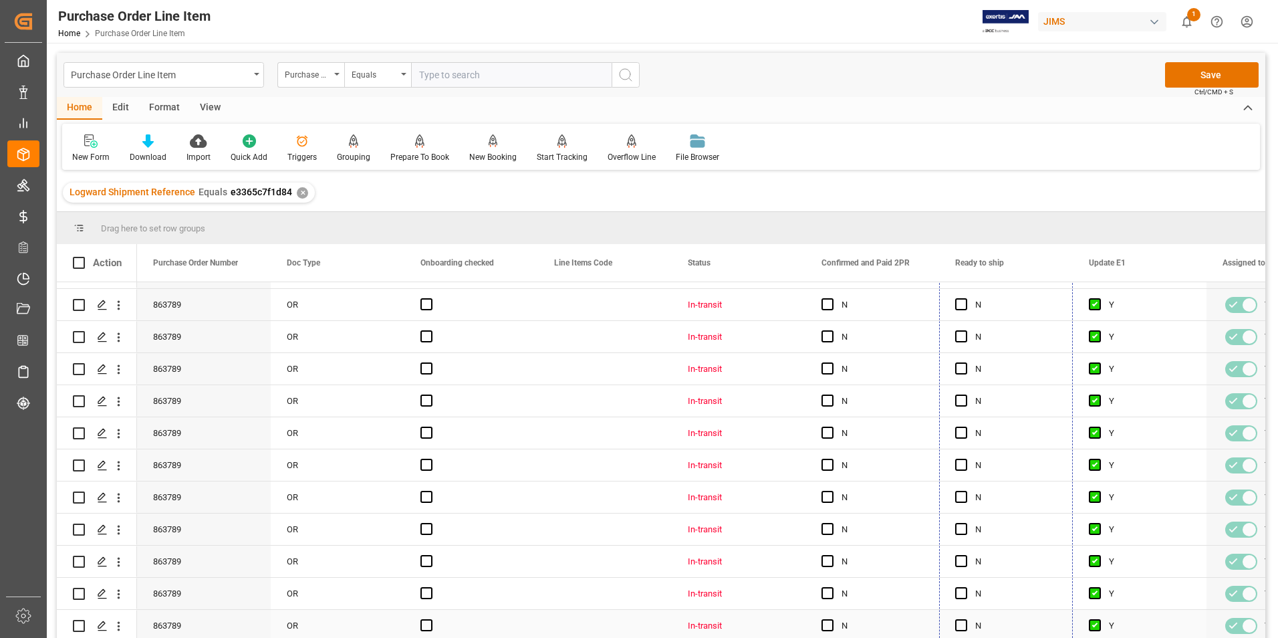
drag, startPoint x: 1070, startPoint y: 312, endPoint x: 1057, endPoint y: 605, distance: 293.0
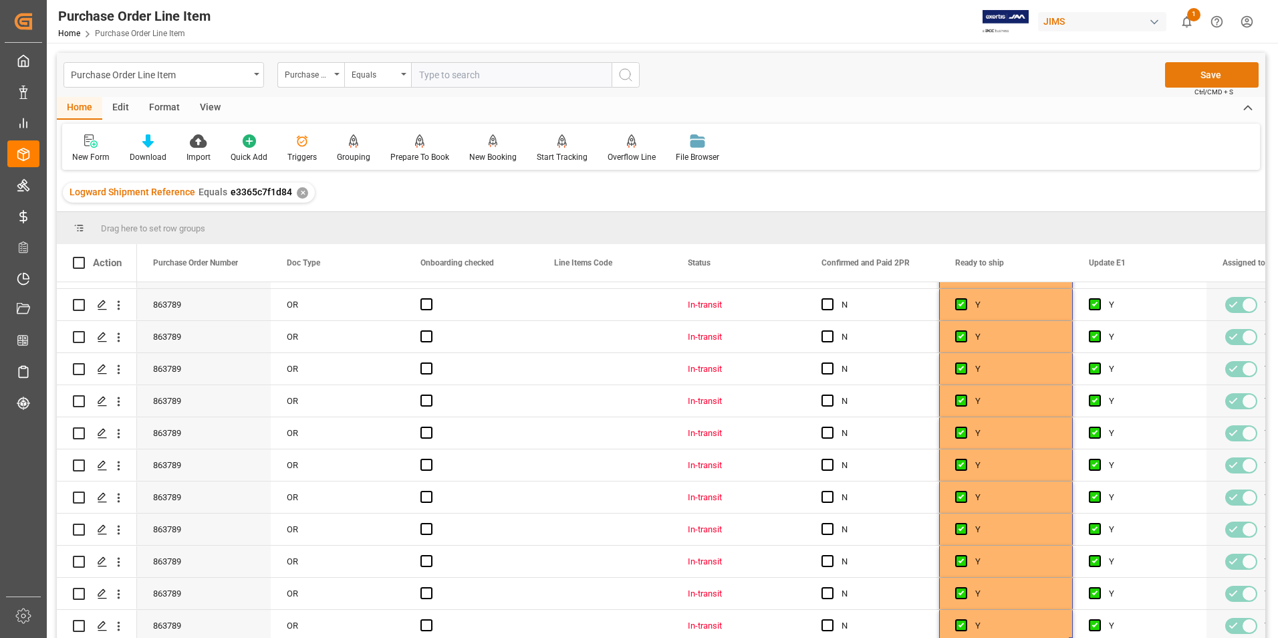
click at [1193, 82] on button "Save" at bounding box center [1212, 74] width 94 height 25
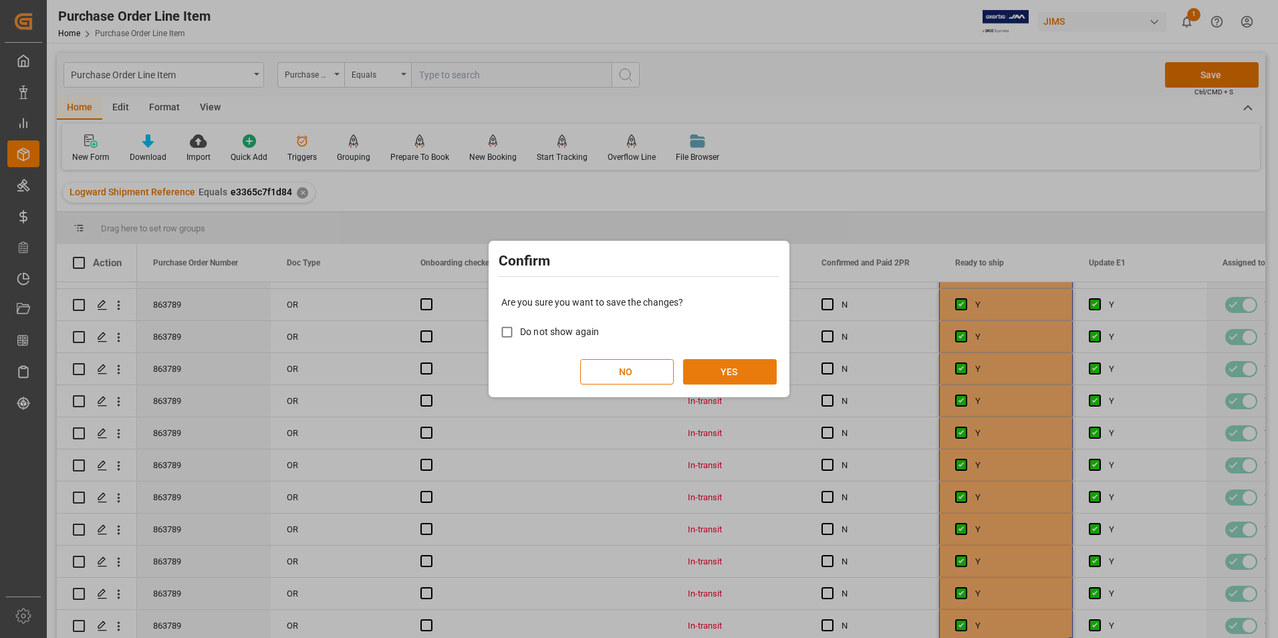
click at [738, 370] on button "YES" at bounding box center [730, 371] width 94 height 25
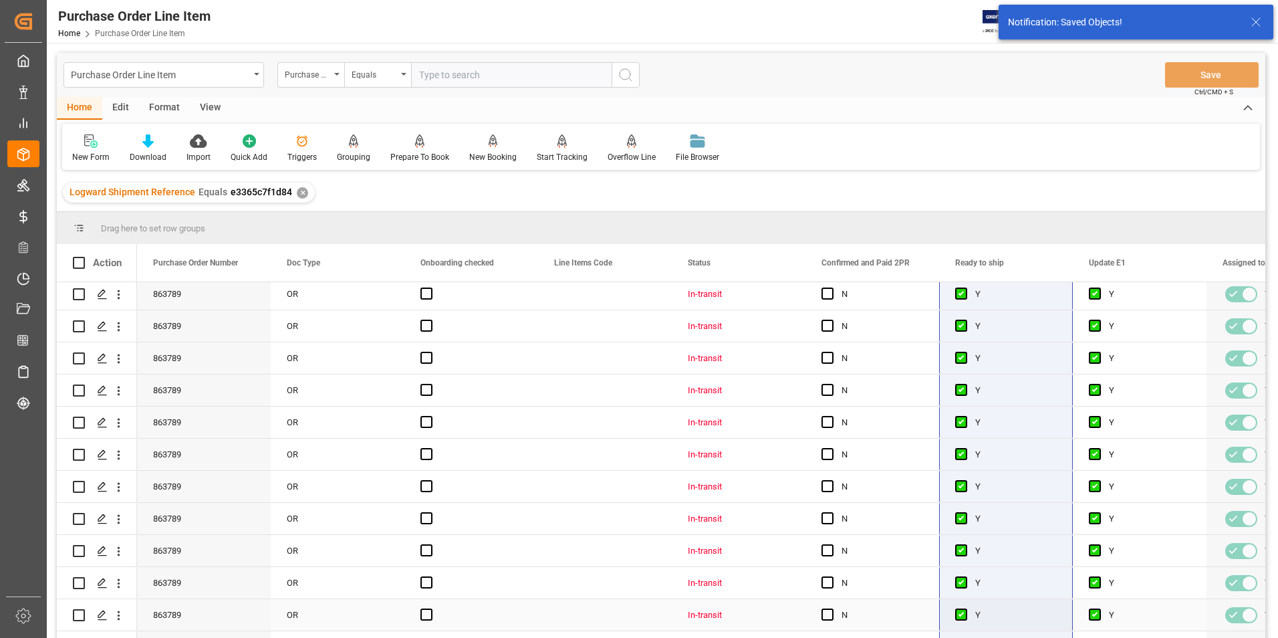
scroll to position [0, 0]
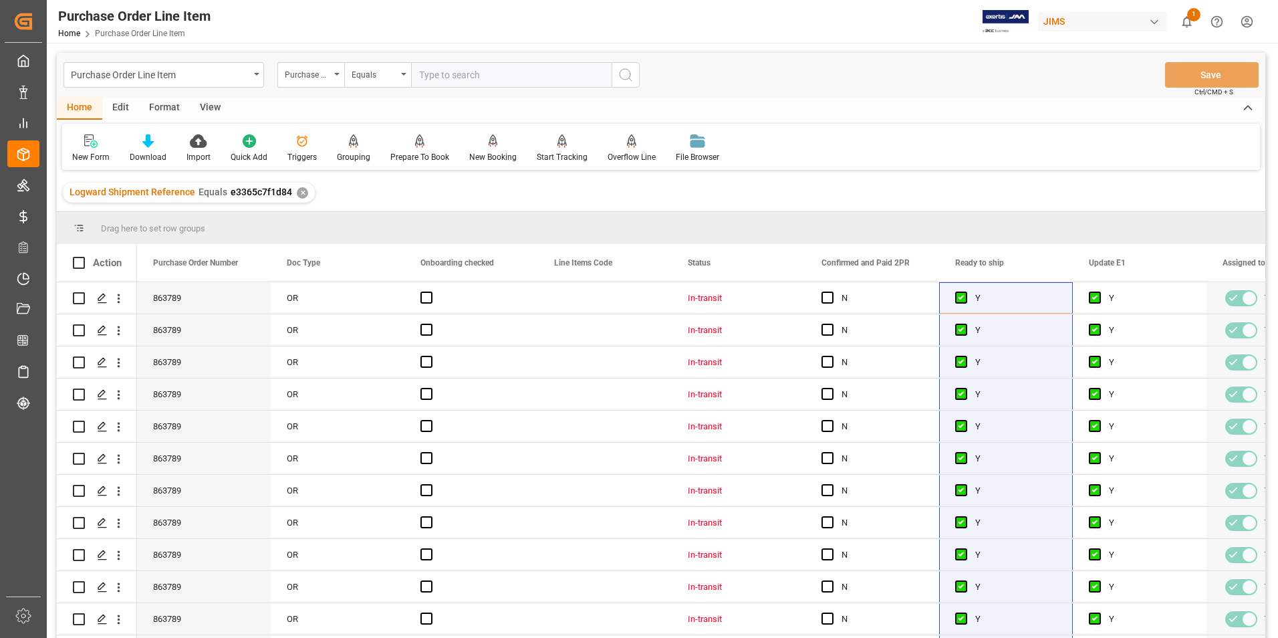
click at [165, 108] on div "Format" at bounding box center [164, 108] width 51 height 23
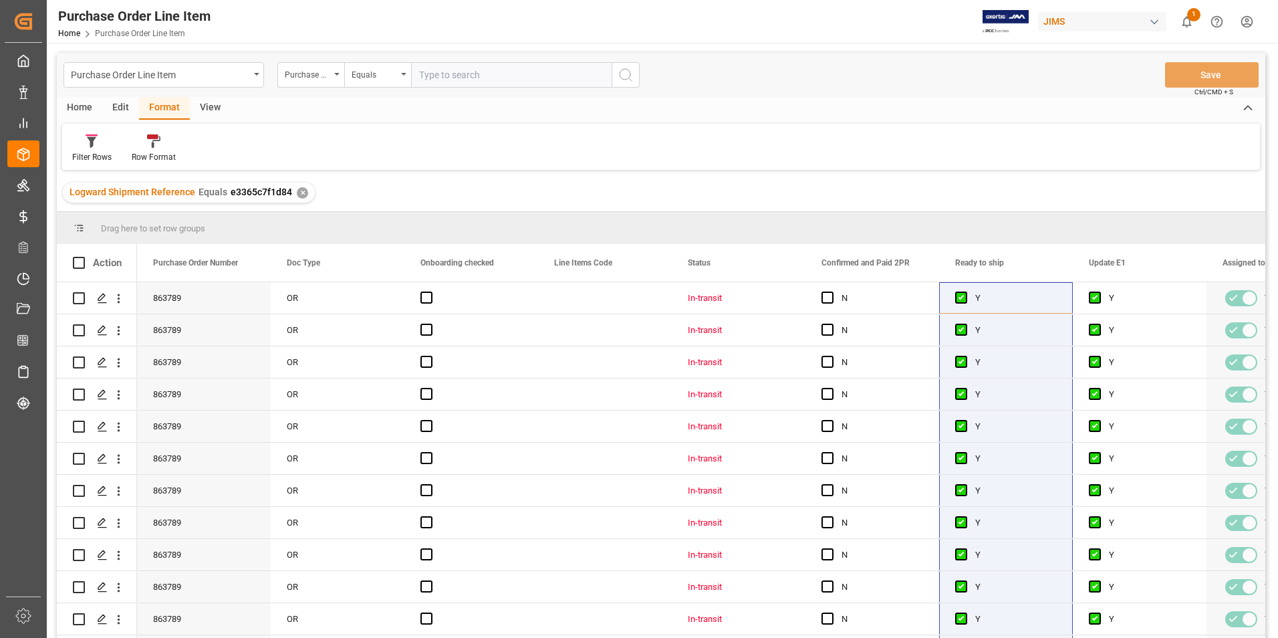
click at [166, 110] on div "Format" at bounding box center [164, 108] width 51 height 23
click at [213, 110] on div "View" at bounding box center [210, 108] width 41 height 23
click at [175, 152] on div "Standard Templates" at bounding box center [151, 157] width 67 height 12
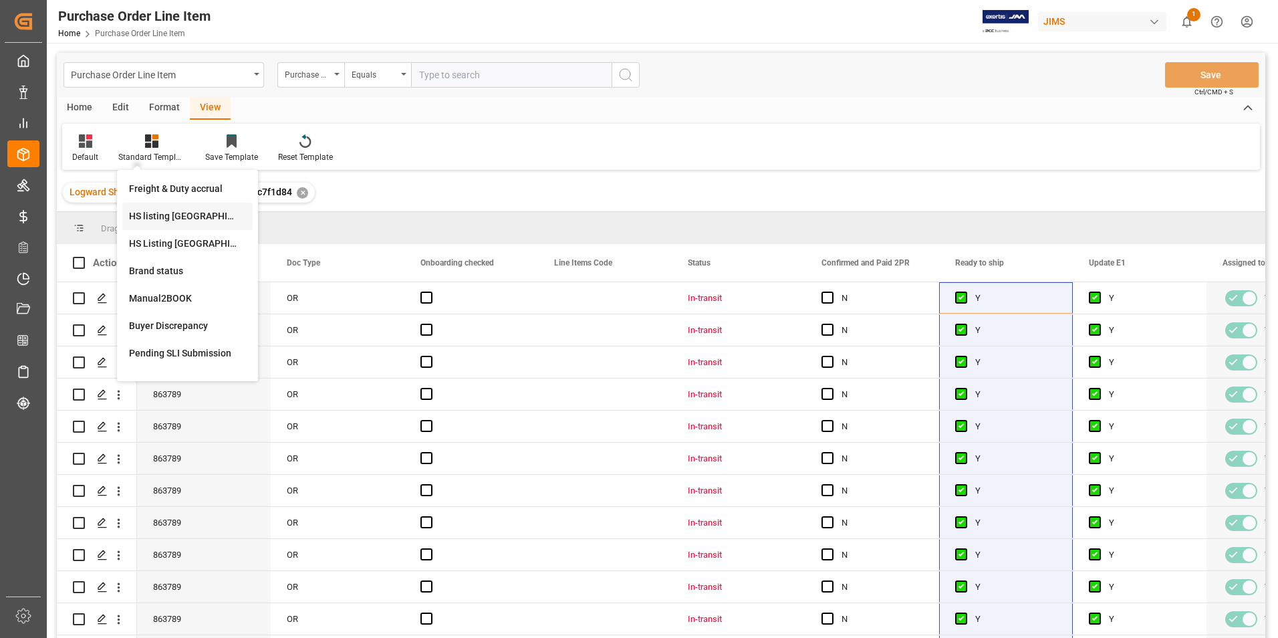
click at [158, 213] on div "HS listing [GEOGRAPHIC_DATA]" at bounding box center [187, 216] width 117 height 14
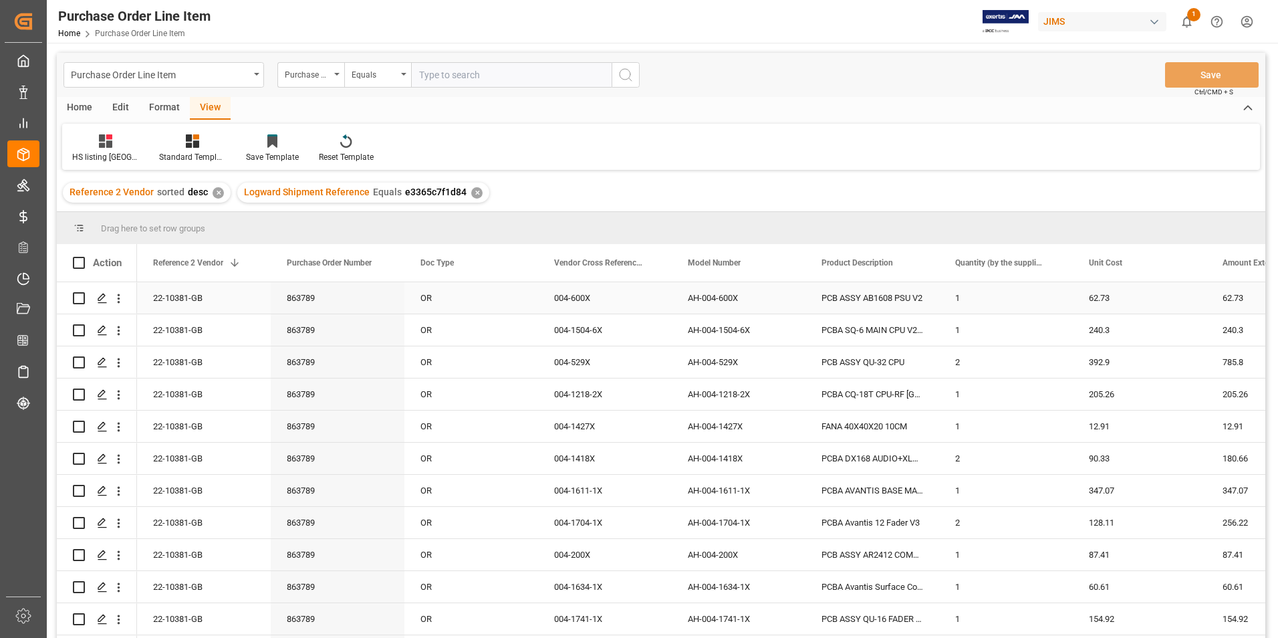
click at [174, 295] on div "22-10381-GB" at bounding box center [204, 297] width 134 height 31
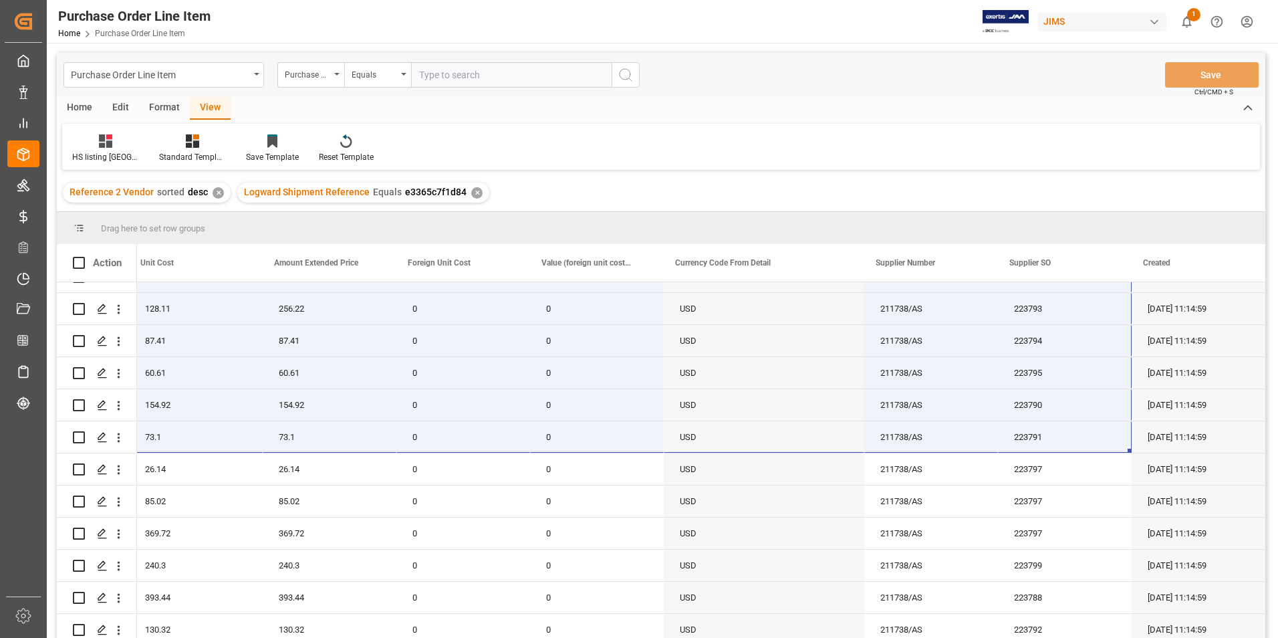
scroll to position [255, 0]
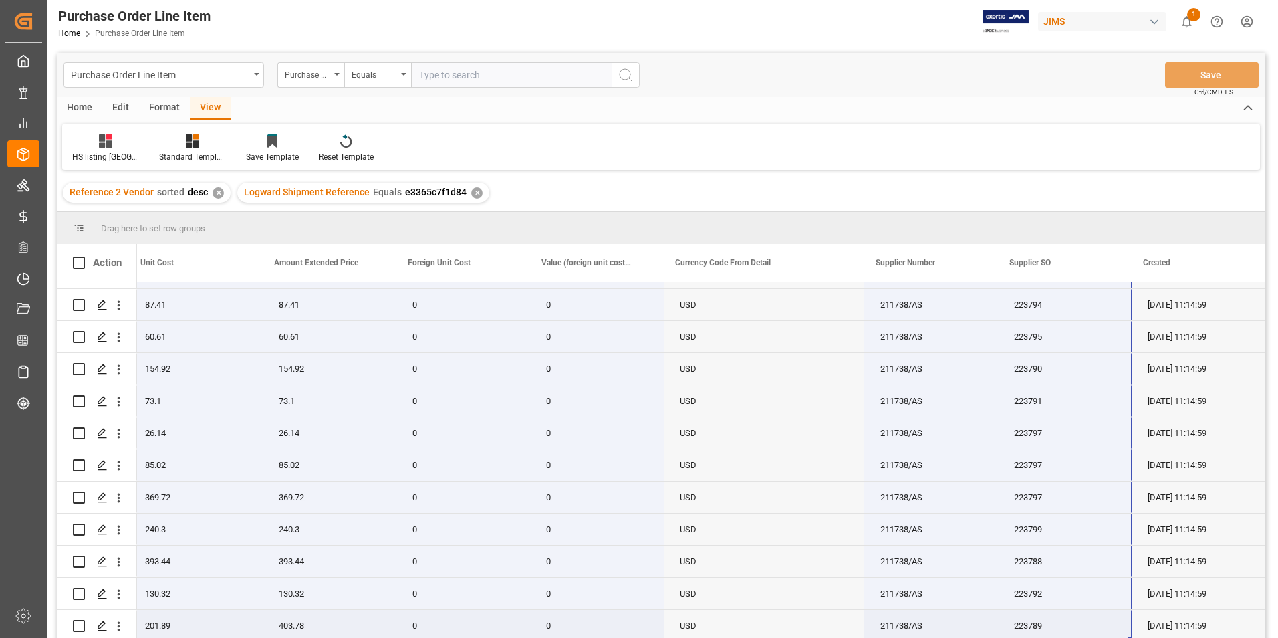
drag, startPoint x: 169, startPoint y: 287, endPoint x: 1086, endPoint y: 628, distance: 978.1
click at [1087, 628] on div "22-10381-GB 1 62.73 62.73 0 0 USD 211738/AS 223789 [DATE] 11:14:59 1 240.3 240.…" at bounding box center [229, 336] width 2072 height 609
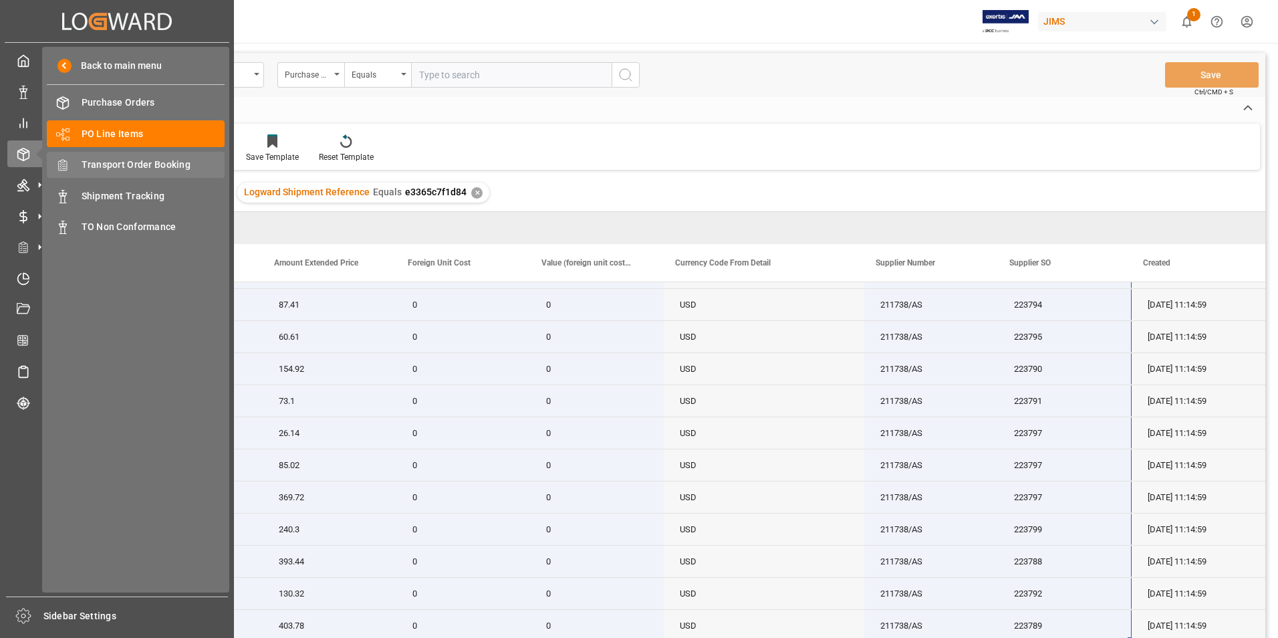
click at [134, 161] on span "Transport Order Booking" at bounding box center [154, 165] width 144 height 14
